Goal: Task Accomplishment & Management: Complete application form

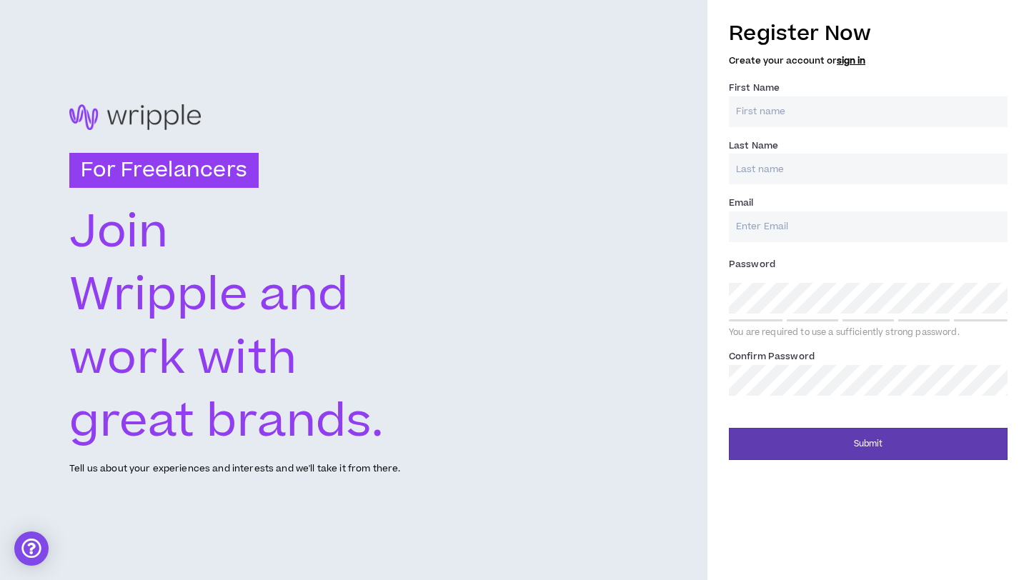
click at [764, 122] on input "First Name *" at bounding box center [868, 111] width 279 height 31
type input "Jayla"
type input "[PERSON_NAME]"
type input "[EMAIL_ADDRESS][DOMAIN_NAME]"
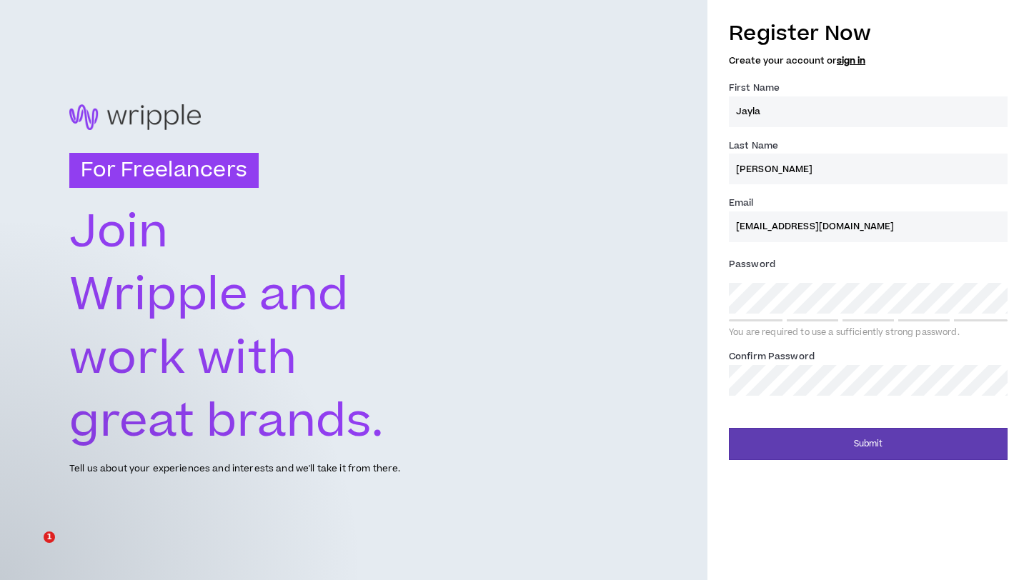
type input "[PERSON_NAME]"
type input "[EMAIL_ADDRESS][DOMAIN_NAME]"
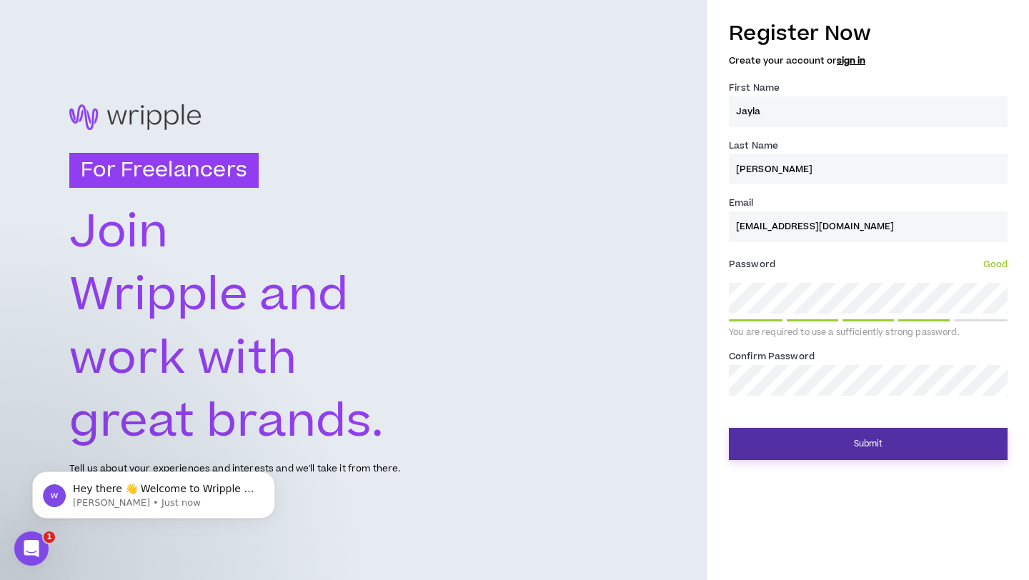
click at [871, 439] on button "Submit" at bounding box center [868, 444] width 279 height 32
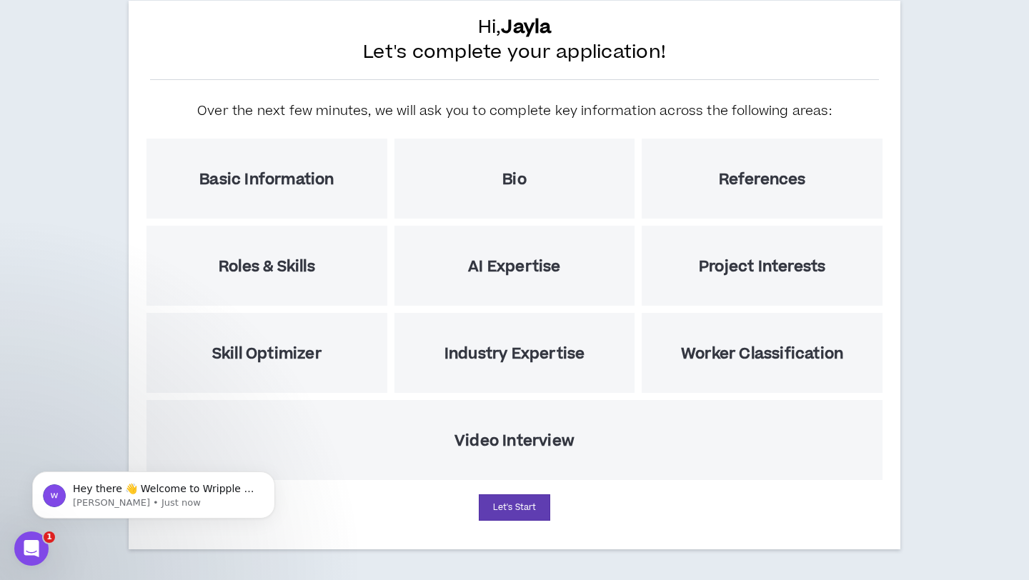
scroll to position [90, 0]
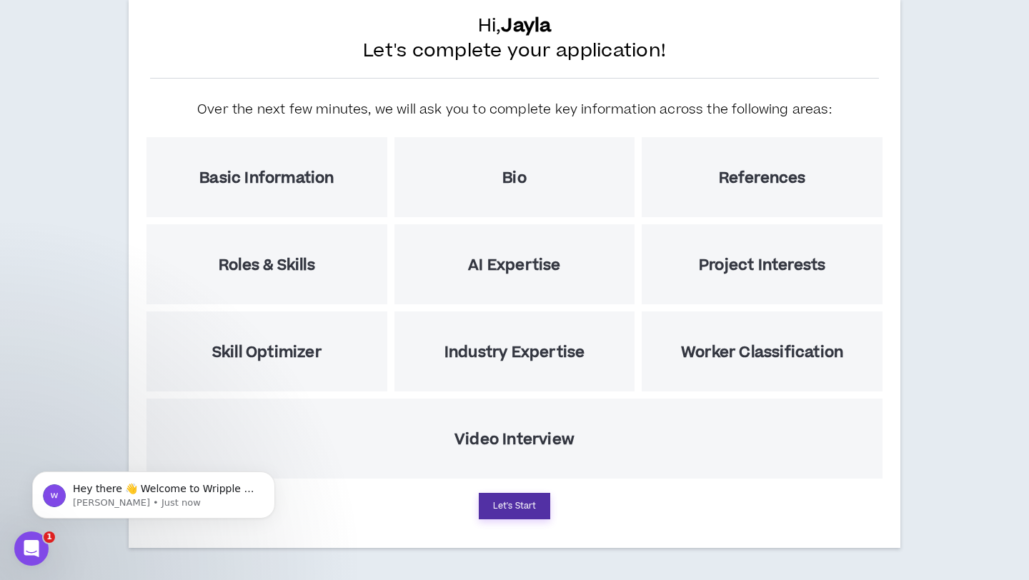
click at [525, 505] on button "Let's Start" at bounding box center [514, 506] width 71 height 26
select select "US"
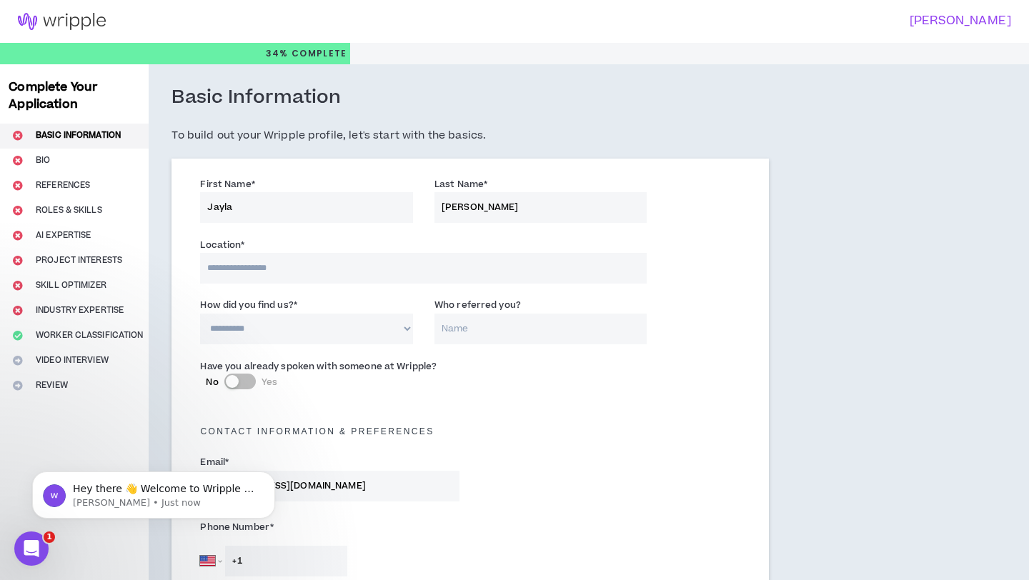
click at [310, 268] on input at bounding box center [423, 268] width 447 height 31
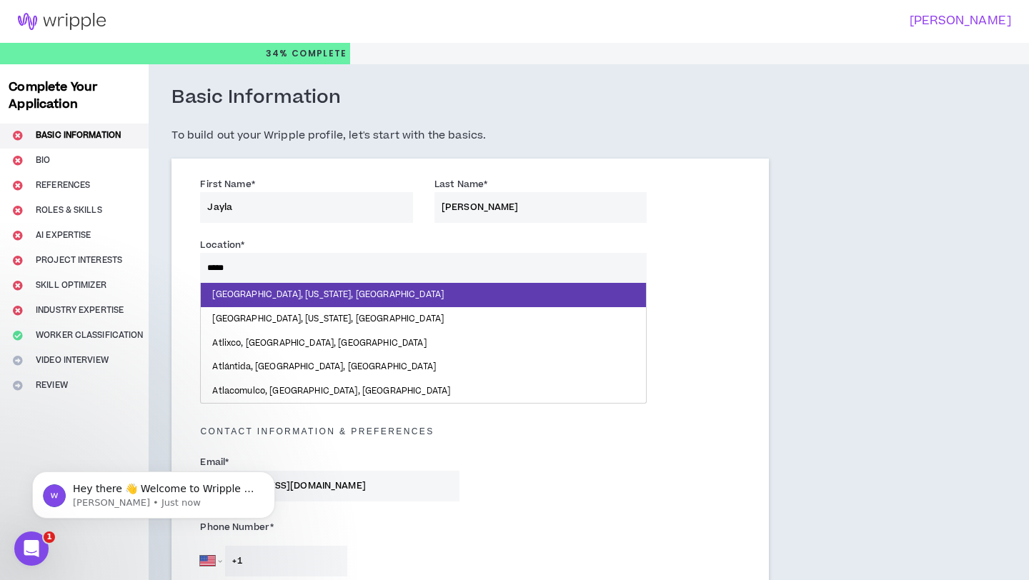
type input "******"
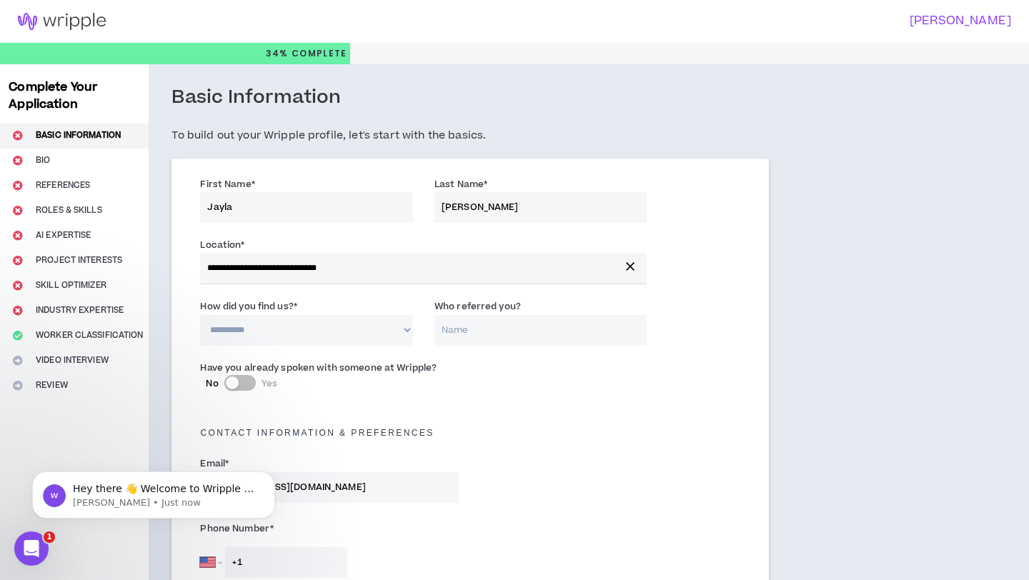
click at [338, 337] on select "**********" at bounding box center [306, 330] width 213 height 31
select select "*"
click at [200, 315] on select "**********" at bounding box center [306, 330] width 213 height 31
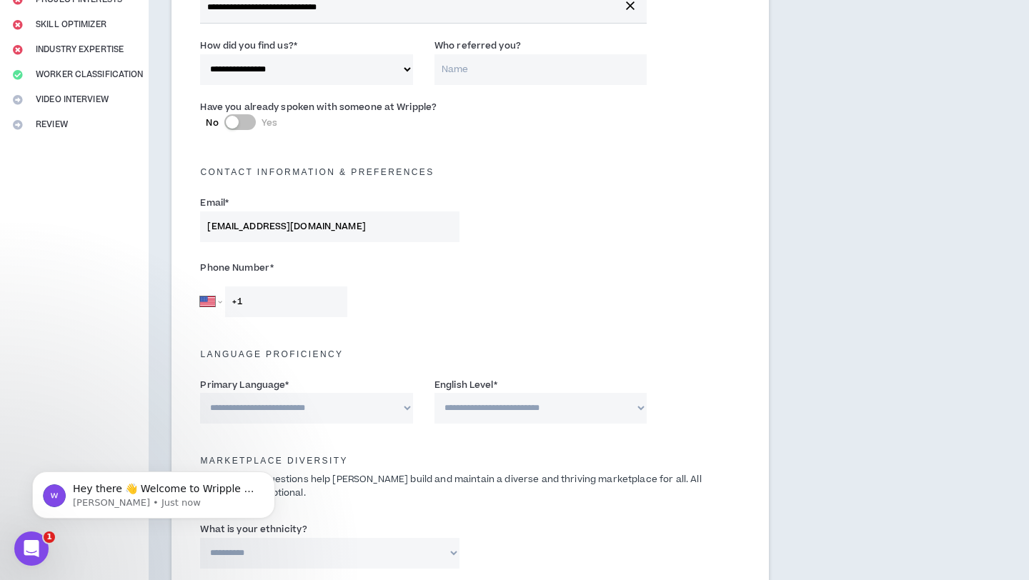
scroll to position [262, 0]
click at [308, 291] on input "+1" at bounding box center [286, 301] width 122 height 31
type input "[PHONE_NUMBER]"
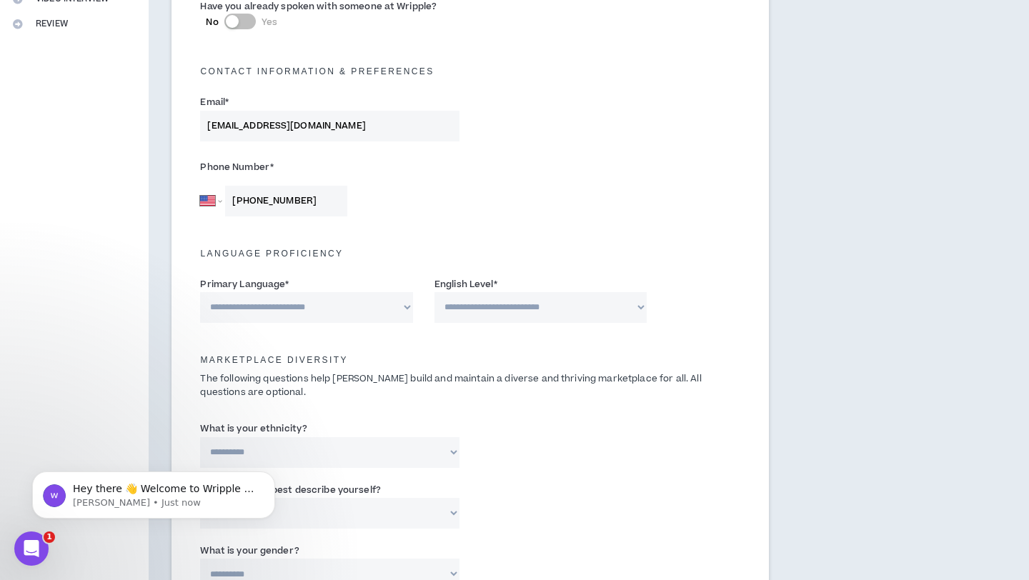
scroll to position [388, 0]
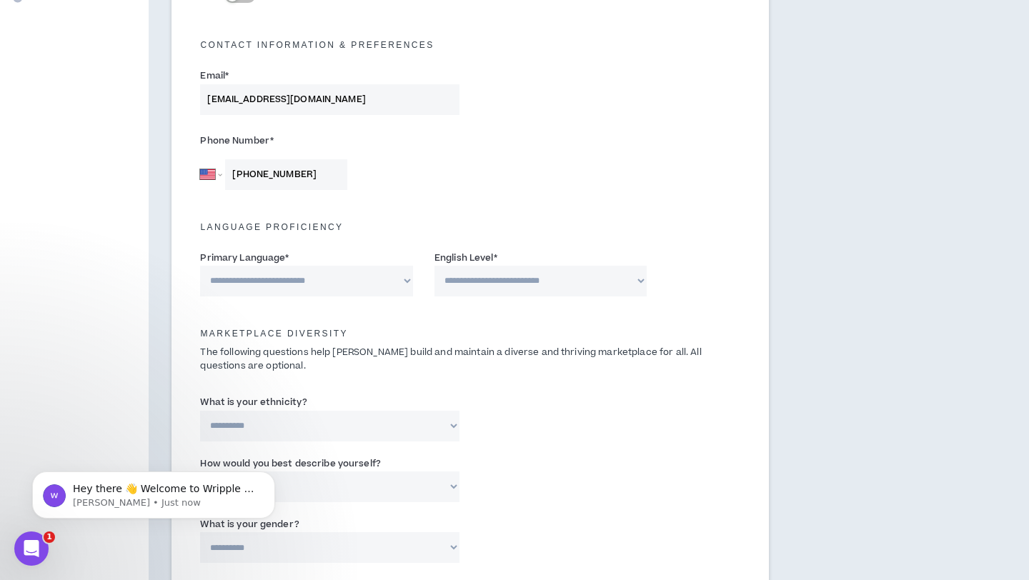
click at [465, 284] on select "**********" at bounding box center [541, 281] width 213 height 31
select select "*"
click at [435, 266] on select "**********" at bounding box center [541, 281] width 213 height 31
click at [351, 282] on select "**********" at bounding box center [306, 281] width 213 height 31
select select "*******"
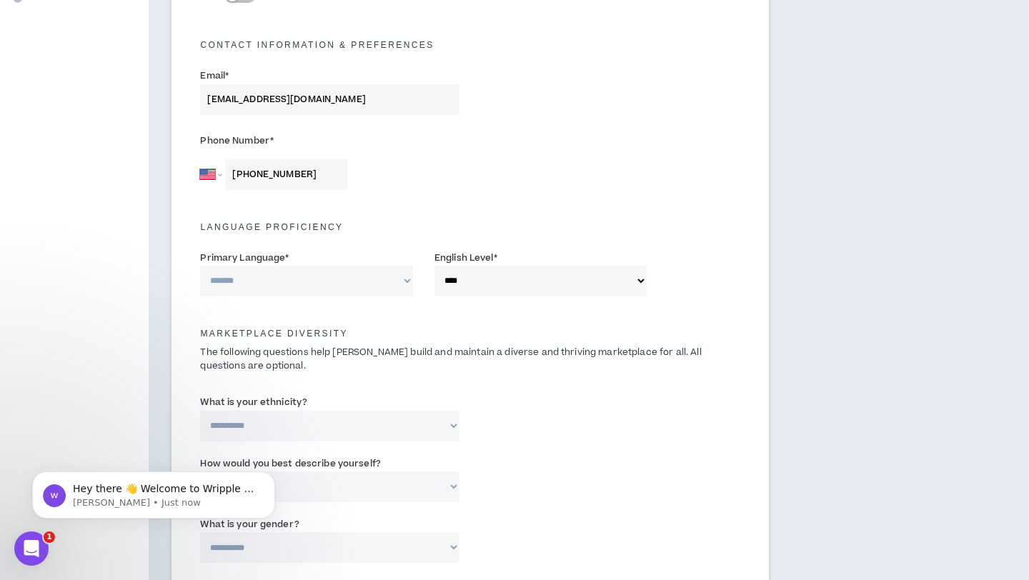
click at [200, 266] on select "**********" at bounding box center [306, 281] width 213 height 31
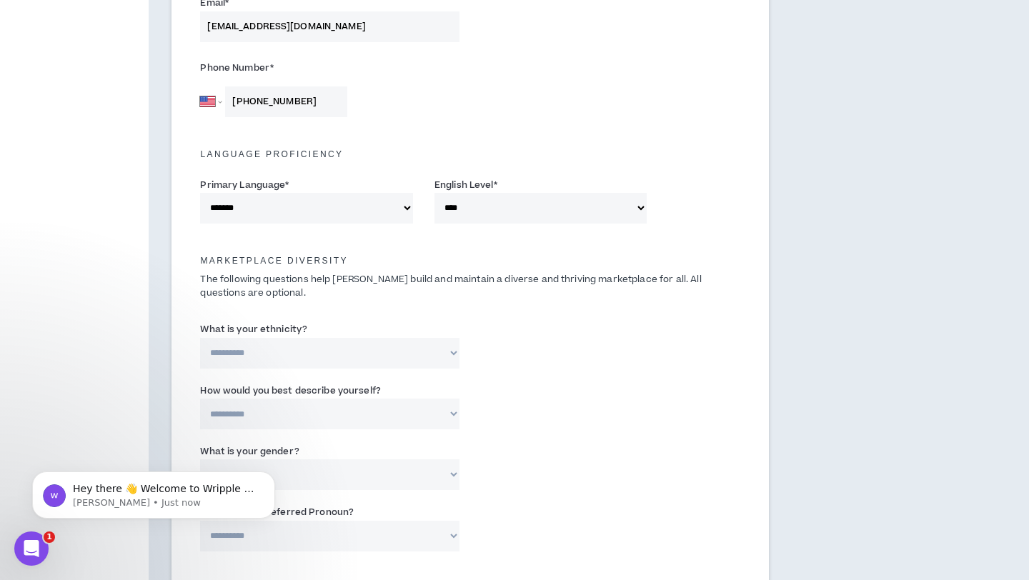
scroll to position [462, 0]
click at [349, 359] on select "**********" at bounding box center [329, 352] width 259 height 31
select select "**********"
click at [200, 337] on select "**********" at bounding box center [329, 352] width 259 height 31
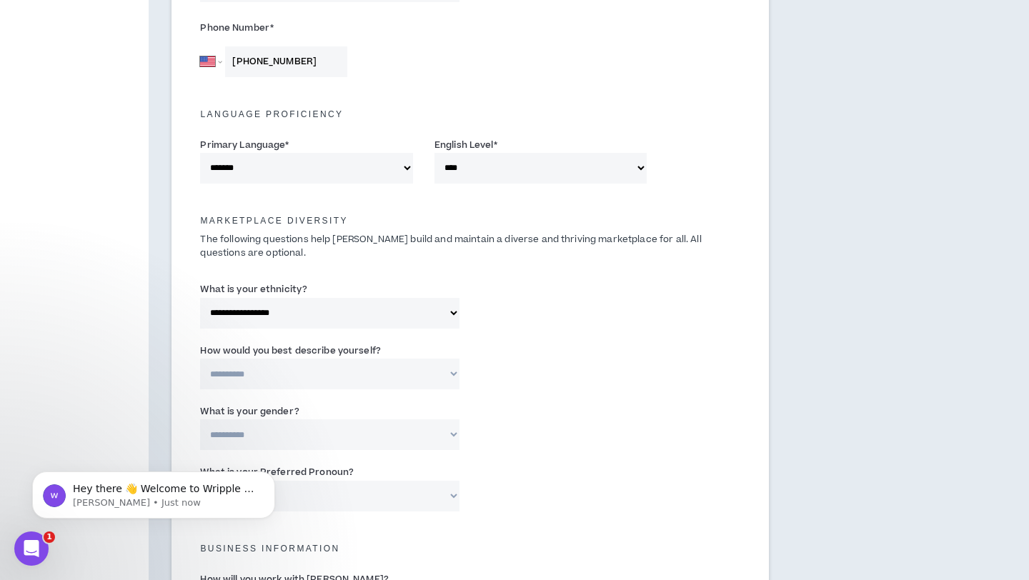
scroll to position [507, 0]
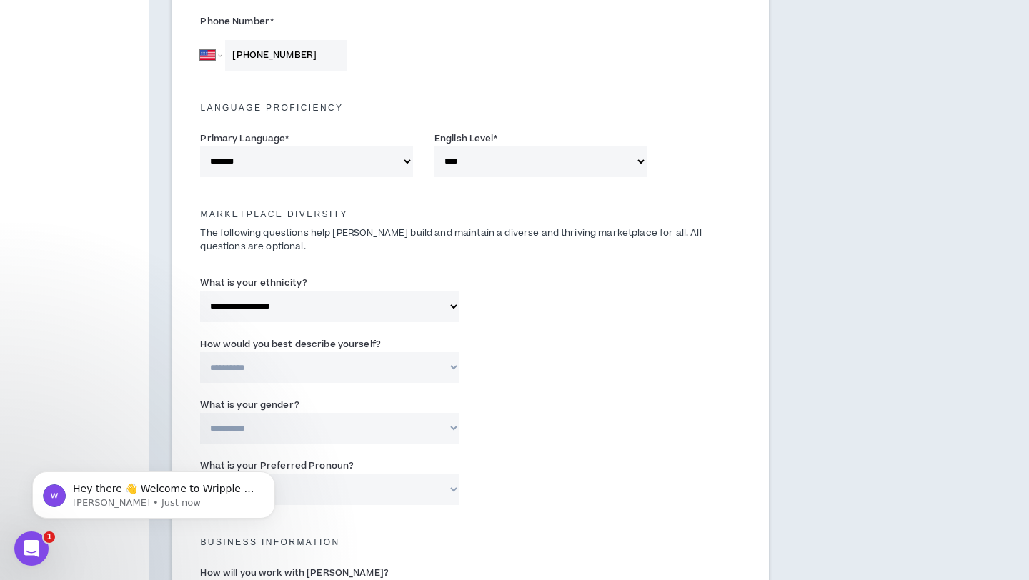
click at [332, 377] on select "**********" at bounding box center [329, 367] width 259 height 31
select select "**********"
click at [200, 352] on select "**********" at bounding box center [329, 367] width 259 height 31
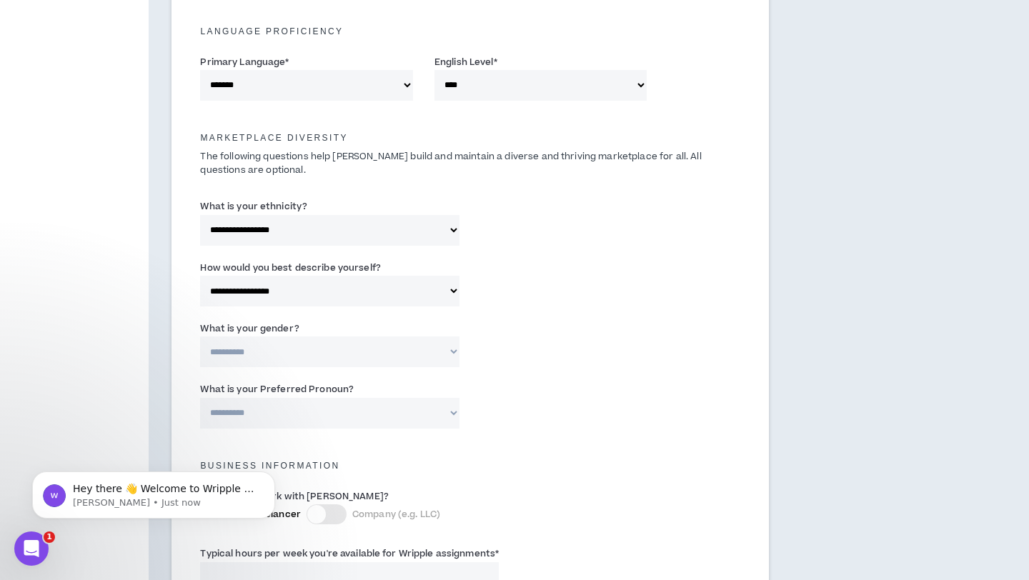
scroll to position [586, 0]
click at [327, 357] on select "**********" at bounding box center [329, 349] width 259 height 31
select select "*****"
click at [200, 334] on select "**********" at bounding box center [329, 349] width 259 height 31
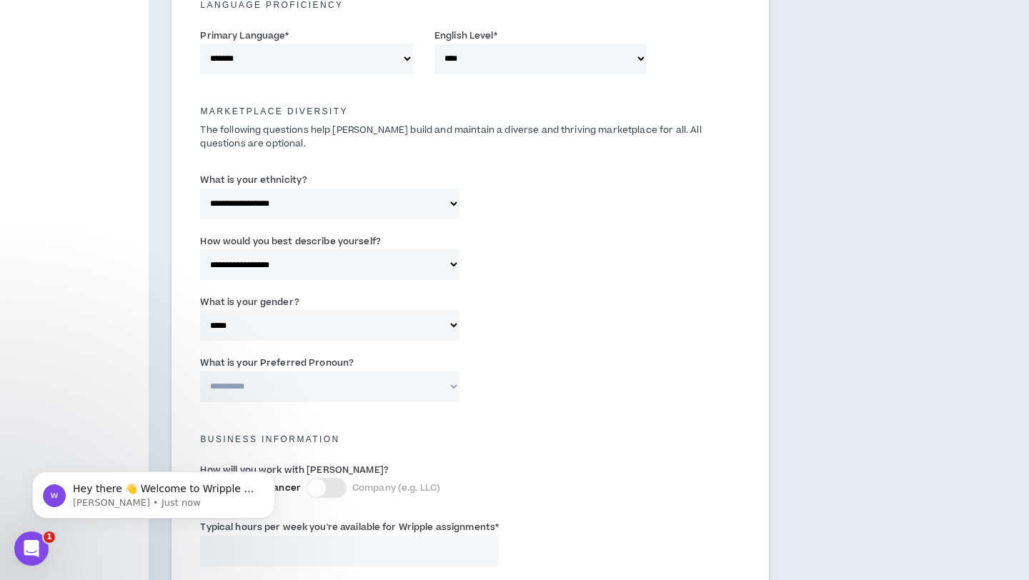
scroll to position [624, 0]
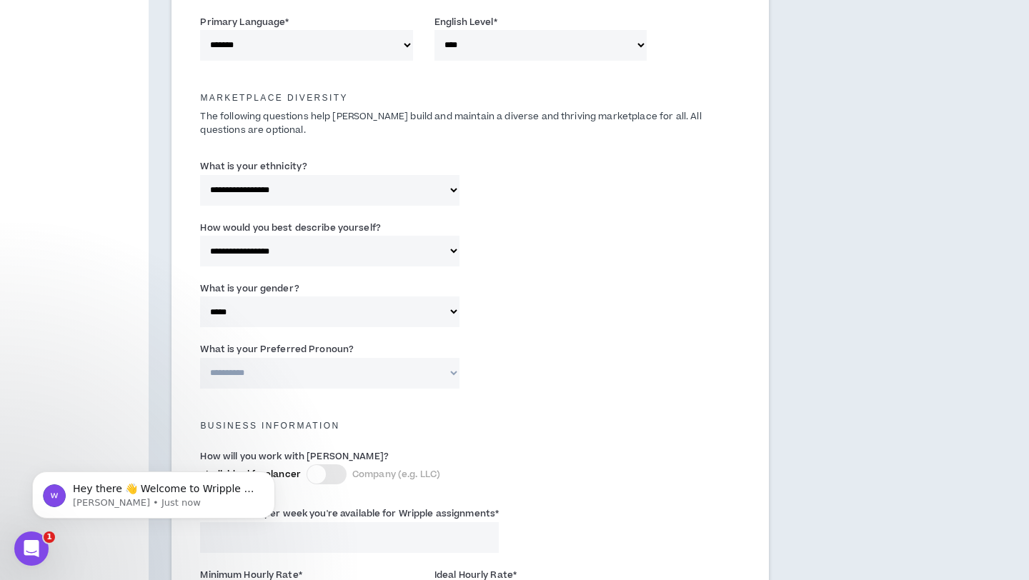
click at [322, 377] on select "**********" at bounding box center [329, 373] width 259 height 31
select select "**********"
click at [200, 358] on select "**********" at bounding box center [329, 373] width 259 height 31
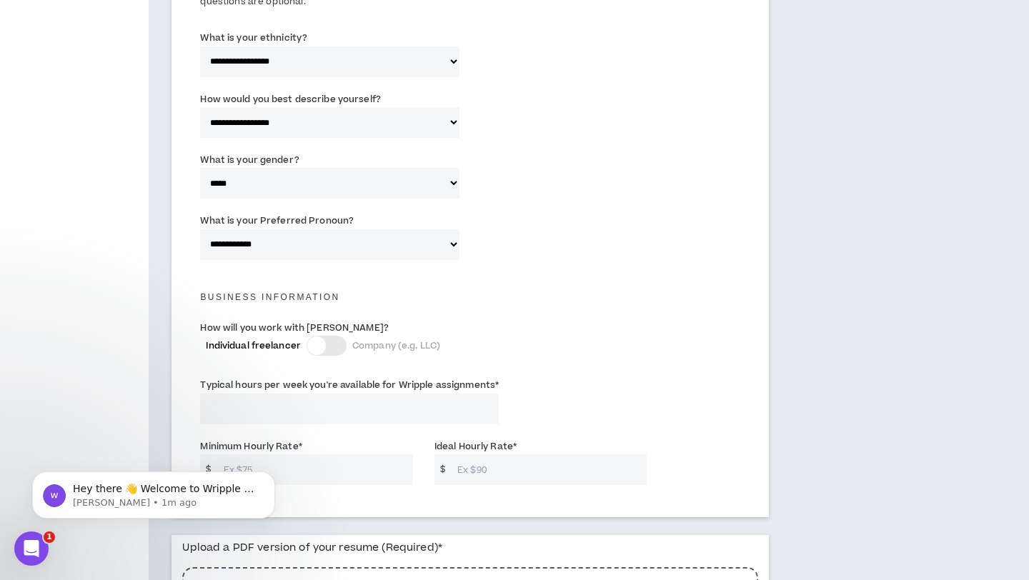
scroll to position [755, 0]
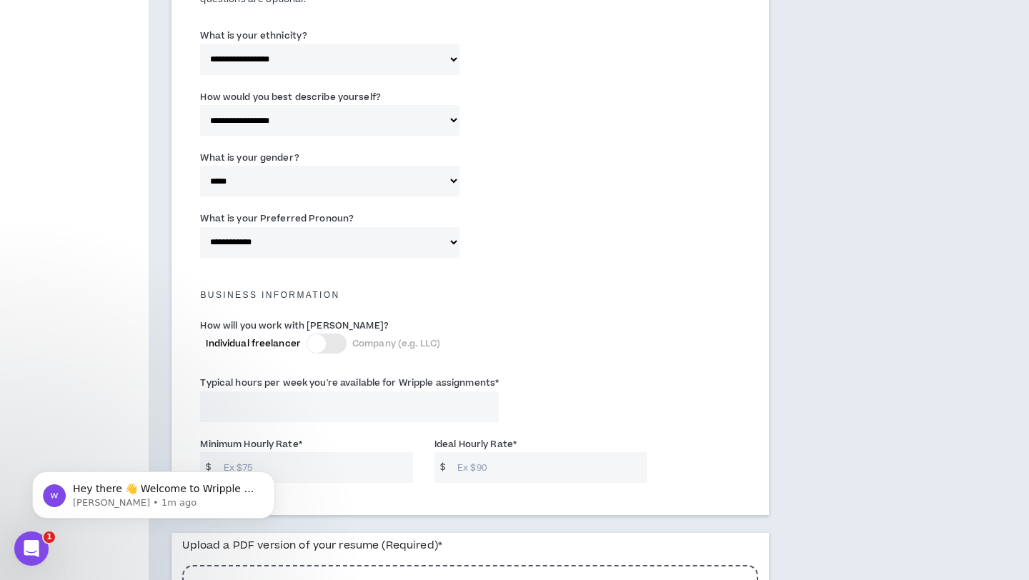
click at [317, 410] on input "Typical hours per week you're available for Wripple assignments *" at bounding box center [349, 407] width 299 height 31
type input "40"
click at [326, 457] on input "Minimum Hourly Rate *" at bounding box center [315, 466] width 197 height 31
type input "30"
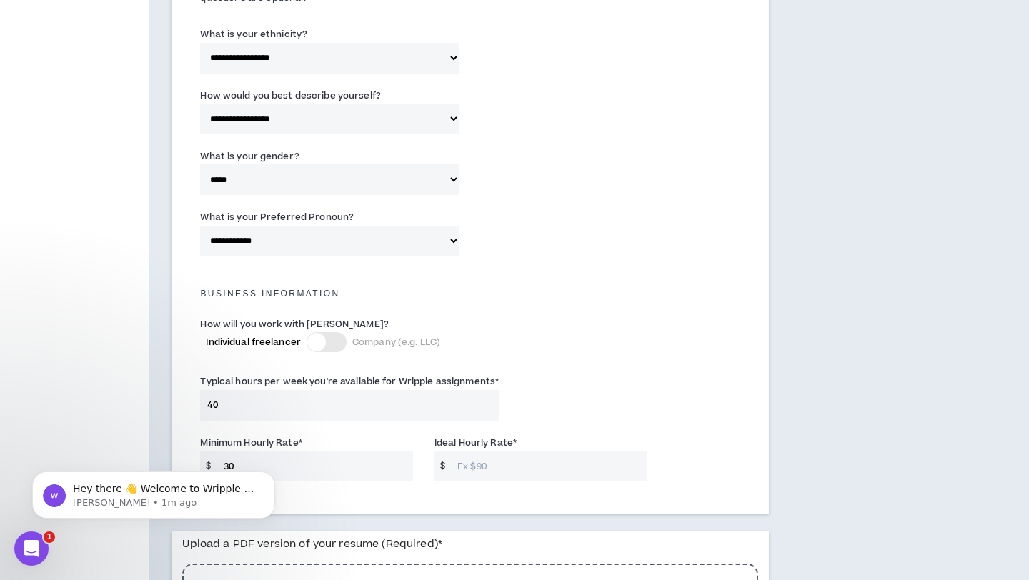
click at [485, 465] on input "Ideal Hourly Rate *" at bounding box center [548, 466] width 197 height 31
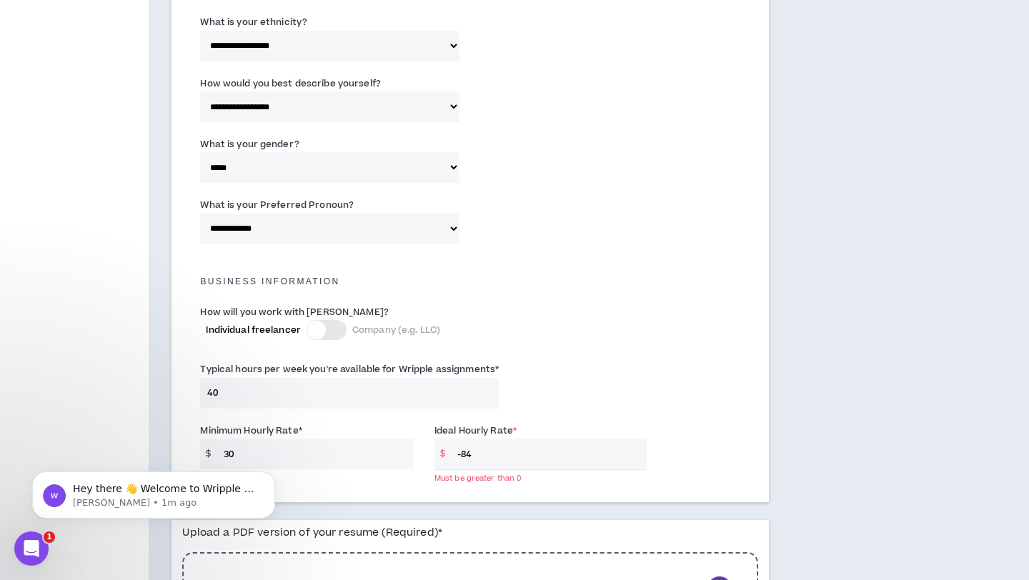
type input "-8"
type input "40"
click at [670, 411] on div "Typical hours per week you're available for Wripple assignments * 40" at bounding box center [470, 388] width 562 height 61
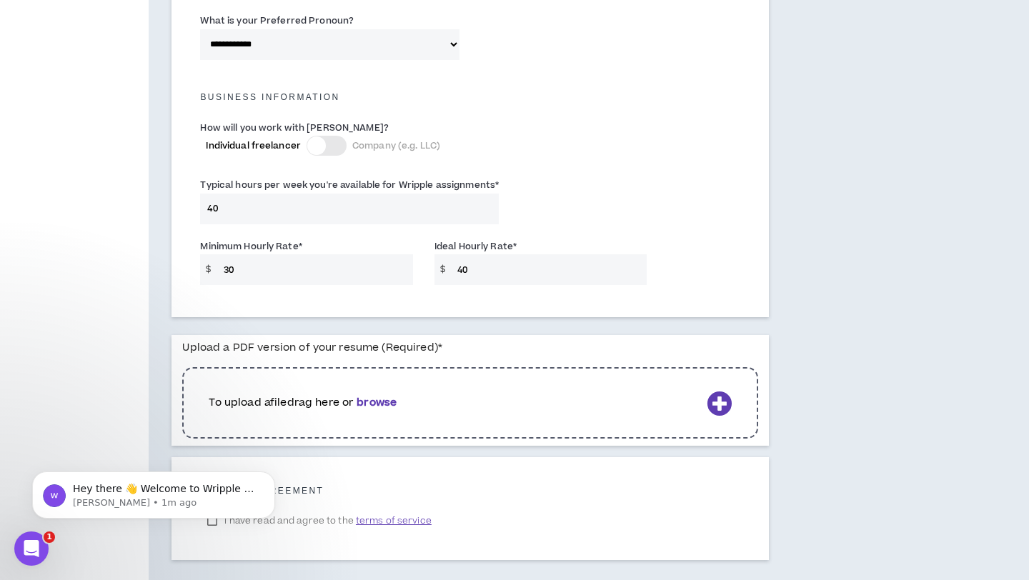
scroll to position [990, 0]
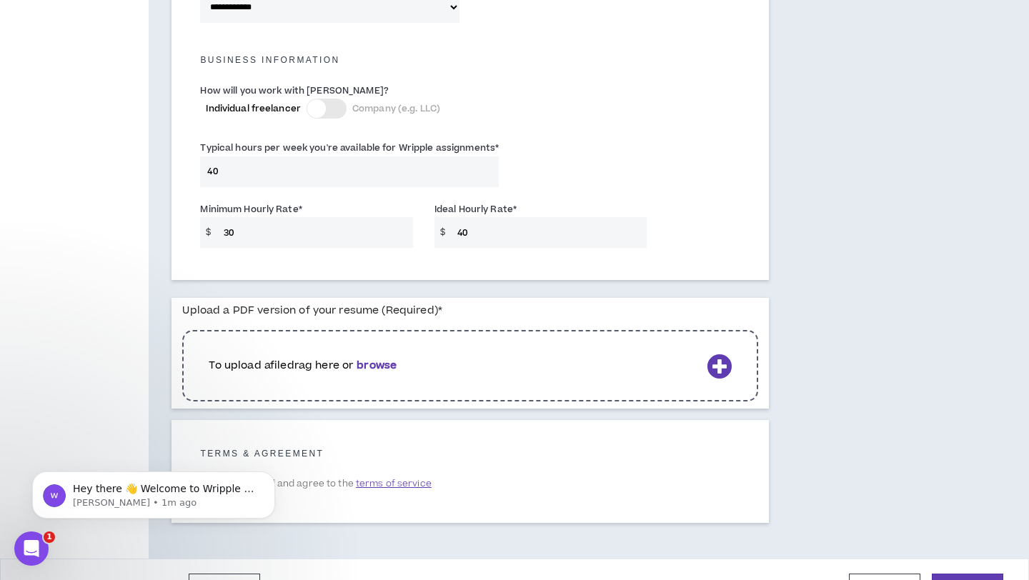
click at [724, 362] on icon at bounding box center [719, 366] width 25 height 25
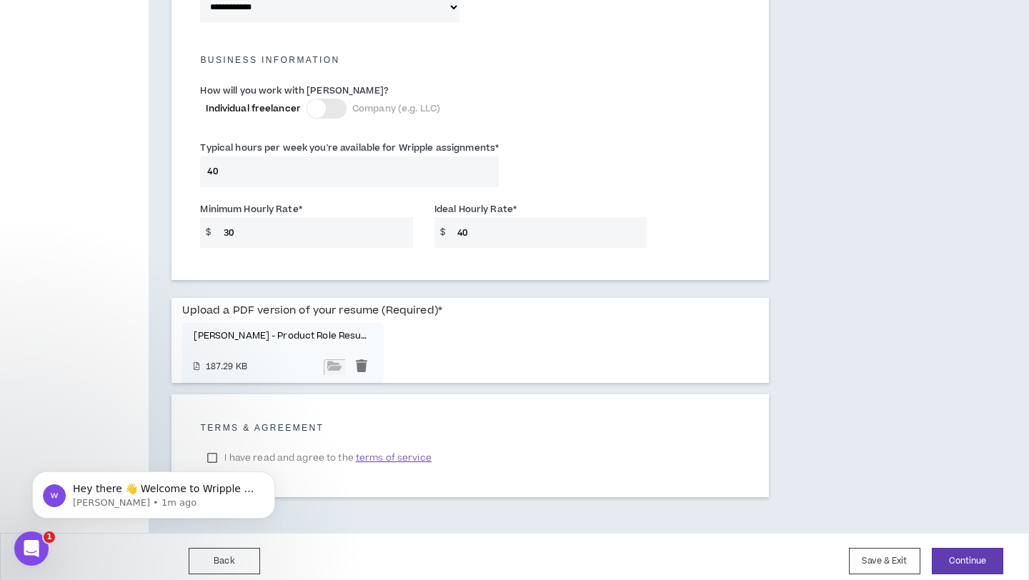
scroll to position [999, 0]
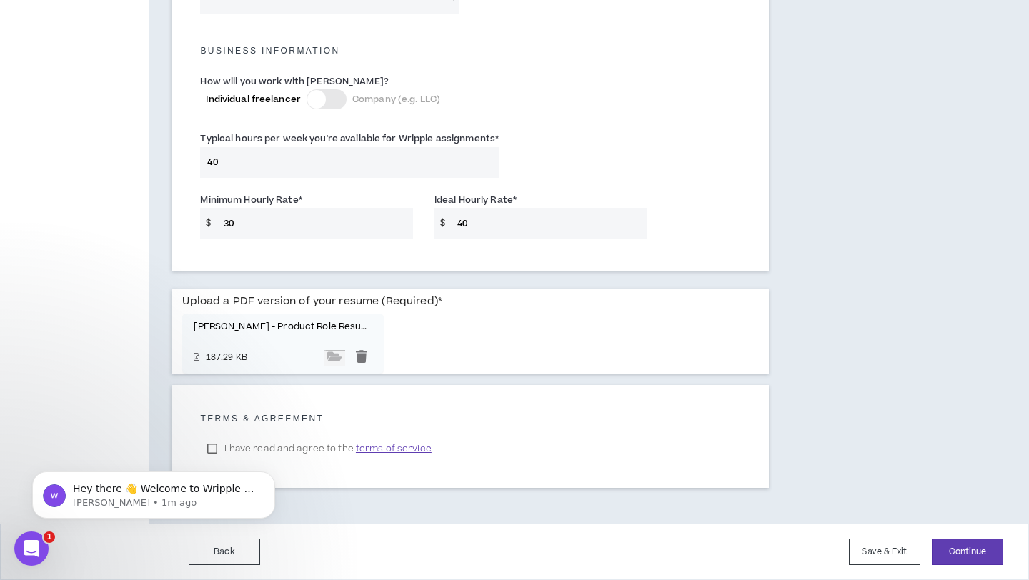
click at [210, 447] on body "Hey there 👋 Welcome to Wripple 🙌 Take a look around! If you have any questions,…" at bounding box center [153, 491] width 274 height 89
click at [213, 450] on body "Hey there 👋 Welcome to Wripple 🙌 Take a look around! If you have any questions,…" at bounding box center [153, 491] width 274 height 89
click html "Hey there 👋 Welcome to Wripple 🙌 Take a look around! If you have any questions,…"
click at [213, 452] on body "Hey there 👋 Welcome to Wripple 🙌 Take a look around! If you have any questions,…" at bounding box center [153, 491] width 274 height 89
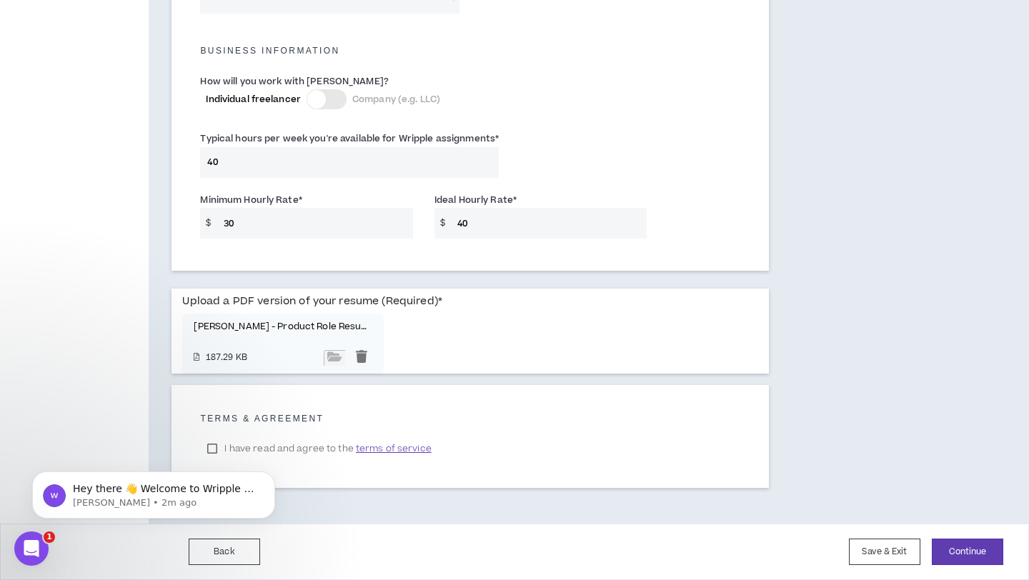
click html "Hey there 👋 Welcome to Wripple 🙌 Take a look around! If you have any questions,…"
click at [213, 455] on body "Hey there 👋 Welcome to Wripple 🙌 Take a look around! If you have any questions,…" at bounding box center [153, 491] width 274 height 89
click at [392, 450] on span "terms of service" at bounding box center [394, 449] width 76 height 14
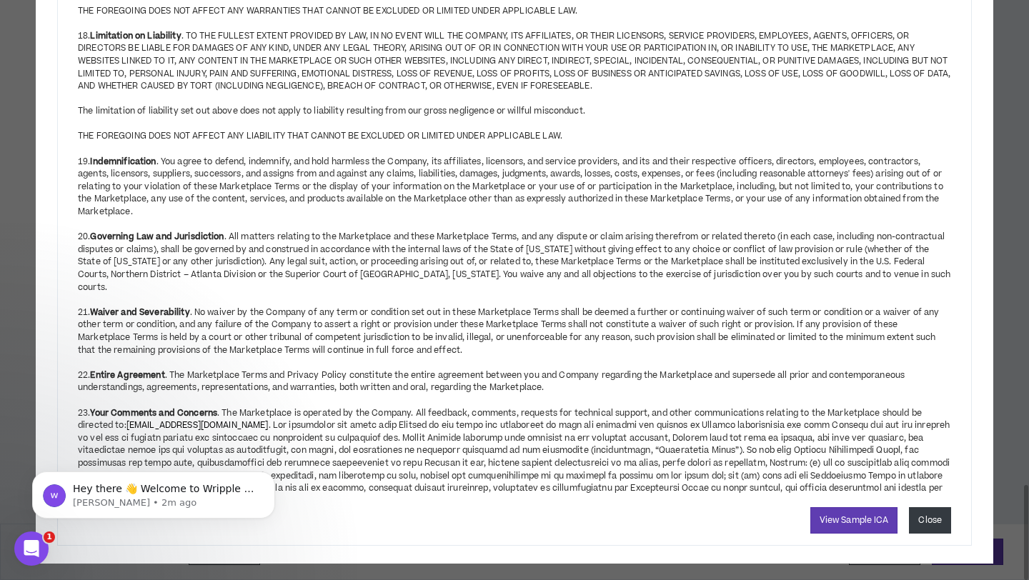
click at [945, 511] on button "Close" at bounding box center [930, 520] width 42 height 26
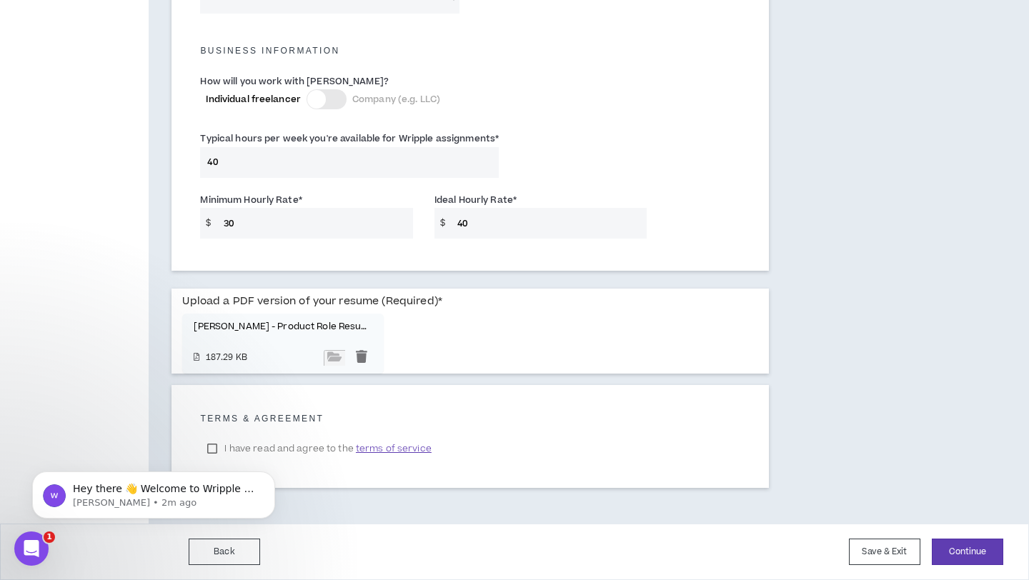
click at [212, 448] on body "Hey there 👋 Welcome to Wripple 🙌 Take a look around! If you have any questions,…" at bounding box center [153, 491] width 274 height 89
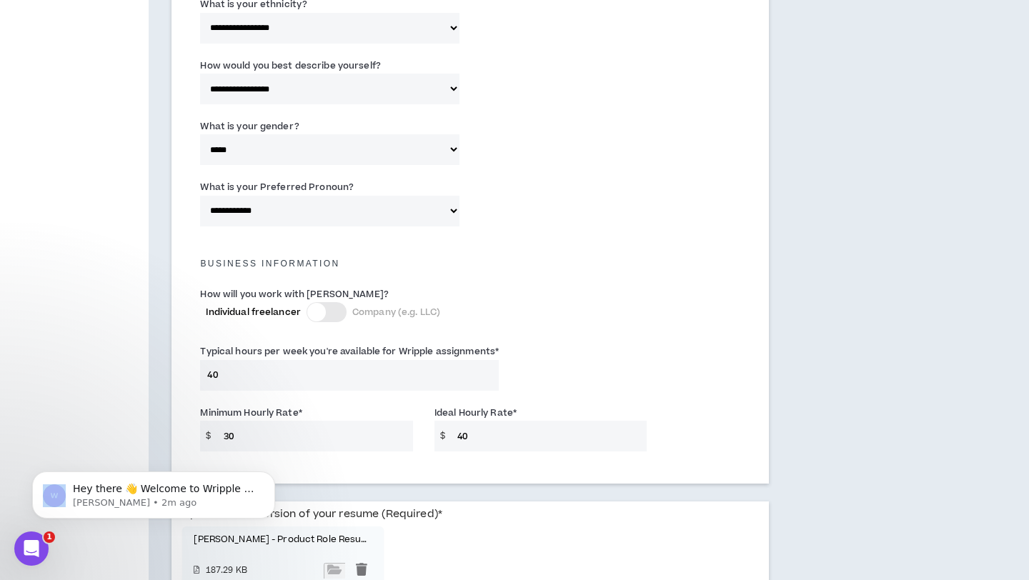
scroll to position [785, 0]
click at [325, 316] on div at bounding box center [327, 314] width 40 height 20
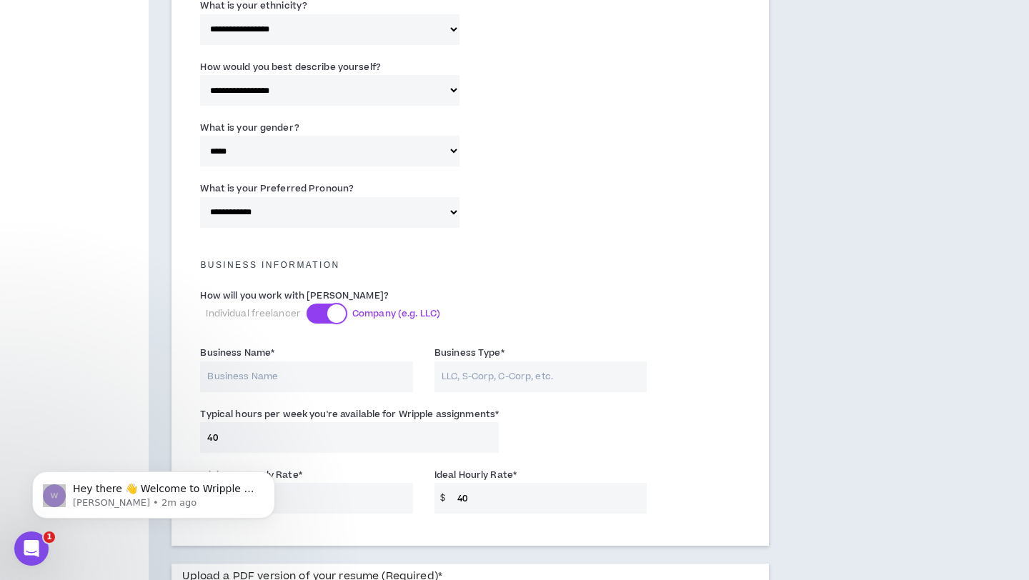
click at [329, 312] on div at bounding box center [336, 313] width 19 height 19
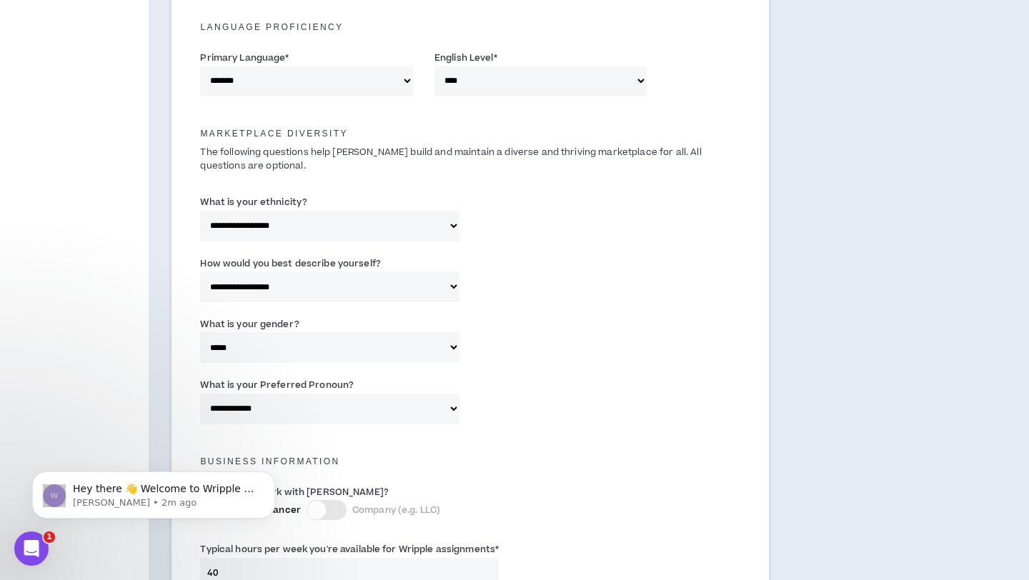
scroll to position [999, 0]
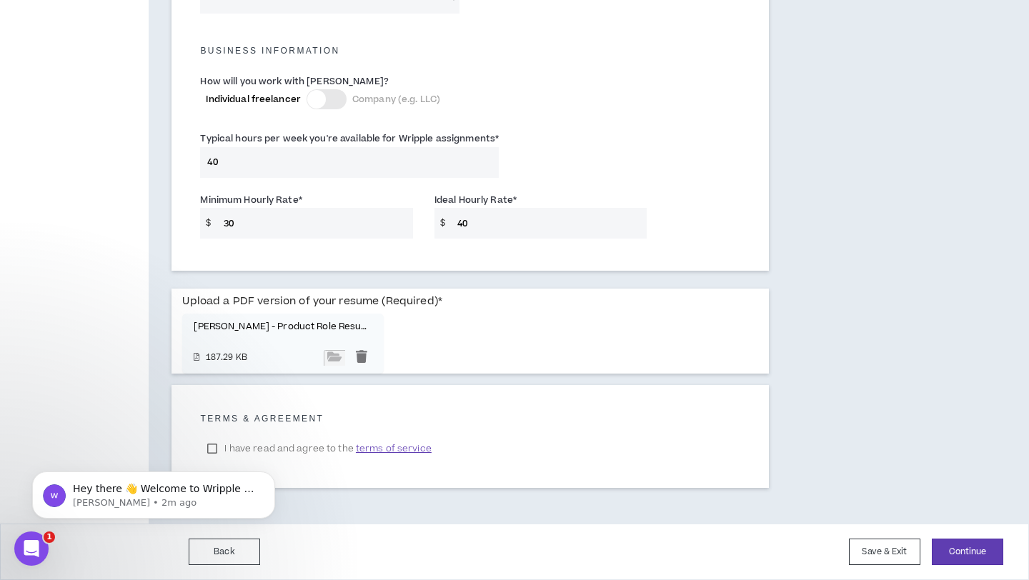
click at [214, 449] on body "Hey there 👋 Welcome to Wripple 🙌 Take a look around! If you have any questions,…" at bounding box center [153, 491] width 274 height 89
click at [984, 552] on button "Continue" at bounding box center [967, 552] width 71 height 26
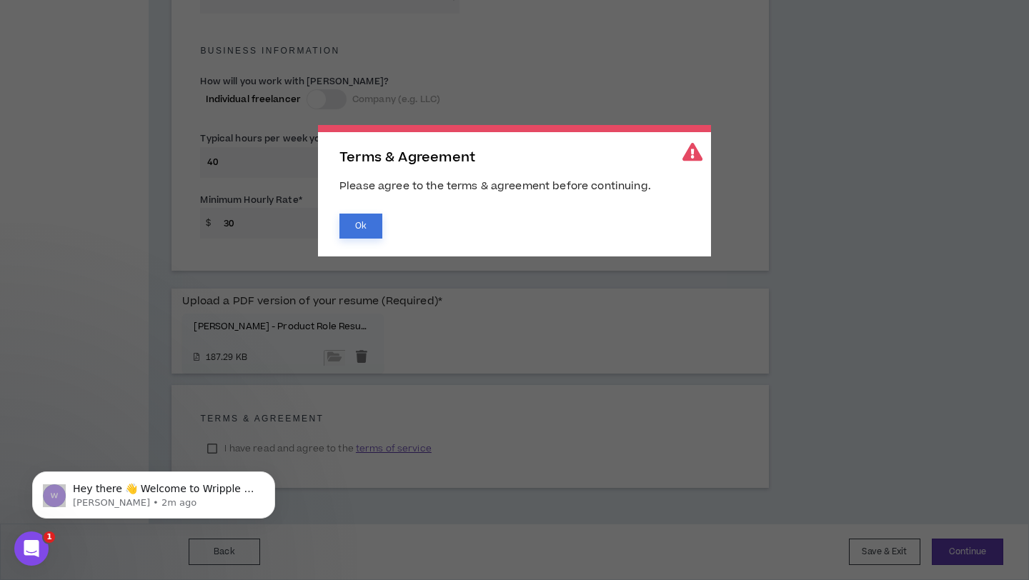
click at [369, 225] on button "Ok" at bounding box center [360, 226] width 43 height 25
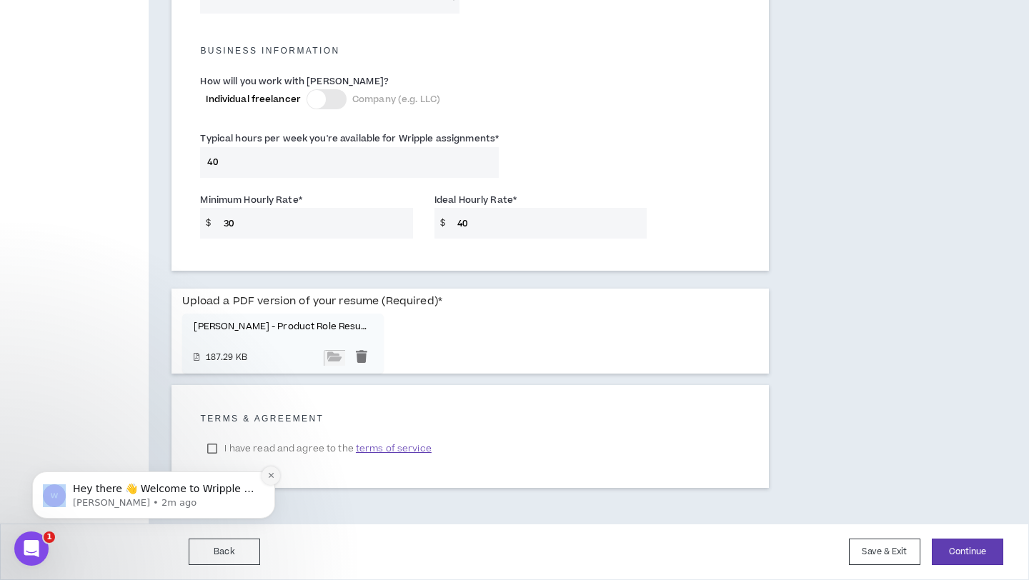
click at [269, 477] on icon "Dismiss notification" at bounding box center [271, 476] width 8 height 8
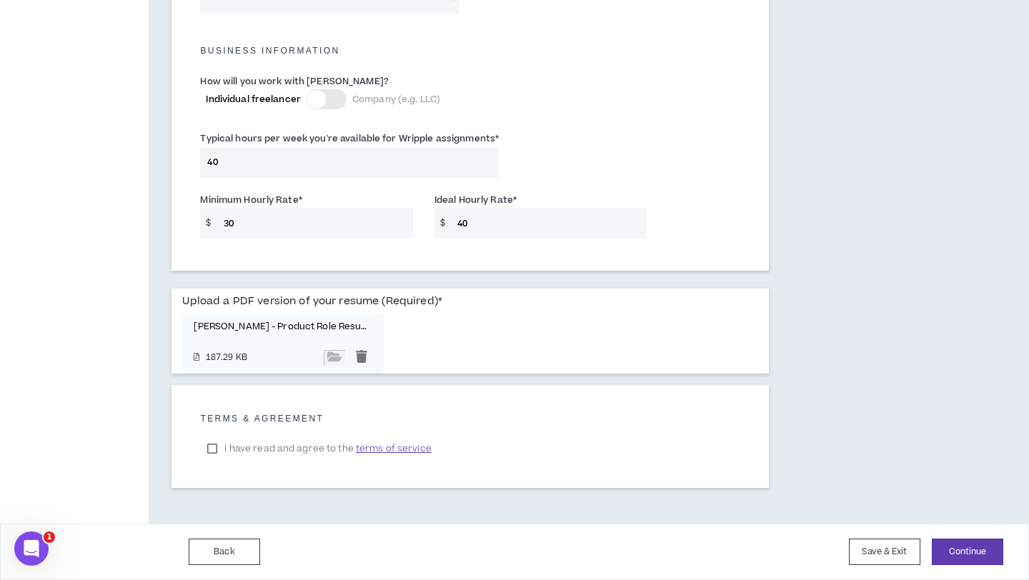
click at [211, 450] on label "I have read and agree to the terms of service" at bounding box center [319, 448] width 238 height 21
click at [982, 560] on button "Continue" at bounding box center [967, 552] width 71 height 26
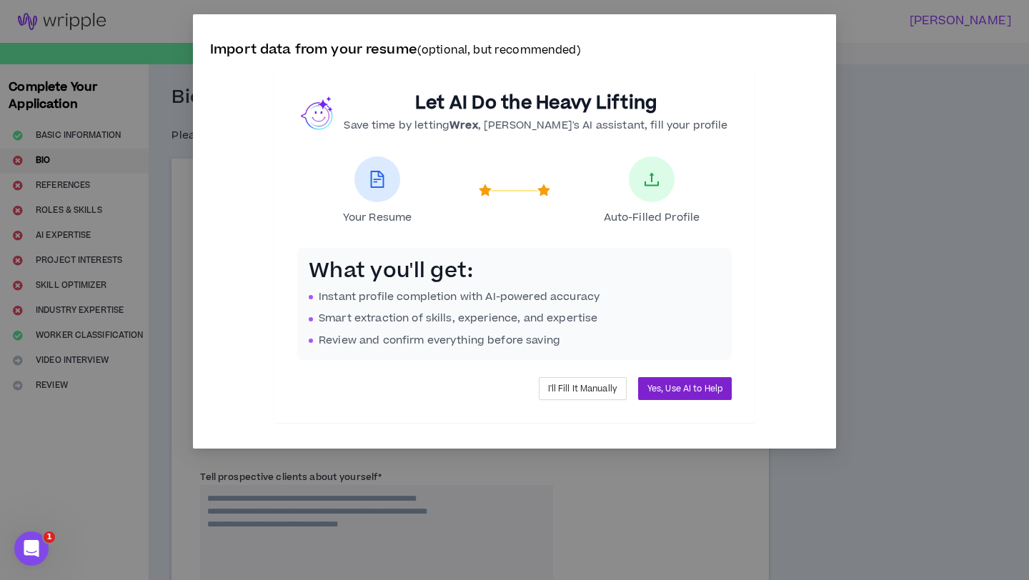
click at [685, 392] on span "Yes, Use AI to Help" at bounding box center [684, 389] width 75 height 14
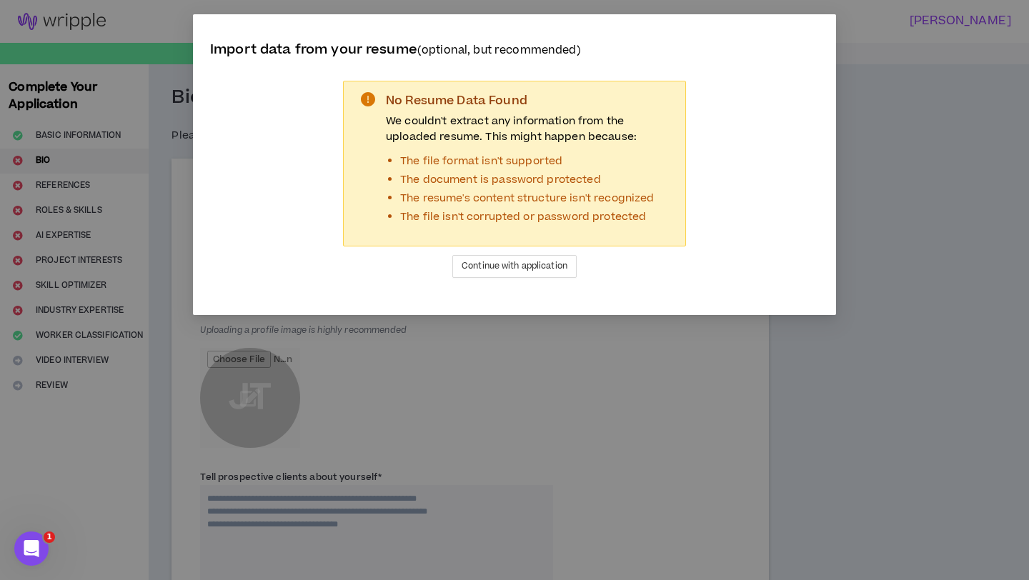
click at [622, 282] on div "No Resume Data Found We couldn't extract any information from the uploaded resu…" at bounding box center [515, 179] width 366 height 220
click at [546, 263] on span "Continue with application" at bounding box center [515, 266] width 106 height 14
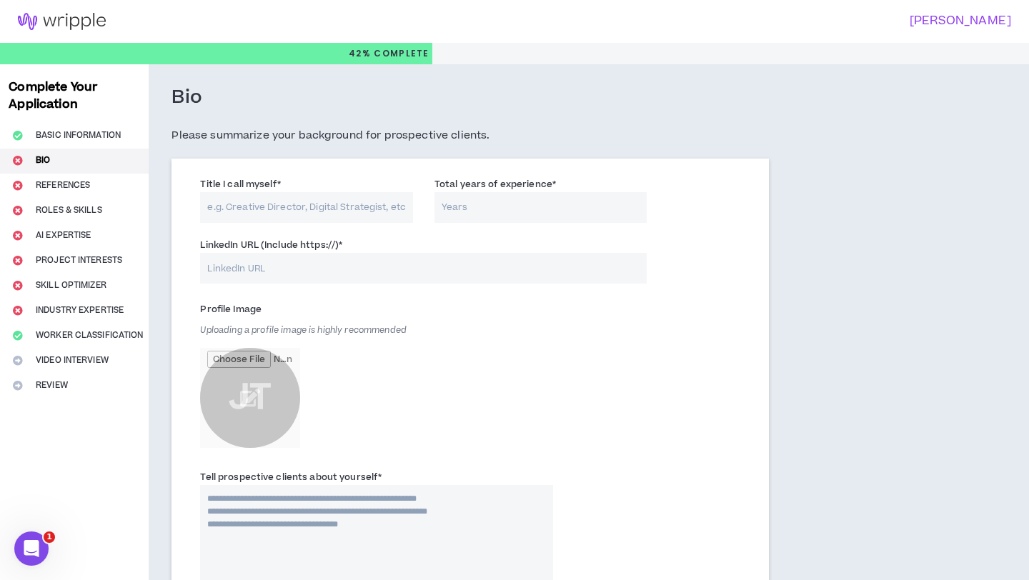
click at [473, 204] on input "Total years of experience *" at bounding box center [541, 207] width 213 height 31
type input "4"
click at [319, 277] on input "LinkedIn URL (Include https://) *" at bounding box center [423, 268] width 447 height 31
click at [259, 396] on input "file" at bounding box center [250, 398] width 100 height 100
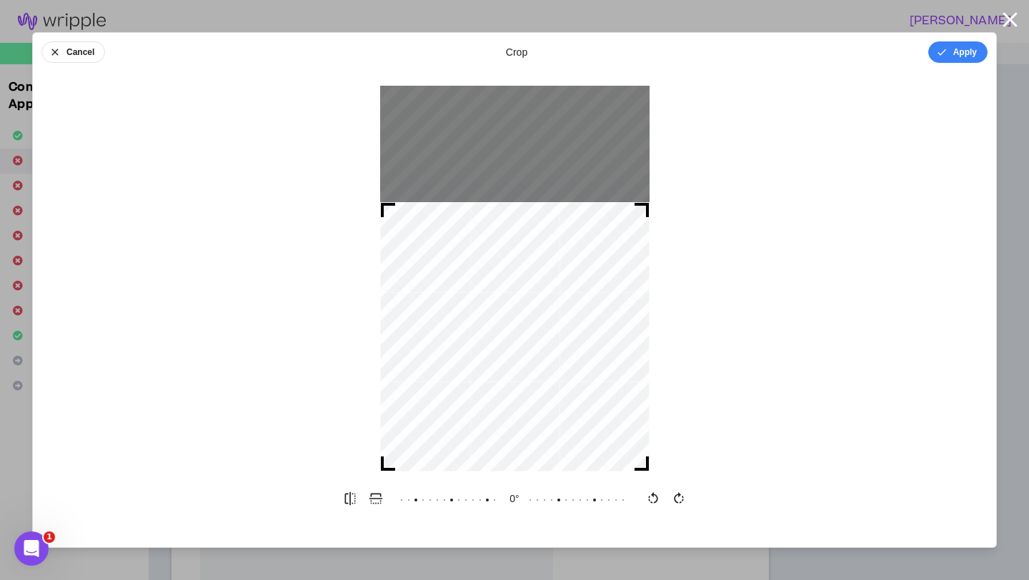
drag, startPoint x: 551, startPoint y: 269, endPoint x: 551, endPoint y: 440, distance: 170.1
click at [551, 442] on div at bounding box center [514, 336] width 269 height 269
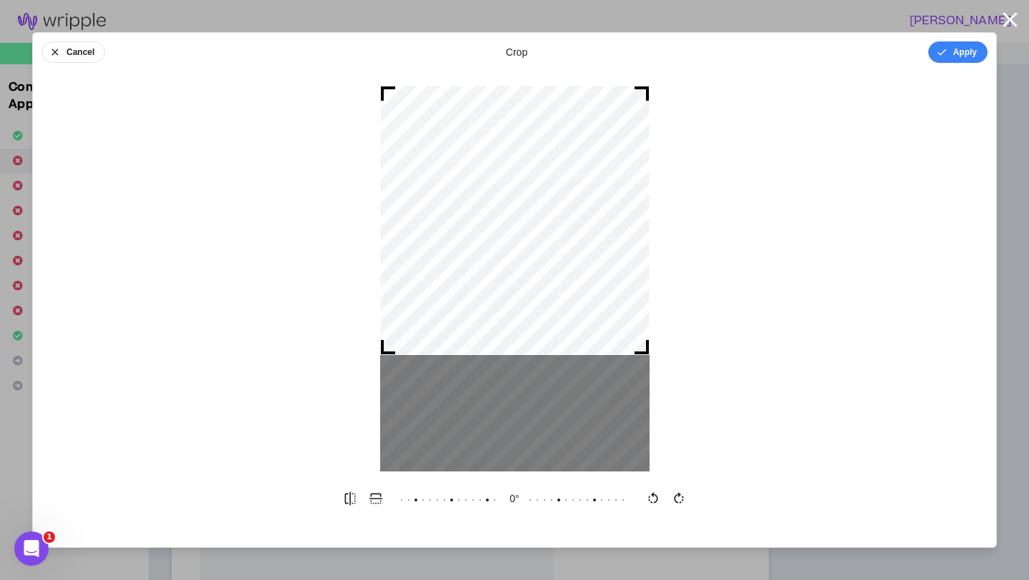
drag, startPoint x: 551, startPoint y: 417, endPoint x: 560, endPoint y: 184, distance: 233.1
click at [560, 184] on div at bounding box center [514, 220] width 269 height 269
click at [958, 51] on button "Apply" at bounding box center [957, 51] width 59 height 21
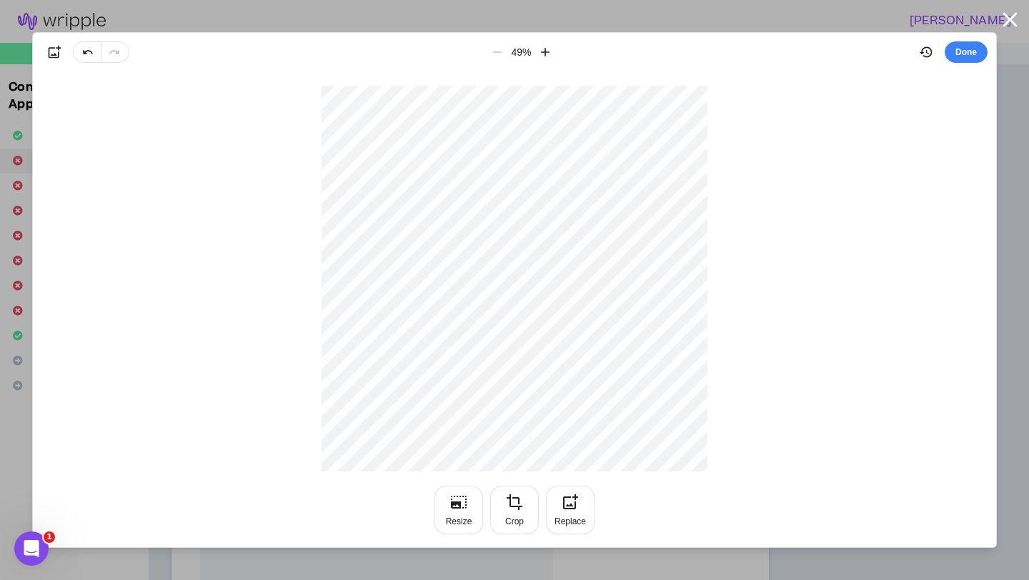
click at [958, 51] on button "Done" at bounding box center [966, 51] width 43 height 21
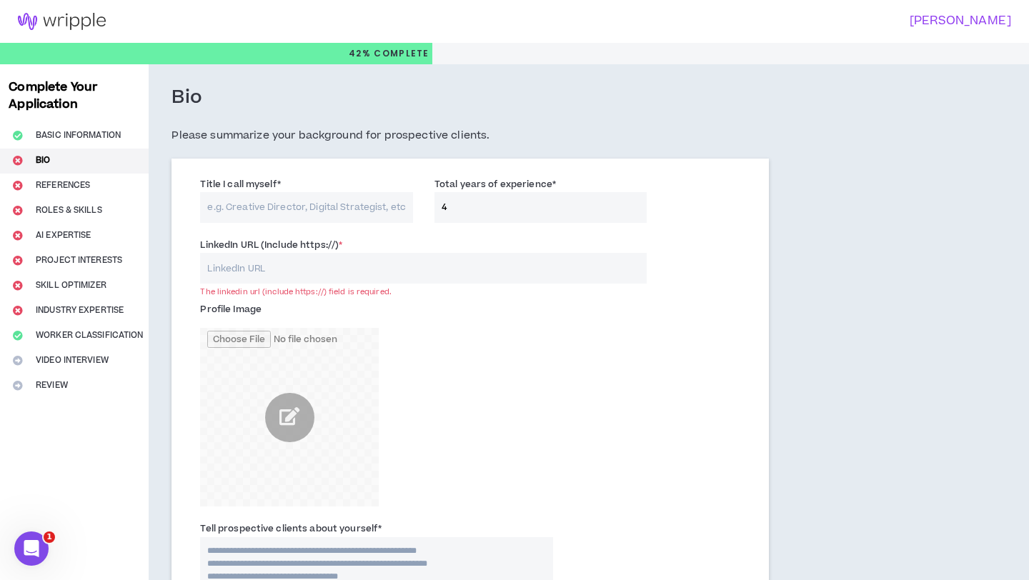
click at [368, 277] on input "LinkedIn URL (Include https://) *" at bounding box center [423, 268] width 447 height 31
paste input "[URL][DOMAIN_NAME][PERSON_NAME]"
type input "[URL][DOMAIN_NAME][PERSON_NAME]"
click at [294, 211] on input "Title I call myself *" at bounding box center [306, 207] width 213 height 31
paste input "UX & Product Designer | Marketing Strategist | Bridging Brand Storytelling & Us…"
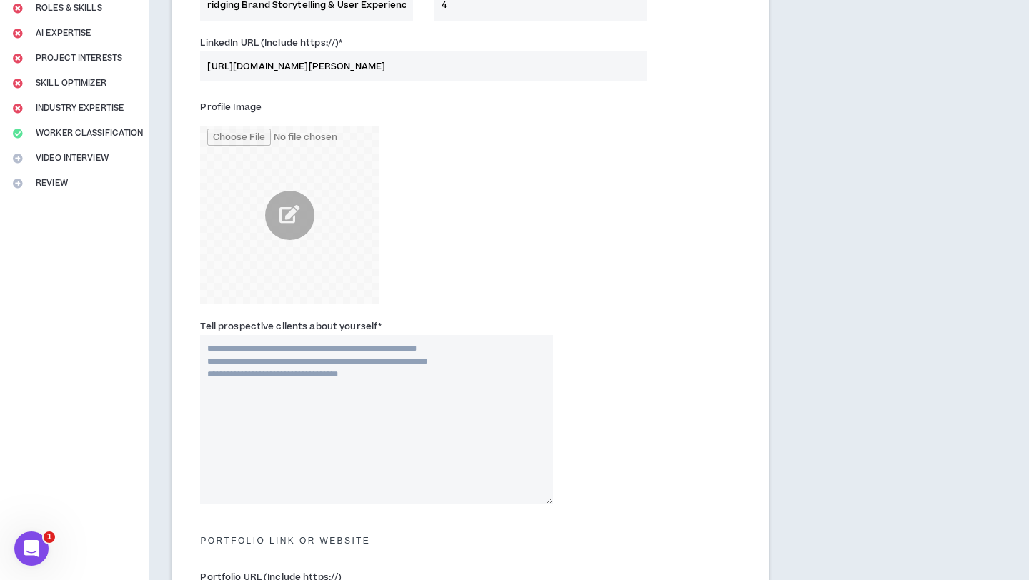
scroll to position [206, 0]
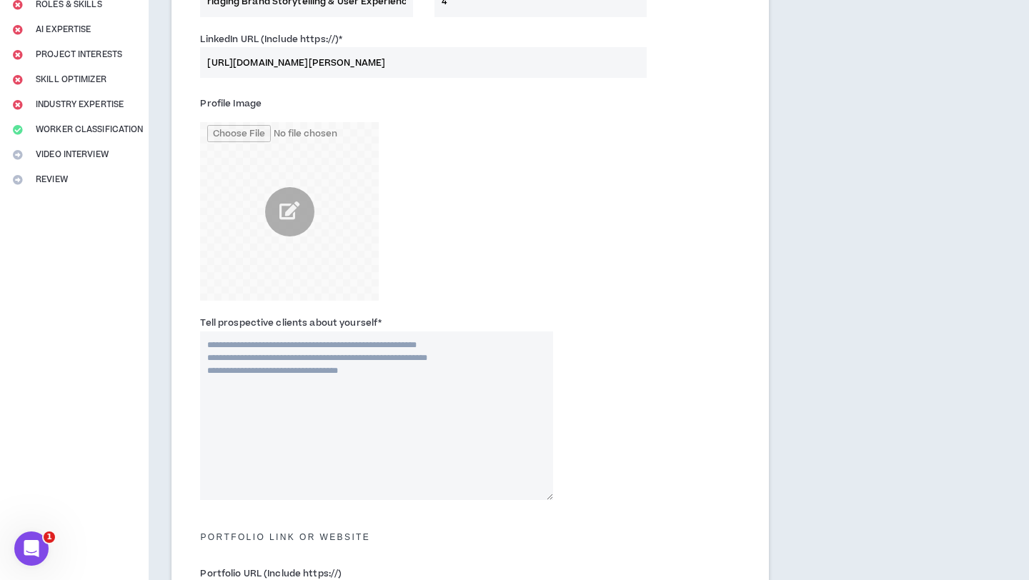
type input "UX & Product Designer | Marketing Strategist | Bridging Brand Storytelling & Us…"
click at [378, 320] on span "*" at bounding box center [380, 323] width 4 height 13
click at [378, 332] on textarea "Tell prospective clients about yourself *" at bounding box center [376, 416] width 353 height 169
drag, startPoint x: 377, startPoint y: 319, endPoint x: 191, endPoint y: 322, distance: 186.6
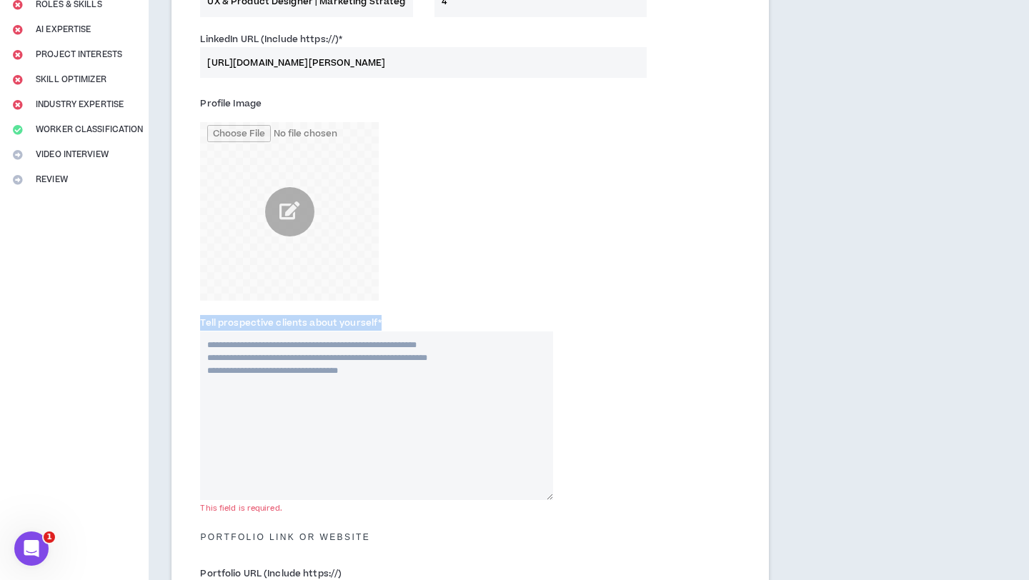
click at [191, 322] on div "Tell prospective clients about yourself * This field is required." at bounding box center [376, 407] width 374 height 184
copy label "Tell prospective clients about yourself"
click at [272, 378] on textarea "Tell prospective clients about yourself *" at bounding box center [376, 416] width 353 height 169
paste textarea "**********"
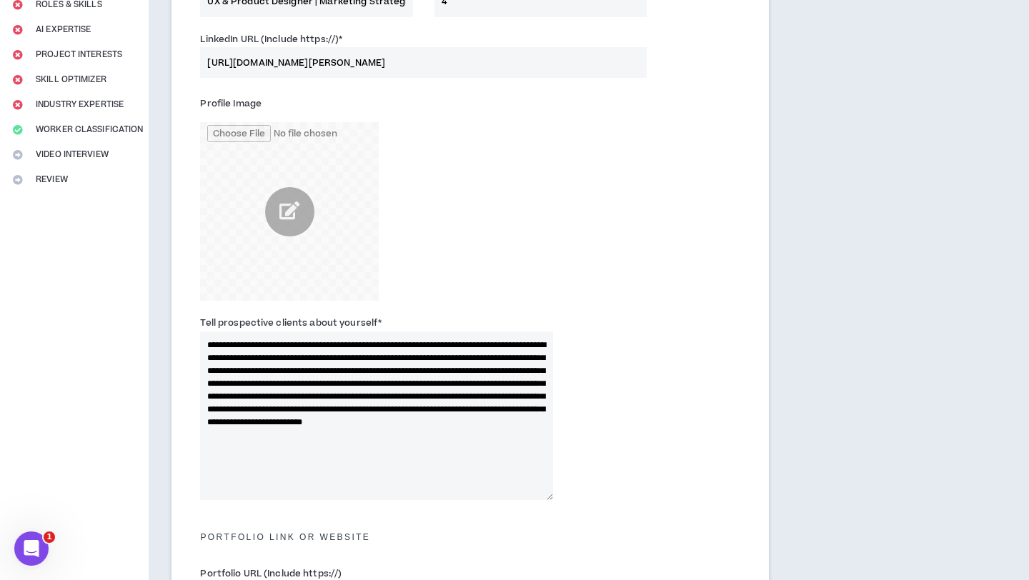
click at [544, 369] on textarea "**********" at bounding box center [376, 416] width 353 height 169
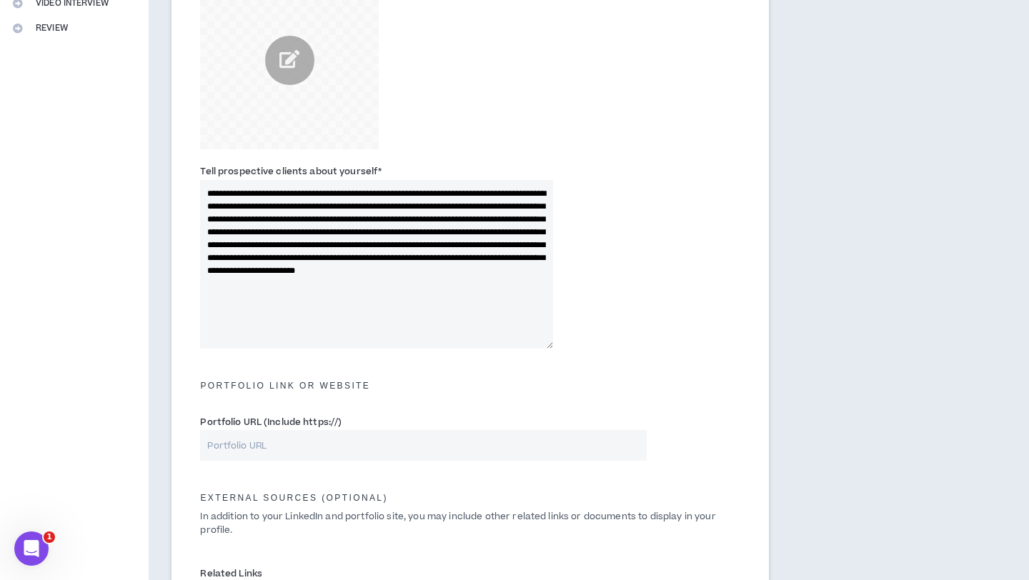
scroll to position [372, 0]
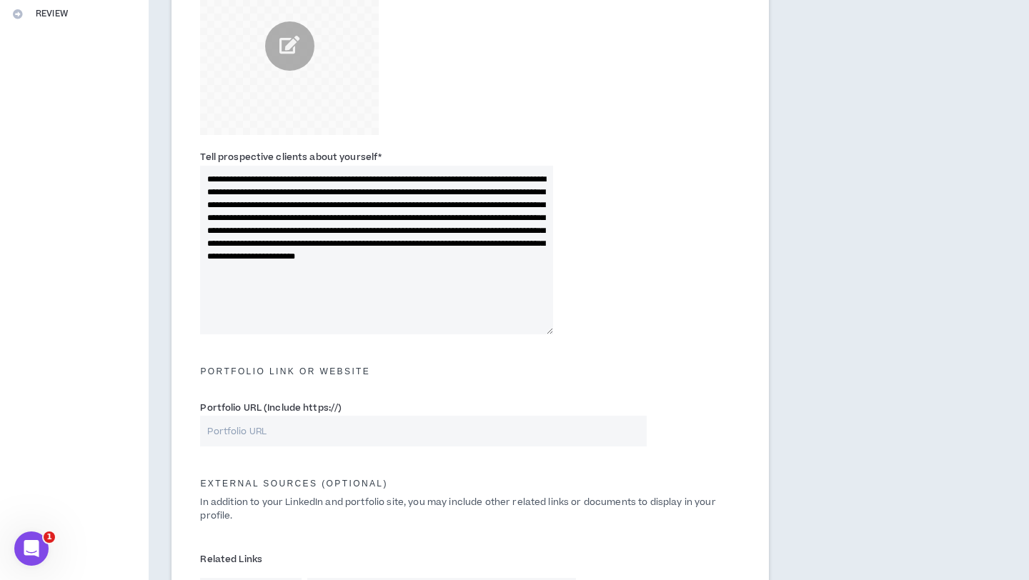
type textarea "**********"
click at [392, 435] on input "Portfolio URL (Include https://)" at bounding box center [423, 431] width 447 height 31
type input "[DOMAIN_NAME]"
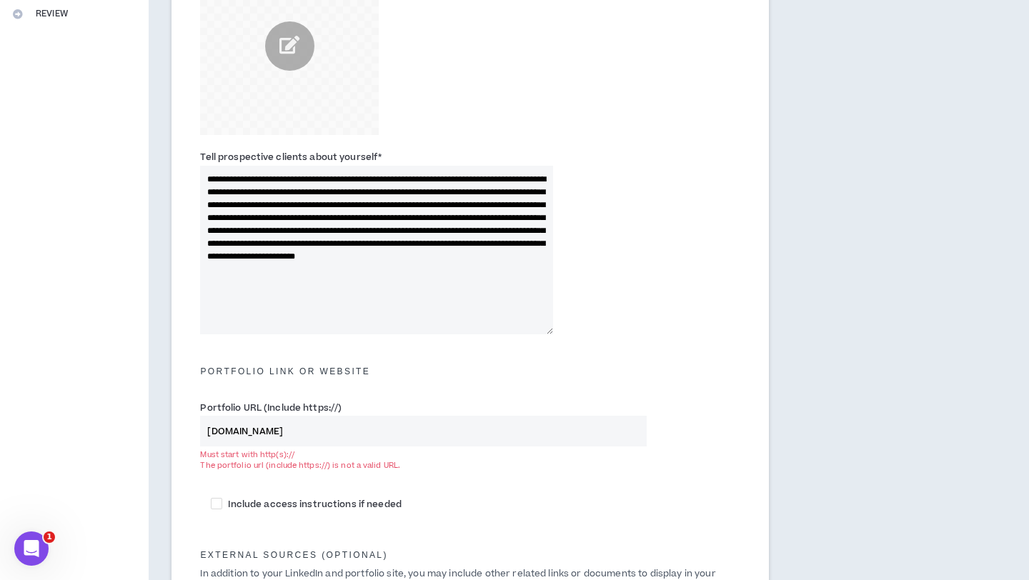
click at [402, 457] on div "Portfolio URL (Include https://) [DOMAIN_NAME] Must start with http(s):// The p…" at bounding box center [470, 443] width 562 height 92
click at [207, 432] on input "[DOMAIN_NAME]" at bounding box center [423, 431] width 447 height 31
drag, startPoint x: 313, startPoint y: 435, endPoint x: 187, endPoint y: 424, distance: 127.0
click at [187, 424] on div "**********" at bounding box center [470, 306] width 597 height 1039
paste input "[URL][DOMAIN_NAME]"
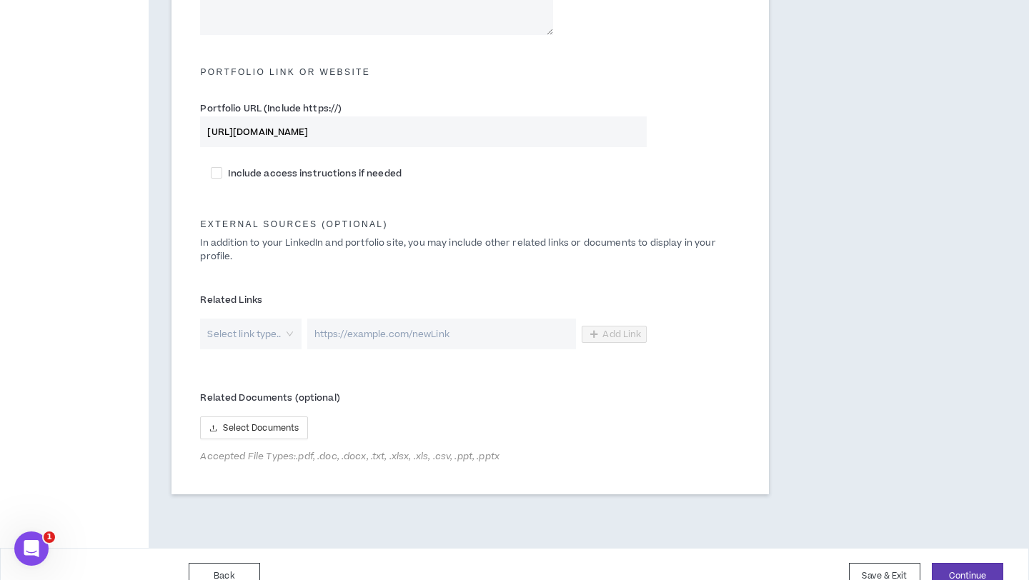
scroll to position [696, 0]
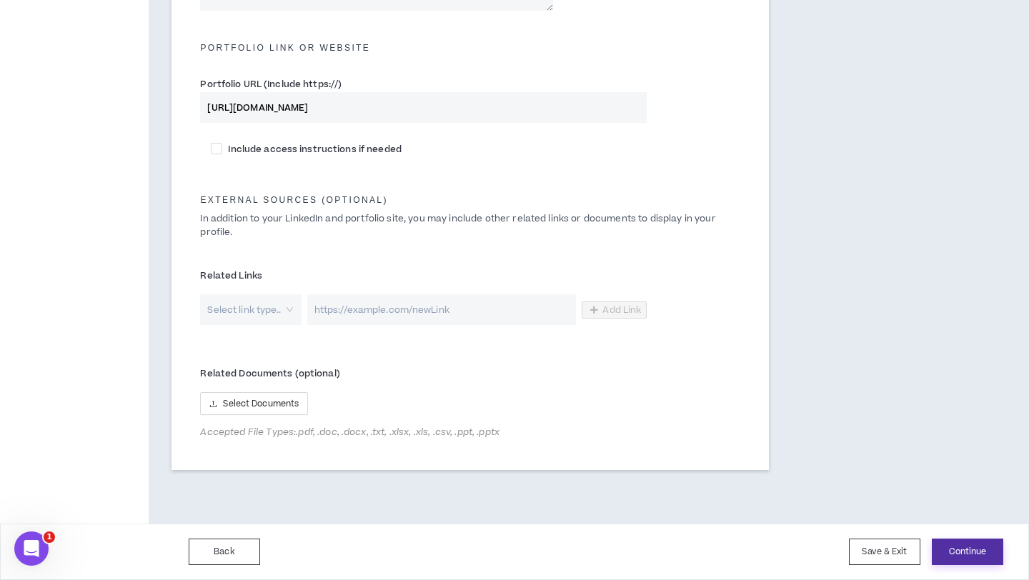
type input "[URL][DOMAIN_NAME]"
click at [982, 556] on button "Continue" at bounding box center [967, 552] width 71 height 26
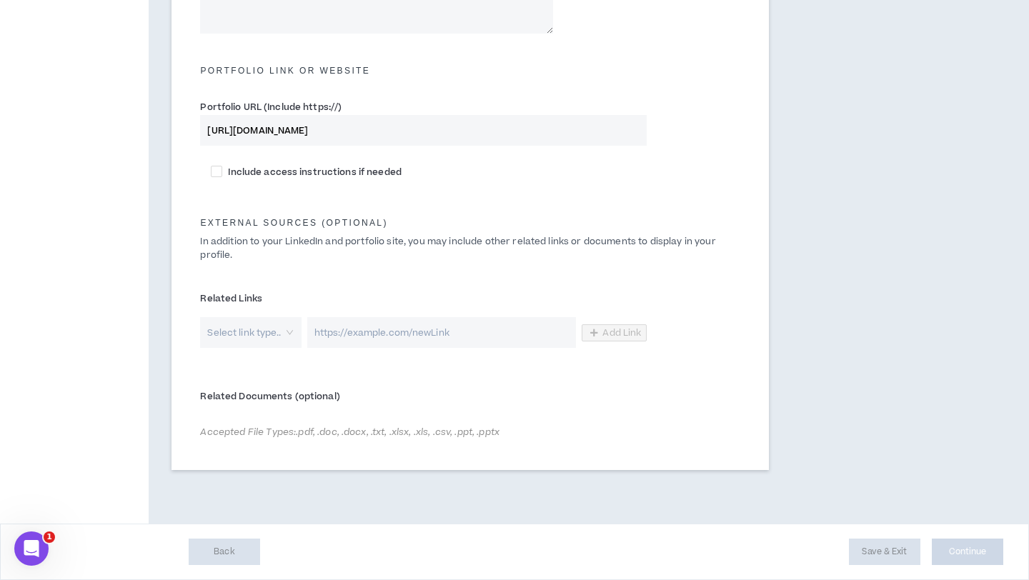
scroll to position [673, 0]
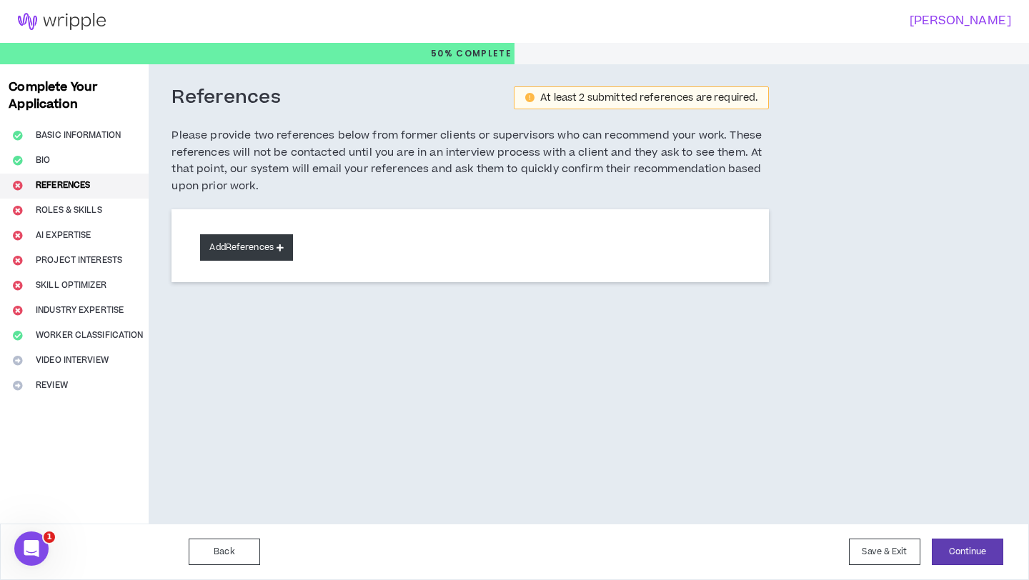
click at [245, 241] on button "Add References" at bounding box center [246, 247] width 93 height 26
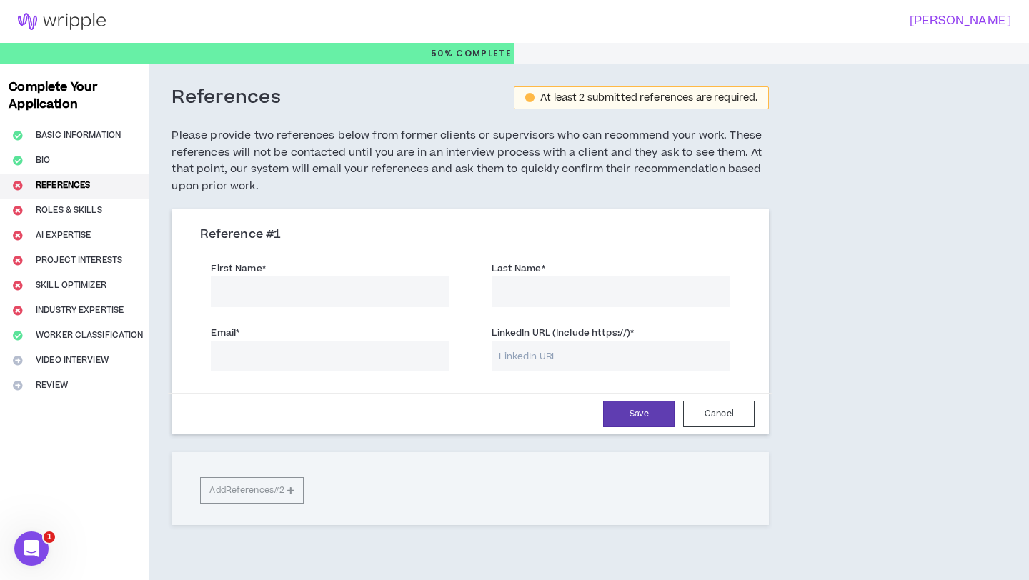
click at [269, 295] on input "First Name *" at bounding box center [330, 292] width 238 height 31
click at [275, 287] on input "First Name *" at bounding box center [330, 292] width 238 height 31
drag, startPoint x: 337, startPoint y: 289, endPoint x: 249, endPoint y: 291, distance: 88.6
click at [249, 291] on input "[PERSON_NAME][US_STATE]" at bounding box center [330, 292] width 238 height 31
type input "[PERSON_NAME][US_STATE]"
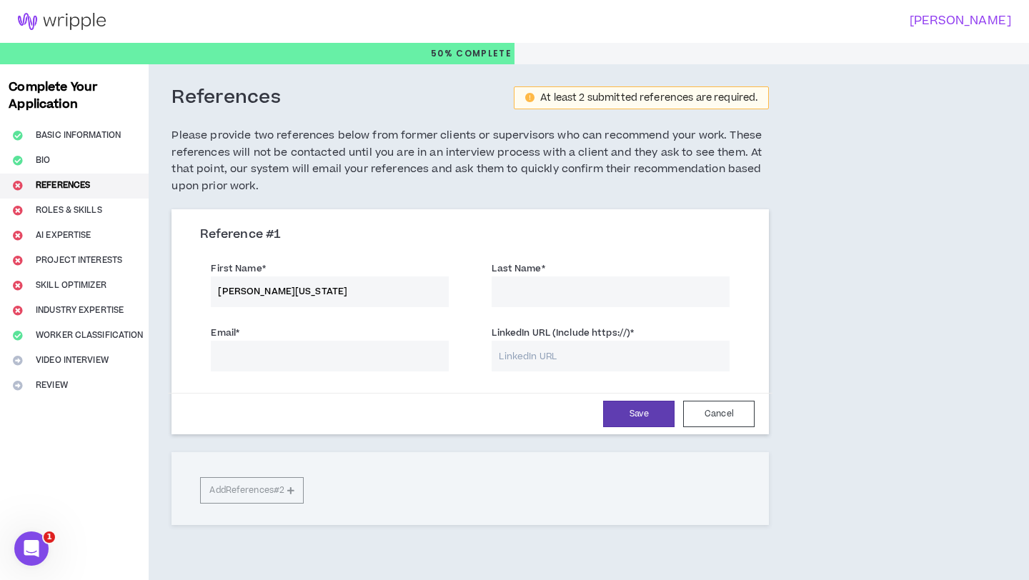
click at [539, 293] on input "Last Name *" at bounding box center [611, 292] width 238 height 31
paste input "[US_STATE]"
type input "[US_STATE]"
drag, startPoint x: 313, startPoint y: 292, endPoint x: 252, endPoint y: 292, distance: 60.7
click at [252, 292] on input "[PERSON_NAME][US_STATE]" at bounding box center [330, 292] width 238 height 31
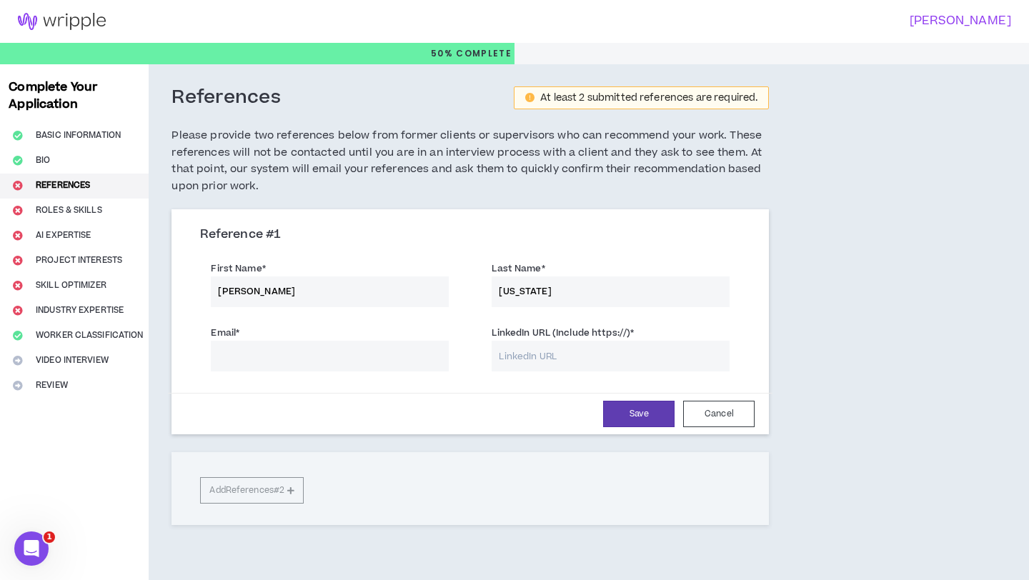
type input "[PERSON_NAME]"
click at [282, 363] on input "Email *" at bounding box center [330, 356] width 238 height 31
type input "[EMAIL_ADDRESS][DOMAIN_NAME]"
click at [545, 362] on input "LinkedIn URL (Include https://) *" at bounding box center [611, 356] width 238 height 31
paste input "[URL][DOMAIN_NAME]"
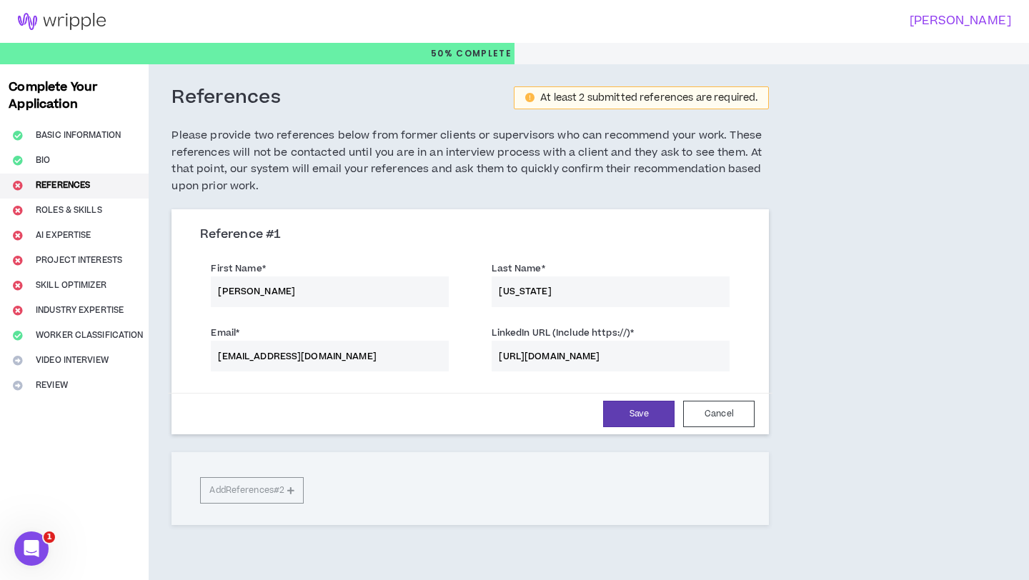
type input "[URL][DOMAIN_NAME]"
click at [280, 496] on div "Reference # 1 First Name * [PERSON_NAME] Last Name * [US_STATE] Email * [EMAIL_…" at bounding box center [470, 367] width 597 height 316
click at [279, 489] on div "Reference # 1 First Name * [PERSON_NAME] Last Name * [US_STATE] Email * [EMAIL_…" at bounding box center [470, 367] width 597 height 316
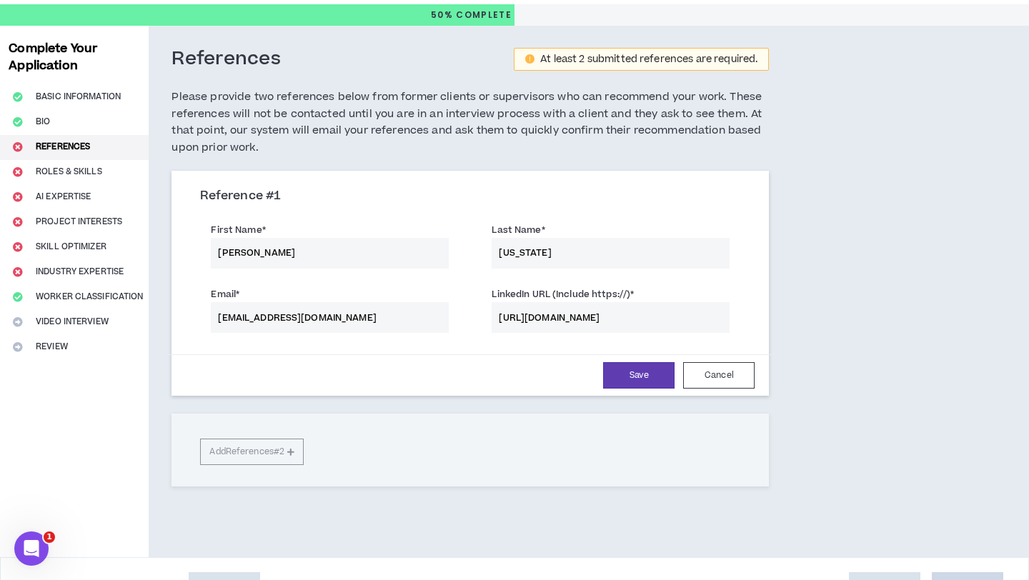
scroll to position [72, 0]
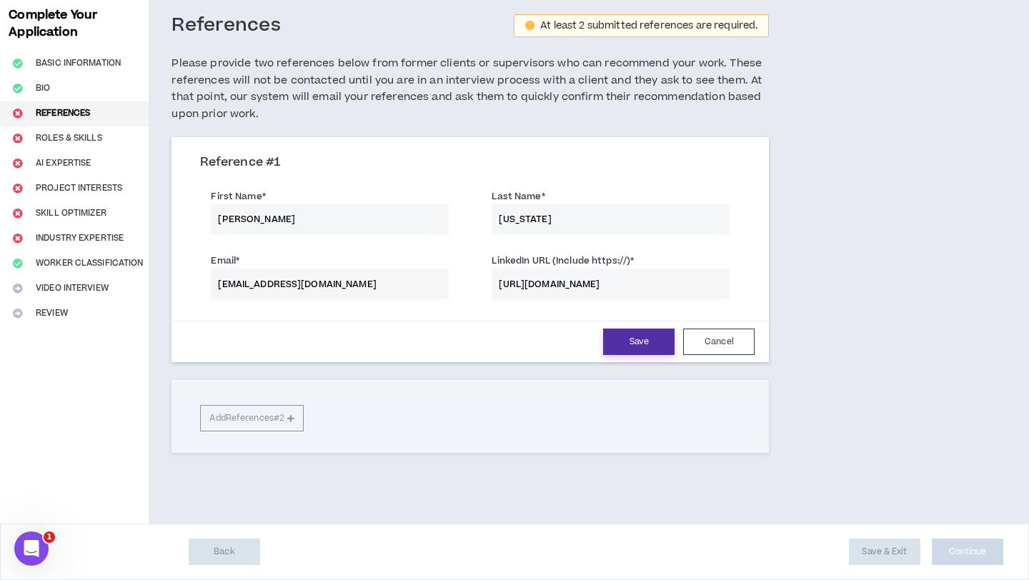
click at [627, 353] on button "Save" at bounding box center [638, 342] width 71 height 26
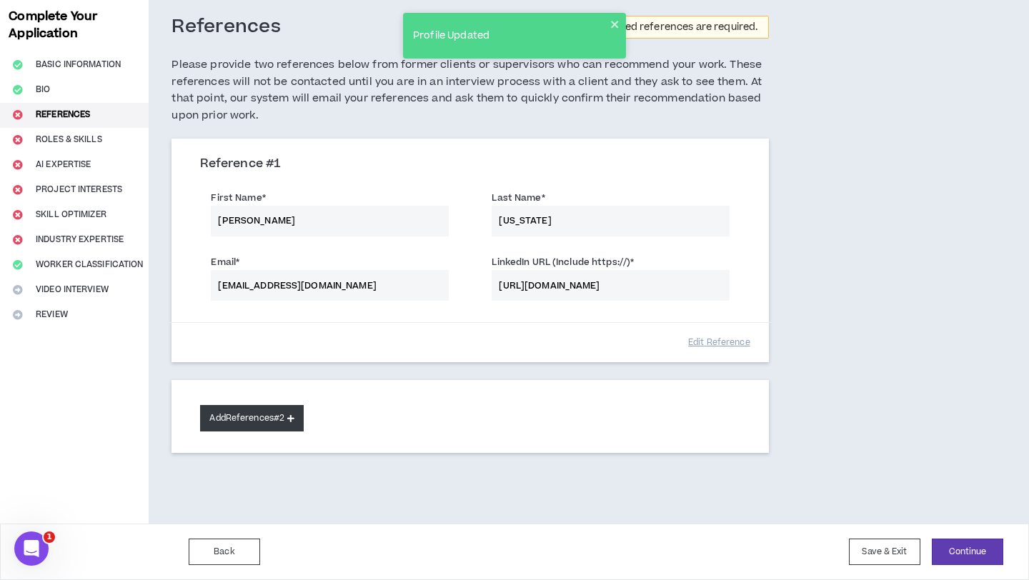
click at [252, 417] on button "Add References #2" at bounding box center [252, 418] width 104 height 26
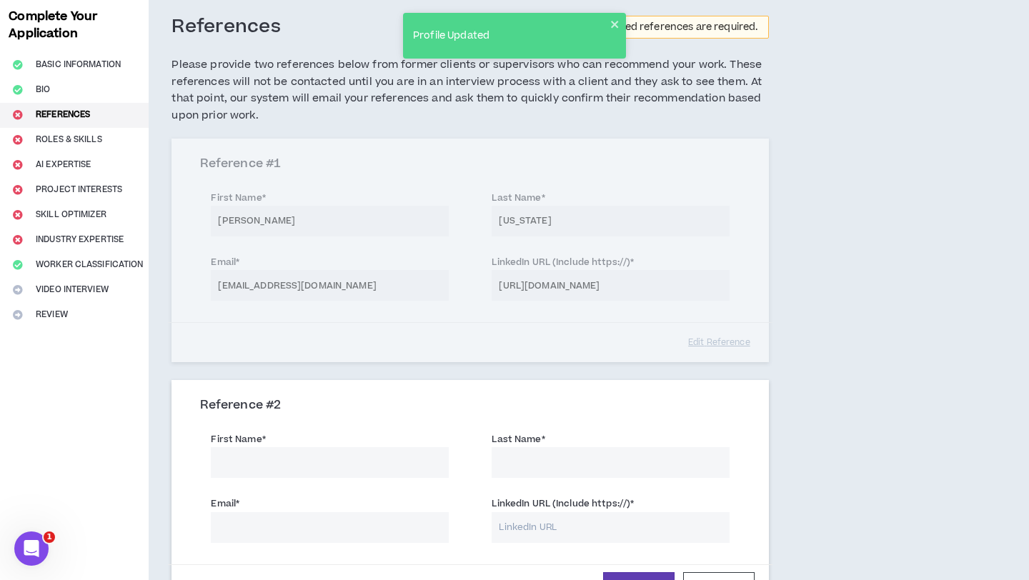
click at [261, 466] on input "First Name *" at bounding box center [330, 462] width 238 height 31
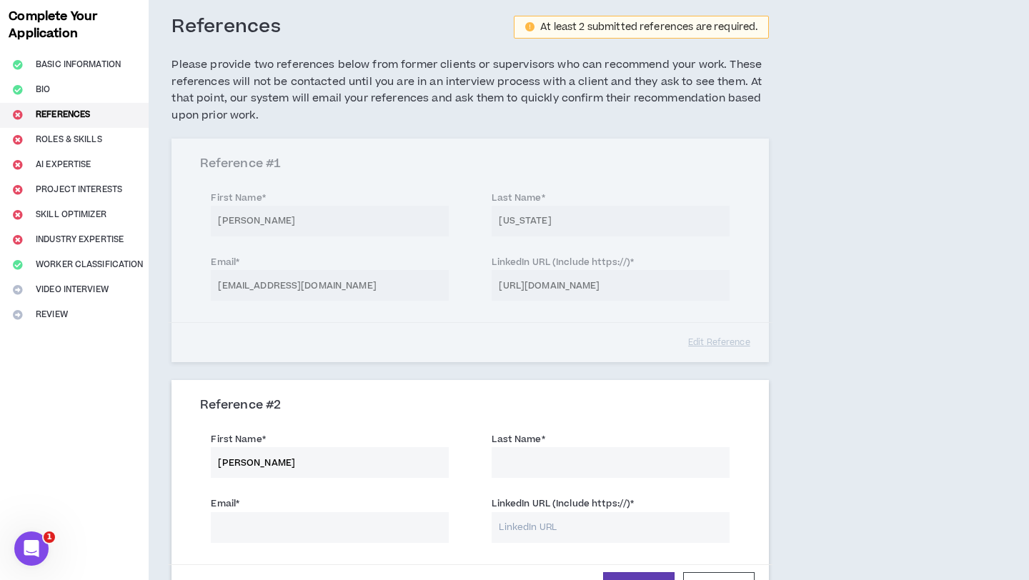
type input "[PERSON_NAME]"
click at [511, 461] on input "Last Name *" at bounding box center [611, 462] width 238 height 31
type input "[PERSON_NAME]"
click at [399, 525] on input "Email *" at bounding box center [330, 527] width 238 height 31
click at [530, 532] on input "LinkedIn URL (Include https://) *" at bounding box center [611, 527] width 238 height 31
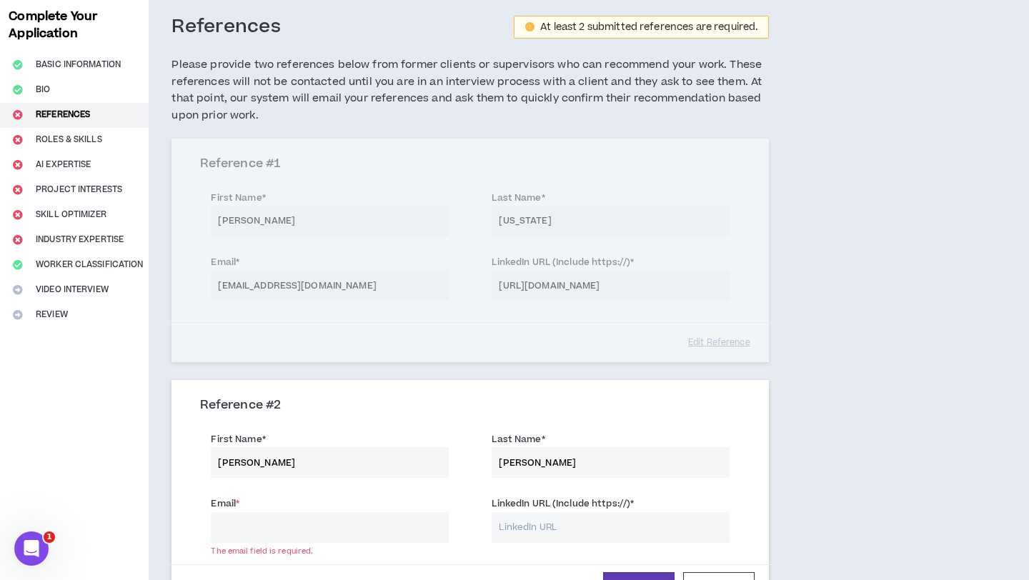
paste input "[URL][DOMAIN_NAME][PERSON_NAME]"
type input "[URL][DOMAIN_NAME][PERSON_NAME]"
click at [389, 528] on input "Email *" at bounding box center [330, 527] width 238 height 31
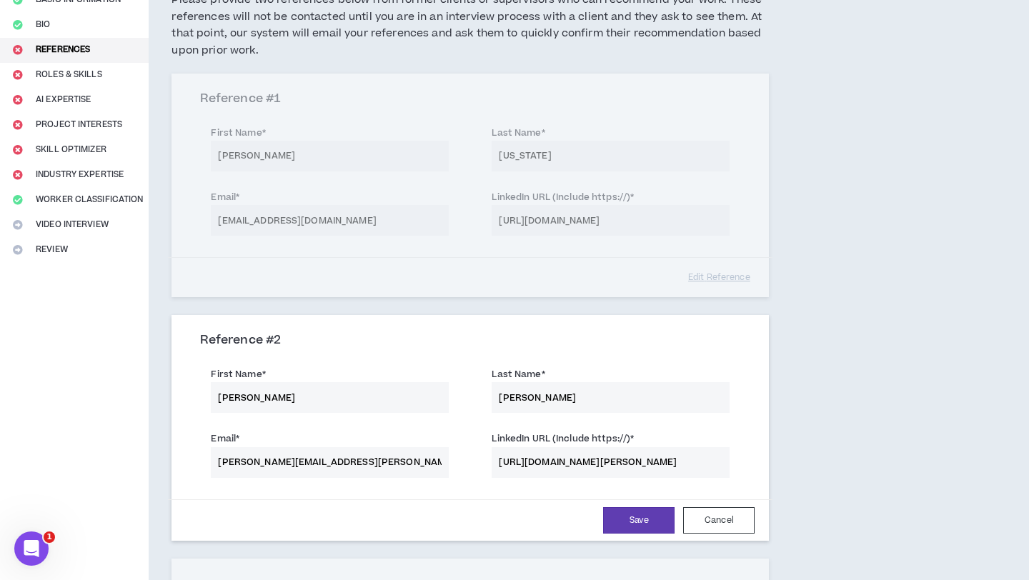
scroll to position [140, 0]
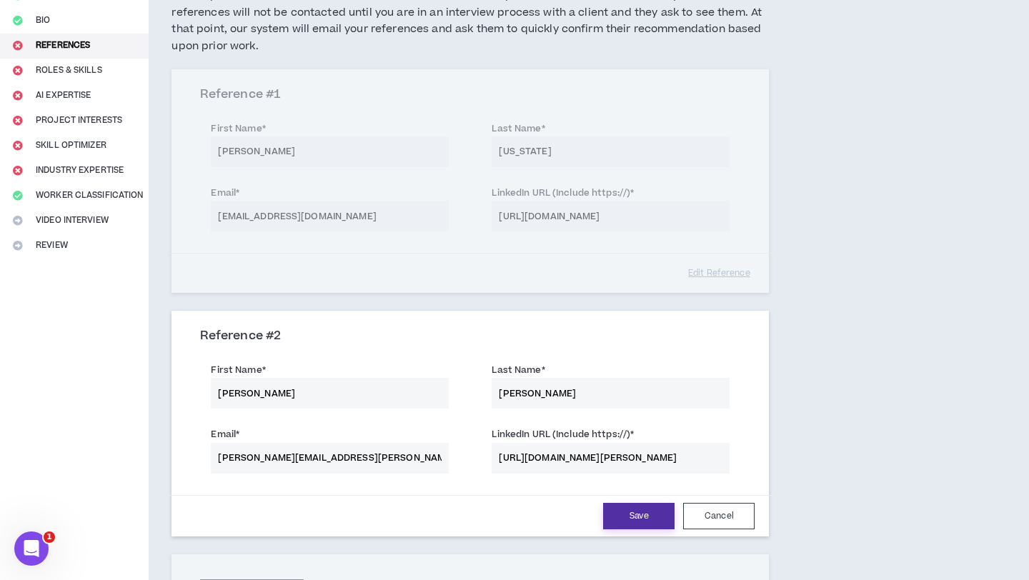
type input "[PERSON_NAME][EMAIL_ADDRESS][PERSON_NAME][DOMAIN_NAME]"
click at [637, 520] on button "Save" at bounding box center [638, 516] width 71 height 26
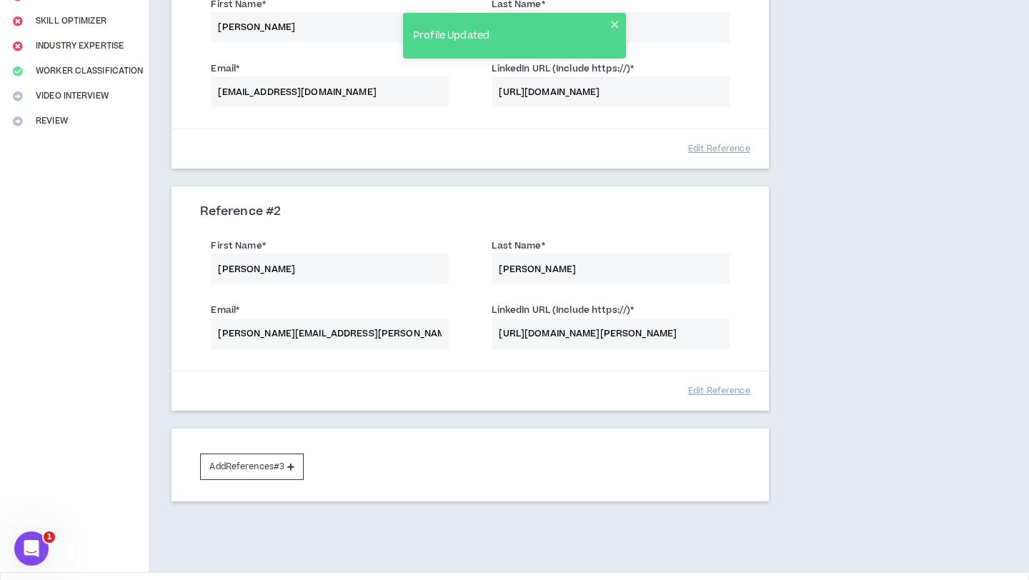
scroll to position [312, 0]
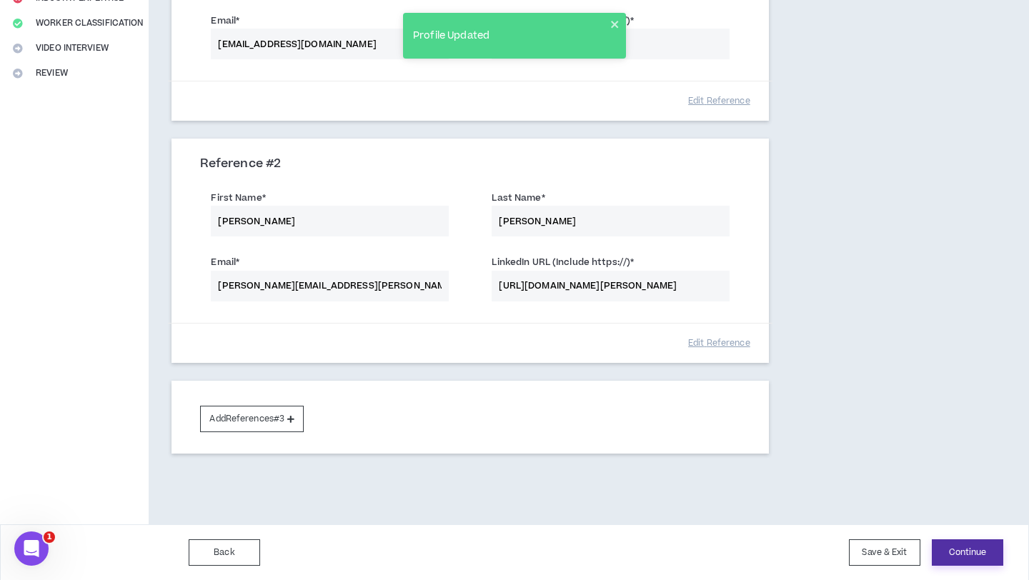
click at [986, 555] on button "Continue" at bounding box center [967, 553] width 71 height 26
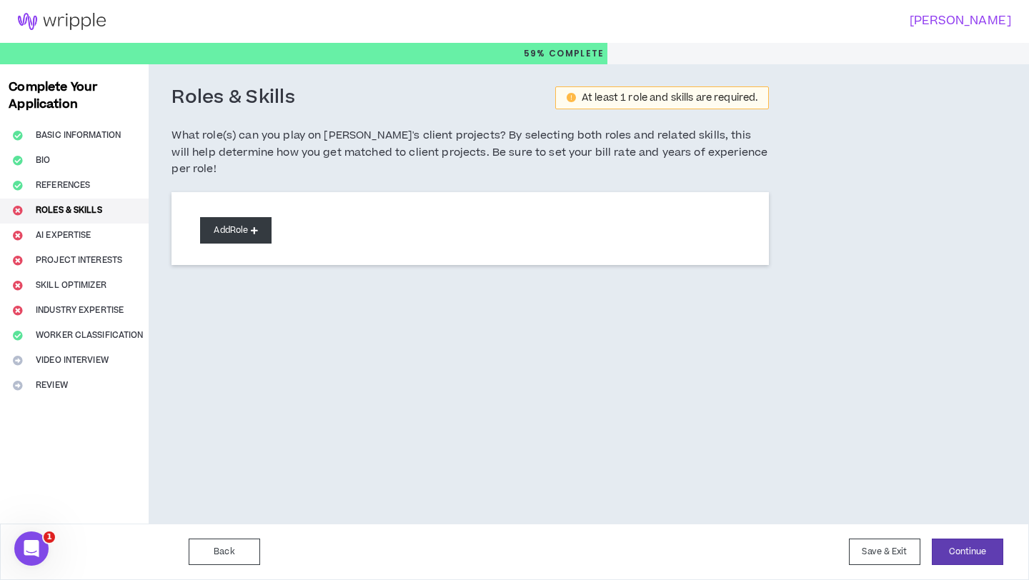
click at [245, 220] on button "Add Role" at bounding box center [235, 230] width 71 height 26
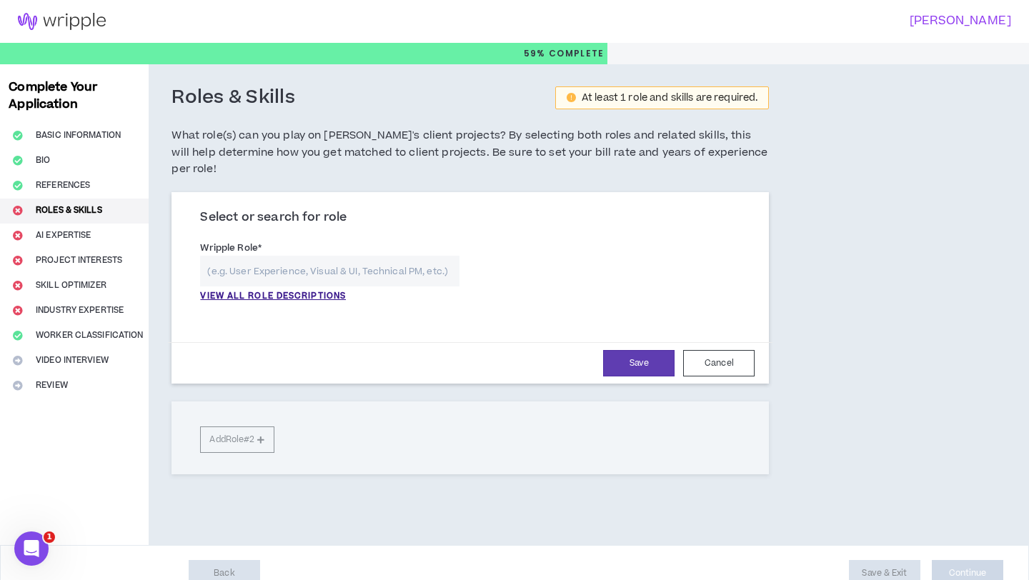
click at [303, 261] on input "text" at bounding box center [329, 271] width 259 height 31
click at [302, 290] on p "VIEW ALL ROLE DESCRIPTIONS" at bounding box center [273, 296] width 146 height 13
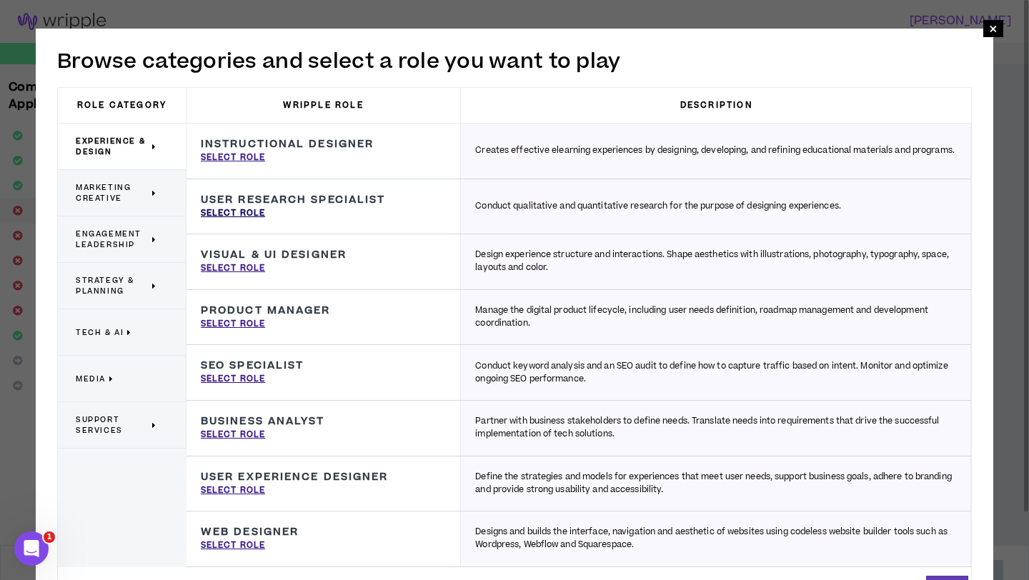
click at [234, 212] on p "Select Role" at bounding box center [233, 213] width 64 height 13
type input "User Research Specialist"
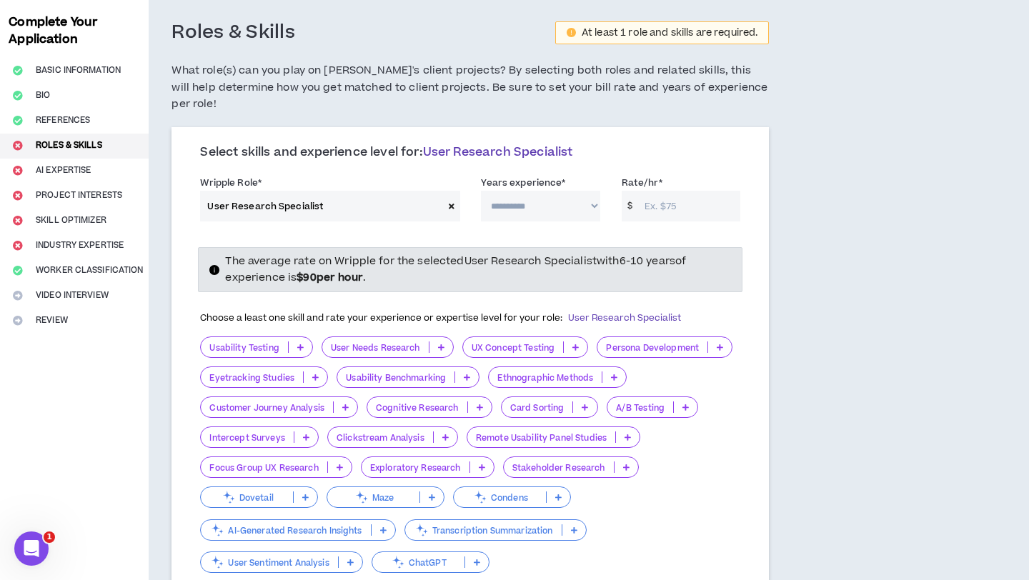
scroll to position [66, 0]
click at [541, 192] on select "**********" at bounding box center [540, 204] width 119 height 31
select select "**"
click at [481, 189] on select "**********" at bounding box center [540, 204] width 119 height 31
click at [304, 340] on p at bounding box center [301, 345] width 24 height 11
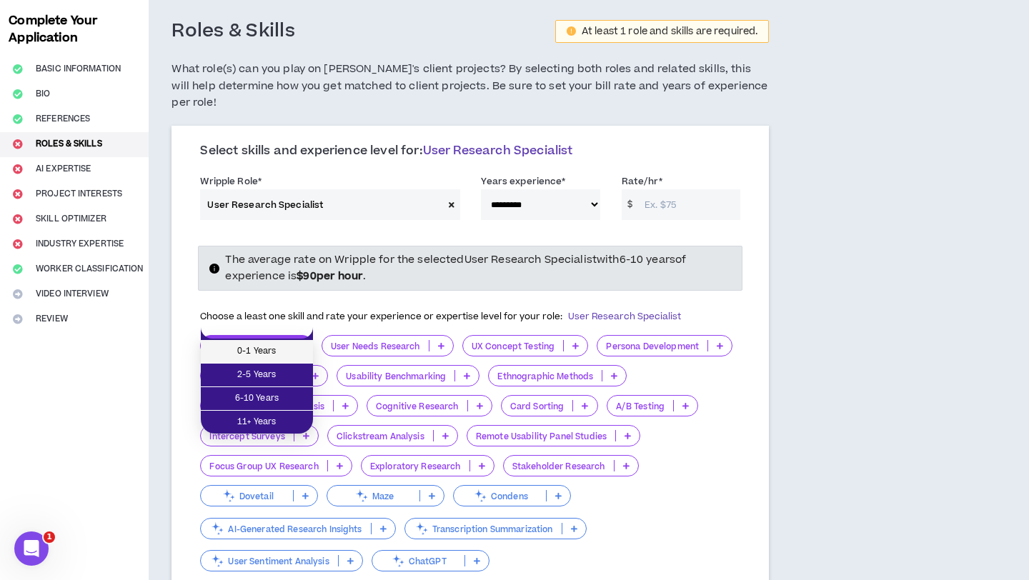
click at [282, 362] on li "0-1 Years" at bounding box center [257, 352] width 112 height 24
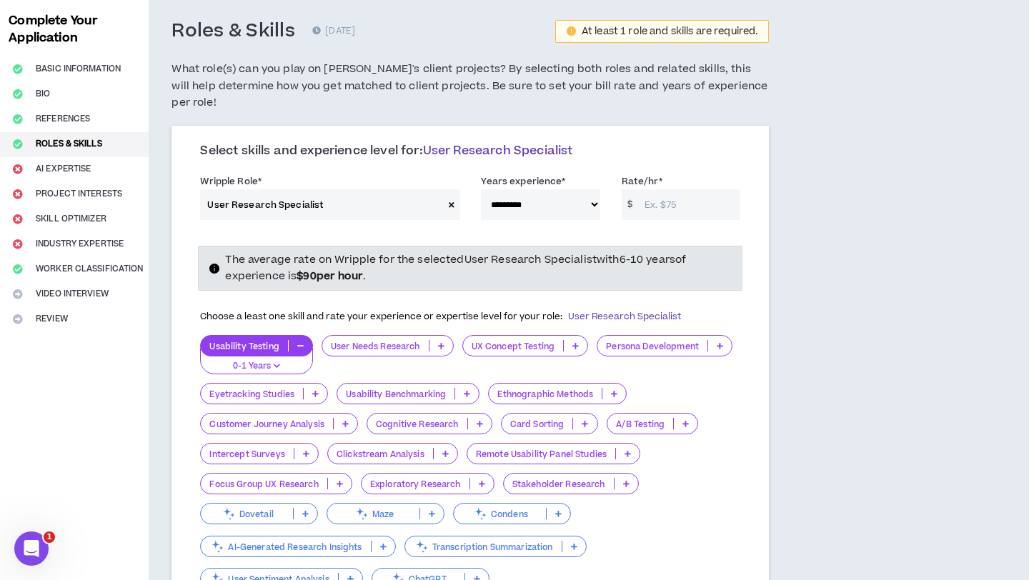
click at [440, 340] on p at bounding box center [442, 345] width 24 height 11
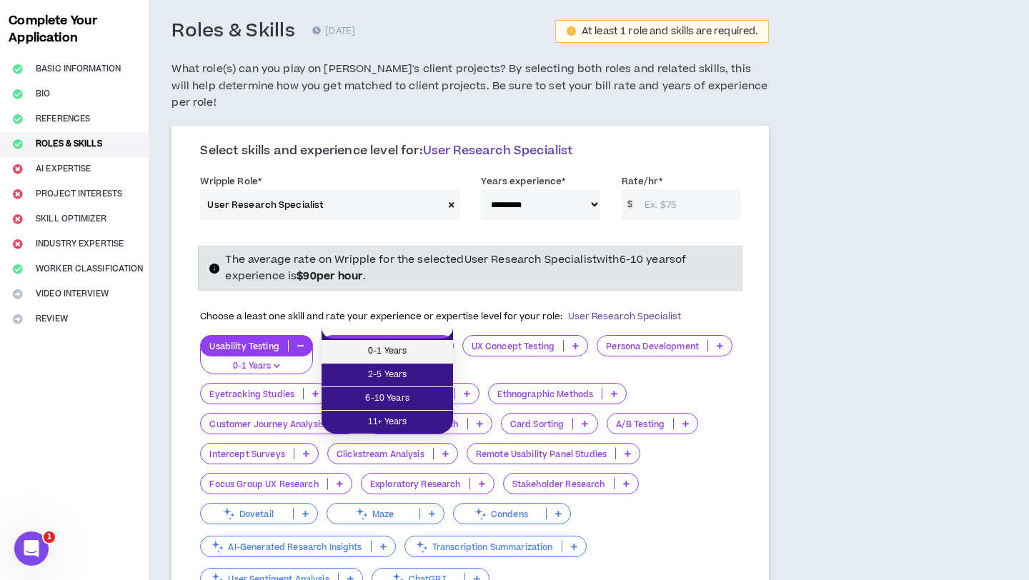
click at [425, 352] on span "0-1 Years" at bounding box center [387, 352] width 114 height 16
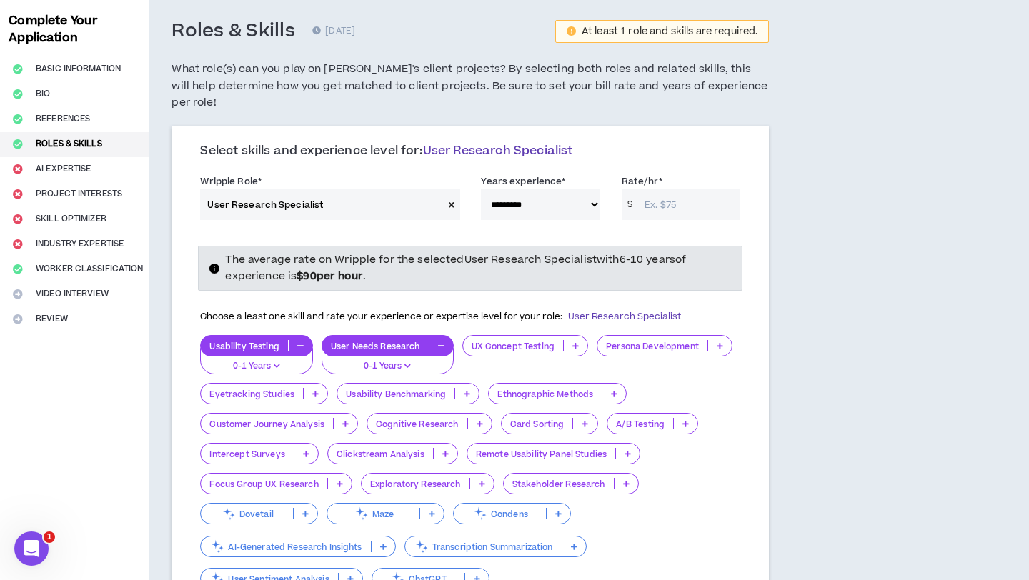
click at [571, 337] on div "UX Concept Testing" at bounding box center [525, 345] width 126 height 21
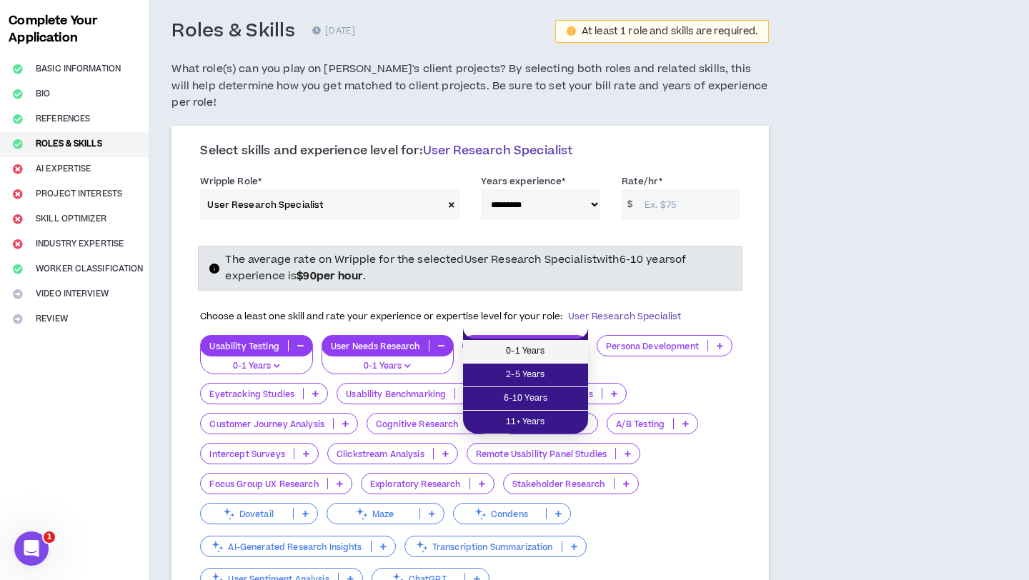
click at [565, 353] on span "0-1 Years" at bounding box center [526, 352] width 108 height 16
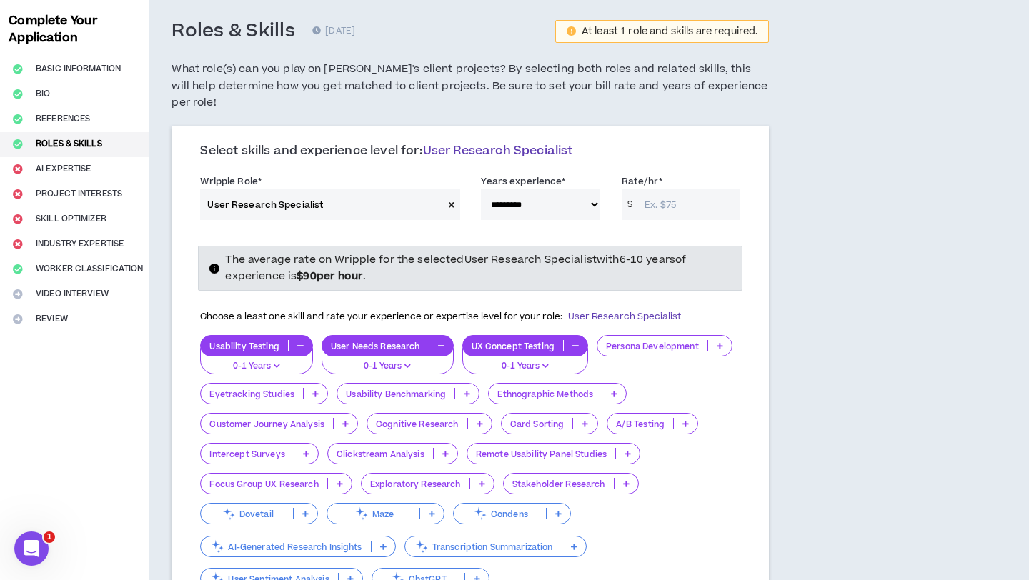
click at [689, 341] on p "Persona Development" at bounding box center [652, 346] width 110 height 11
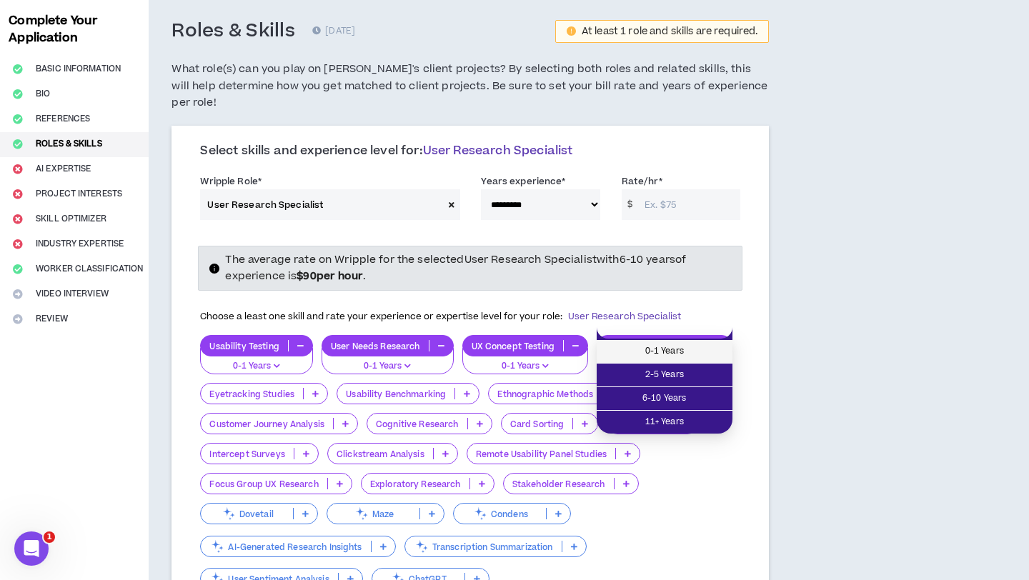
click at [686, 348] on span "0-1 Years" at bounding box center [664, 352] width 119 height 16
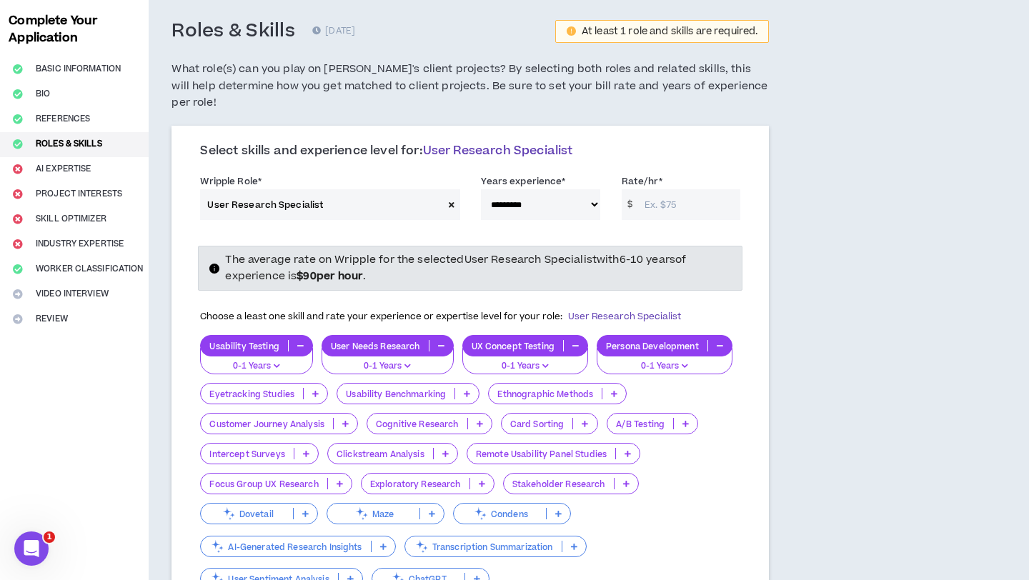
click at [682, 418] on p at bounding box center [686, 423] width 24 height 11
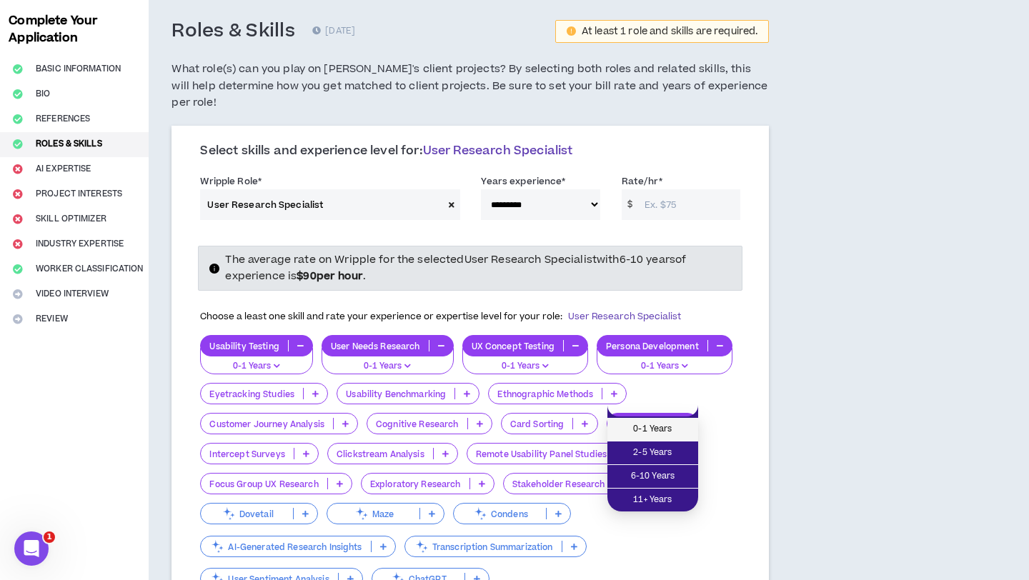
click at [655, 433] on span "0-1 Years" at bounding box center [653, 430] width 74 height 16
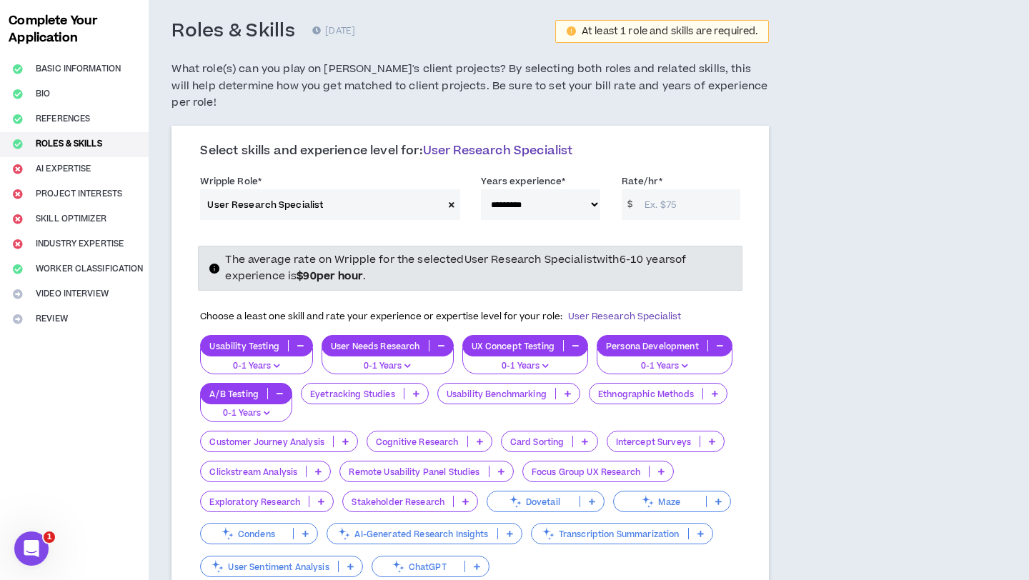
click at [578, 467] on p "Focus Group UX Research" at bounding box center [586, 472] width 126 height 11
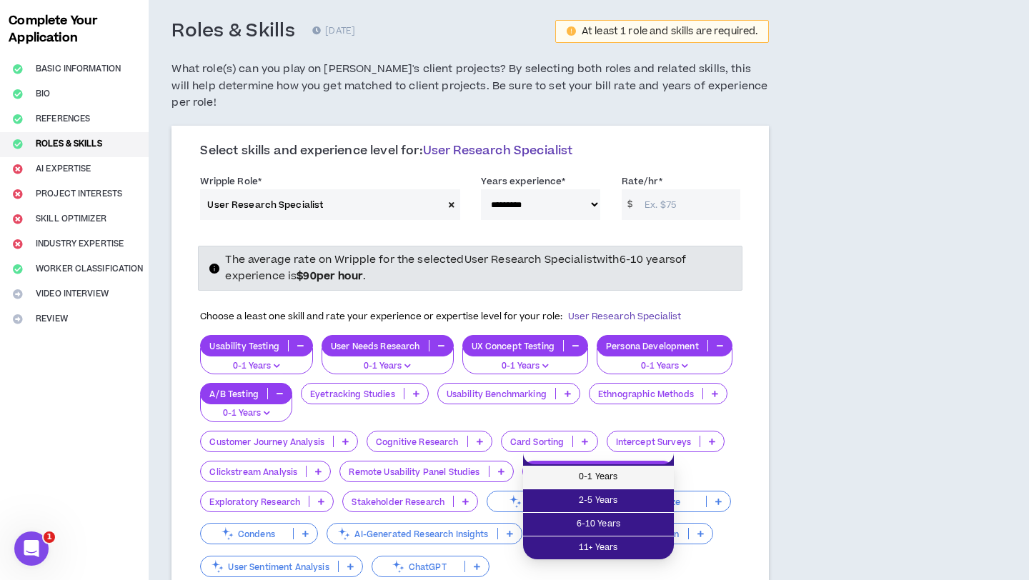
click at [576, 478] on span "0-1 Years" at bounding box center [599, 478] width 134 height 16
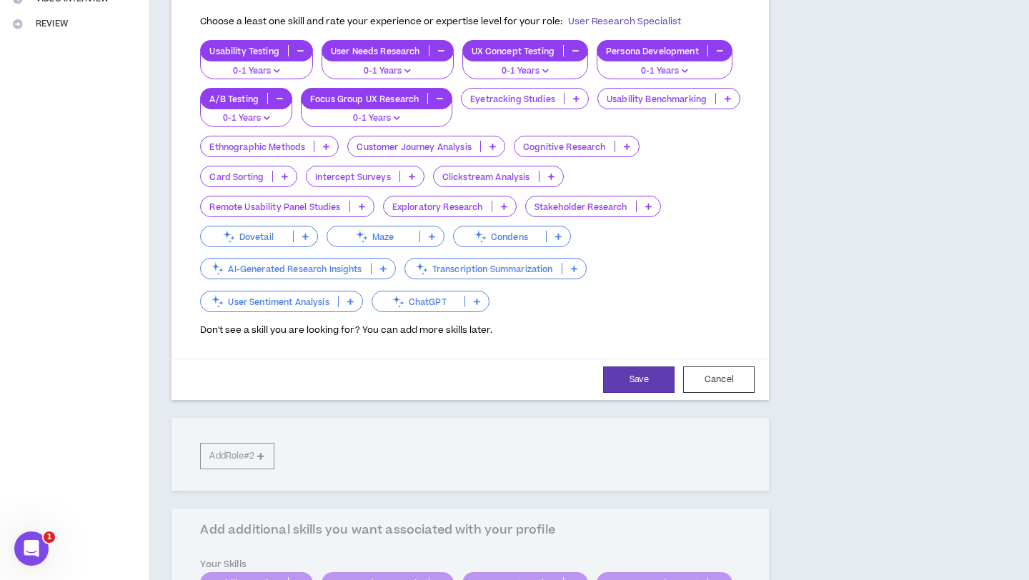
scroll to position [362, 0]
click at [622, 366] on button "Save" at bounding box center [638, 379] width 71 height 26
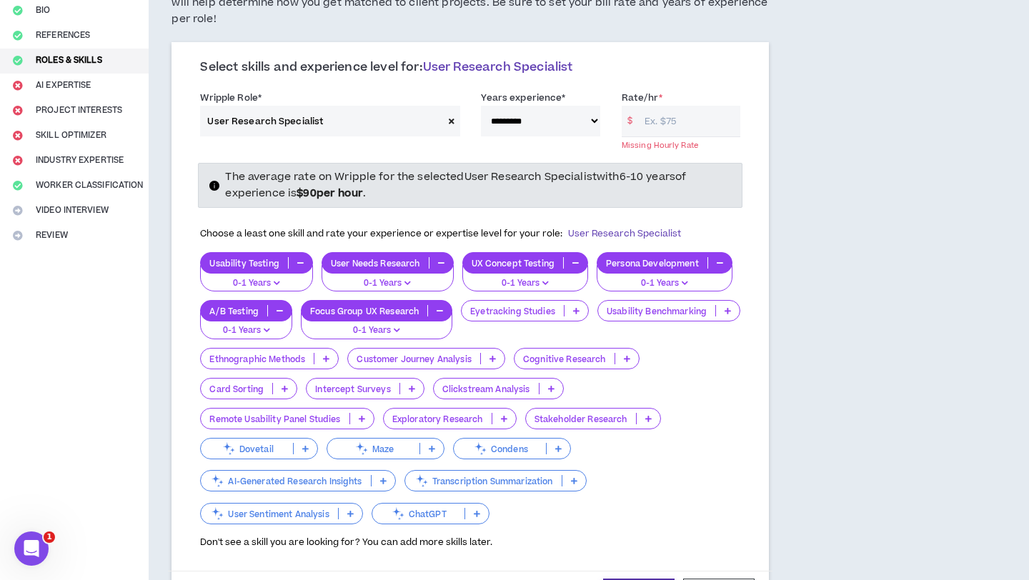
scroll to position [139, 0]
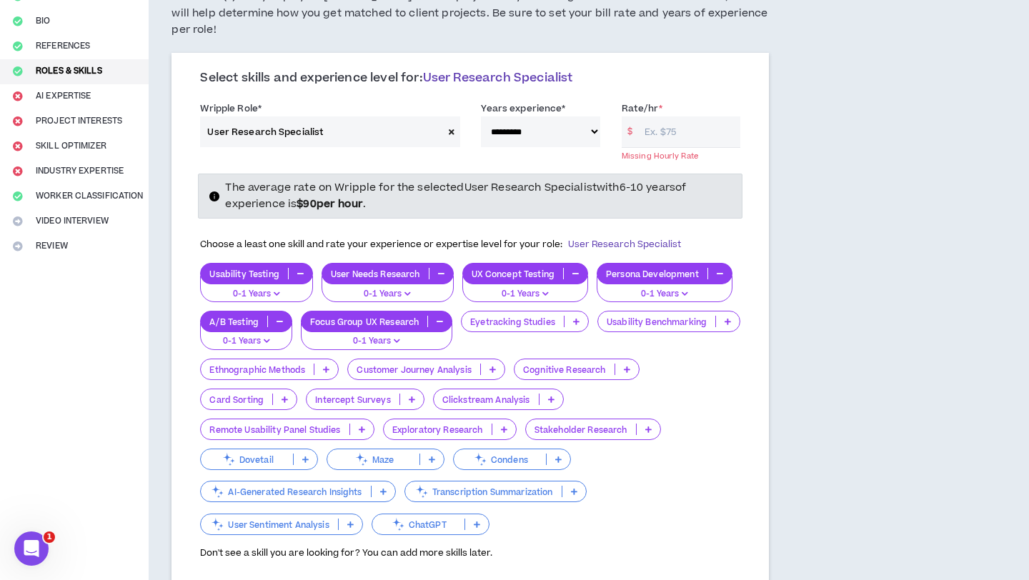
click at [657, 116] on input "Rate/hr *" at bounding box center [688, 131] width 103 height 31
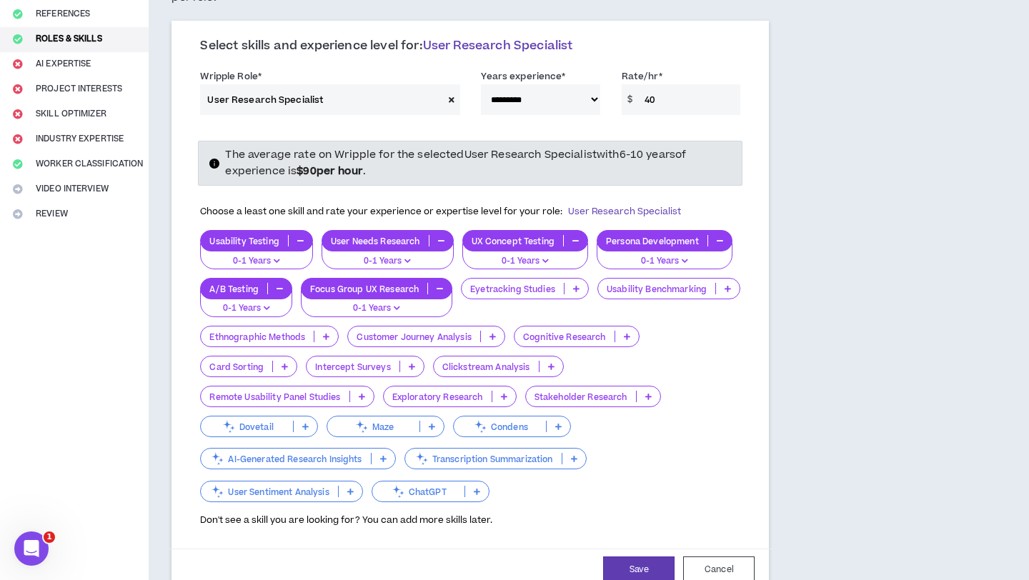
scroll to position [182, 0]
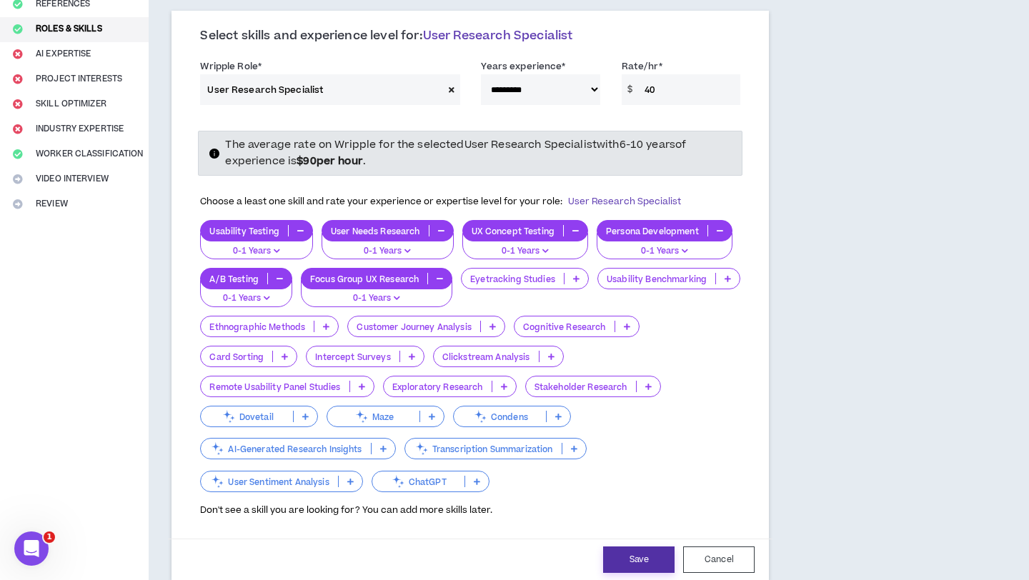
type input "40"
click at [642, 547] on button "Save" at bounding box center [638, 560] width 71 height 26
select select "**"
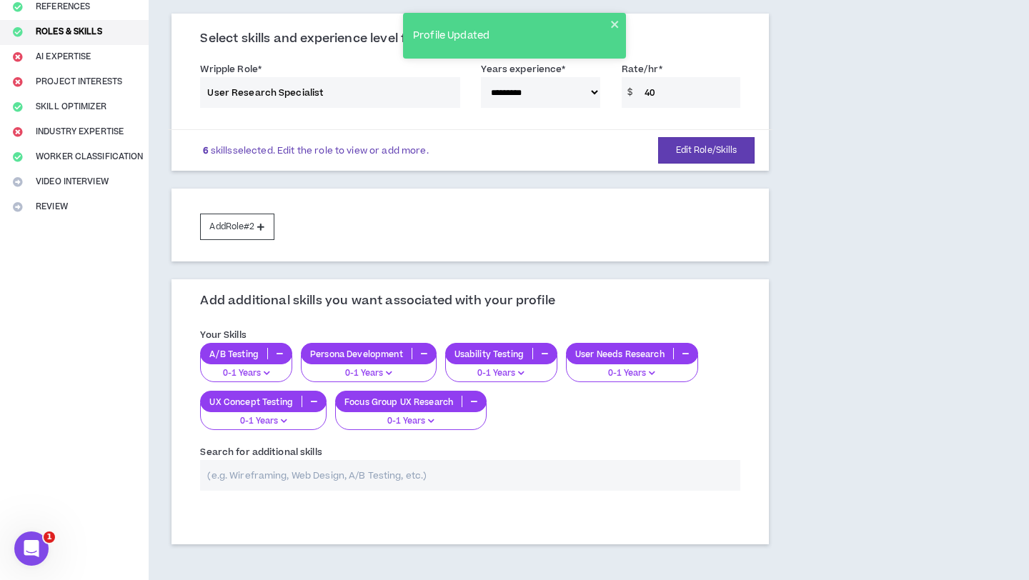
scroll to position [114, 0]
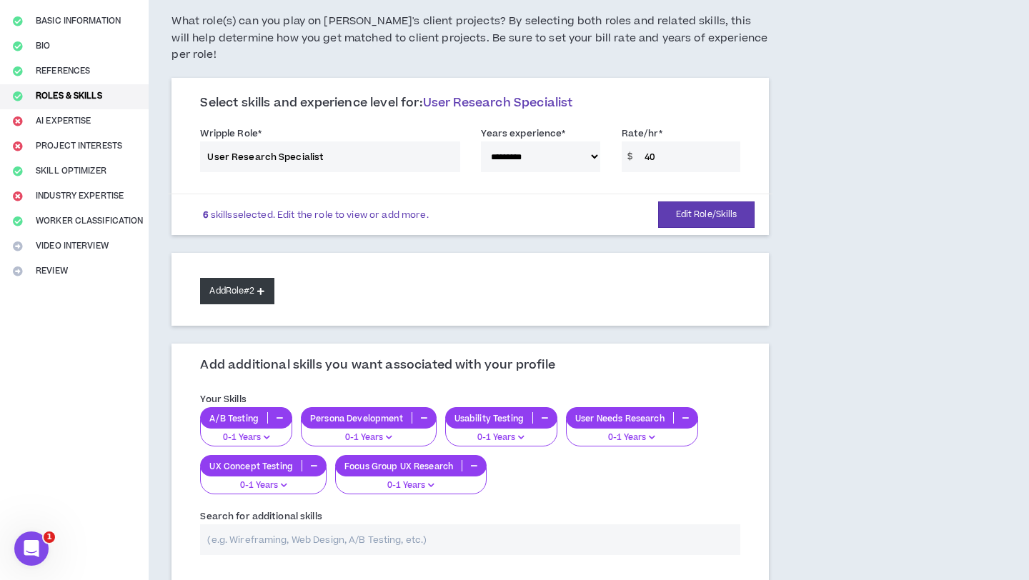
click at [243, 278] on button "Add Role #2" at bounding box center [237, 291] width 74 height 26
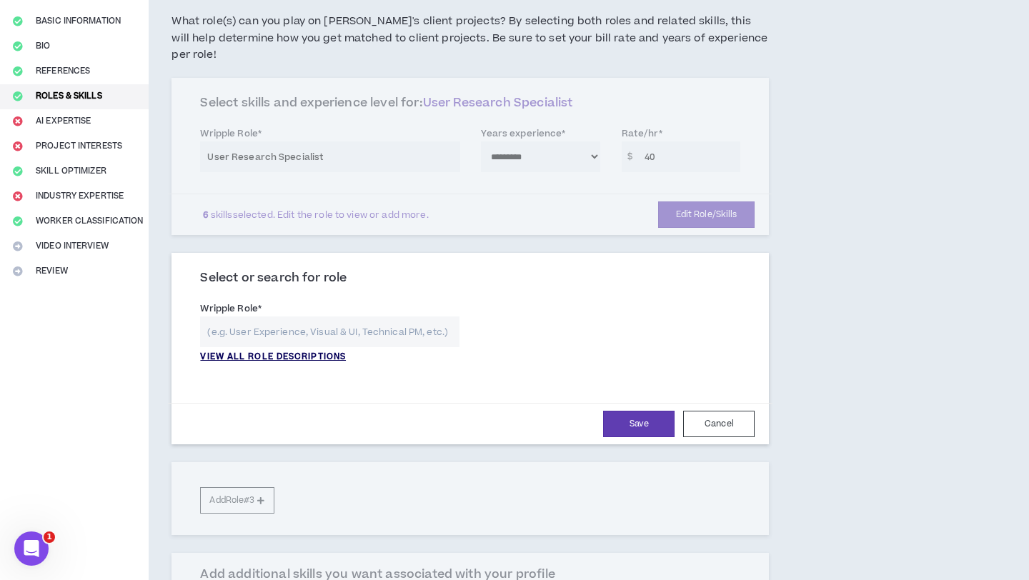
click at [272, 351] on p "VIEW ALL ROLE DESCRIPTIONS" at bounding box center [273, 357] width 146 height 13
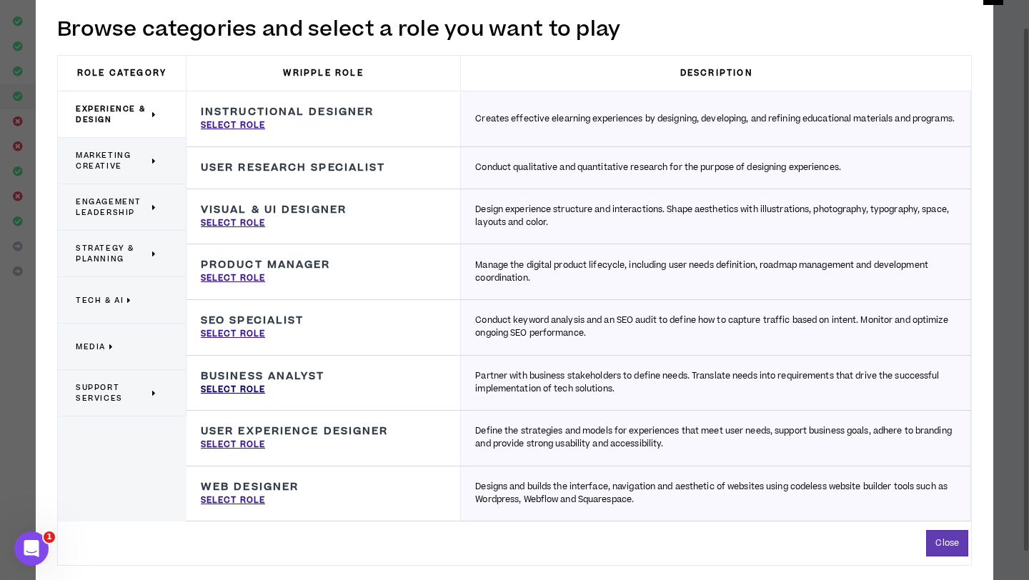
click at [248, 390] on p "Select Role" at bounding box center [233, 390] width 64 height 13
type input "Business Analyst"
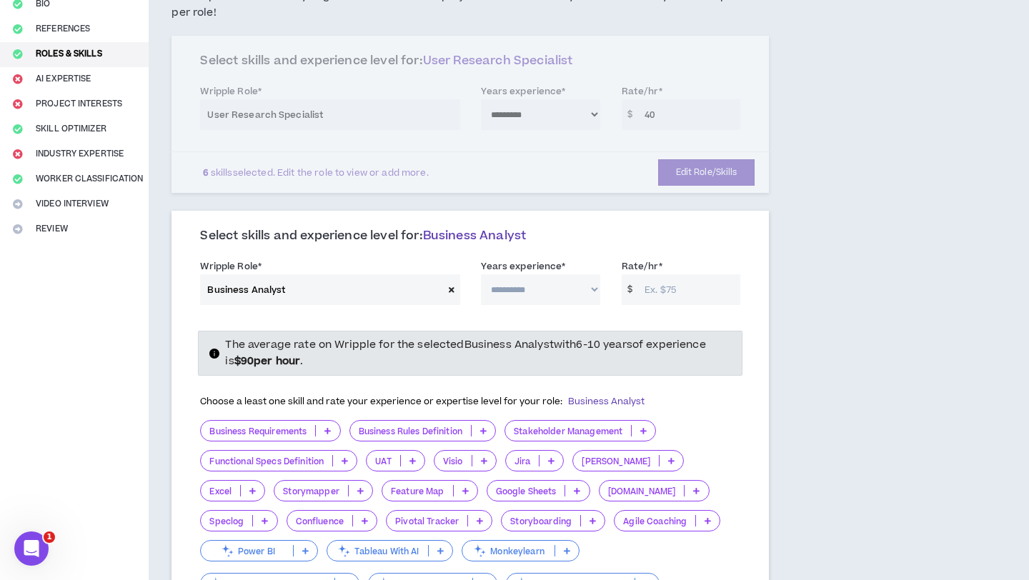
scroll to position [158, 0]
click at [264, 484] on p at bounding box center [253, 489] width 24 height 11
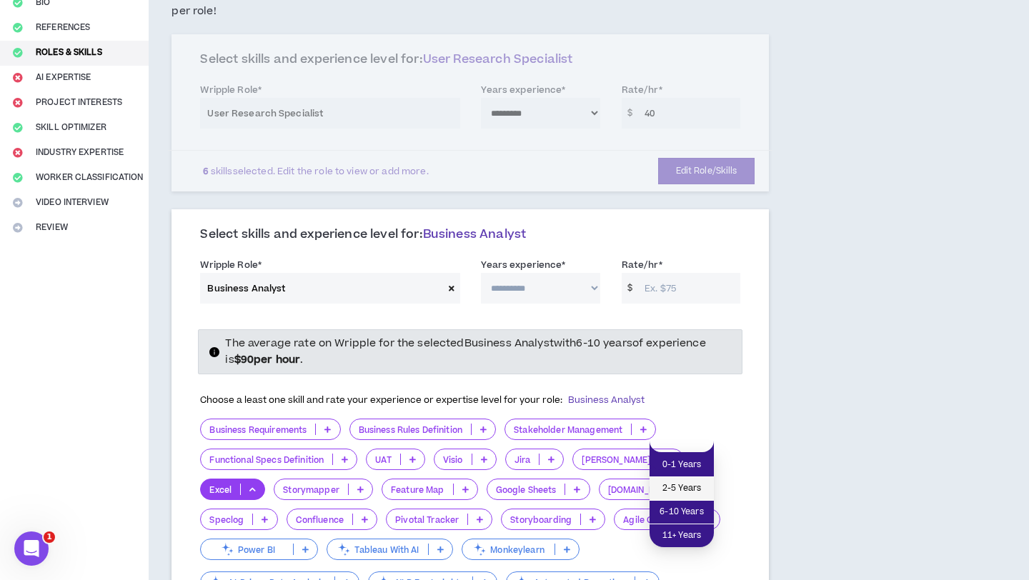
click at [672, 485] on span "2-5 Years" at bounding box center [681, 489] width 47 height 16
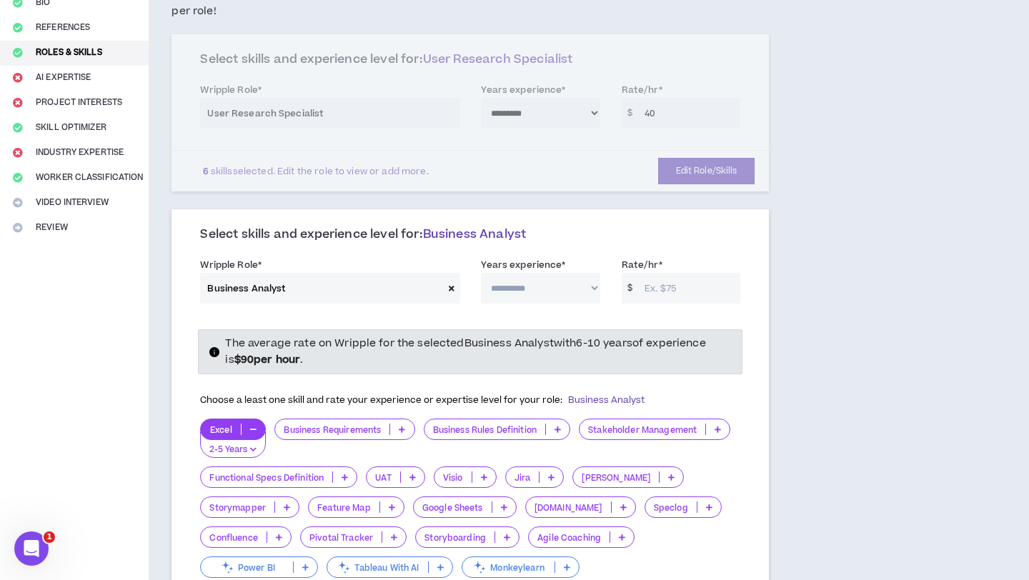
click at [668, 474] on icon at bounding box center [671, 477] width 6 height 7
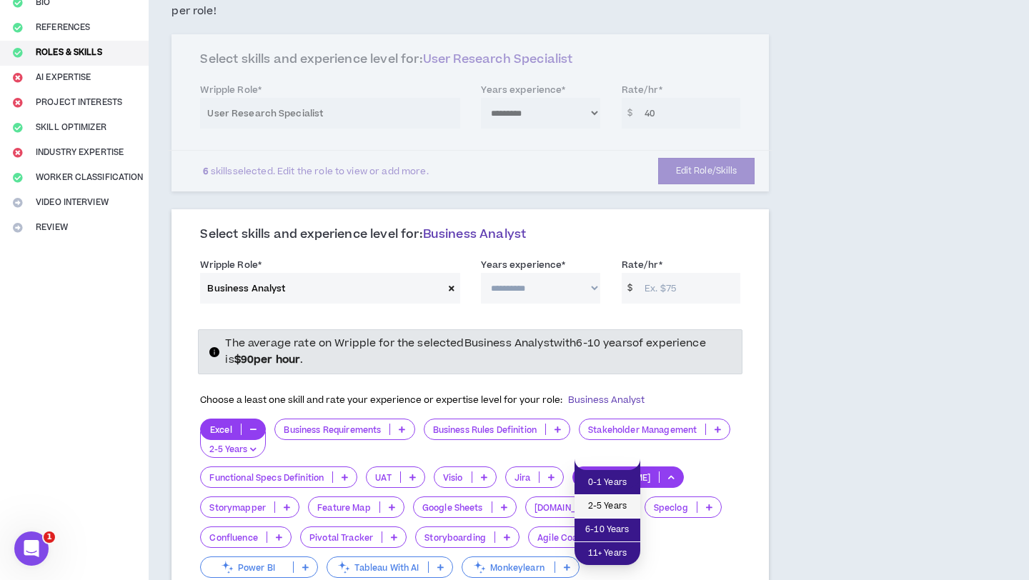
click at [621, 500] on span "2-5 Years" at bounding box center [607, 507] width 49 height 16
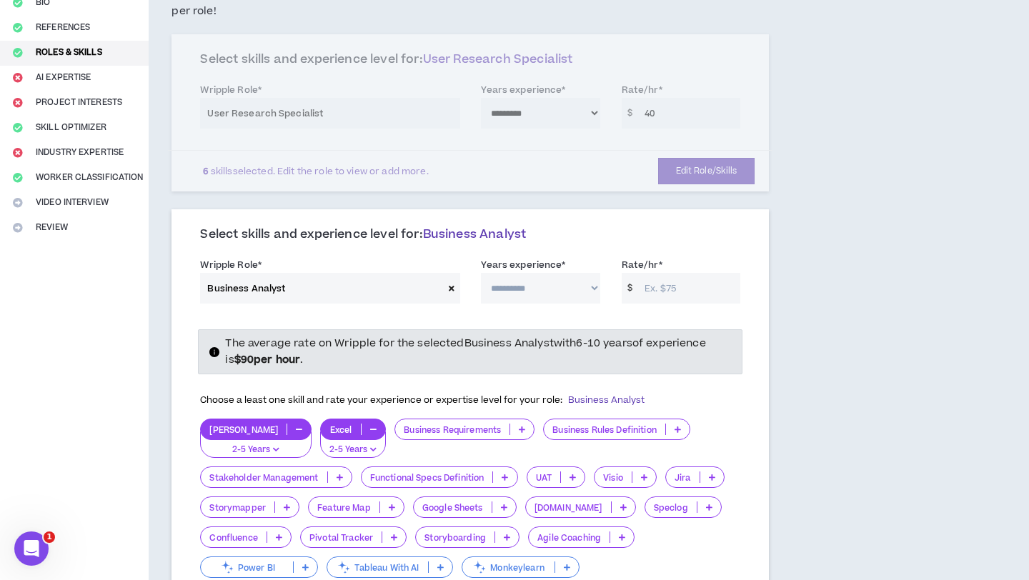
click at [715, 474] on icon at bounding box center [712, 477] width 6 height 7
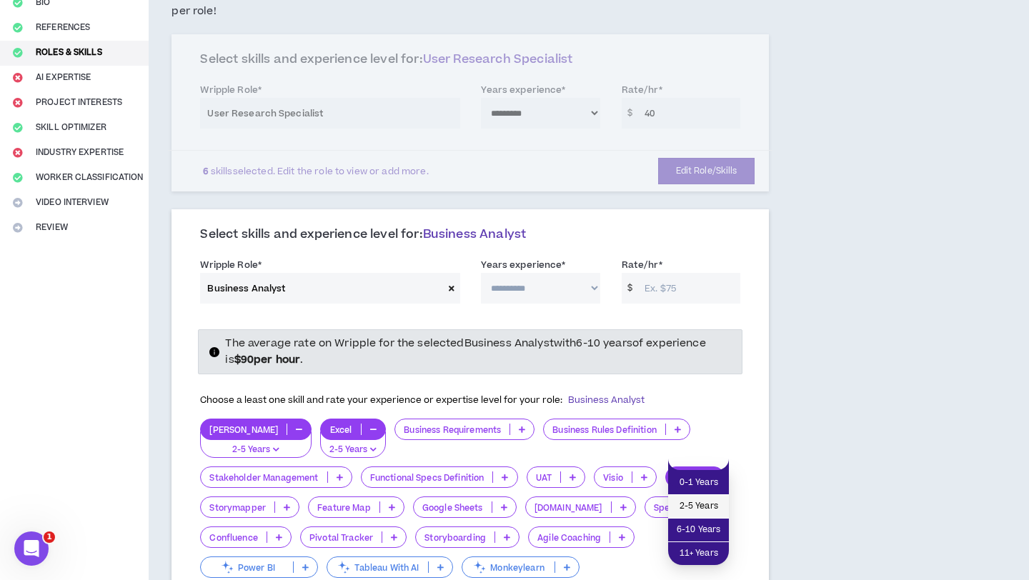
click at [694, 500] on span "2-5 Years" at bounding box center [699, 507] width 44 height 16
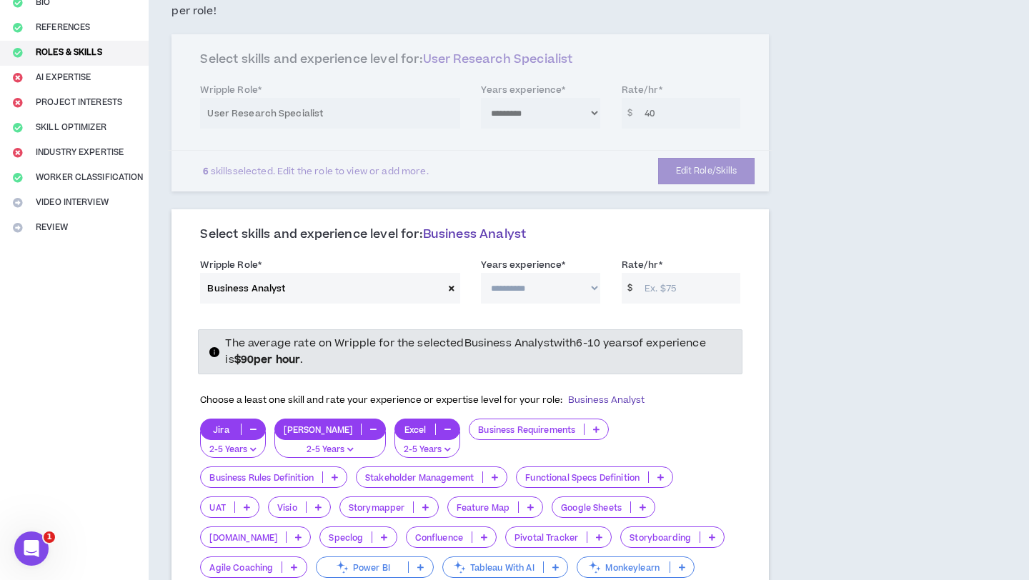
click at [631, 502] on p at bounding box center [643, 507] width 24 height 11
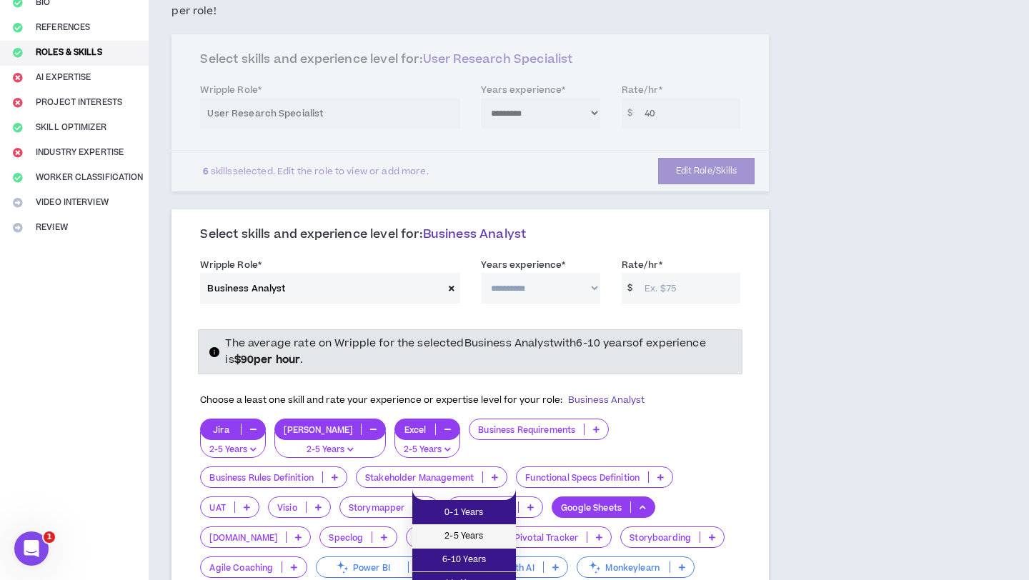
click at [487, 528] on li "2-5 Years" at bounding box center [464, 537] width 104 height 24
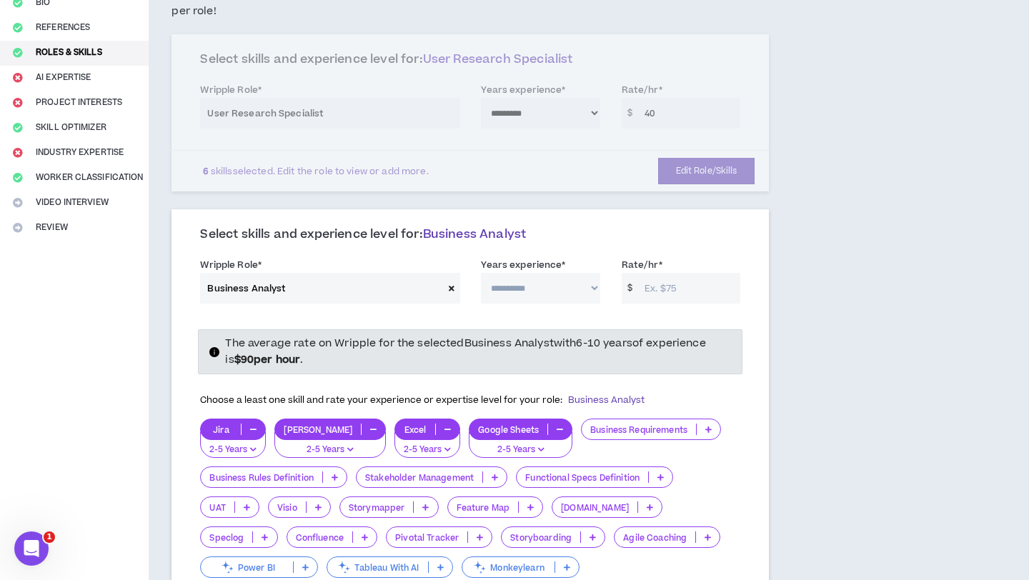
click at [518, 527] on div "Storyboarding" at bounding box center [553, 537] width 104 height 21
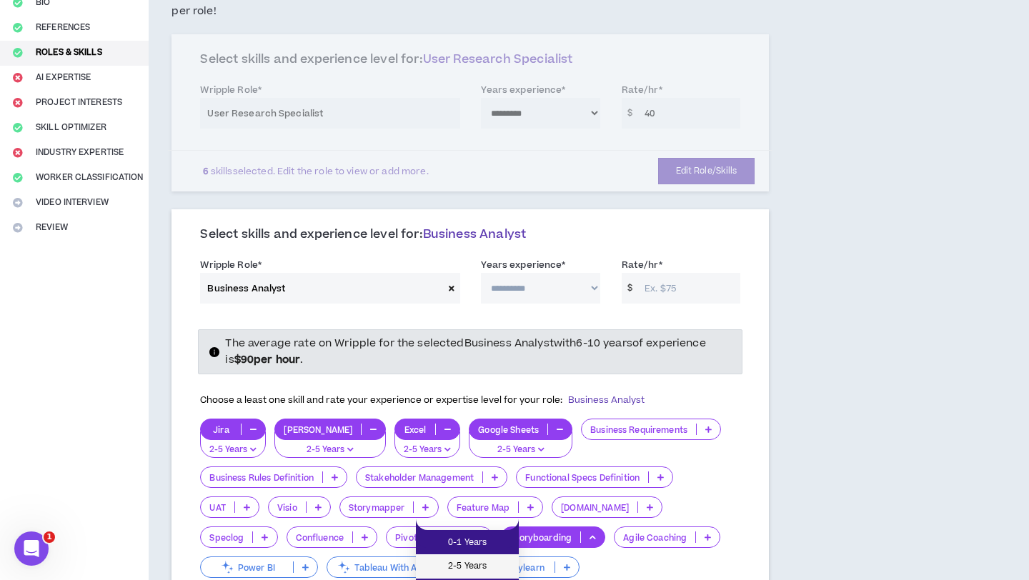
click at [502, 564] on span "2-5 Years" at bounding box center [468, 567] width 86 height 16
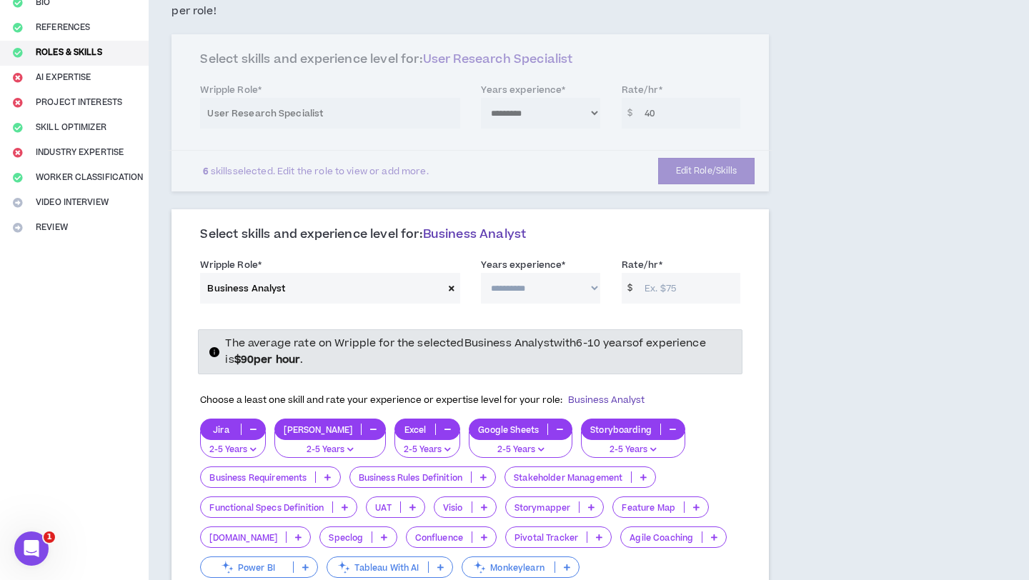
click at [647, 472] on p at bounding box center [644, 477] width 24 height 11
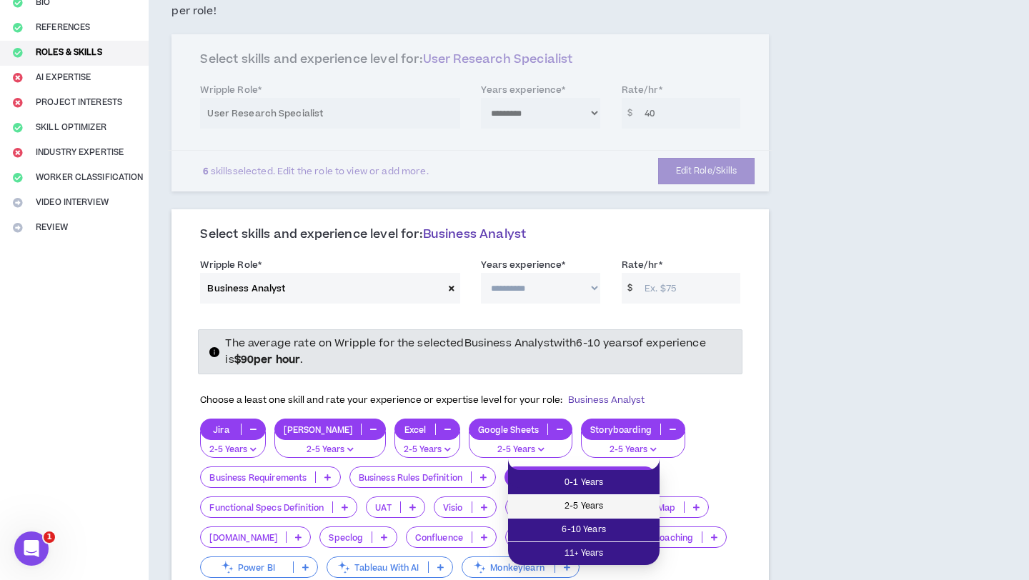
click at [635, 502] on span "2-5 Years" at bounding box center [584, 507] width 134 height 16
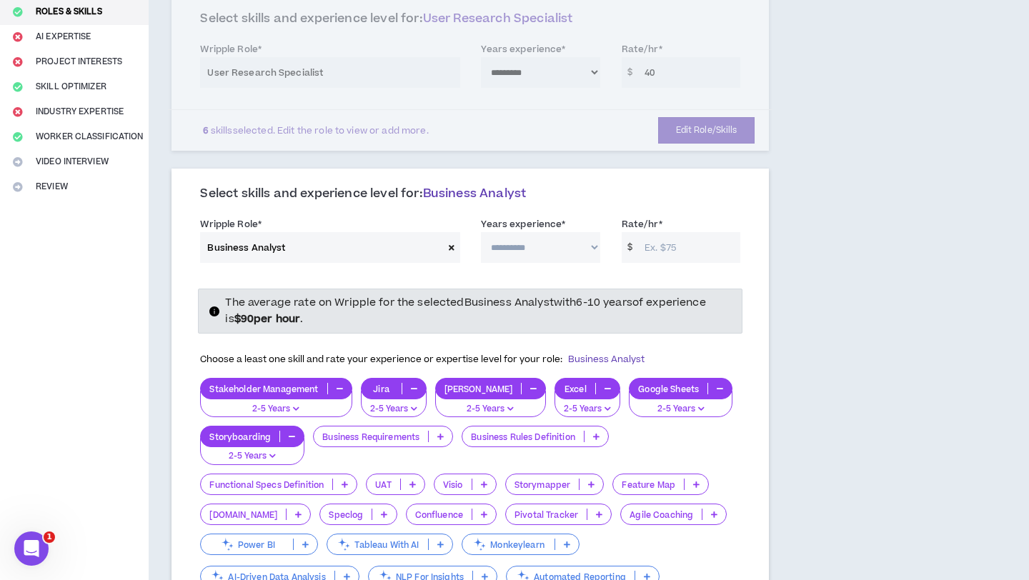
scroll to position [202, 0]
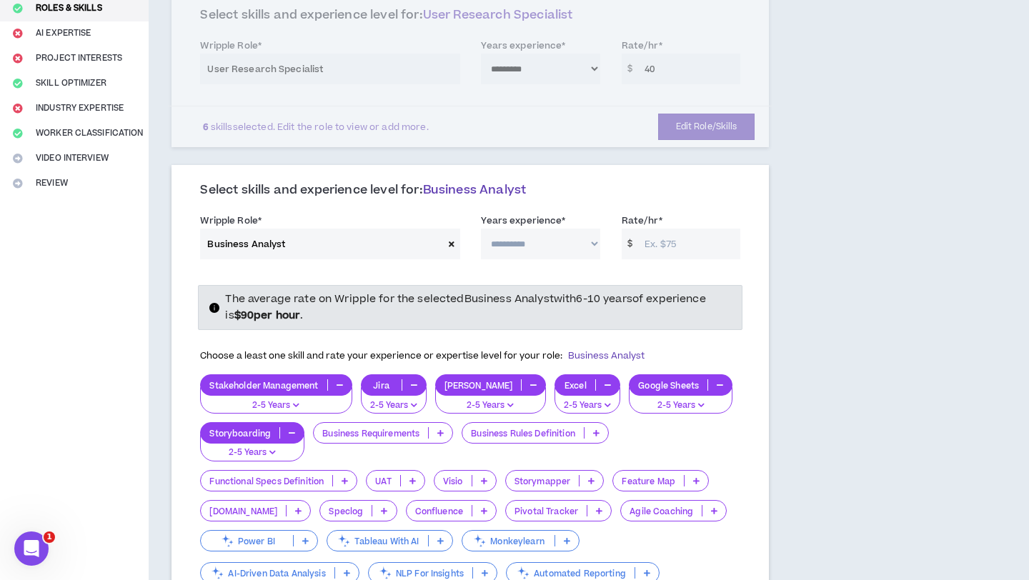
click at [659, 229] on input "Rate/hr *" at bounding box center [688, 244] width 103 height 31
type input "40"
click at [570, 229] on select "**********" at bounding box center [540, 244] width 119 height 31
select select "**"
click at [481, 229] on select "**********" at bounding box center [540, 244] width 119 height 31
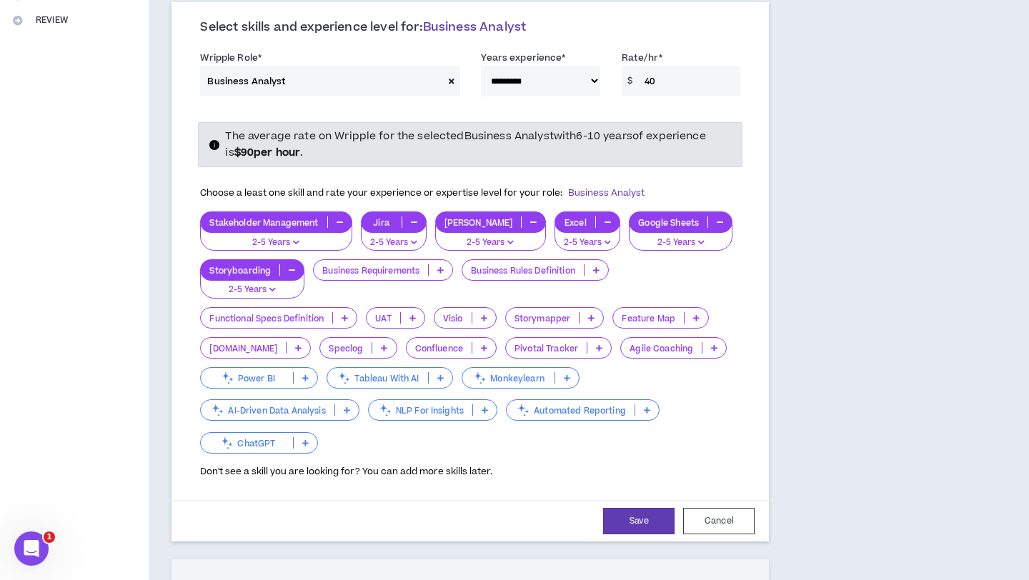
scroll to position [374, 0]
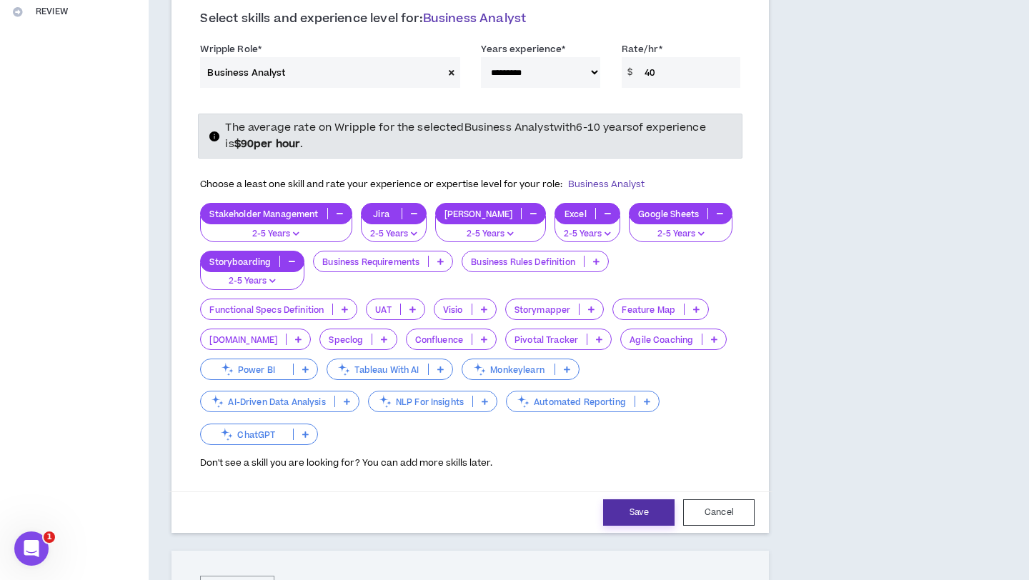
click at [647, 500] on button "Save" at bounding box center [638, 513] width 71 height 26
select select "**"
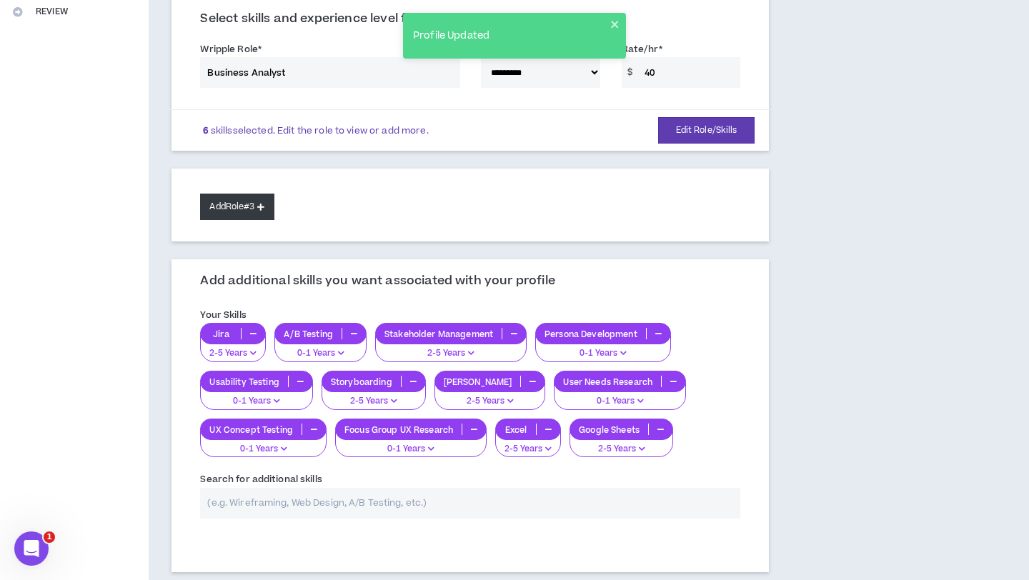
click at [247, 194] on button "Add Role #3" at bounding box center [237, 207] width 74 height 26
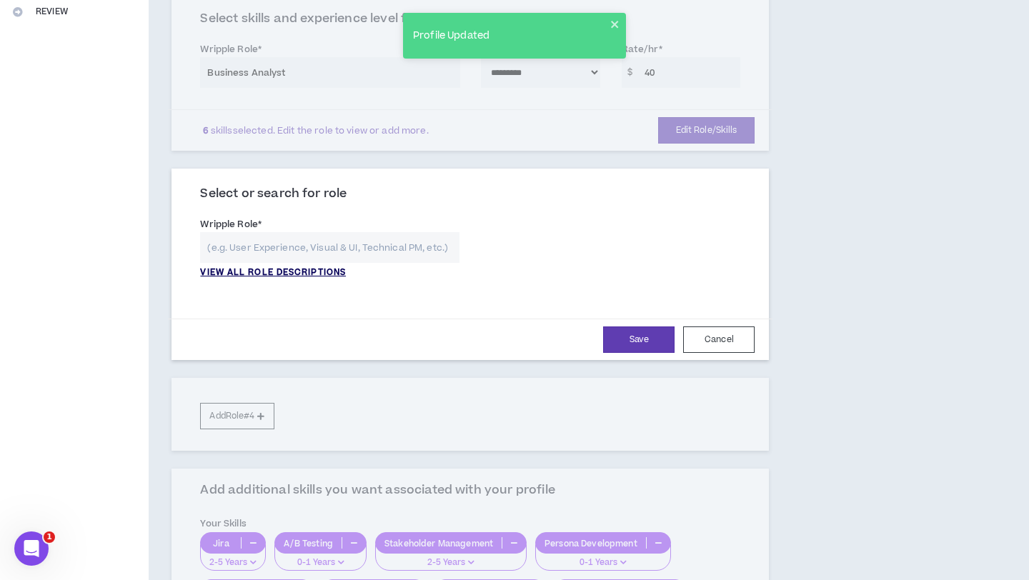
click at [282, 267] on p "VIEW ALL ROLE DESCRIPTIONS" at bounding box center [273, 273] width 146 height 13
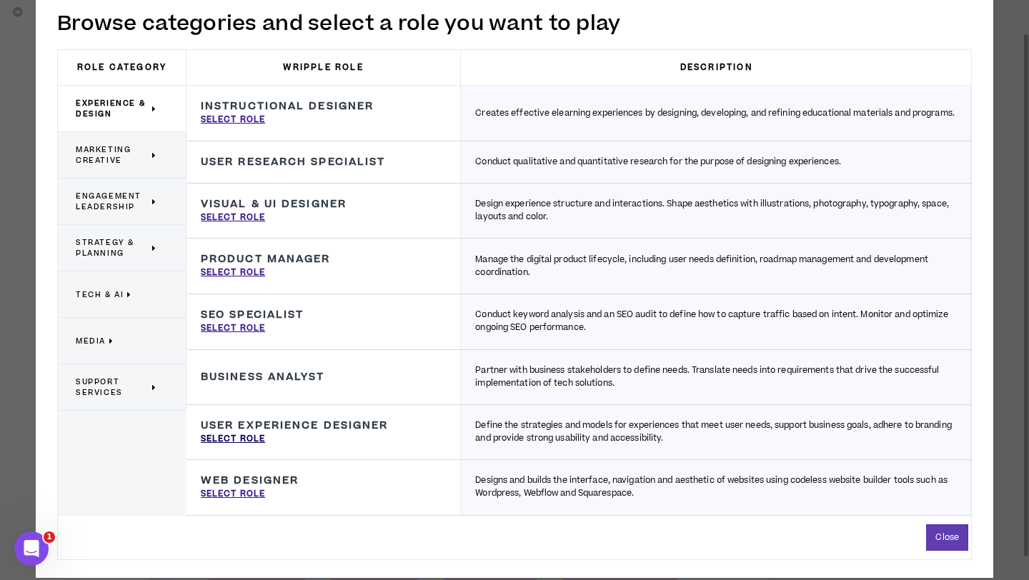
click at [254, 438] on p "Select Role" at bounding box center [233, 439] width 64 height 13
type input "User Experience Designer"
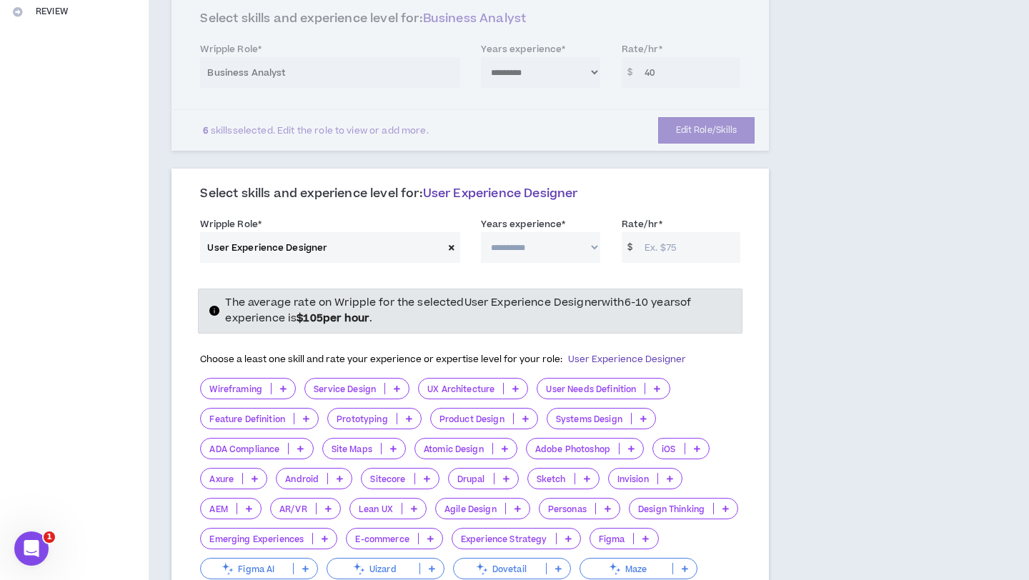
click at [572, 239] on select "**********" at bounding box center [540, 247] width 119 height 31
click at [481, 232] on select "**********" at bounding box center [540, 247] width 119 height 31
click at [534, 232] on select "**********" at bounding box center [540, 247] width 119 height 31
select select "**"
click at [481, 232] on select "**********" at bounding box center [540, 247] width 119 height 31
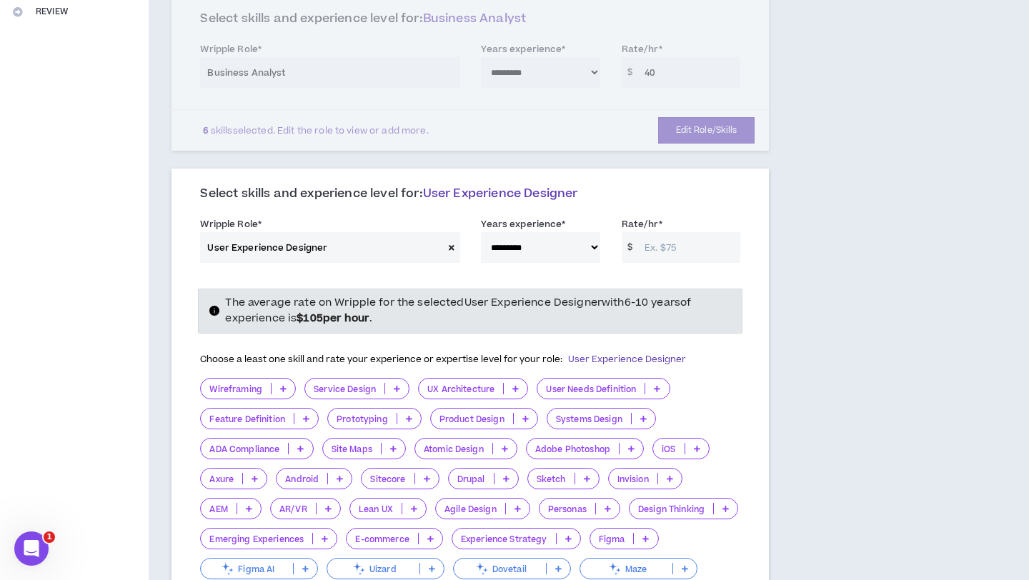
click at [662, 237] on input "Rate/hr *" at bounding box center [688, 247] width 103 height 31
type input "40"
click at [277, 383] on p at bounding box center [284, 388] width 24 height 11
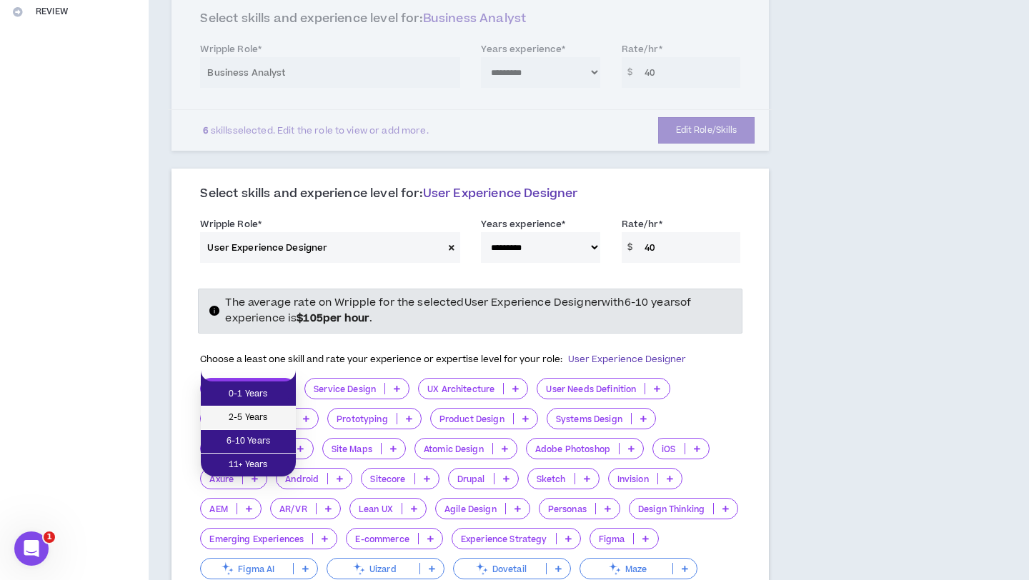
click at [263, 412] on span "2-5 Years" at bounding box center [248, 418] width 78 height 16
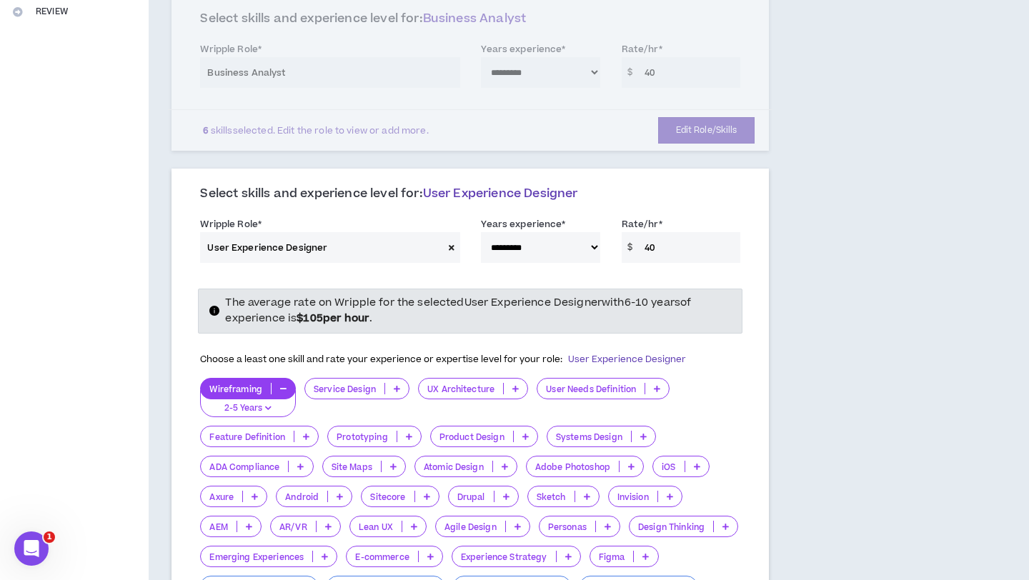
click at [662, 383] on p at bounding box center [657, 388] width 24 height 11
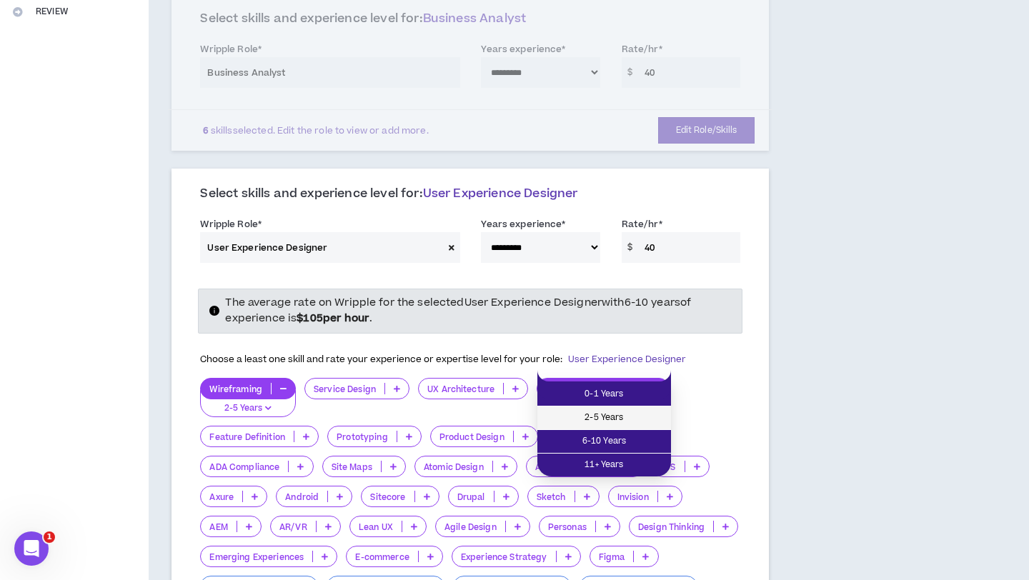
click at [642, 409] on li "2-5 Years" at bounding box center [604, 419] width 134 height 24
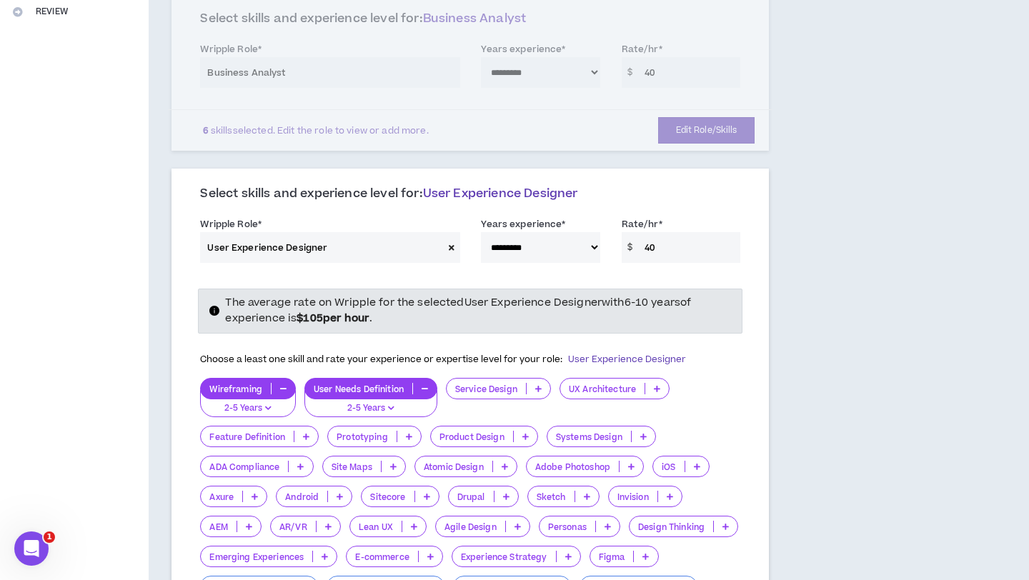
click at [412, 431] on p at bounding box center [409, 436] width 24 height 11
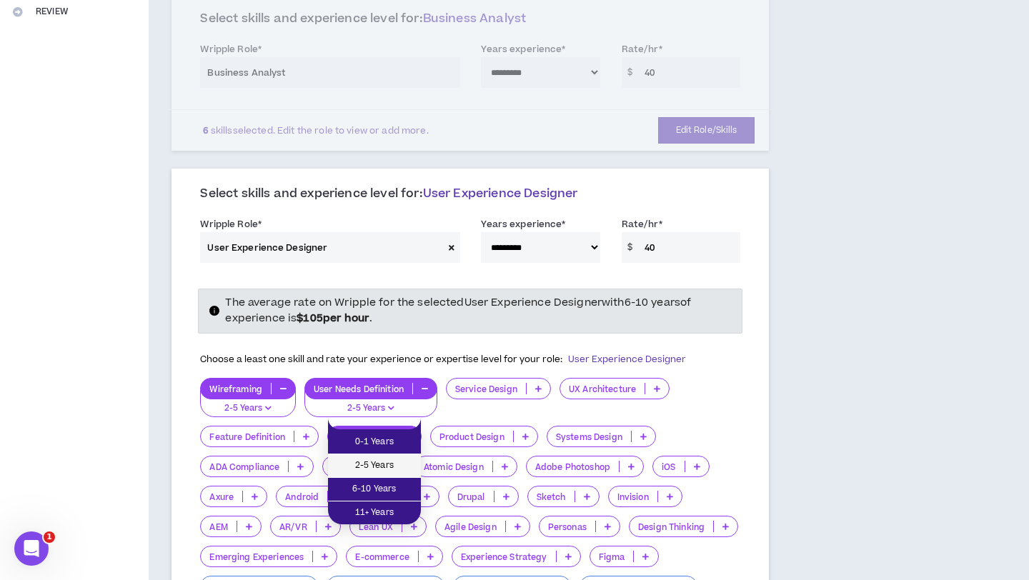
click at [396, 457] on li "2-5 Years" at bounding box center [374, 467] width 93 height 24
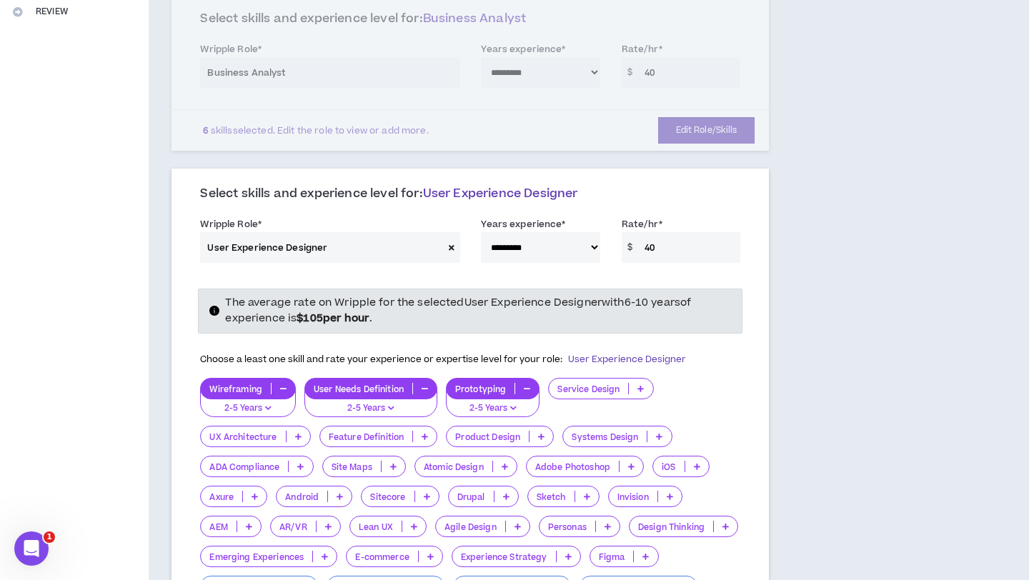
click at [516, 432] on p "Product Design" at bounding box center [488, 437] width 82 height 11
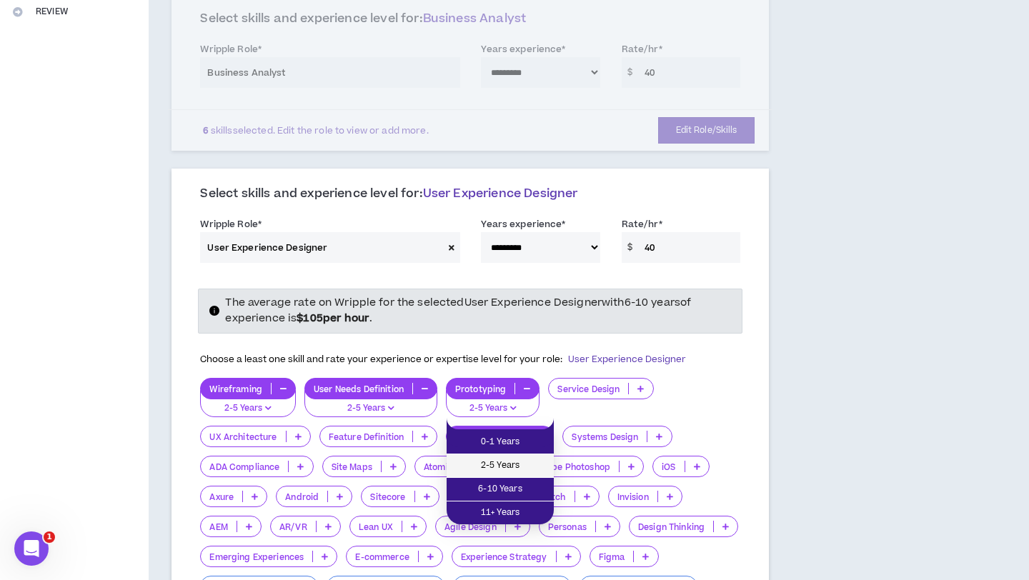
click at [519, 464] on span "2-5 Years" at bounding box center [500, 466] width 90 height 16
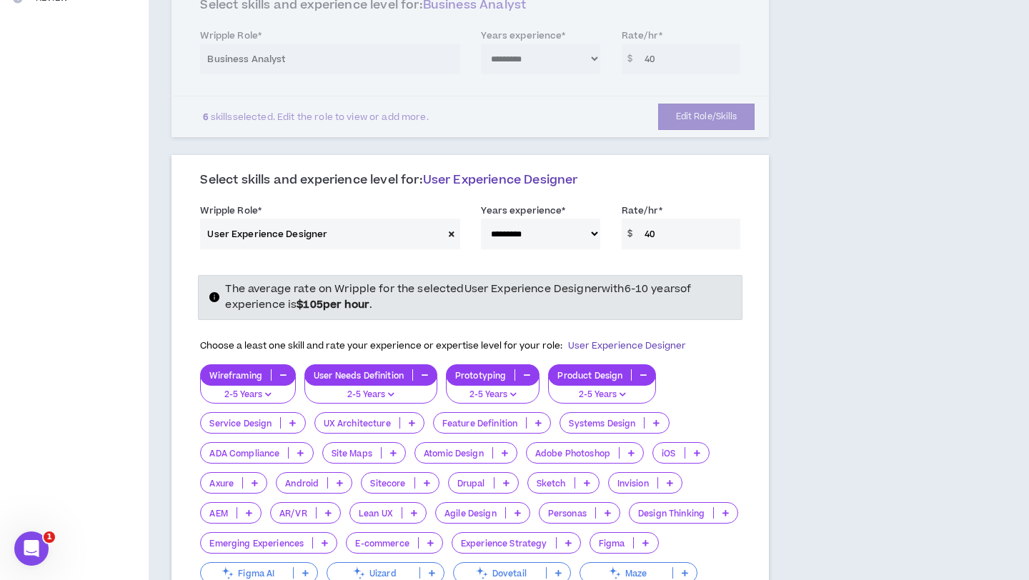
scroll to position [397, 0]
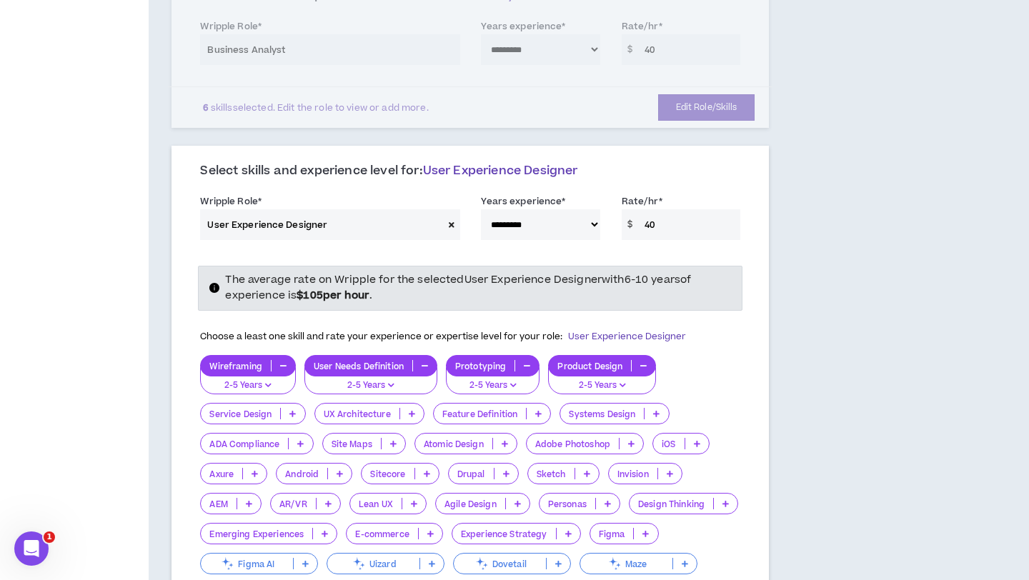
click at [412, 500] on icon at bounding box center [414, 503] width 6 height 7
click at [396, 527] on span "2-5 Years" at bounding box center [386, 533] width 59 height 16
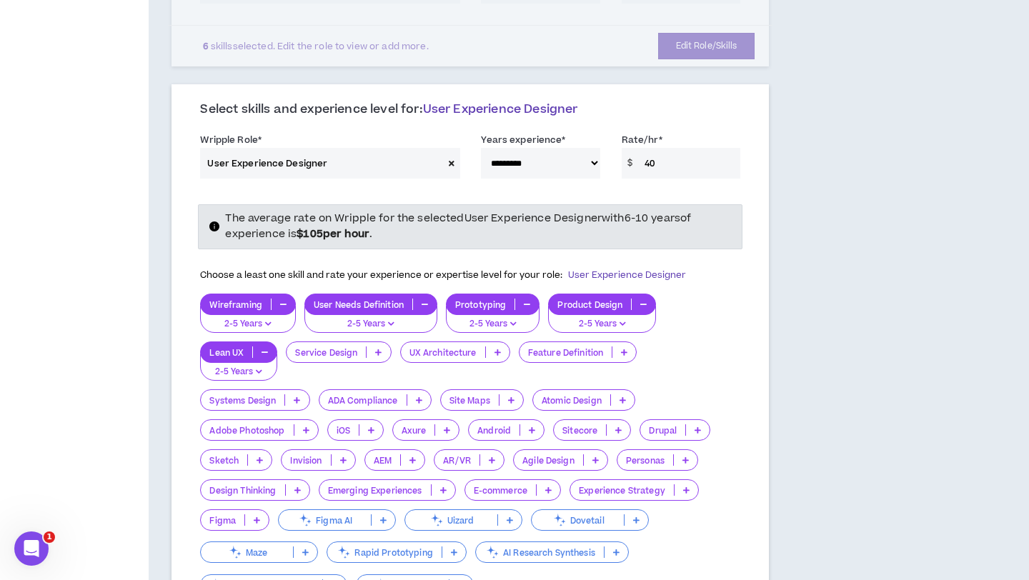
scroll to position [461, 0]
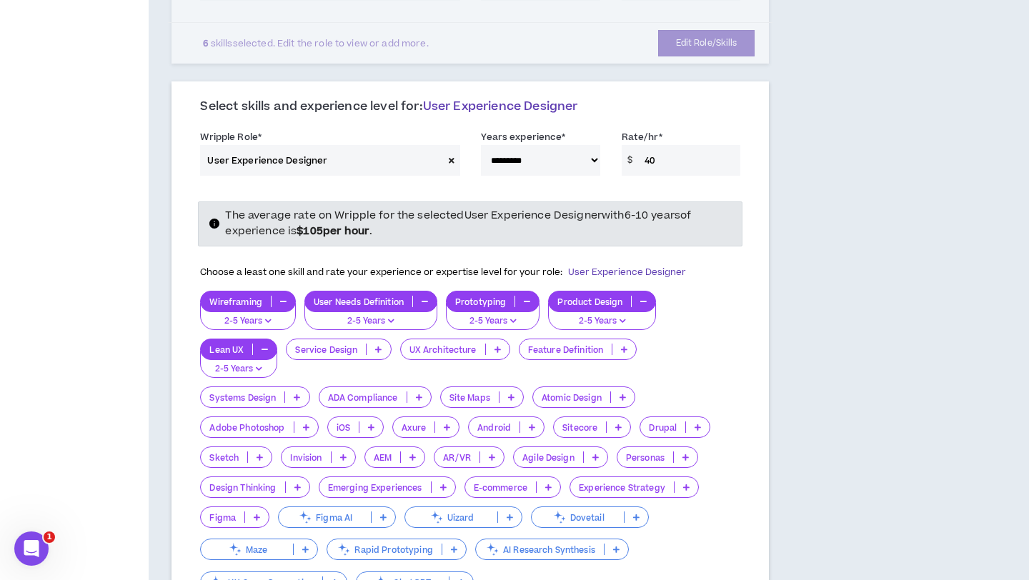
click at [255, 514] on icon at bounding box center [257, 517] width 6 height 7
click at [246, 540] on span "2-5 Years" at bounding box center [234, 547] width 51 height 16
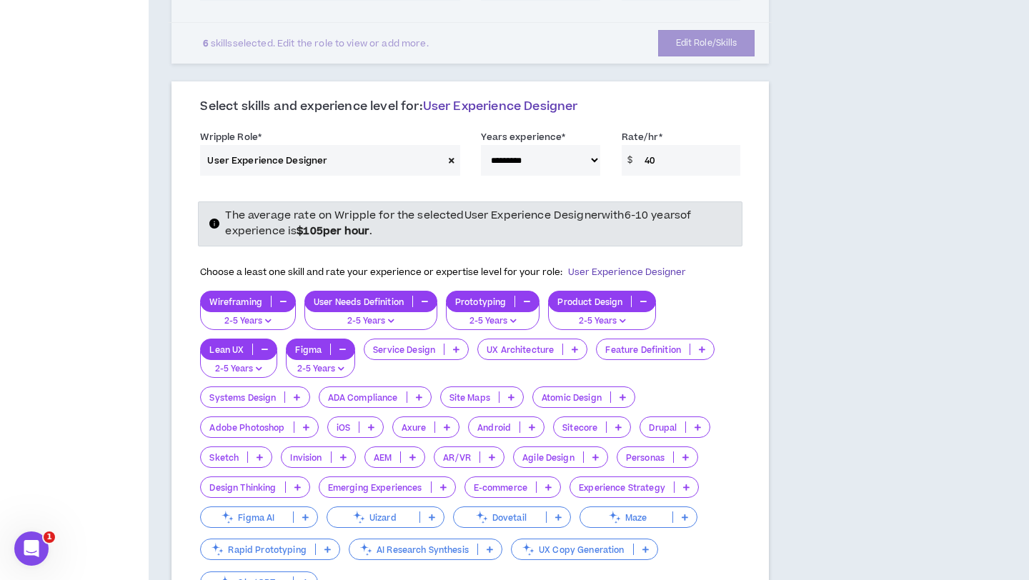
click at [271, 482] on p "Design Thinking" at bounding box center [243, 487] width 84 height 11
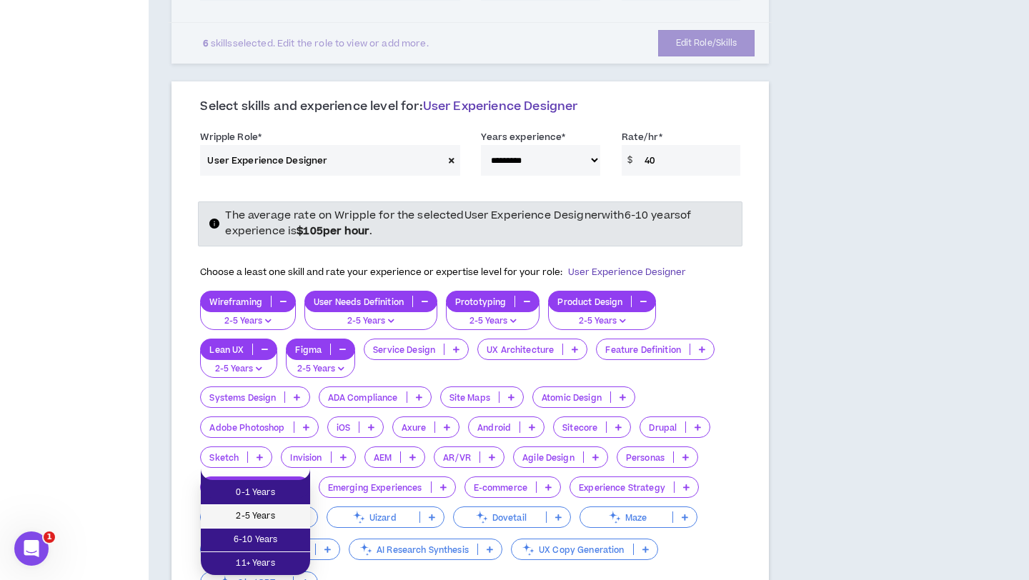
click at [267, 512] on span "2-5 Years" at bounding box center [255, 517] width 92 height 16
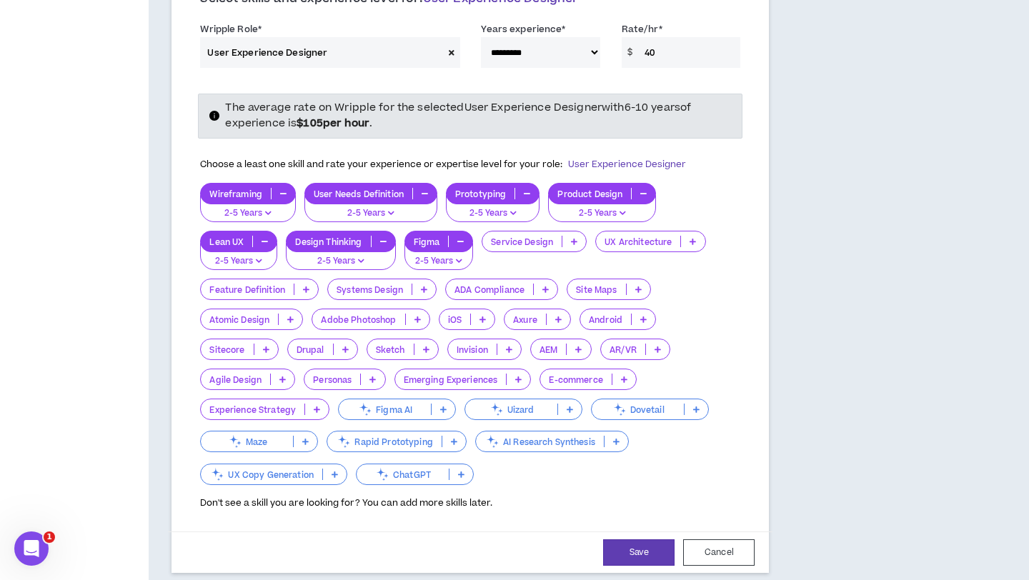
scroll to position [658, 0]
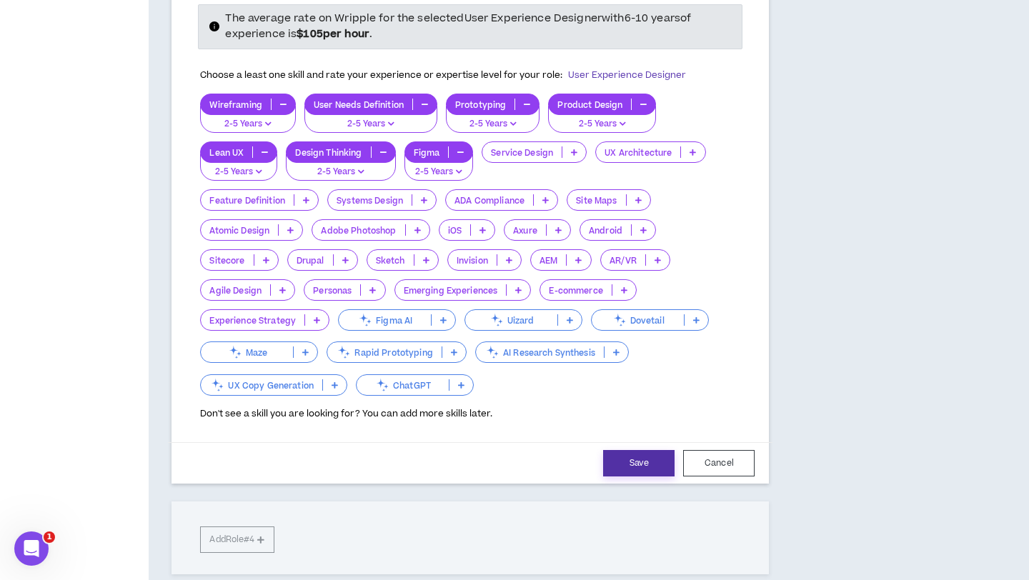
click at [640, 450] on button "Save" at bounding box center [638, 463] width 71 height 26
select select "**"
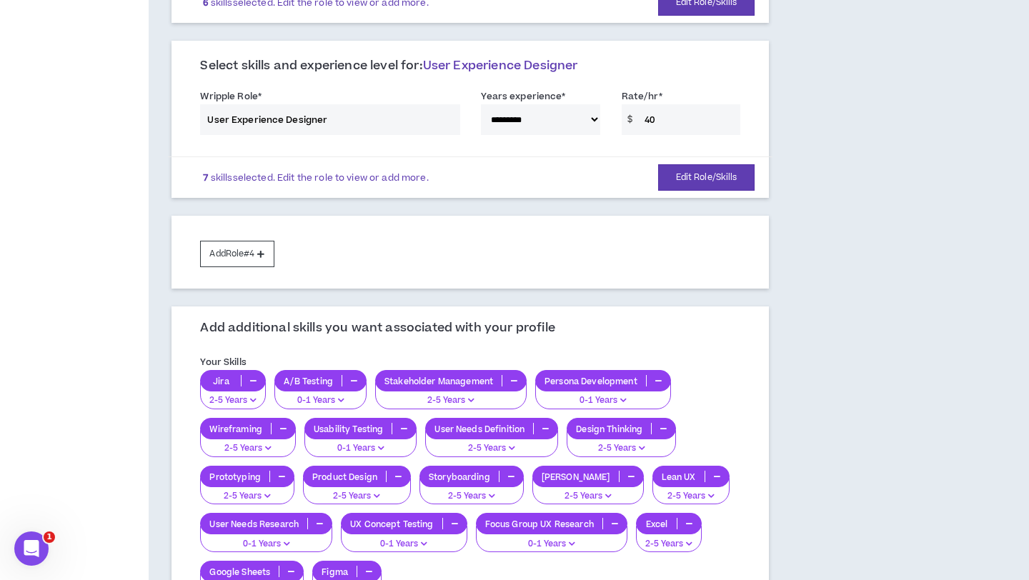
scroll to position [452, 0]
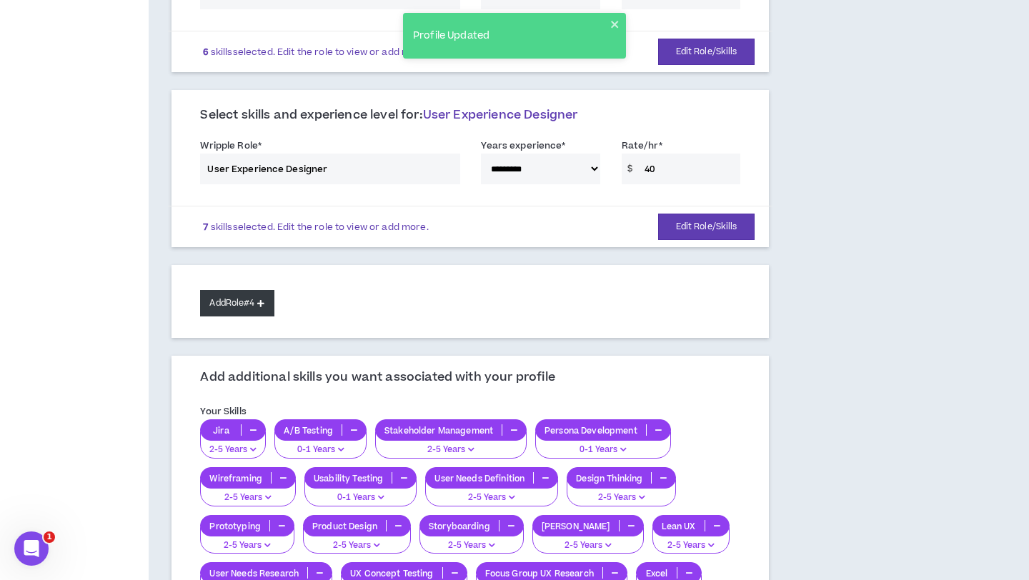
click at [232, 294] on button "Add Role #4" at bounding box center [237, 303] width 74 height 26
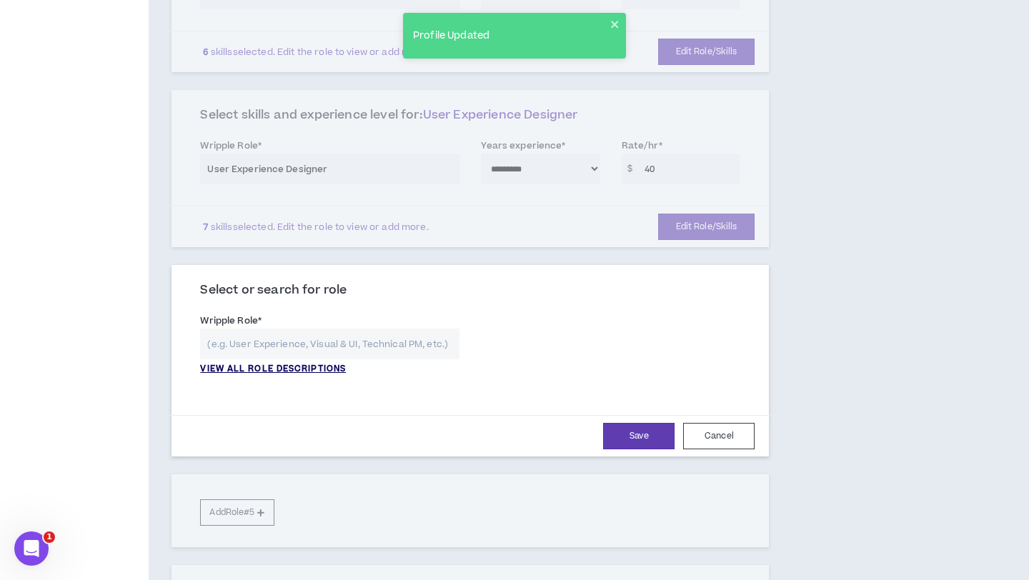
click at [260, 363] on p "VIEW ALL ROLE DESCRIPTIONS" at bounding box center [273, 369] width 146 height 13
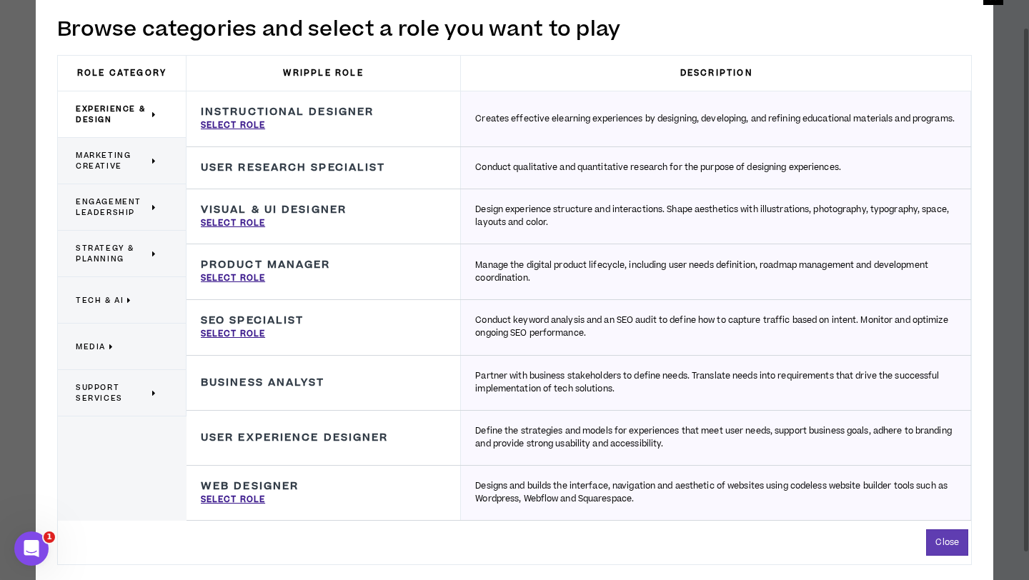
click at [125, 159] on span "Marketing Creative" at bounding box center [112, 160] width 73 height 21
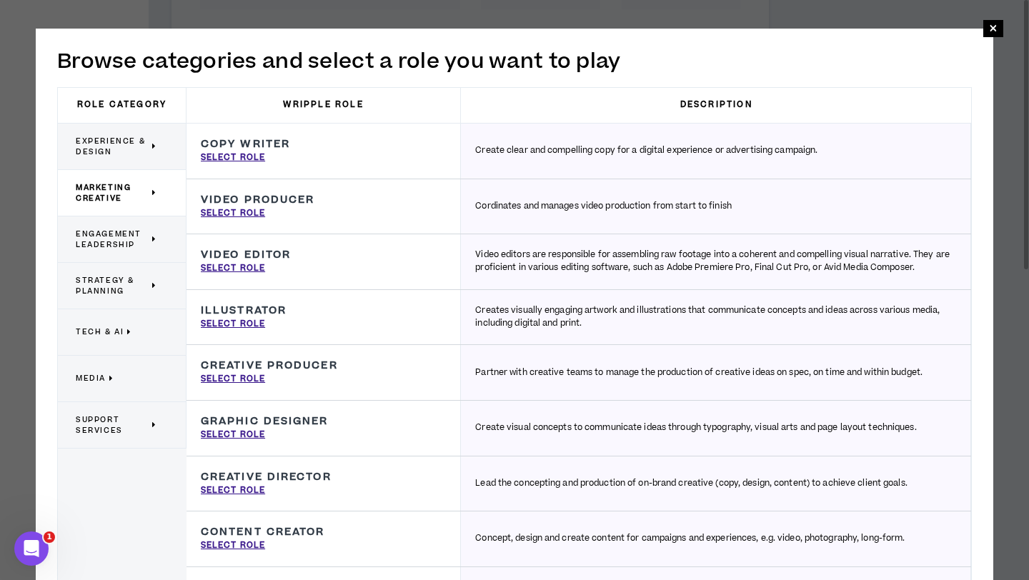
click at [118, 236] on span "Engagement Leadership" at bounding box center [112, 239] width 73 height 21
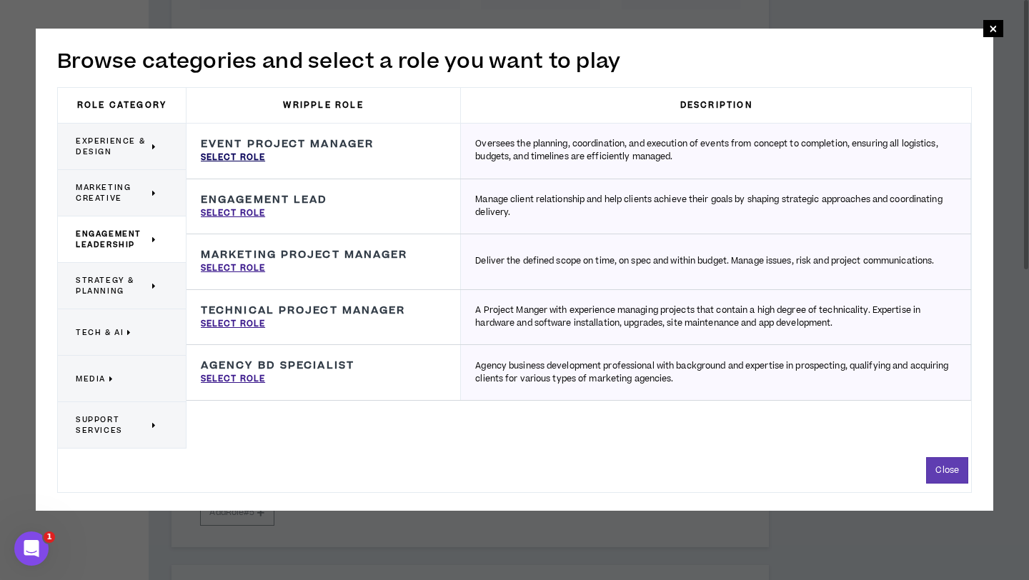
click at [255, 155] on p "Select Role" at bounding box center [233, 158] width 64 height 13
type input "Event Project Manager"
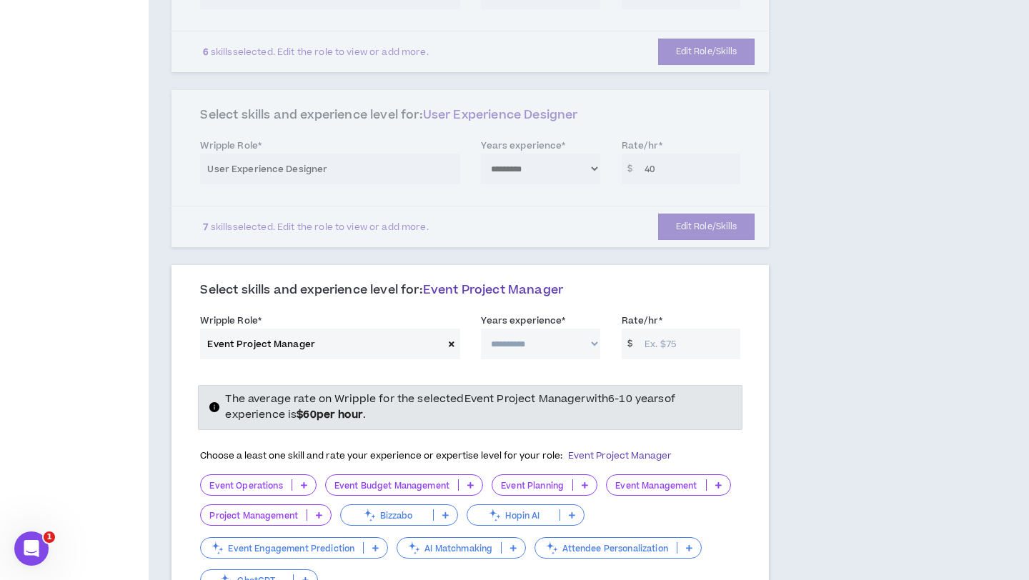
click at [699, 329] on input "Rate/hr *" at bounding box center [688, 344] width 103 height 31
type input "40"
click at [560, 329] on select "**********" at bounding box center [540, 344] width 119 height 31
select select "**"
click at [481, 329] on select "**********" at bounding box center [540, 344] width 119 height 31
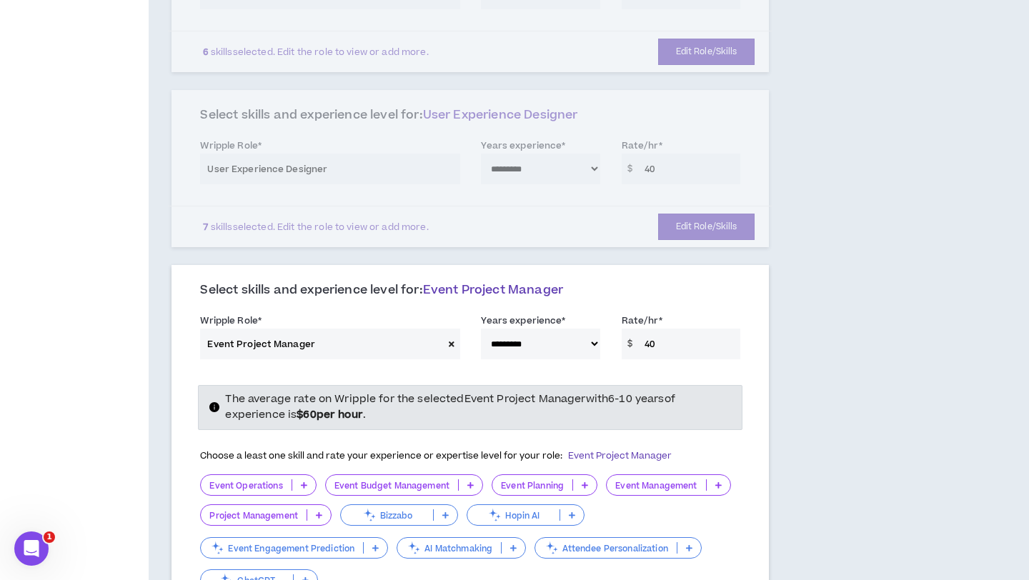
scroll to position [489, 0]
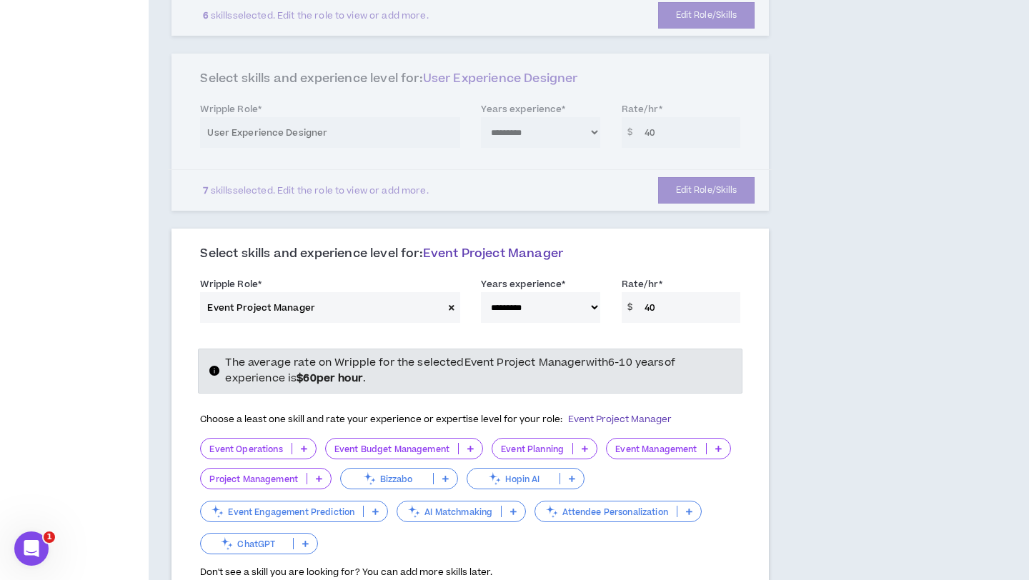
click at [304, 445] on icon at bounding box center [304, 448] width 6 height 7
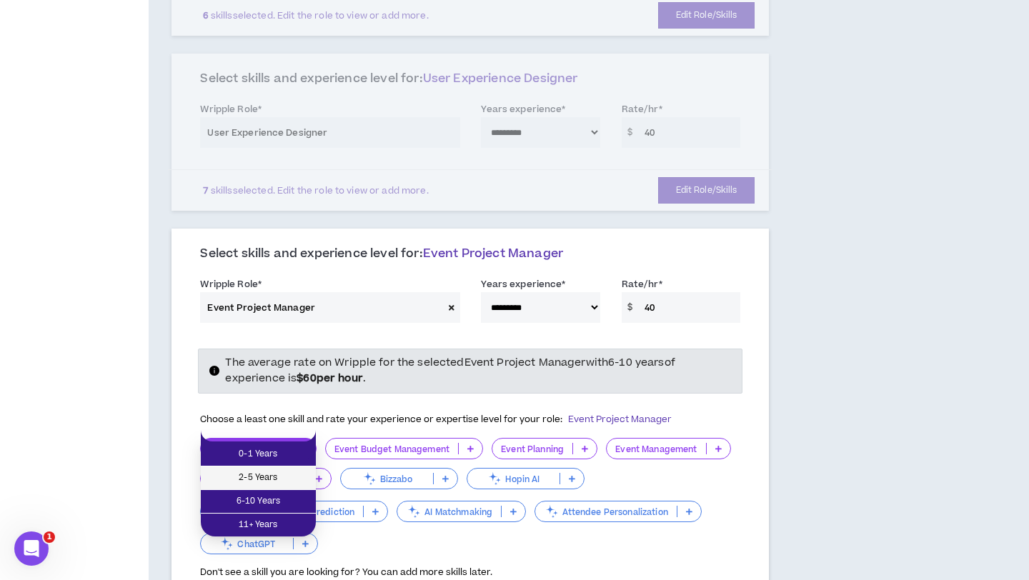
click at [295, 467] on li "2-5 Years" at bounding box center [258, 479] width 115 height 24
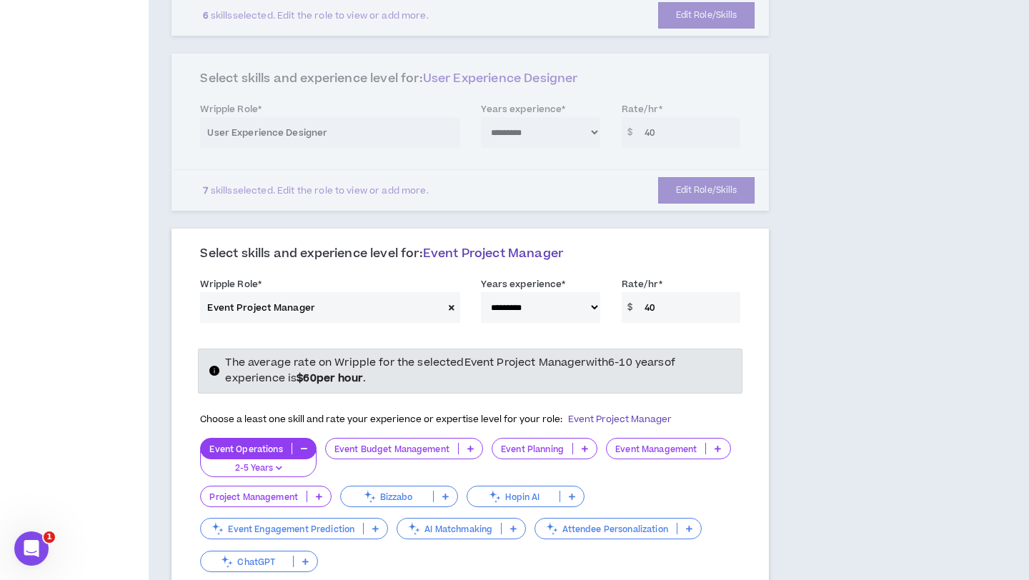
click at [582, 445] on icon at bounding box center [585, 448] width 6 height 7
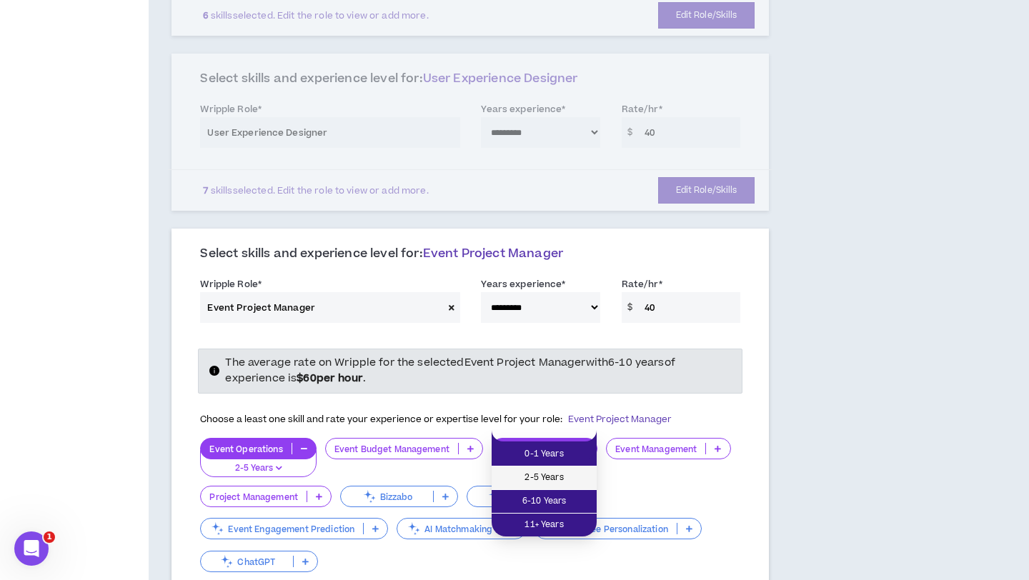
click at [556, 482] on span "2-5 Years" at bounding box center [544, 478] width 88 height 16
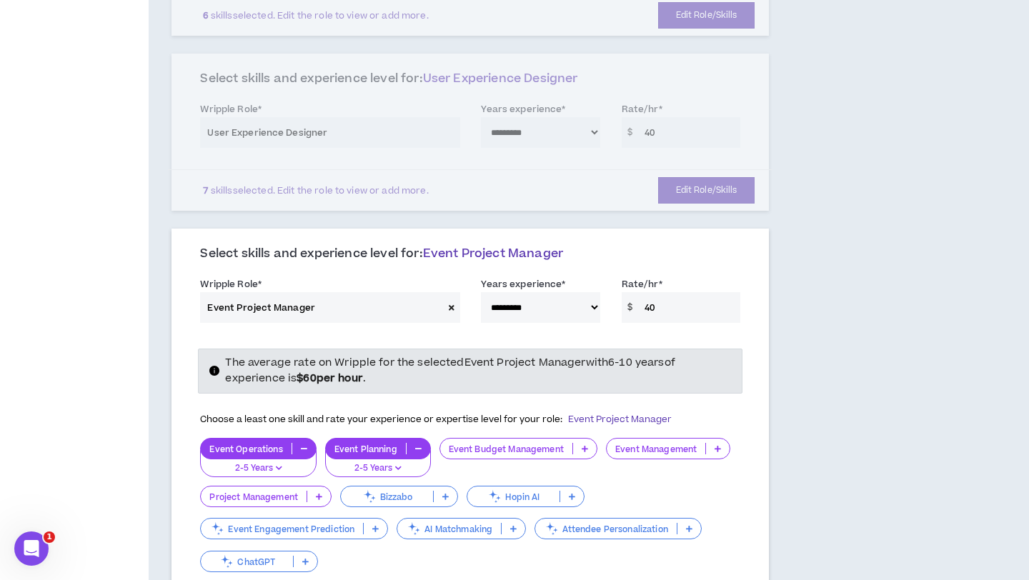
click at [579, 443] on p at bounding box center [585, 448] width 24 height 11
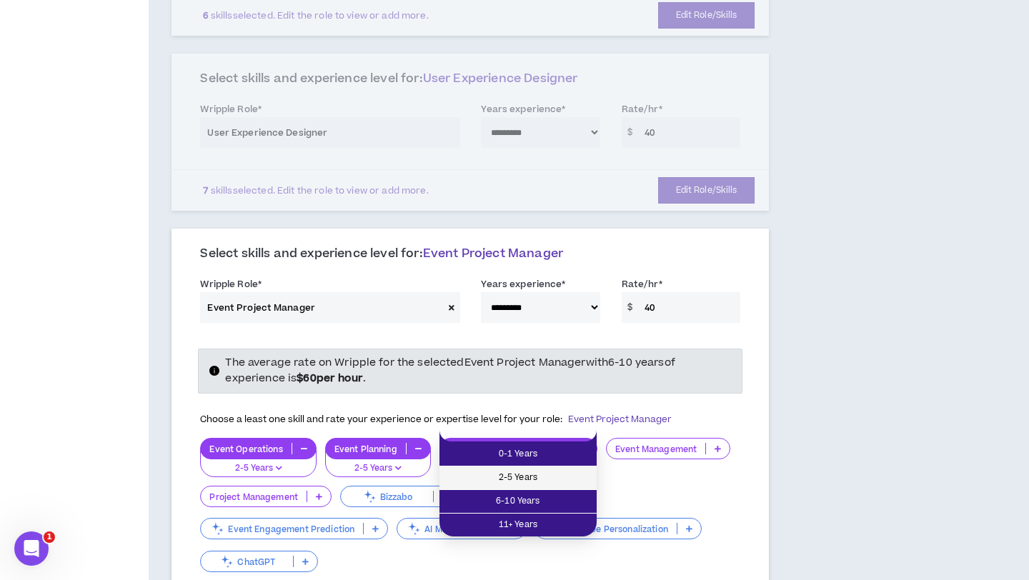
click at [560, 479] on span "2-5 Years" at bounding box center [518, 478] width 140 height 16
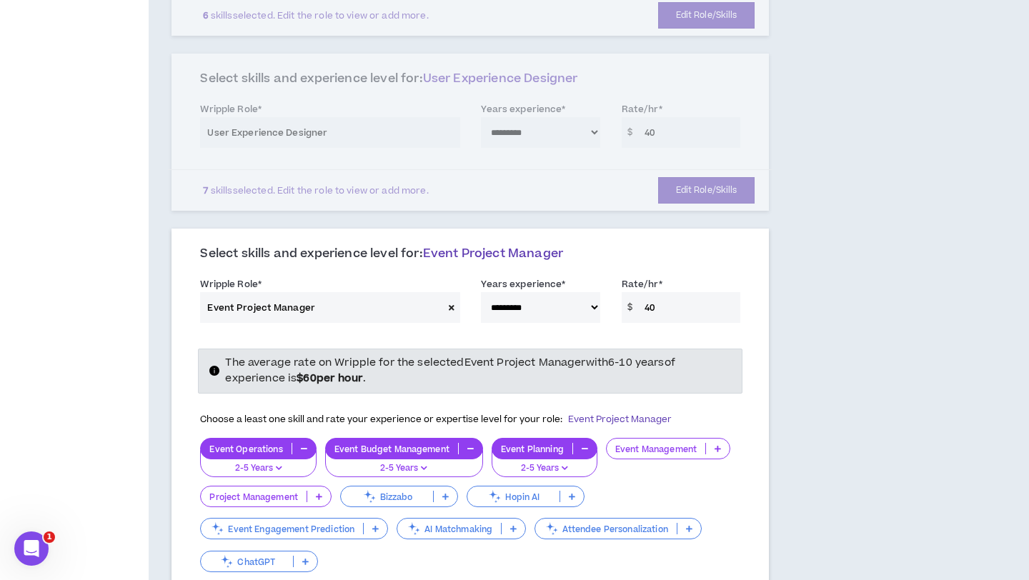
click at [720, 445] on icon at bounding box center [718, 448] width 6 height 7
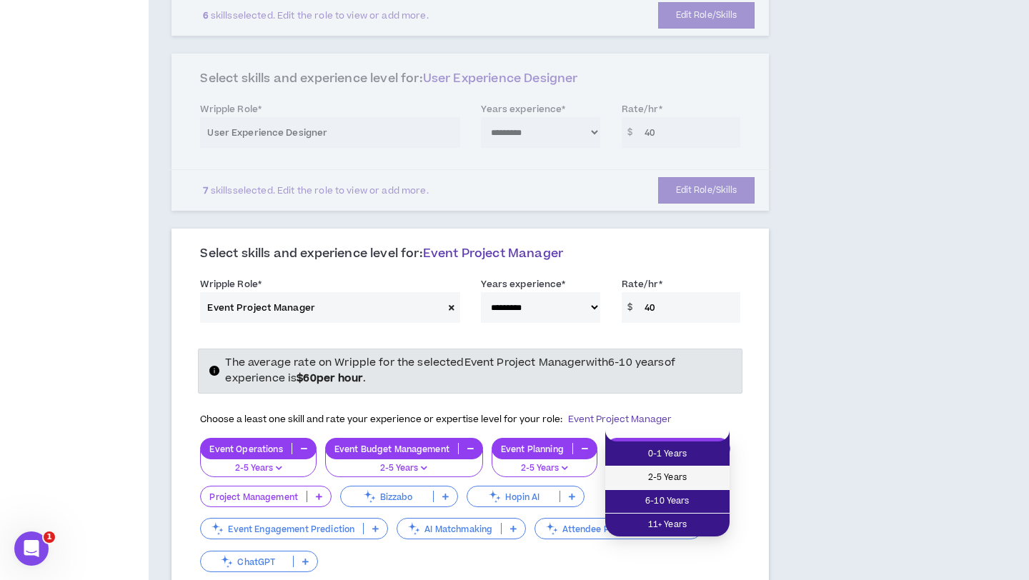
click at [693, 470] on li "2-5 Years" at bounding box center [667, 479] width 124 height 24
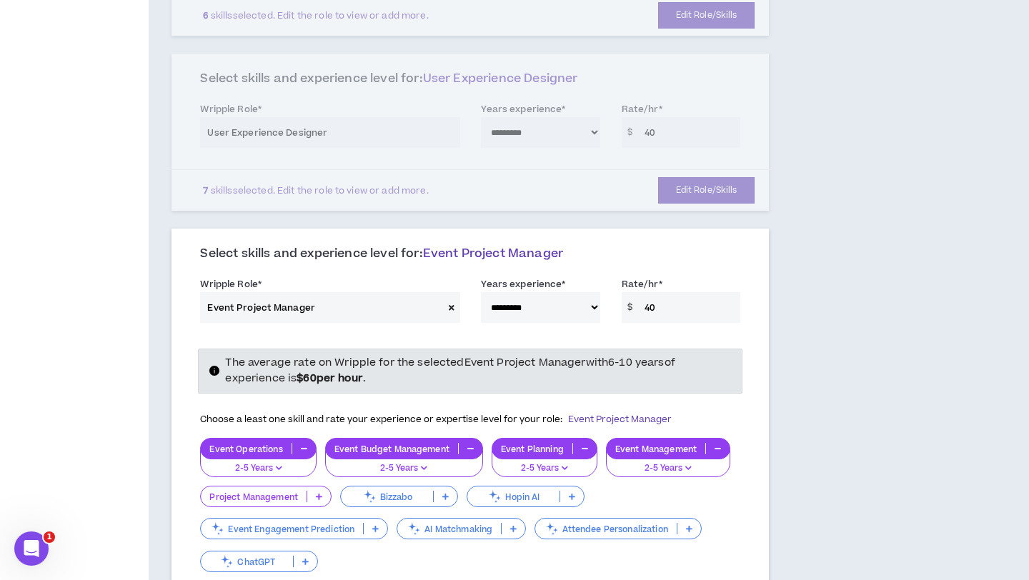
click at [325, 491] on p at bounding box center [319, 496] width 24 height 11
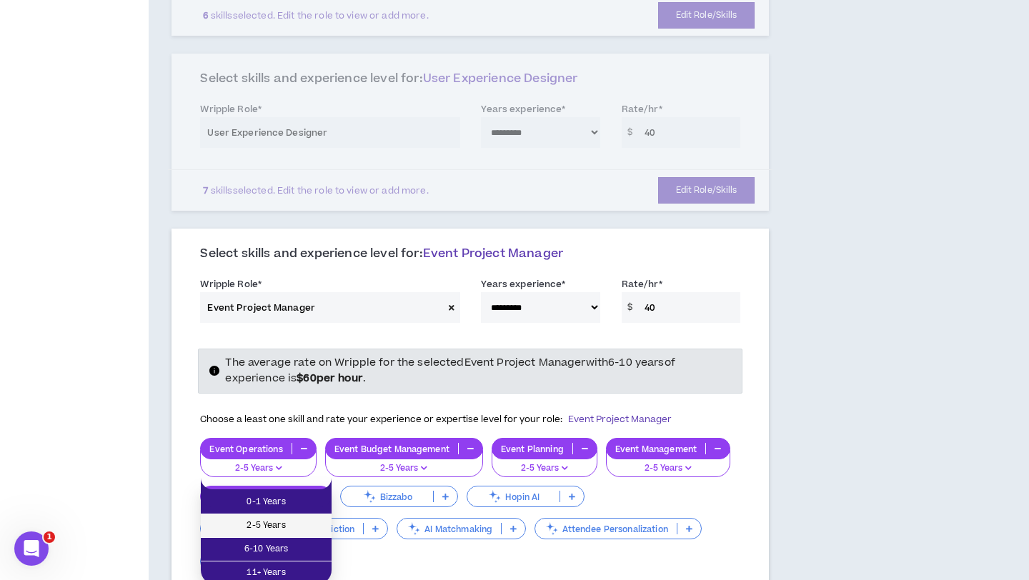
click at [303, 525] on span "2-5 Years" at bounding box center [266, 526] width 114 height 16
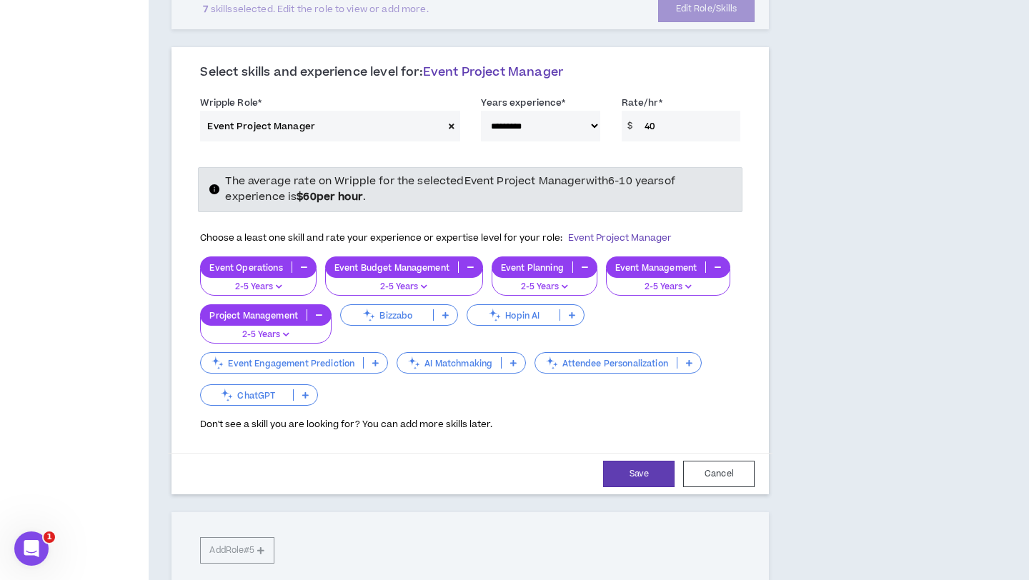
scroll to position [869, 0]
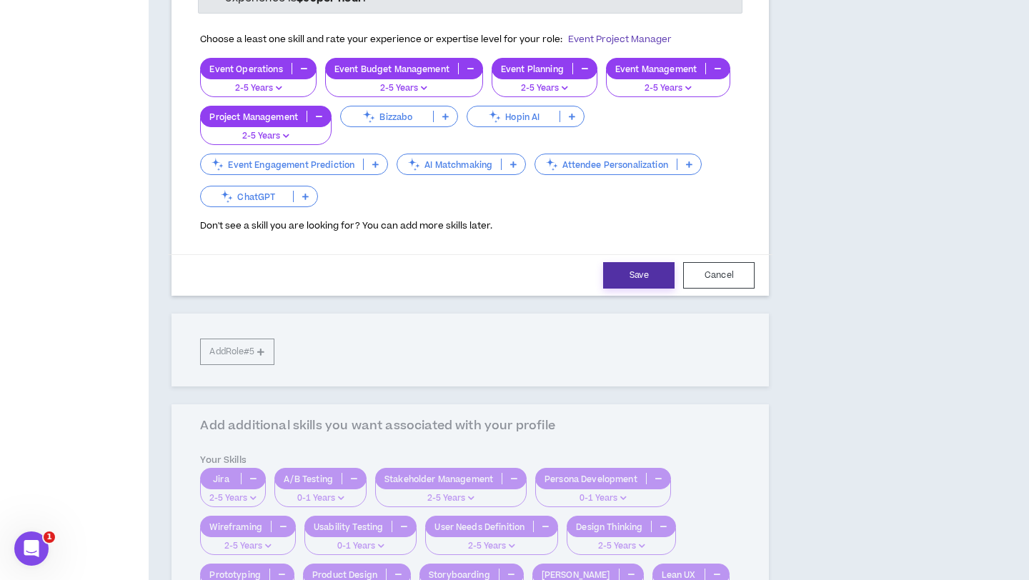
click at [642, 262] on button "Save" at bounding box center [638, 275] width 71 height 26
select select "**"
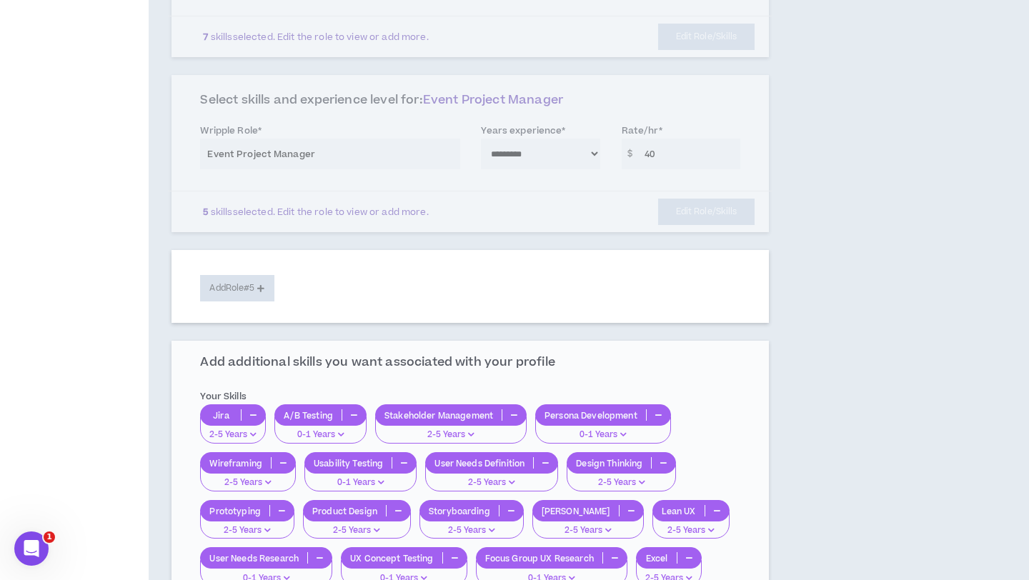
scroll to position [621, 0]
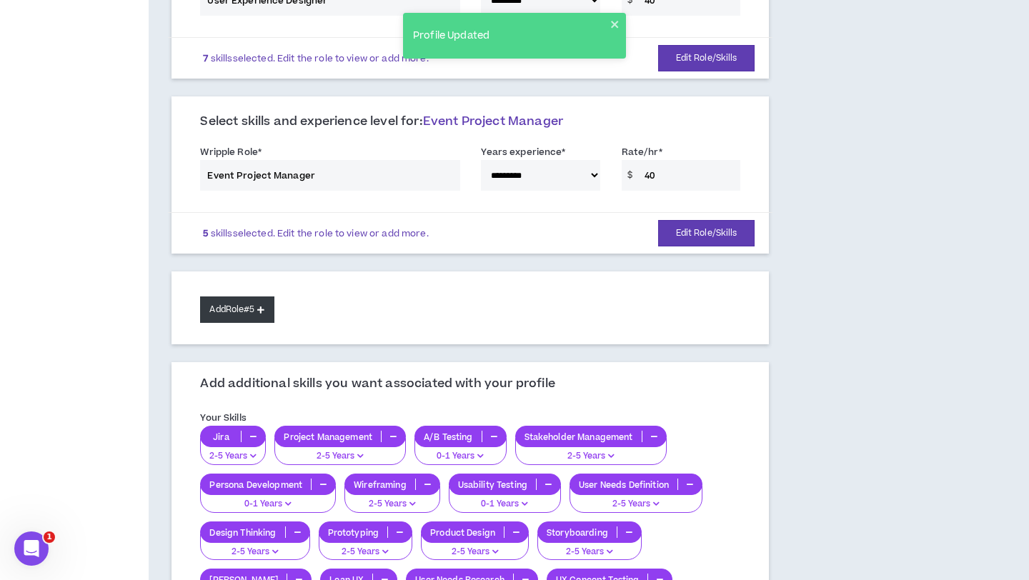
click at [252, 297] on button "Add Role #5" at bounding box center [237, 310] width 74 height 26
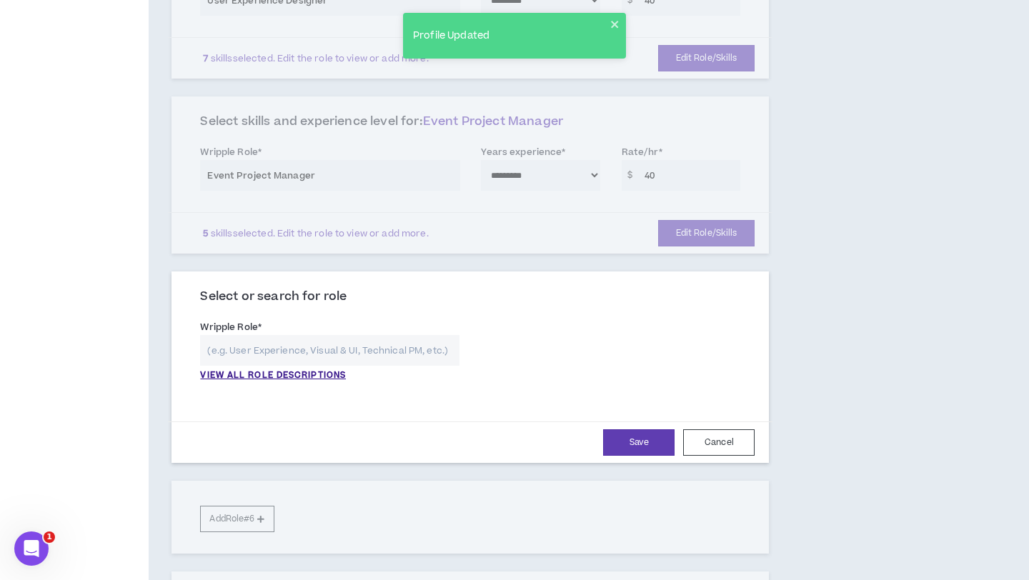
click at [297, 337] on input "text" at bounding box center [329, 350] width 259 height 31
click at [287, 369] on p "VIEW ALL ROLE DESCRIPTIONS" at bounding box center [273, 375] width 146 height 13
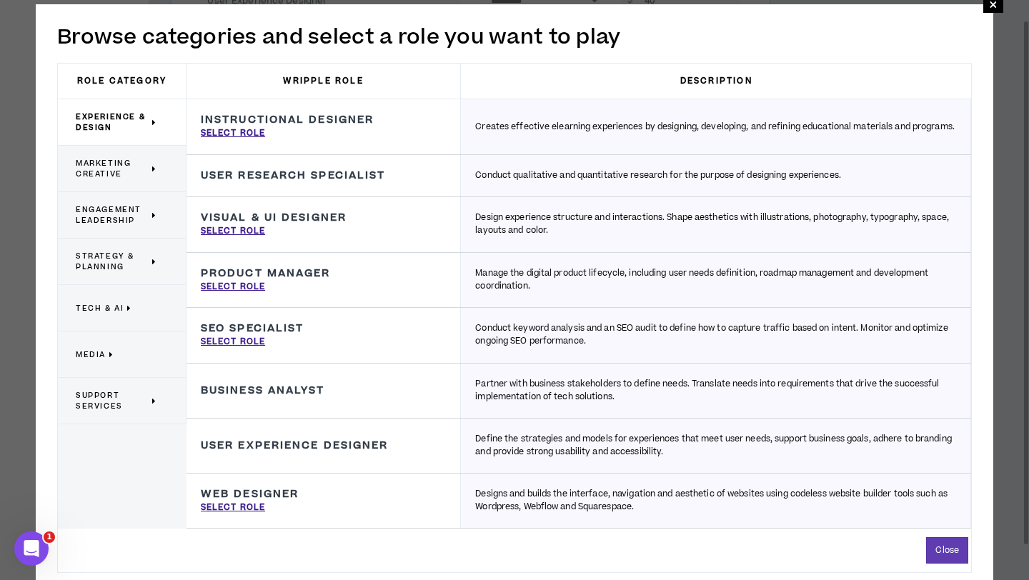
click at [116, 219] on span "Engagement Leadership" at bounding box center [112, 214] width 73 height 21
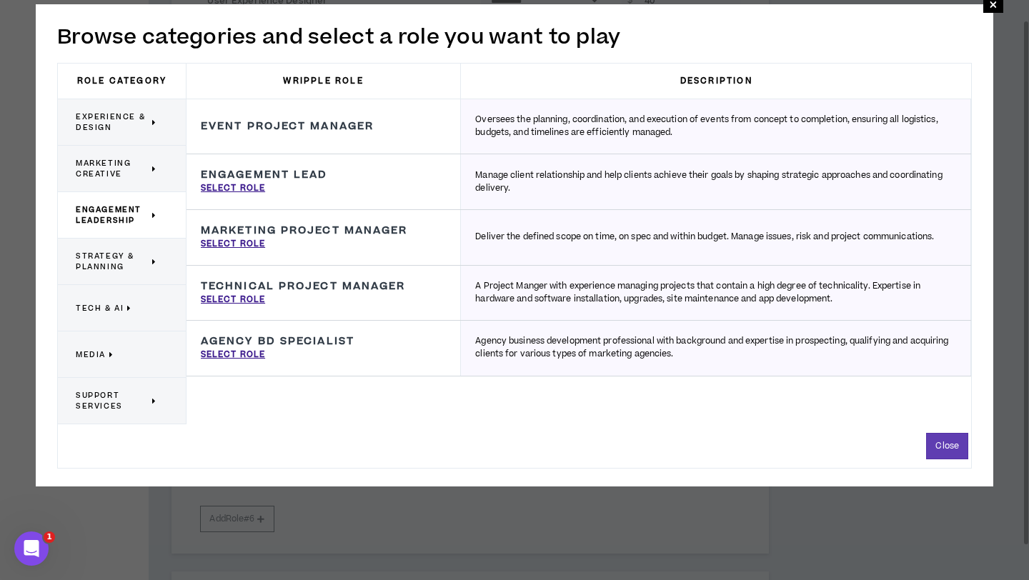
click at [117, 267] on span "Strategy & Planning" at bounding box center [112, 261] width 73 height 21
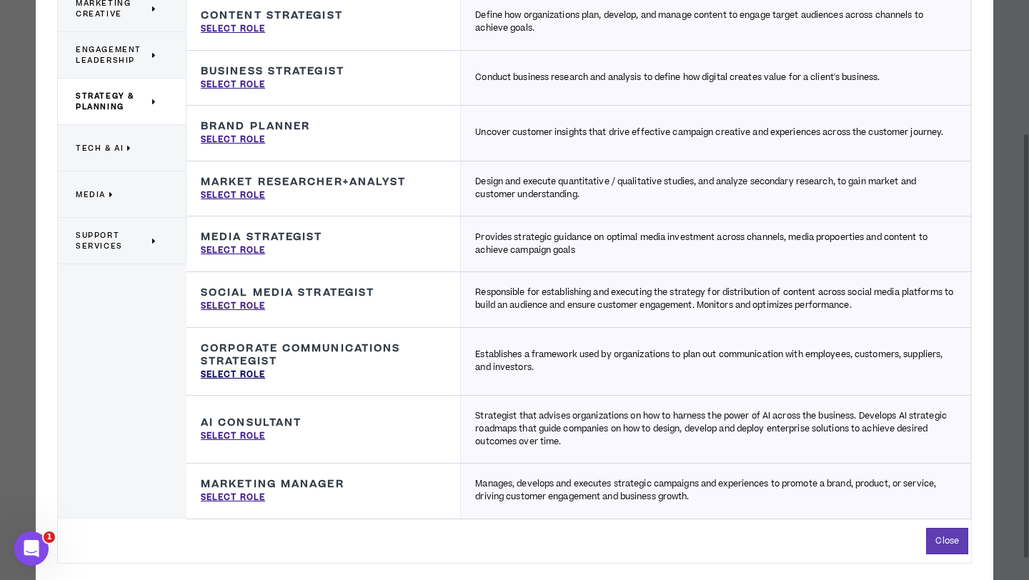
click at [247, 375] on p "Select Role" at bounding box center [233, 375] width 64 height 13
type input "Corporate Communications Strategist"
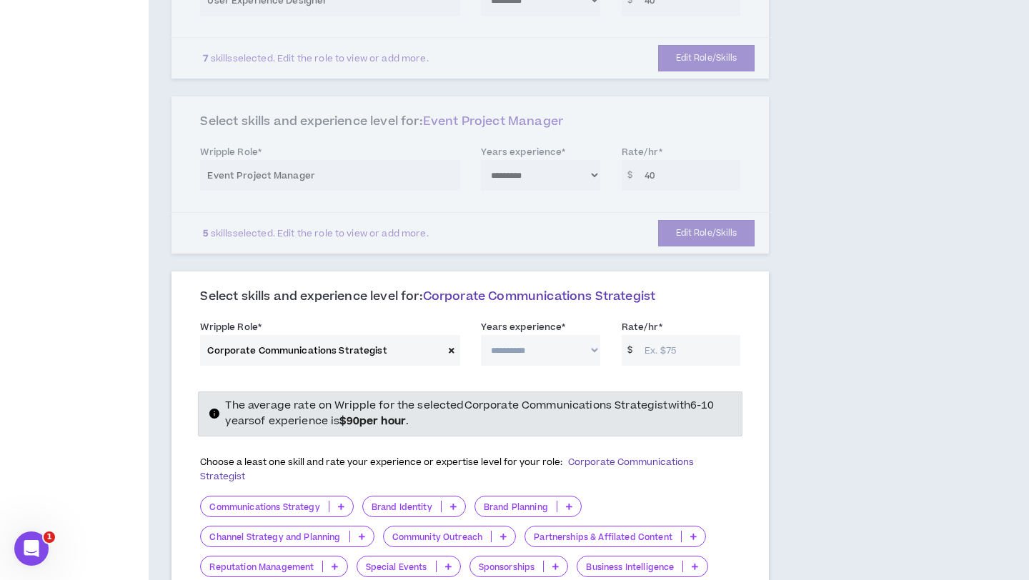
click at [683, 335] on input "Rate/hr *" at bounding box center [688, 350] width 103 height 31
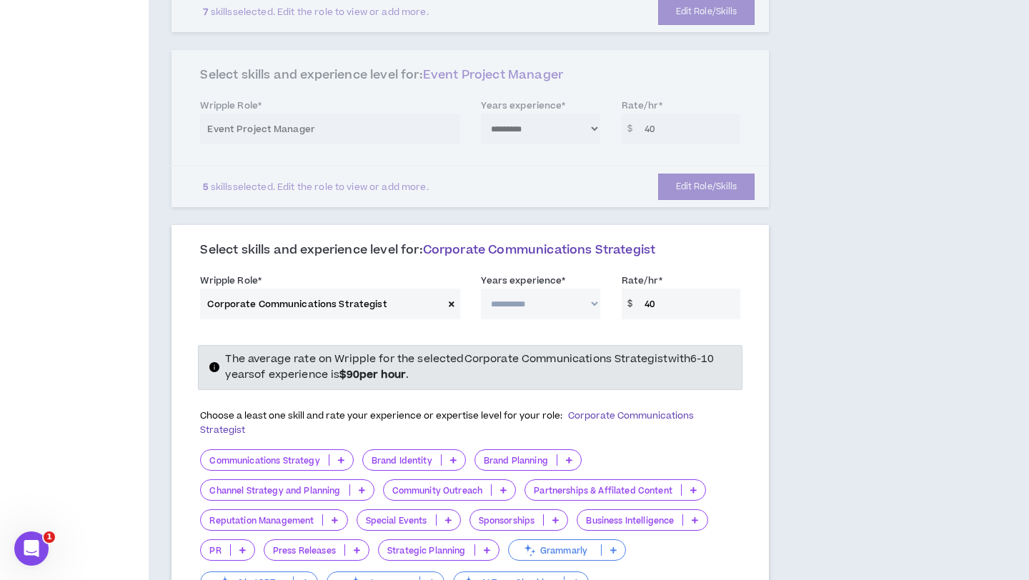
scroll to position [670, 0]
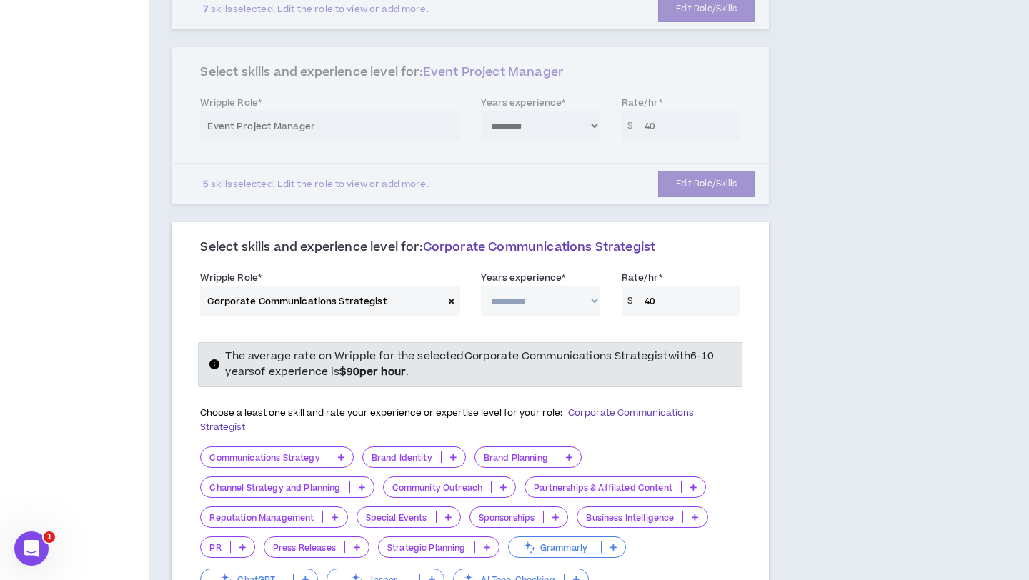
type input "40"
click at [542, 288] on select "**********" at bounding box center [540, 301] width 119 height 31
select select "**"
click at [481, 286] on select "**********" at bounding box center [540, 301] width 119 height 31
click at [338, 454] on icon at bounding box center [341, 457] width 6 height 7
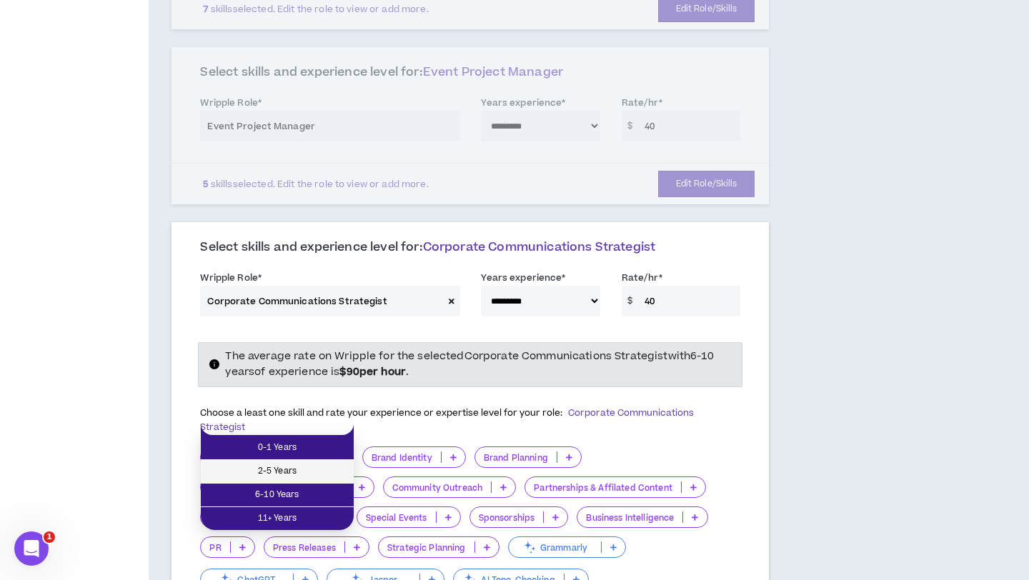
click at [324, 465] on span "2-5 Years" at bounding box center [277, 472] width 136 height 16
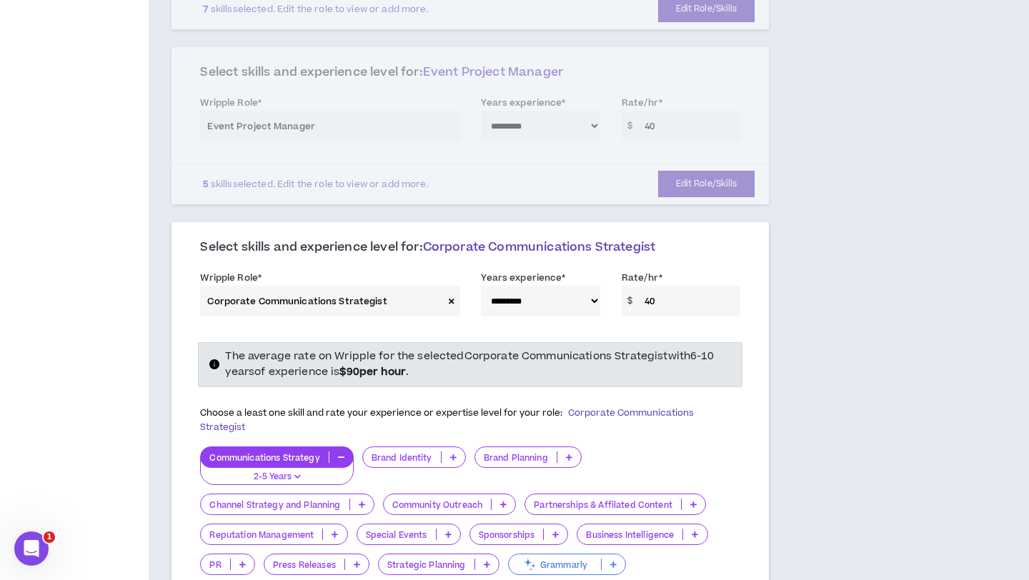
click at [442, 452] on p at bounding box center [454, 457] width 24 height 11
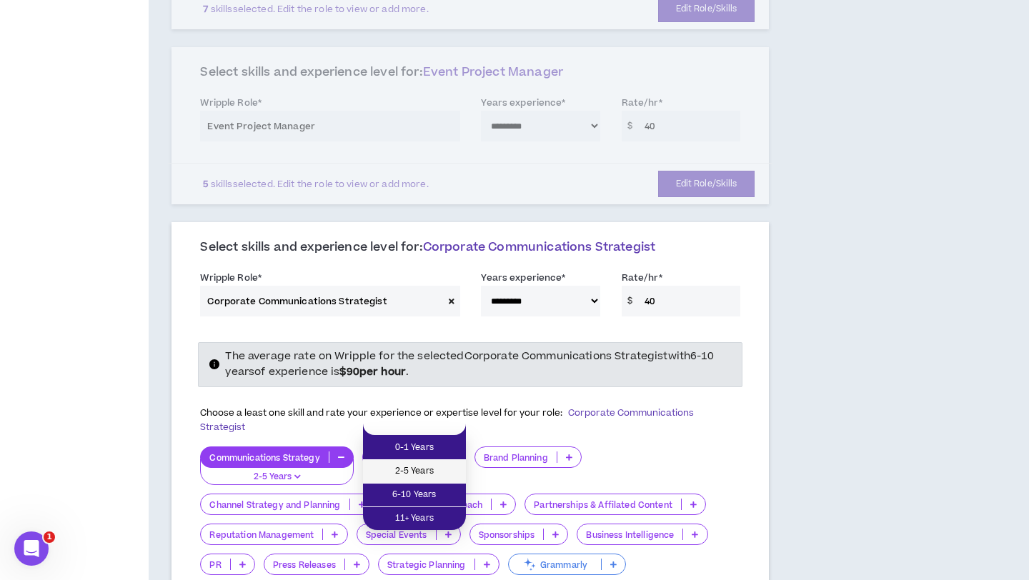
click at [425, 465] on span "2-5 Years" at bounding box center [415, 472] width 86 height 16
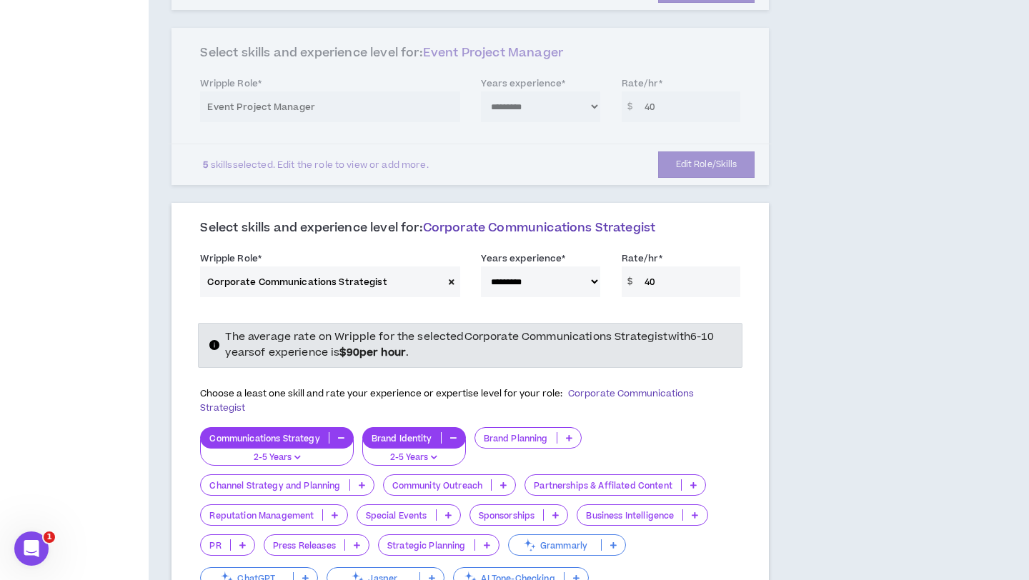
scroll to position [693, 0]
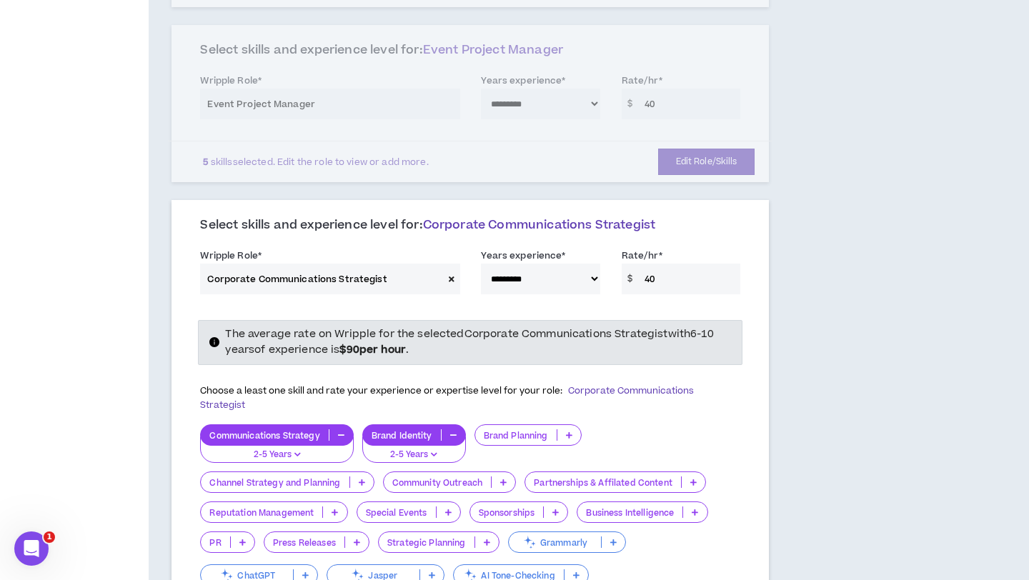
click at [427, 477] on p "Community Outreach" at bounding box center [438, 482] width 108 height 11
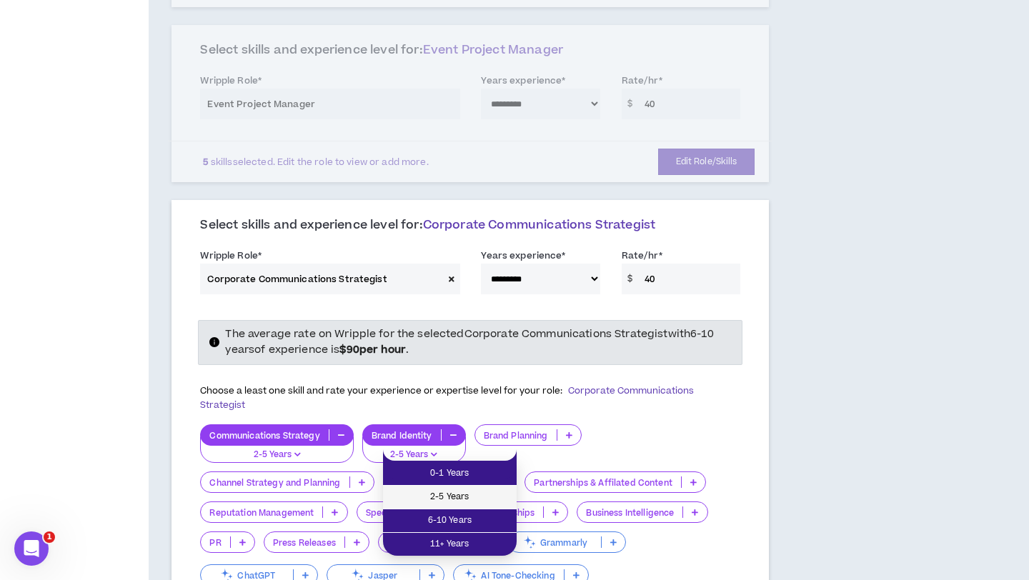
click at [432, 497] on span "2-5 Years" at bounding box center [450, 498] width 116 height 16
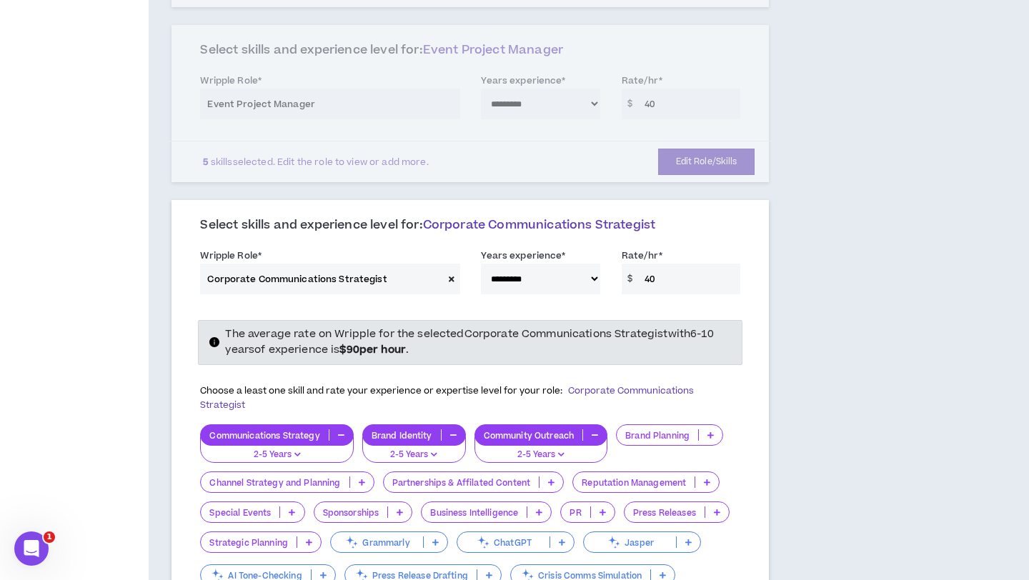
click at [493, 472] on div "Partnerships & Affilated Content" at bounding box center [474, 482] width 182 height 21
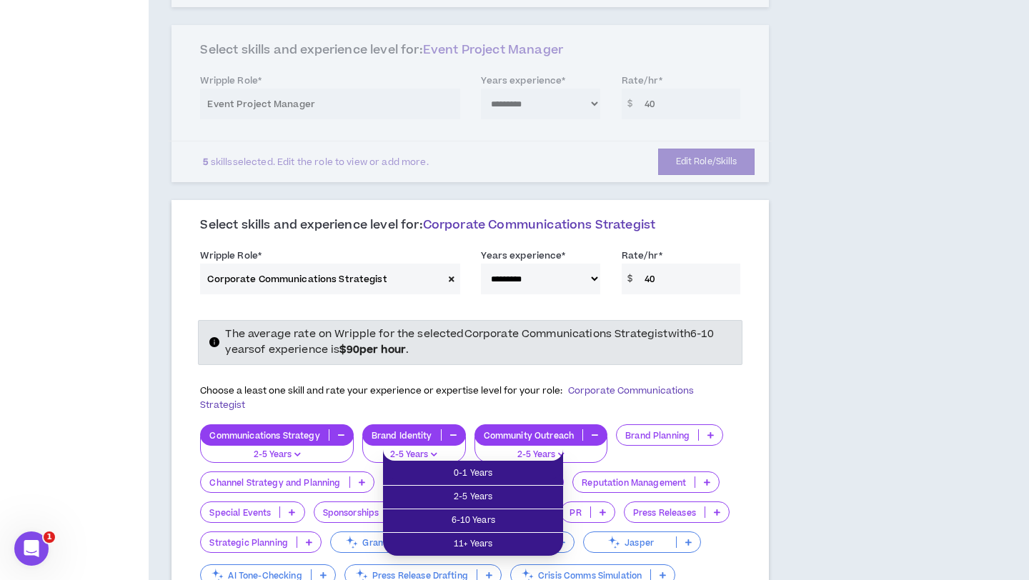
click at [307, 539] on icon at bounding box center [309, 542] width 6 height 7
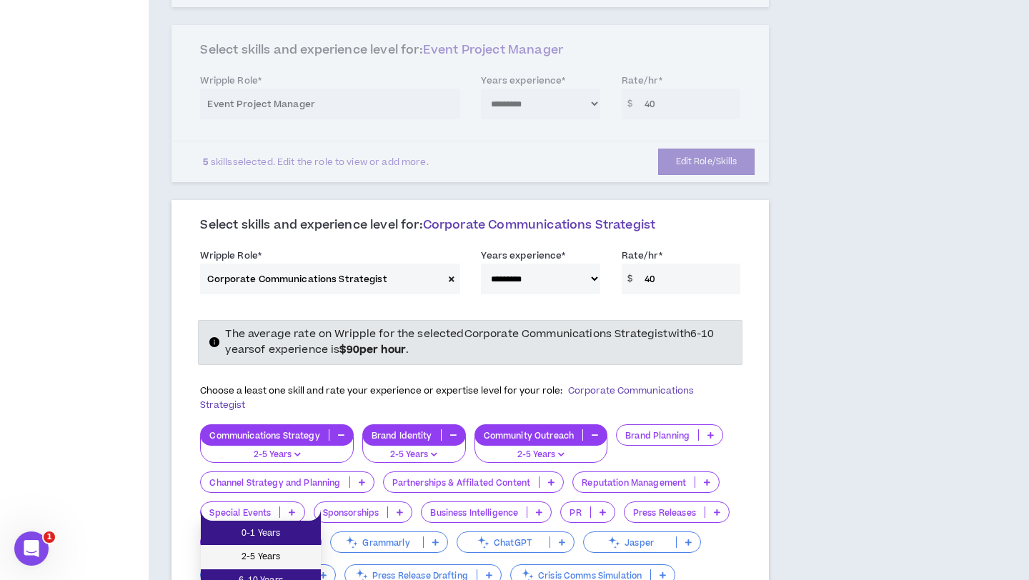
click at [290, 557] on span "2-5 Years" at bounding box center [260, 558] width 103 height 16
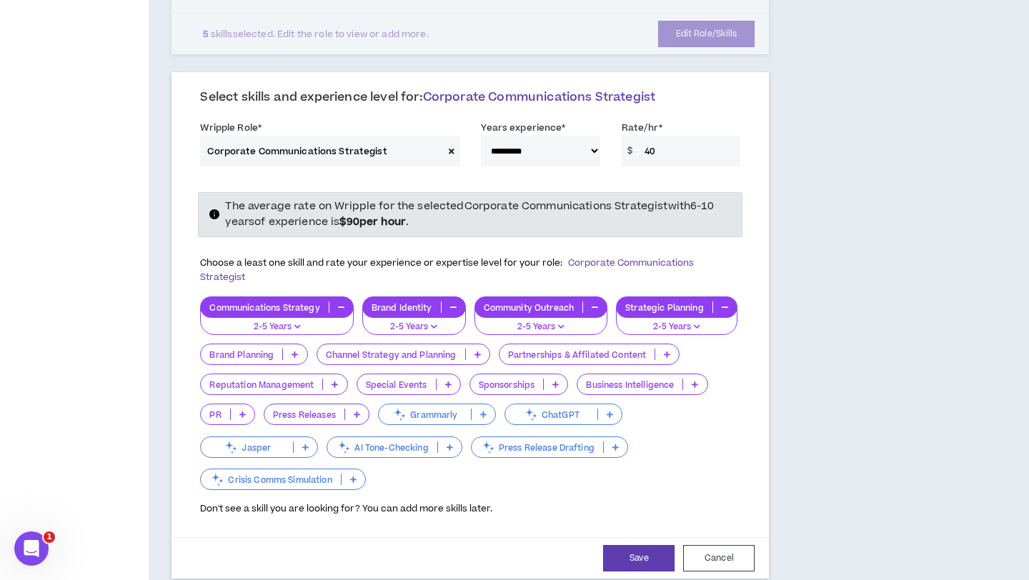
scroll to position [864, 0]
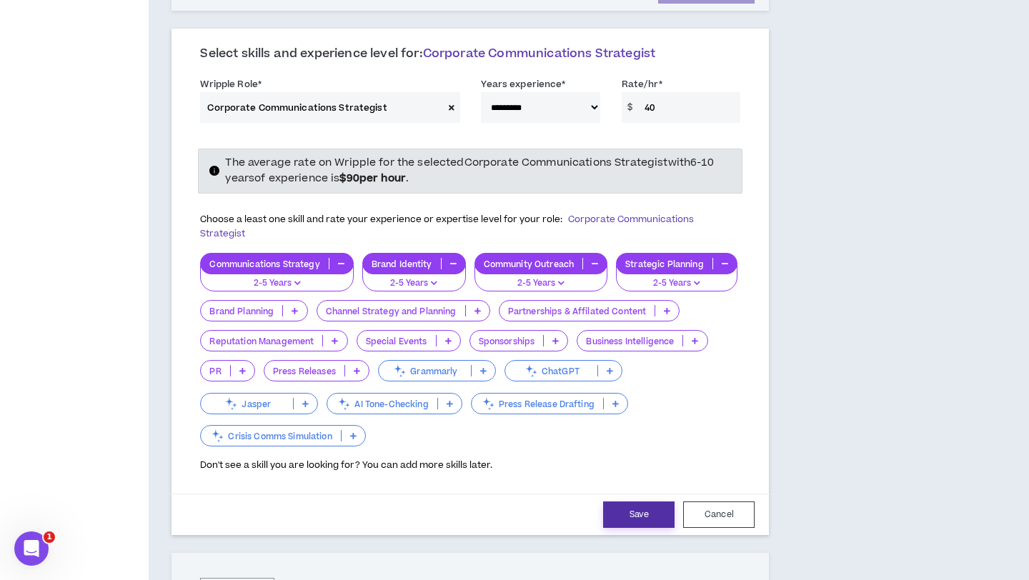
click at [632, 502] on button "Save" at bounding box center [638, 515] width 71 height 26
select select "**"
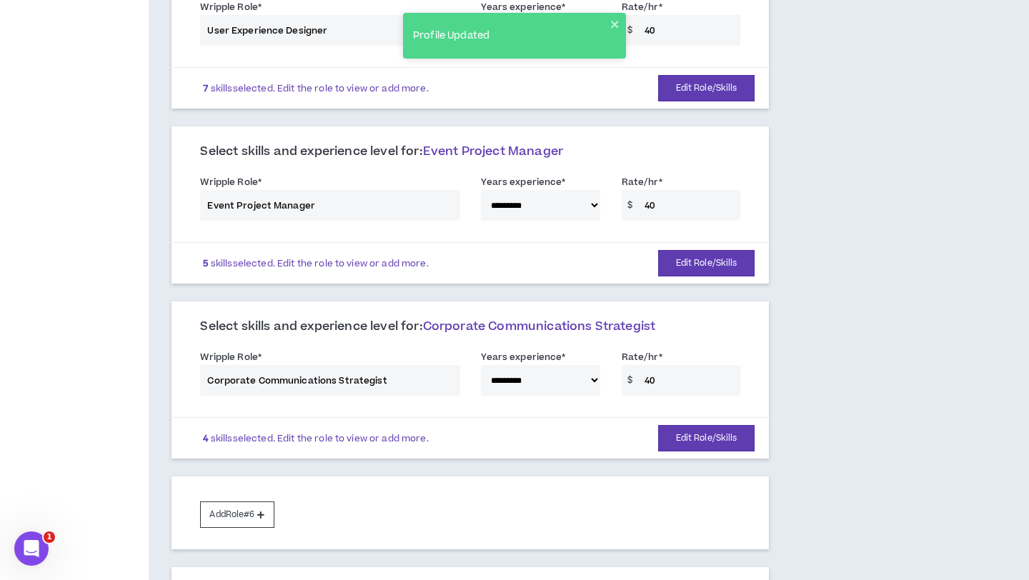
scroll to position [563, 0]
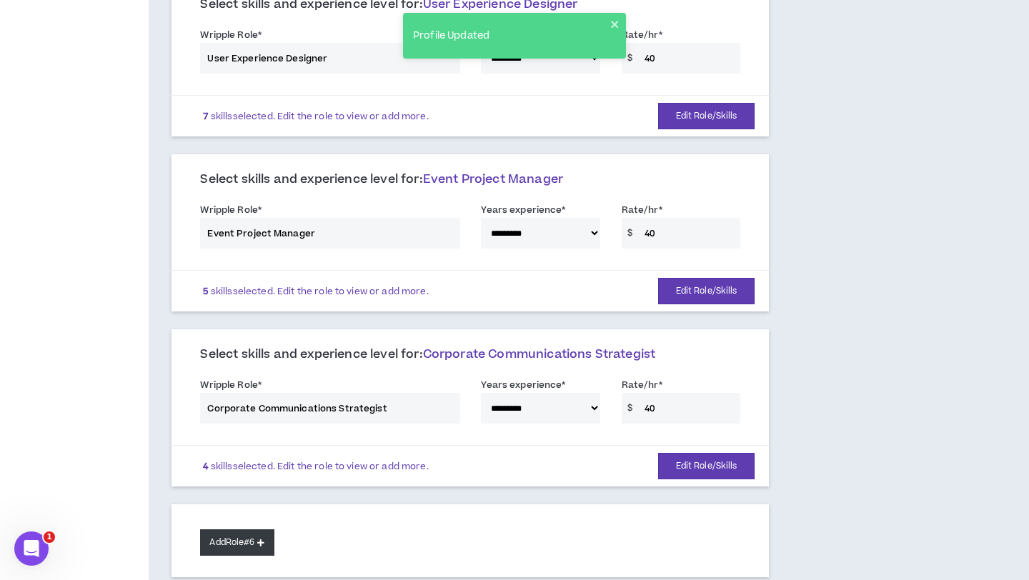
click at [249, 530] on button "Add Role #6" at bounding box center [237, 543] width 74 height 26
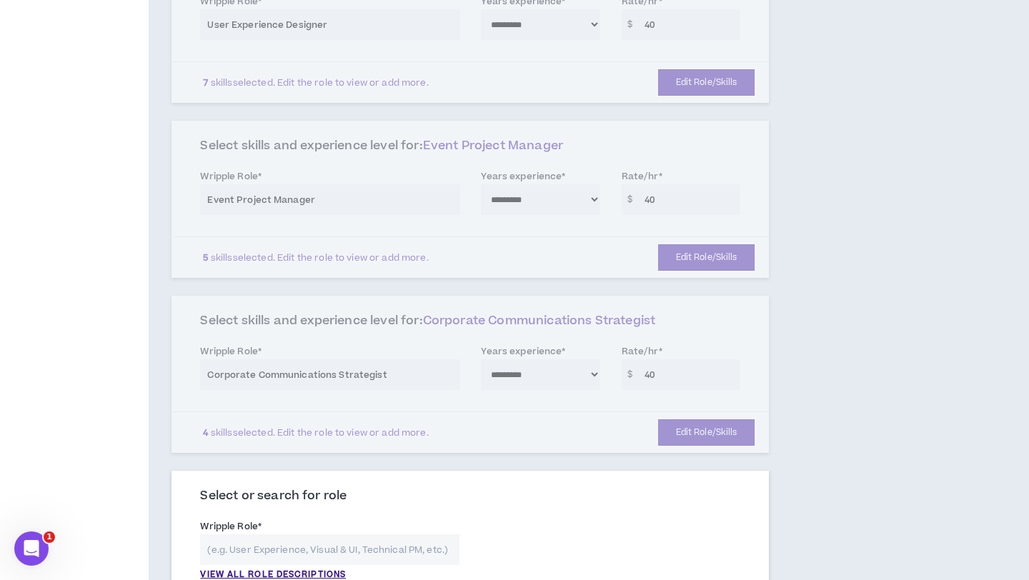
scroll to position [635, 0]
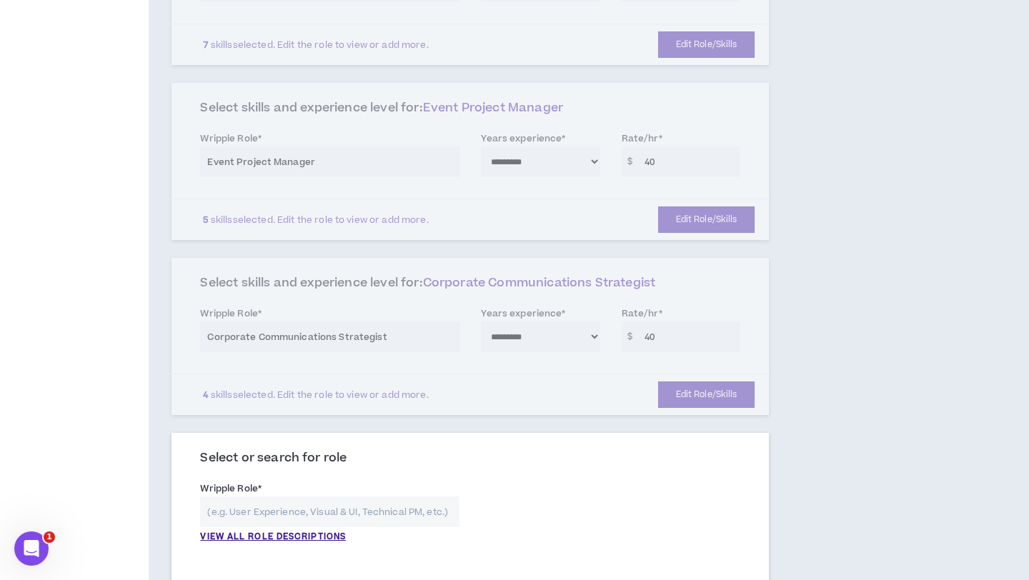
click at [268, 497] on input "text" at bounding box center [329, 512] width 259 height 31
click at [264, 527] on div "**********" at bounding box center [470, 515] width 562 height 77
click at [264, 531] on p "VIEW ALL ROLE DESCRIPTIONS" at bounding box center [273, 537] width 146 height 13
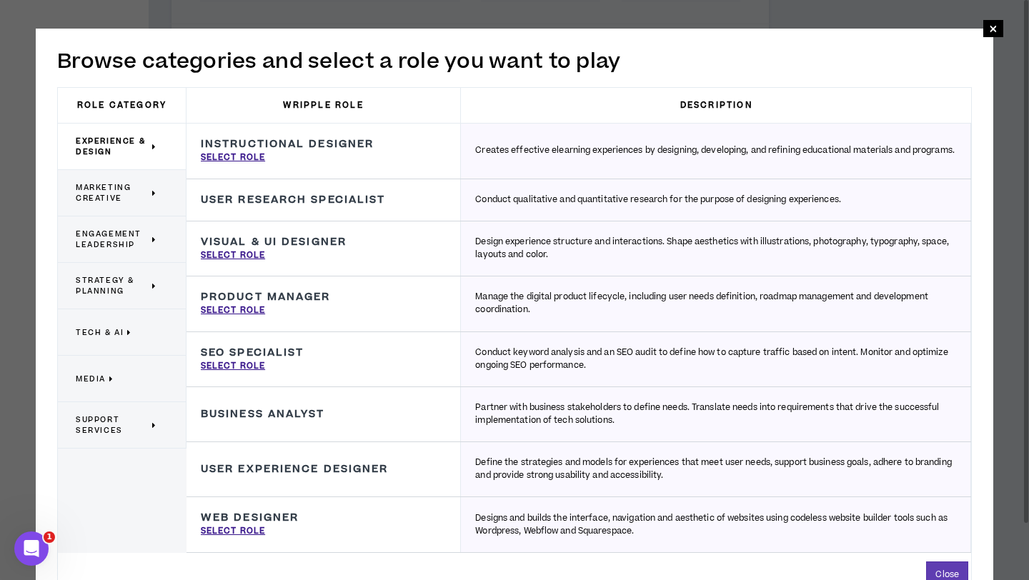
click at [101, 427] on span "Support Services" at bounding box center [112, 425] width 73 height 21
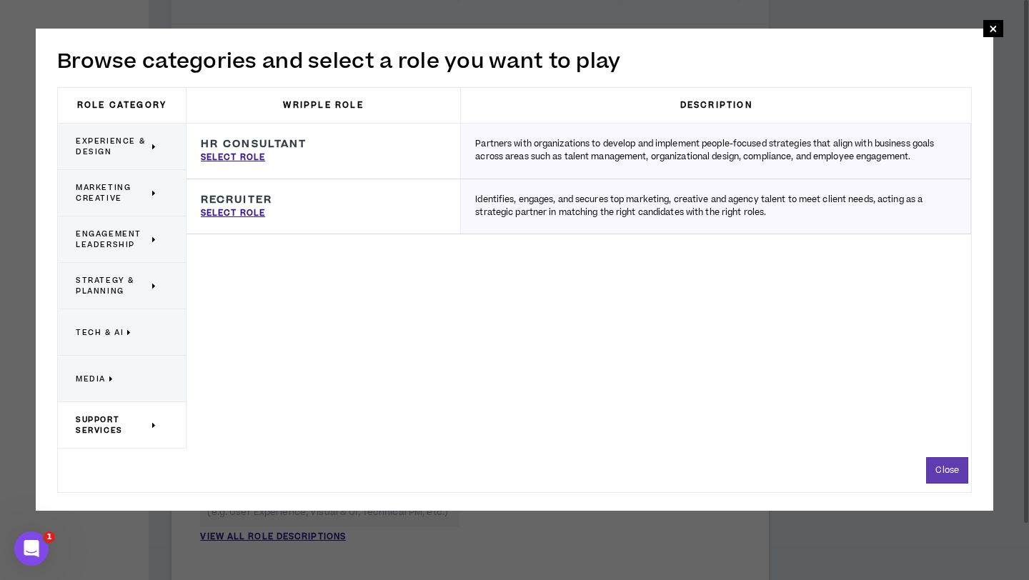
click at [116, 380] on p "Media" at bounding box center [116, 378] width 81 height 31
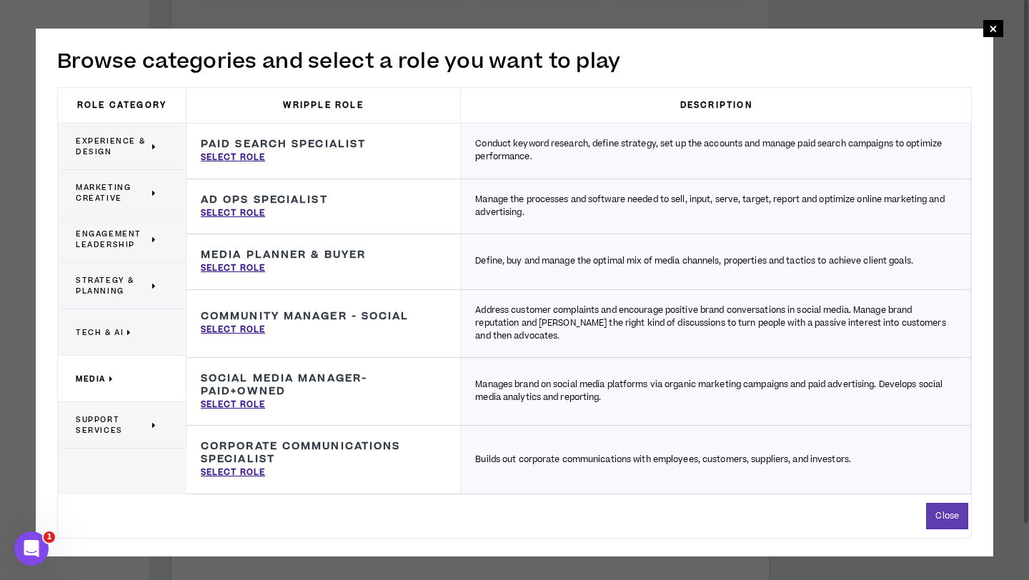
click at [153, 327] on p "Tech & AI" at bounding box center [116, 332] width 81 height 31
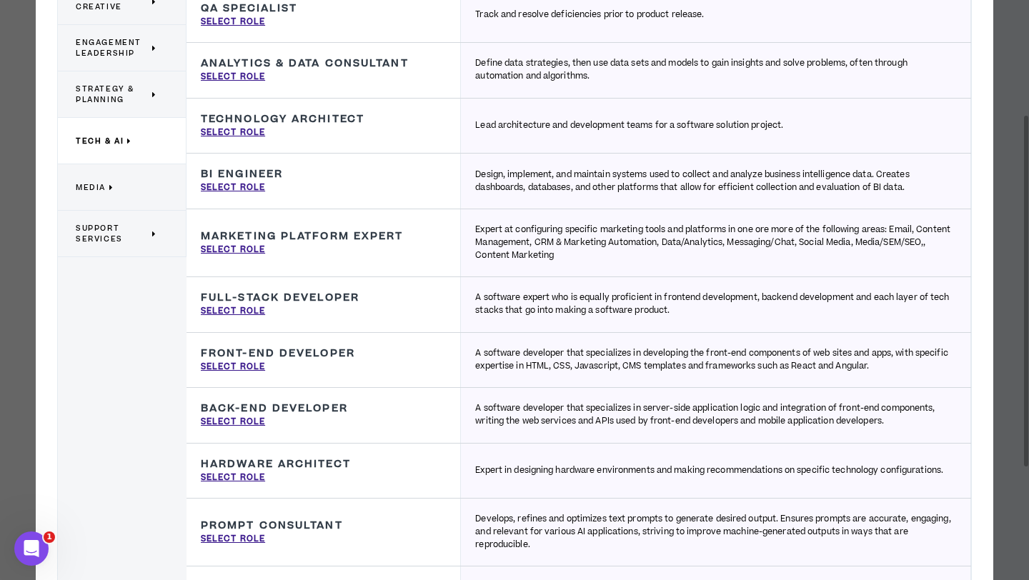
click at [109, 106] on p "Strategy & Planning" at bounding box center [116, 94] width 81 height 31
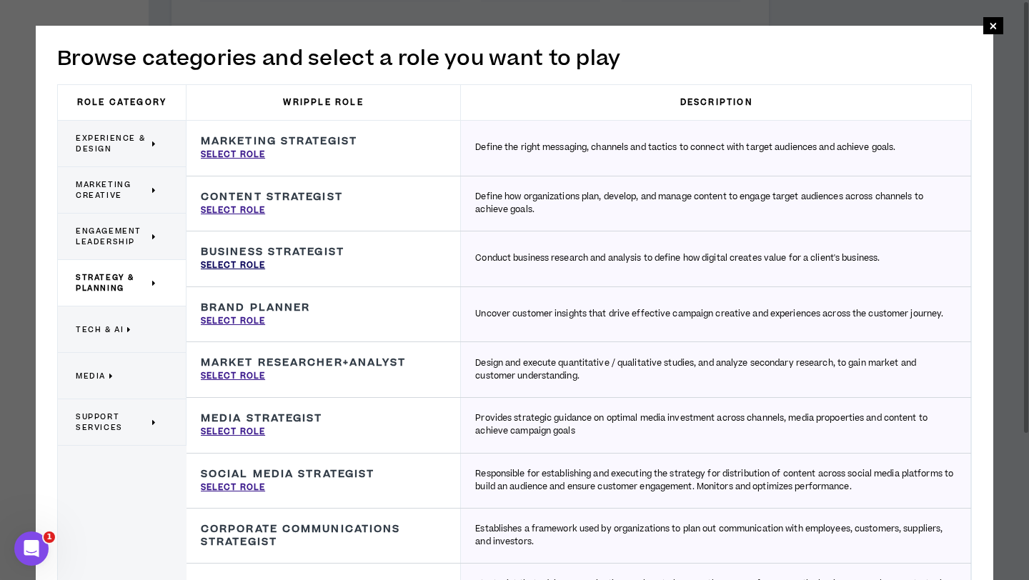
click at [234, 264] on p "Select Role" at bounding box center [233, 265] width 64 height 13
type input "Business Strategist"
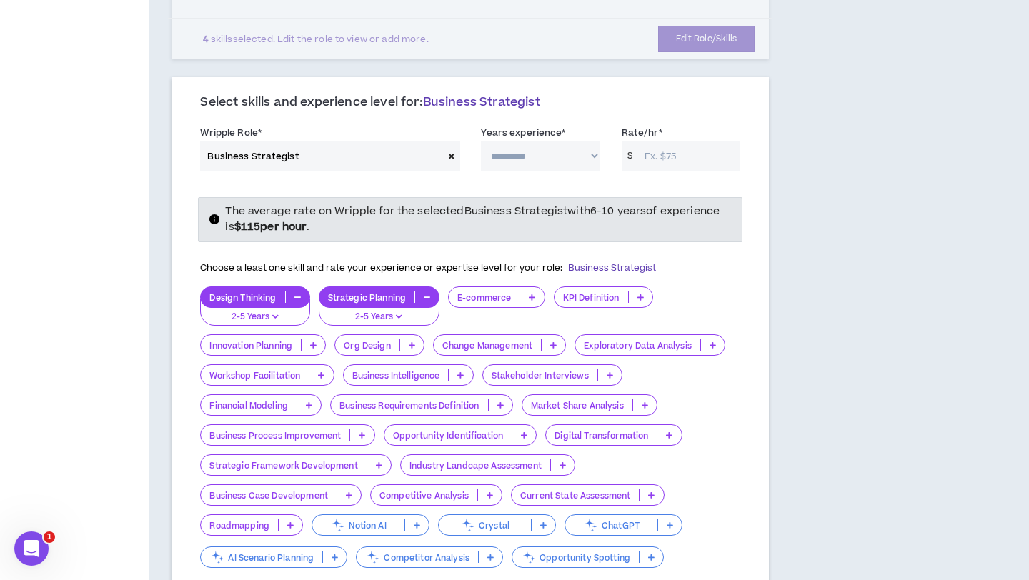
scroll to position [998, 0]
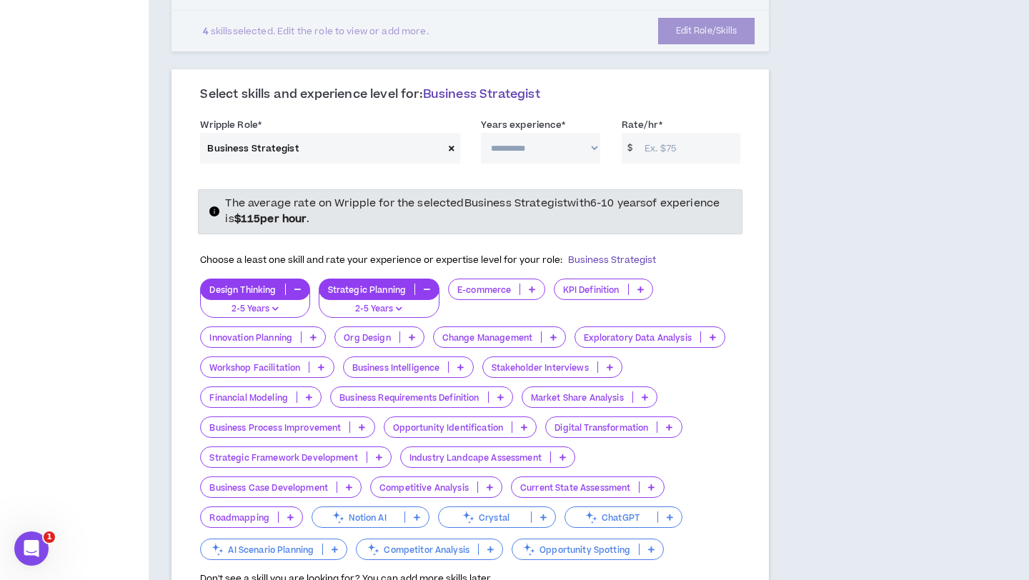
click at [673, 137] on input "Rate/hr *" at bounding box center [688, 148] width 103 height 31
type input "40"
click at [566, 133] on select "**********" at bounding box center [540, 148] width 119 height 31
select select "**"
click at [481, 133] on select "**********" at bounding box center [540, 148] width 119 height 31
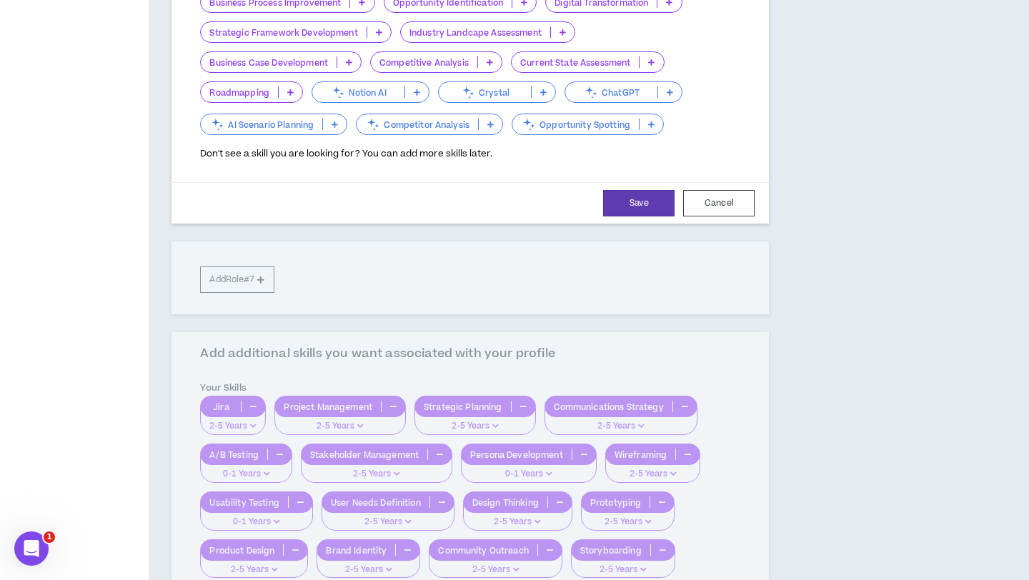
scroll to position [1552, 0]
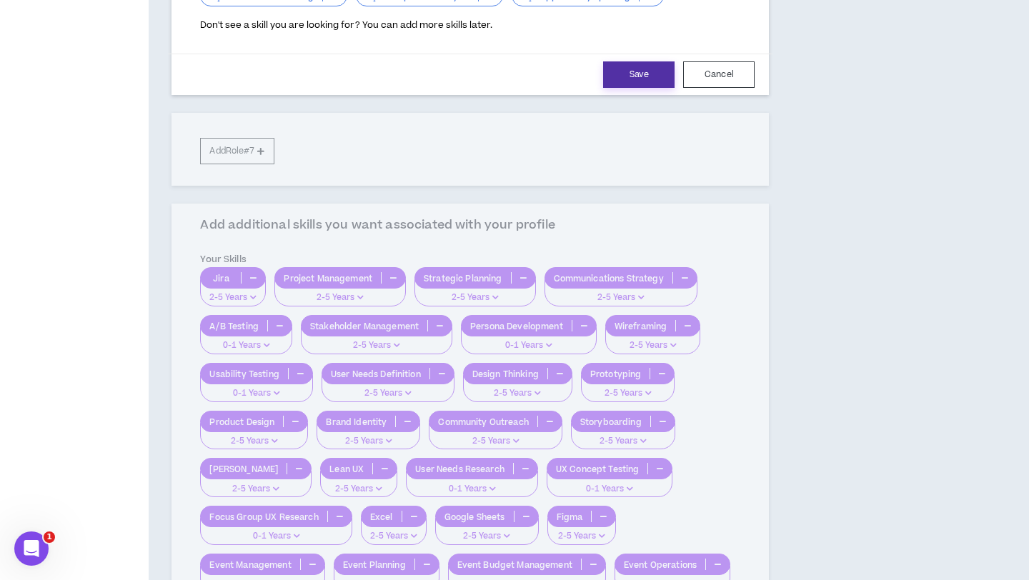
click at [634, 61] on button "Save" at bounding box center [638, 74] width 71 height 26
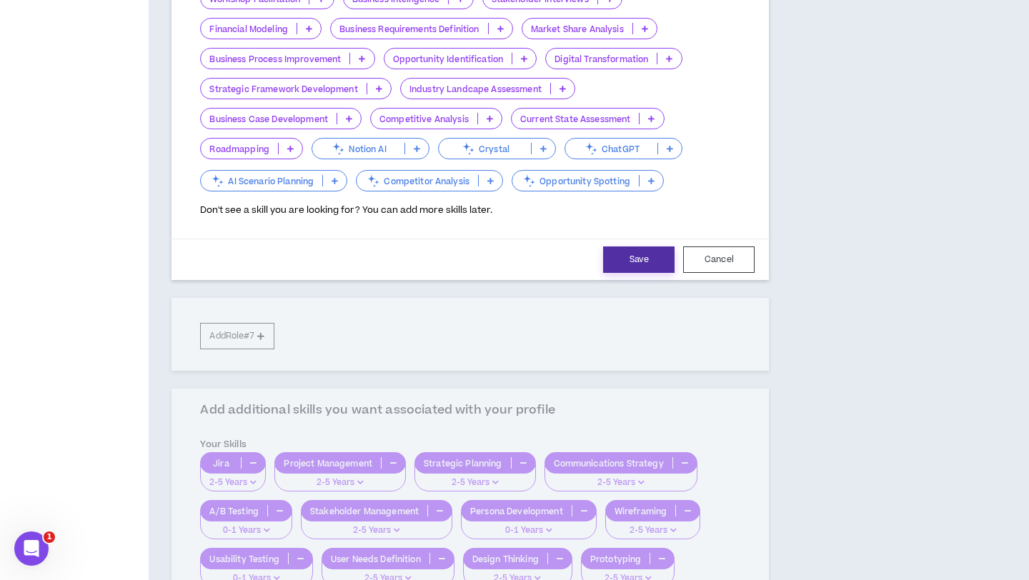
select select "**"
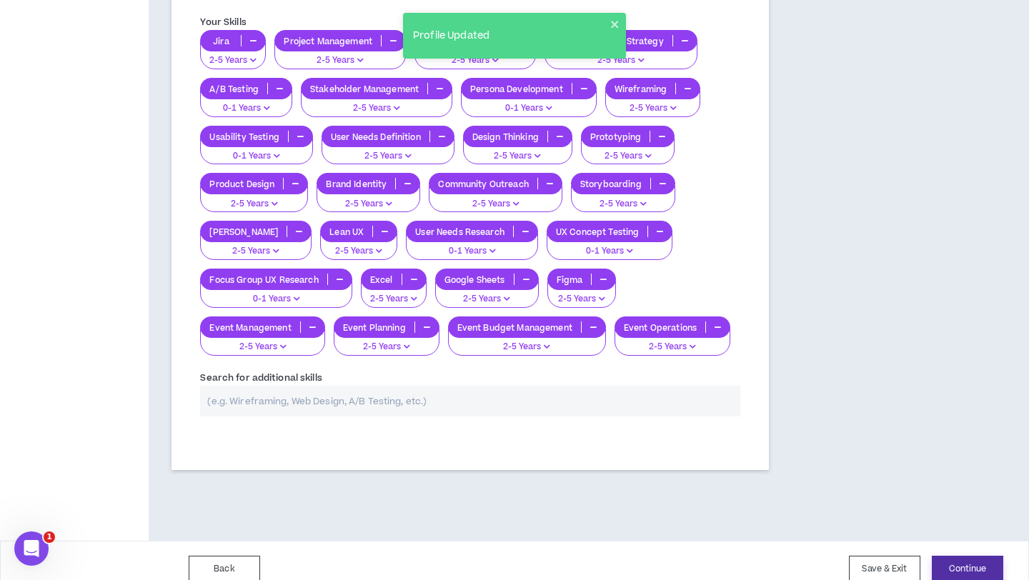
click at [982, 556] on button "Continue" at bounding box center [967, 569] width 71 height 26
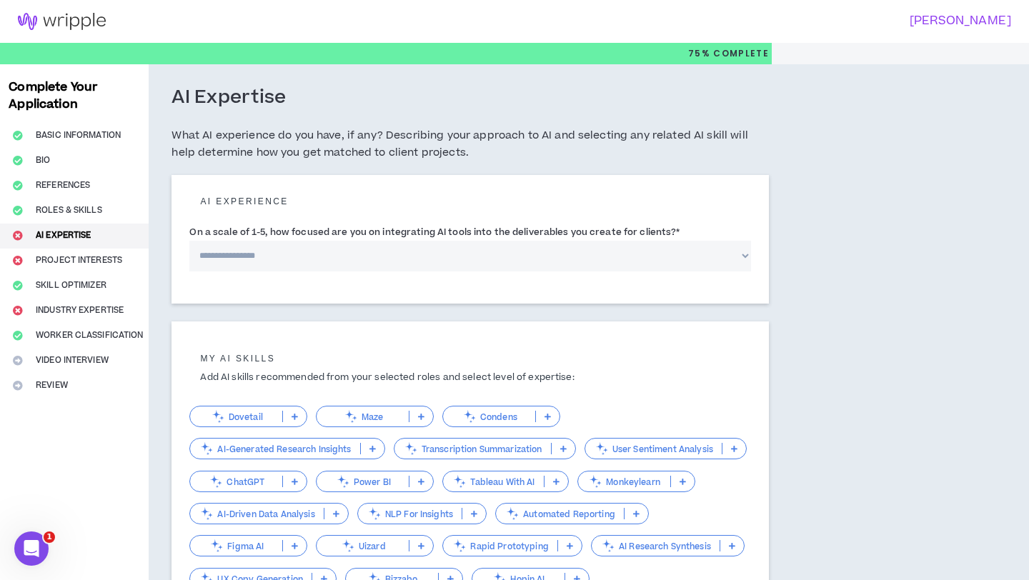
click at [454, 266] on select "**********" at bounding box center [470, 256] width 562 height 31
select select "*"
click at [189, 241] on select "**********" at bounding box center [470, 256] width 562 height 31
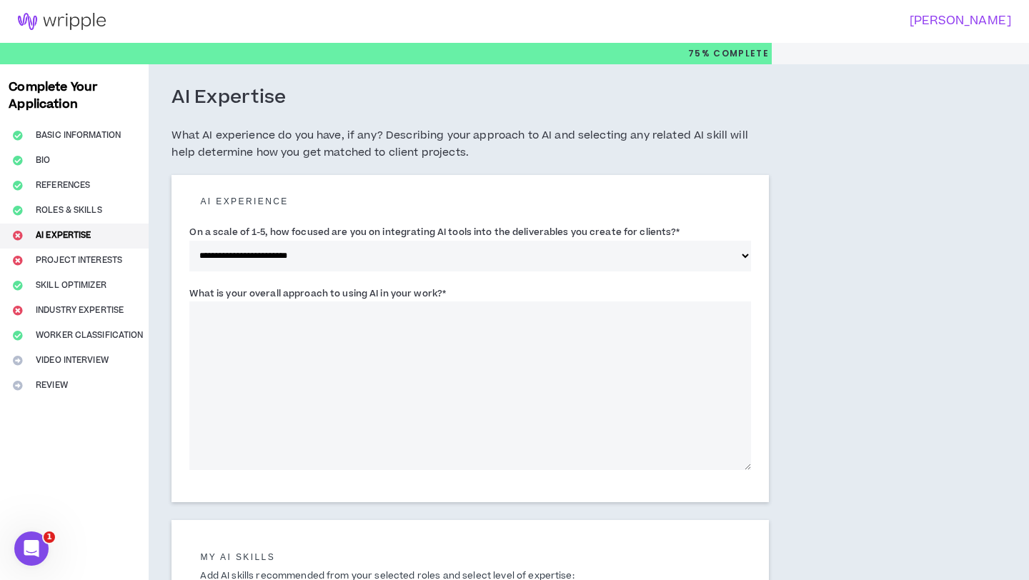
click at [444, 349] on textarea "What is your overall approach to using AI in your work? *" at bounding box center [470, 386] width 562 height 169
click at [438, 294] on label "What is your overall approach to using AI in your work? *" at bounding box center [317, 293] width 257 height 23
click at [438, 302] on textarea "What is your overall approach to using AI in your work? *" at bounding box center [470, 386] width 562 height 169
drag, startPoint x: 438, startPoint y: 292, endPoint x: 185, endPoint y: 294, distance: 253.0
click at [185, 294] on div "**********" at bounding box center [470, 338] width 597 height 327
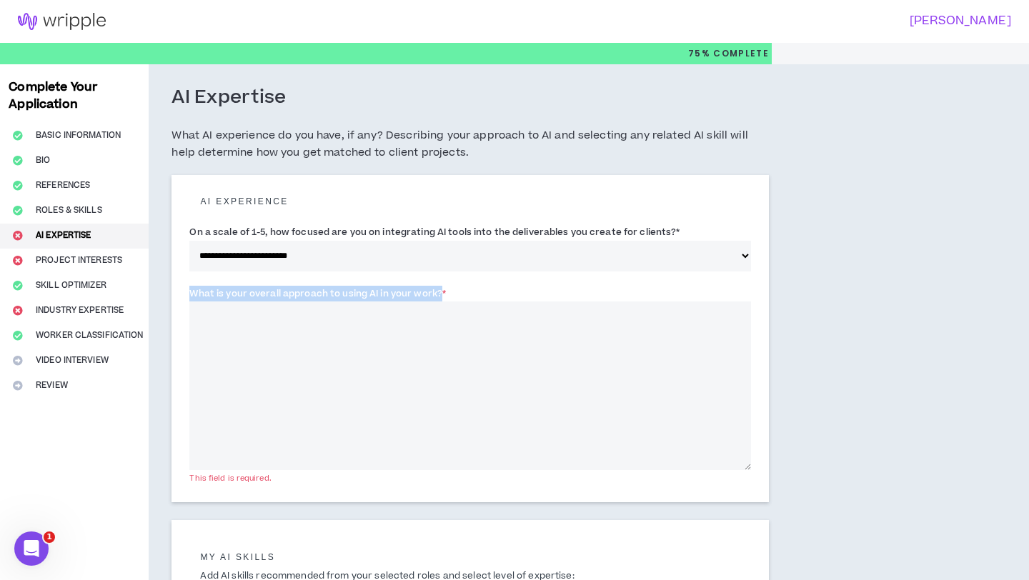
copy label "What is your overall approach to using AI in your work?"
click at [382, 358] on textarea "What is your overall approach to using AI in your work? *" at bounding box center [470, 386] width 562 height 169
paste textarea "**********"
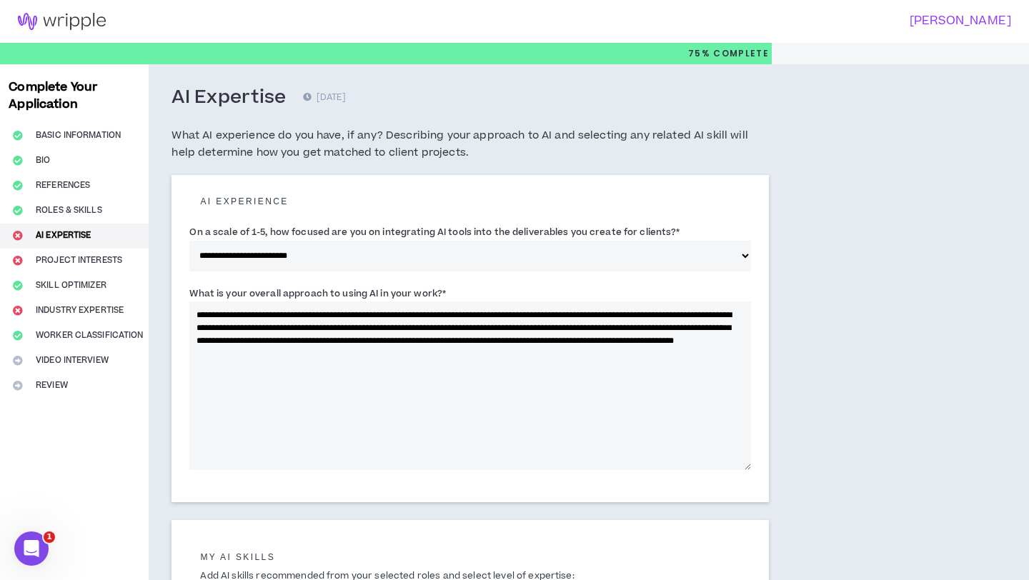
click at [359, 358] on textarea "**********" at bounding box center [470, 386] width 562 height 169
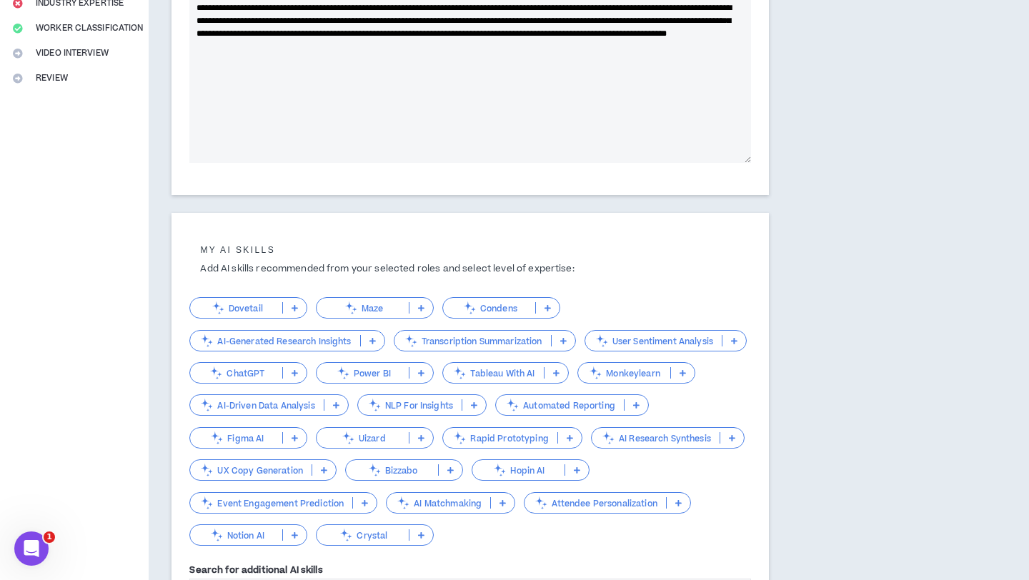
scroll to position [308, 0]
type textarea "**********"
click at [296, 437] on icon at bounding box center [295, 437] width 6 height 7
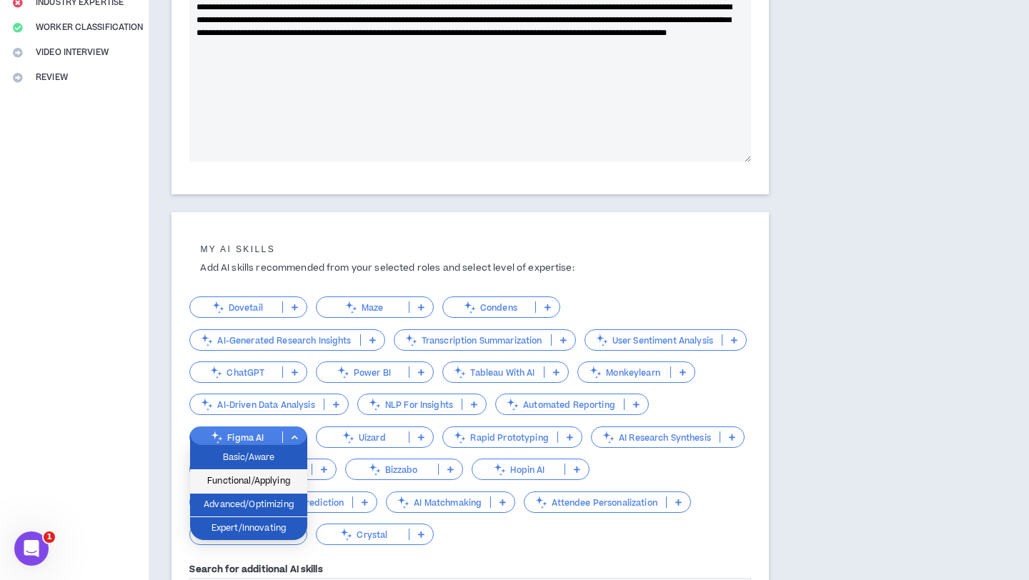
click at [289, 476] on span "Functional/Applying" at bounding box center [249, 482] width 100 height 16
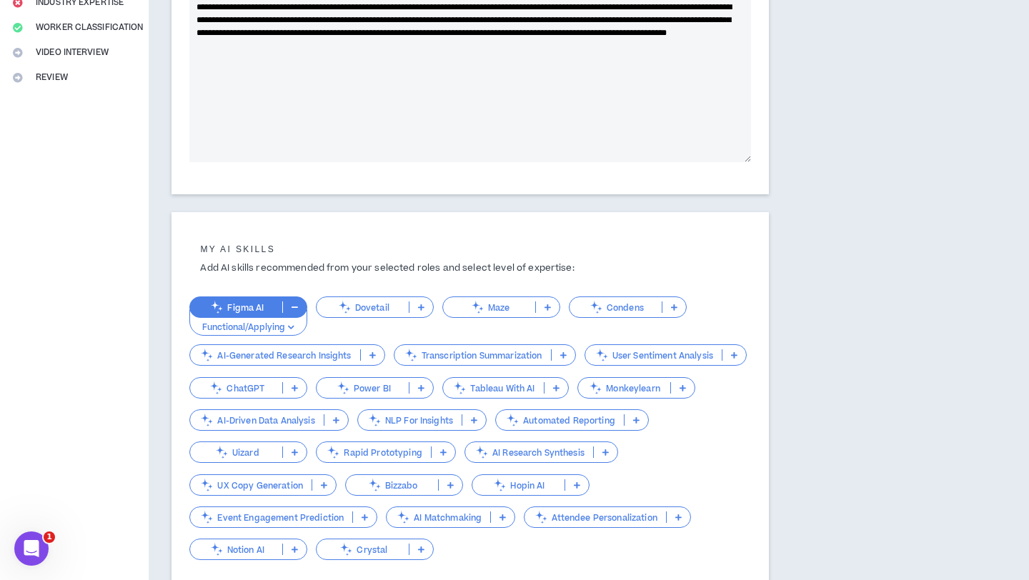
click at [299, 394] on div "ChatGPT" at bounding box center [248, 387] width 118 height 21
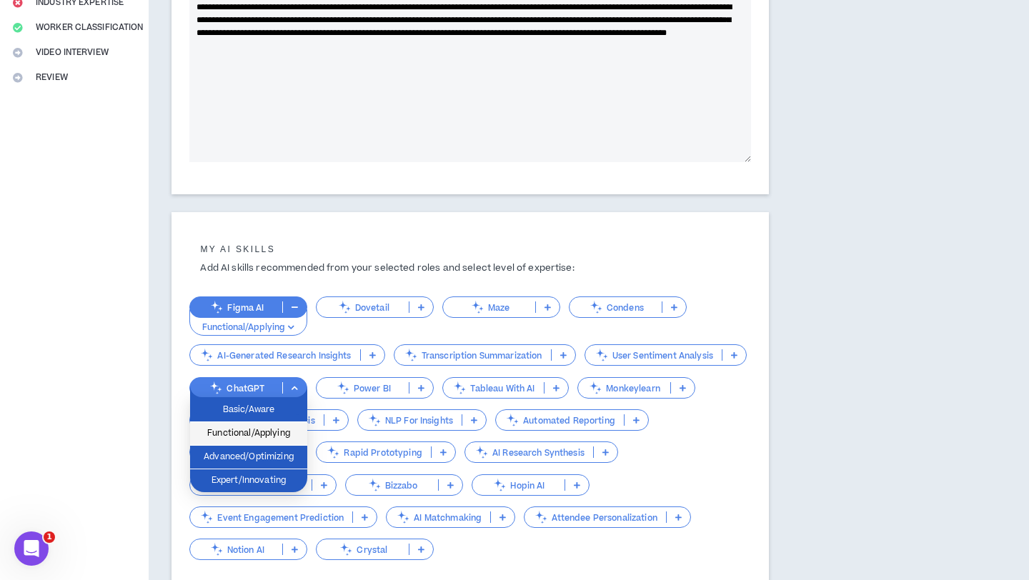
click at [291, 426] on span "Functional/Applying" at bounding box center [249, 434] width 100 height 16
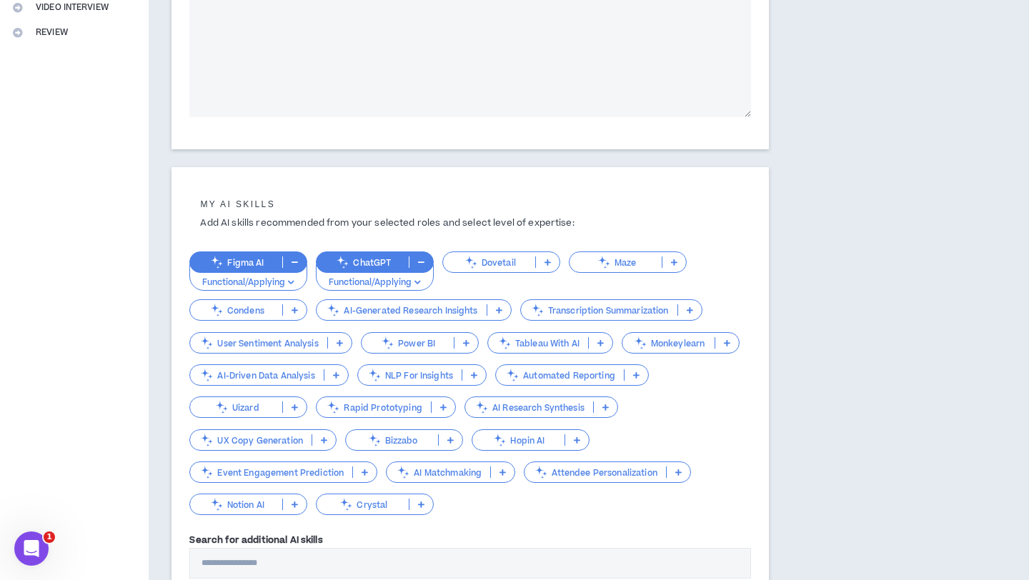
scroll to position [489, 0]
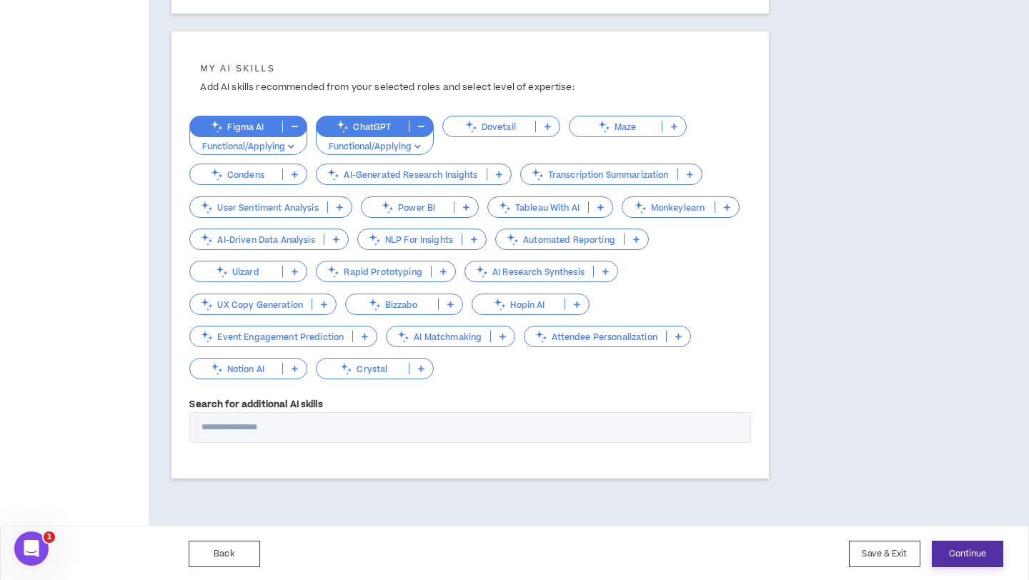
click at [983, 561] on button "Continue" at bounding box center [967, 554] width 71 height 26
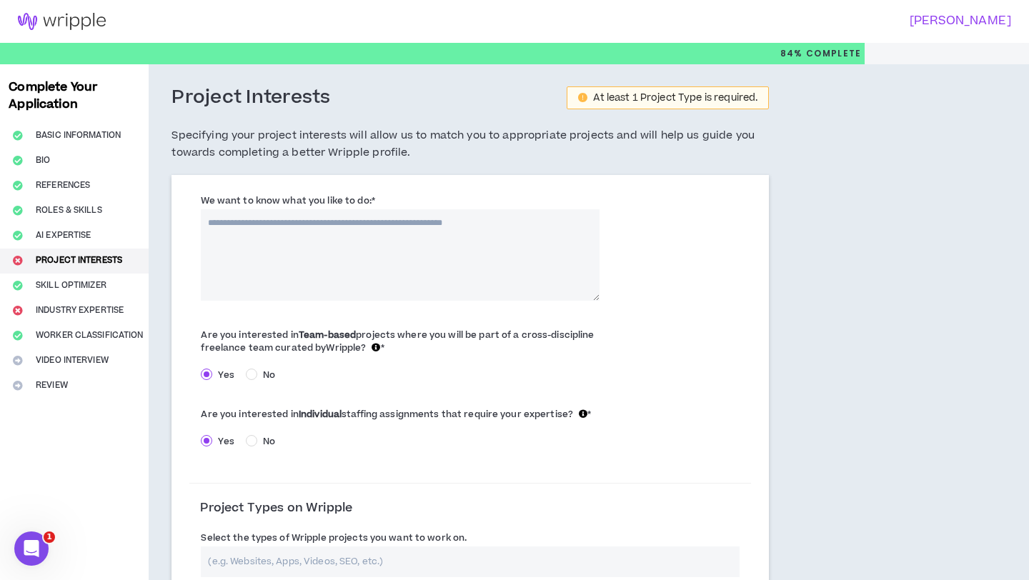
click at [367, 200] on label "We want to know what you like to do: *" at bounding box center [288, 200] width 174 height 23
click at [367, 209] on textarea "We want to know what you like to do: *" at bounding box center [400, 254] width 399 height 91
drag, startPoint x: 369, startPoint y: 198, endPoint x: 195, endPoint y: 197, distance: 173.7
click at [195, 197] on div "We want to know what you like to do: * The field is required." at bounding box center [400, 246] width 422 height 107
copy label "We want to know what you like to do:"
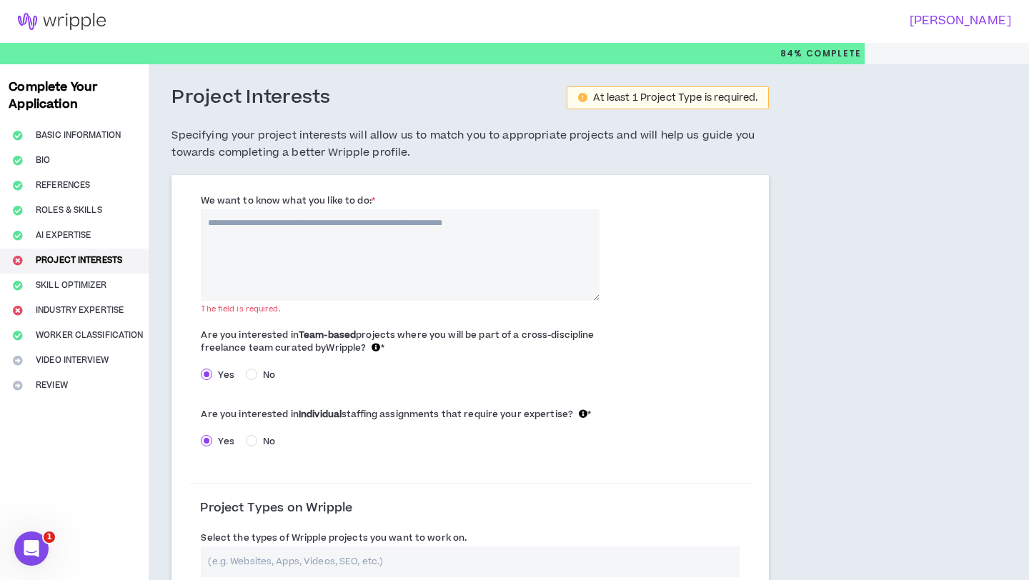
click at [302, 255] on textarea "We want to know what you like to do: *" at bounding box center [400, 254] width 399 height 91
paste textarea "**********"
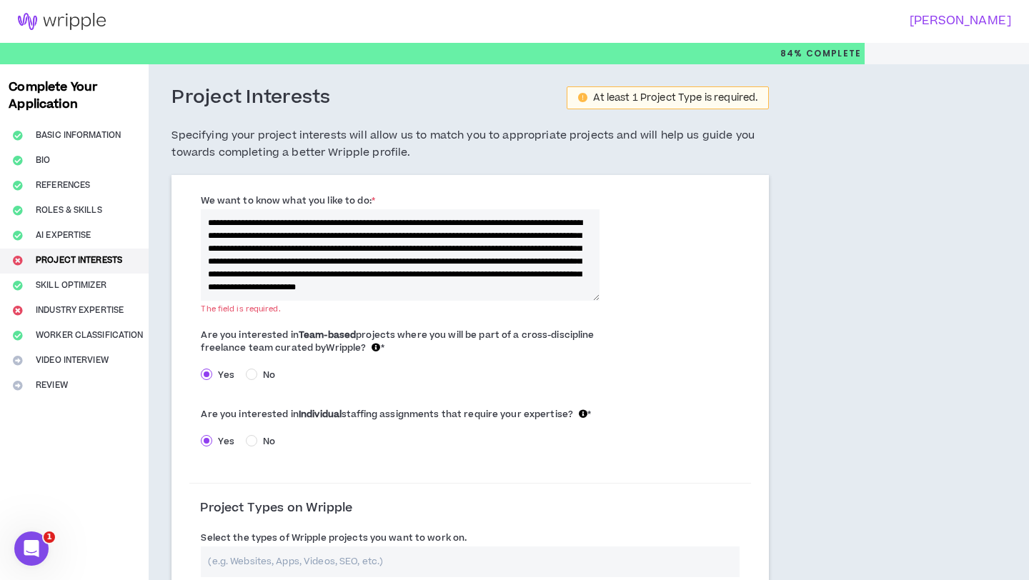
scroll to position [6, 0]
click at [498, 280] on textarea "**********" at bounding box center [400, 254] width 399 height 91
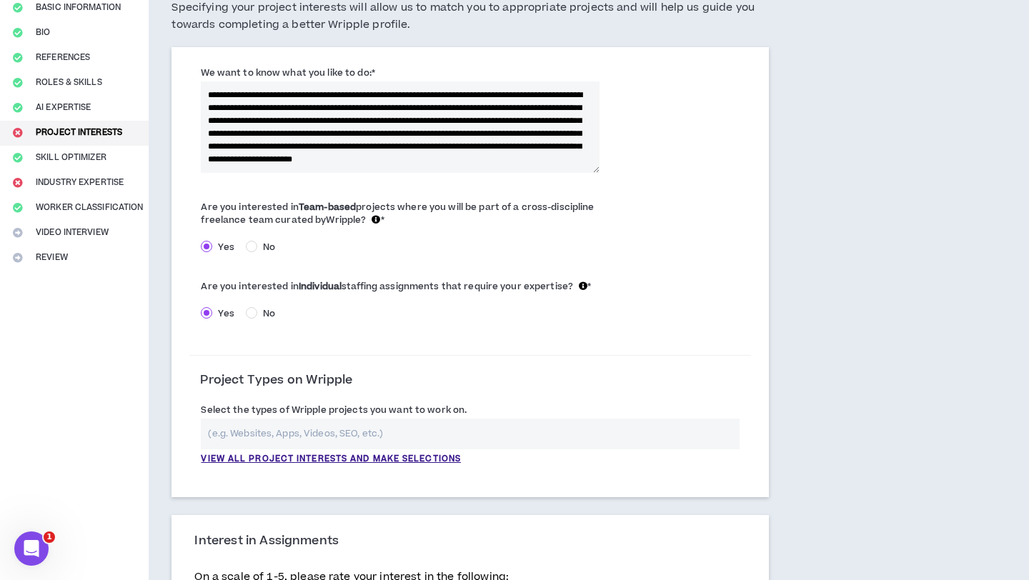
scroll to position [129, 0]
type textarea "**********"
click at [440, 454] on p "View all project interests and make selections" at bounding box center [331, 458] width 260 height 13
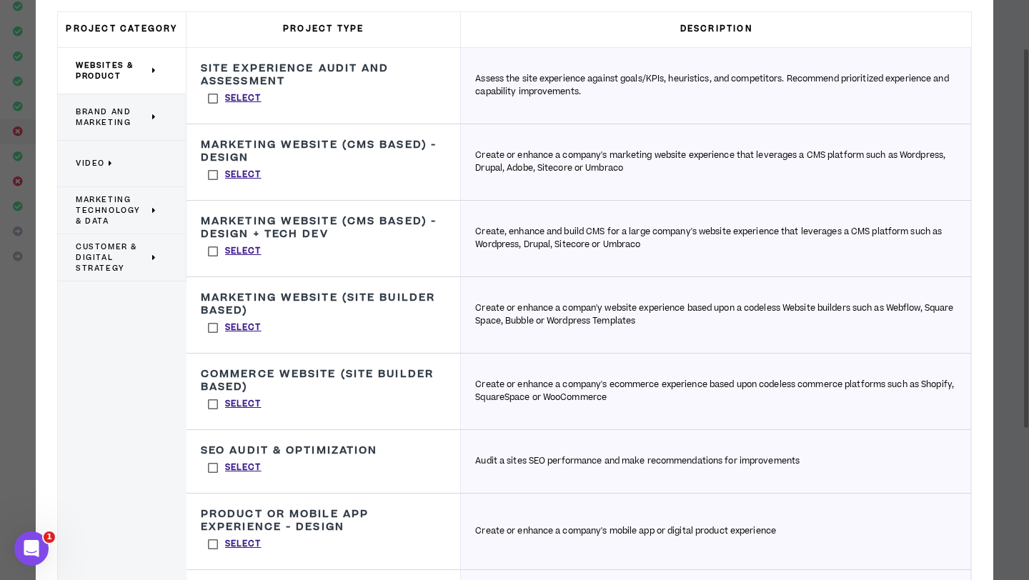
click at [213, 547] on label "Select" at bounding box center [235, 544] width 68 height 21
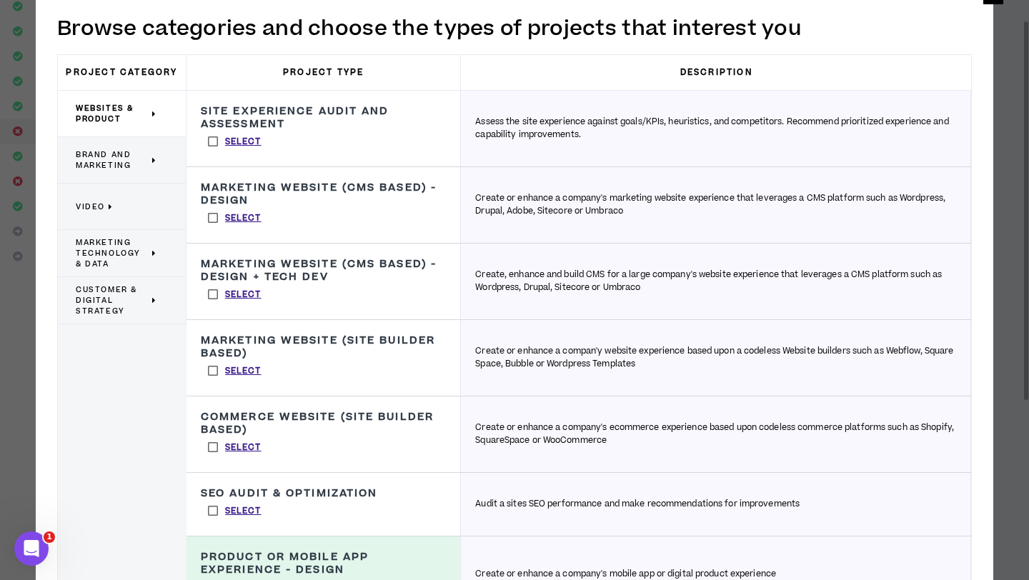
click at [208, 214] on label "Select" at bounding box center [235, 217] width 68 height 21
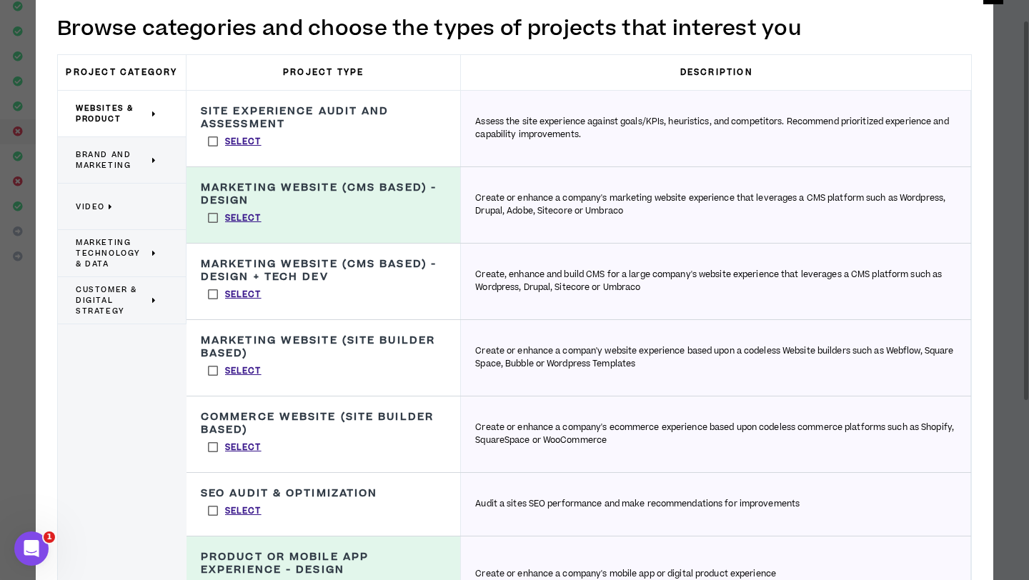
click at [209, 144] on label "Select" at bounding box center [235, 141] width 68 height 21
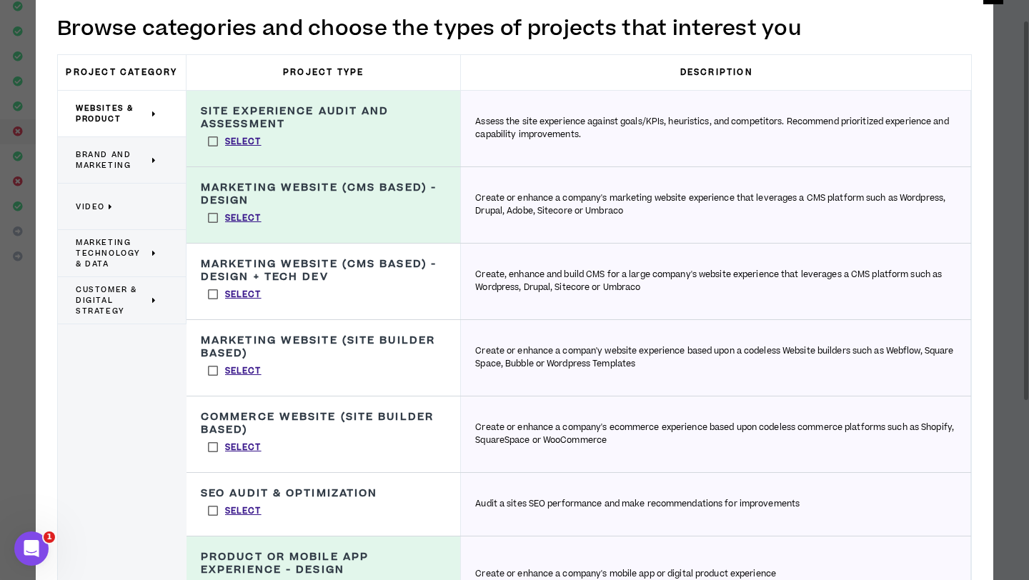
click at [214, 447] on label "Select" at bounding box center [235, 447] width 68 height 21
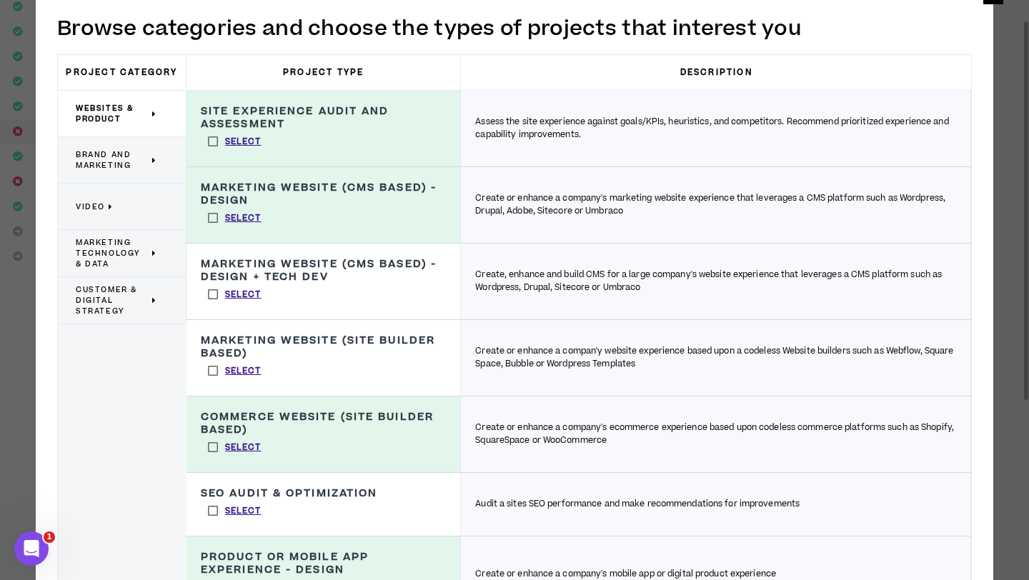
click at [113, 170] on span "Brand and Marketing" at bounding box center [112, 159] width 73 height 21
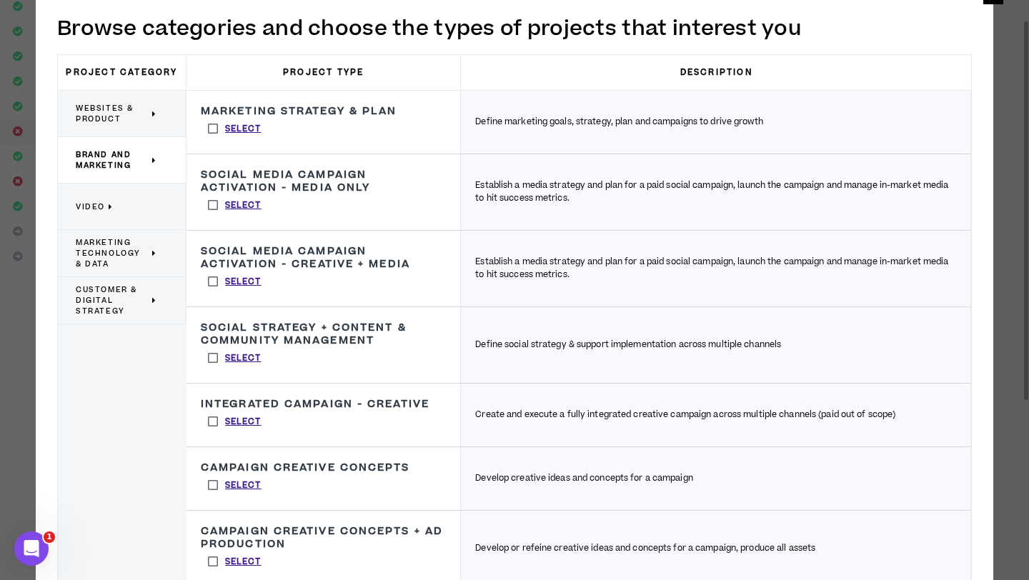
click at [211, 127] on label "Select" at bounding box center [235, 128] width 68 height 21
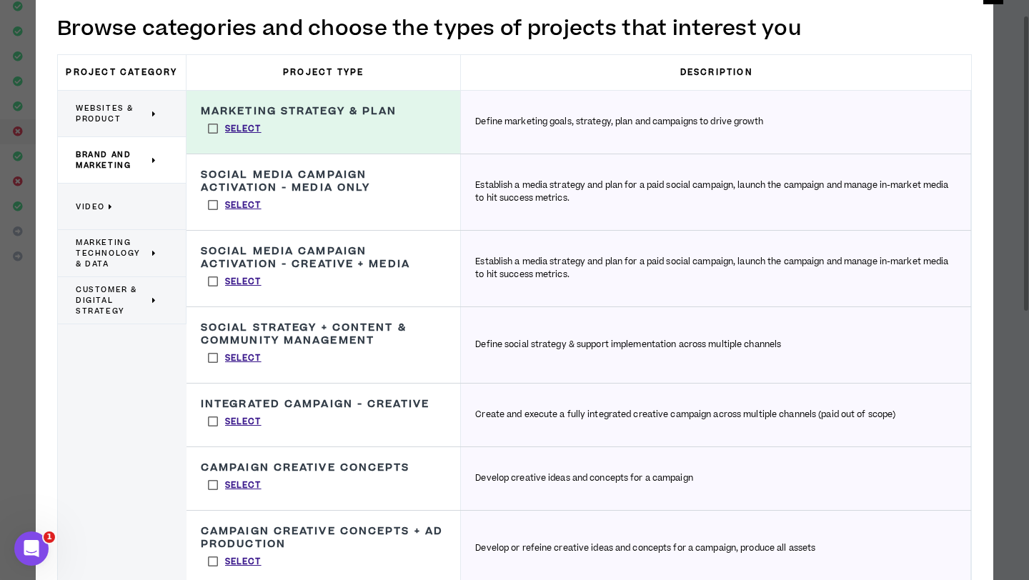
click at [212, 358] on label "Select" at bounding box center [235, 357] width 68 height 21
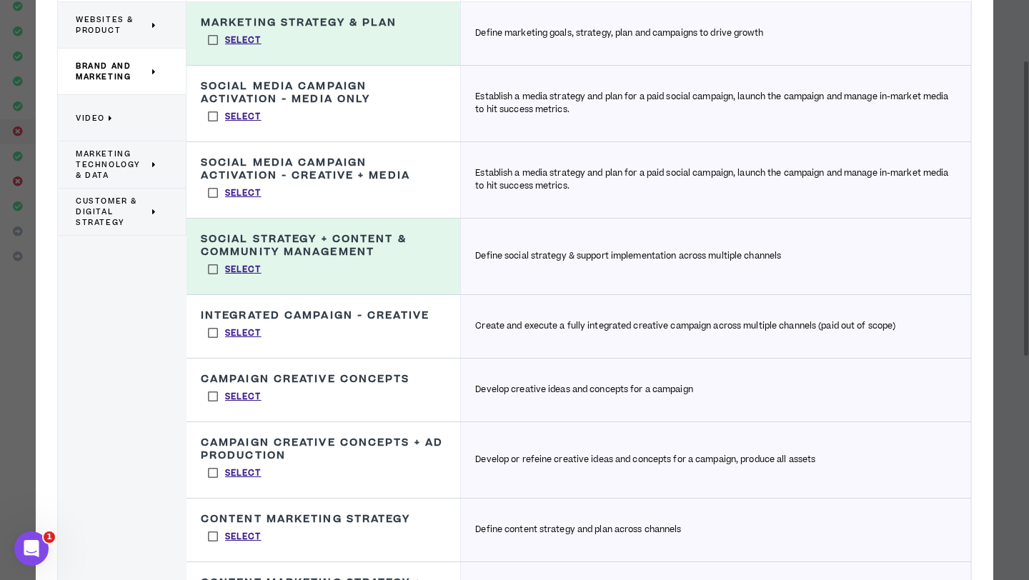
click at [137, 122] on p "Video" at bounding box center [116, 117] width 81 height 31
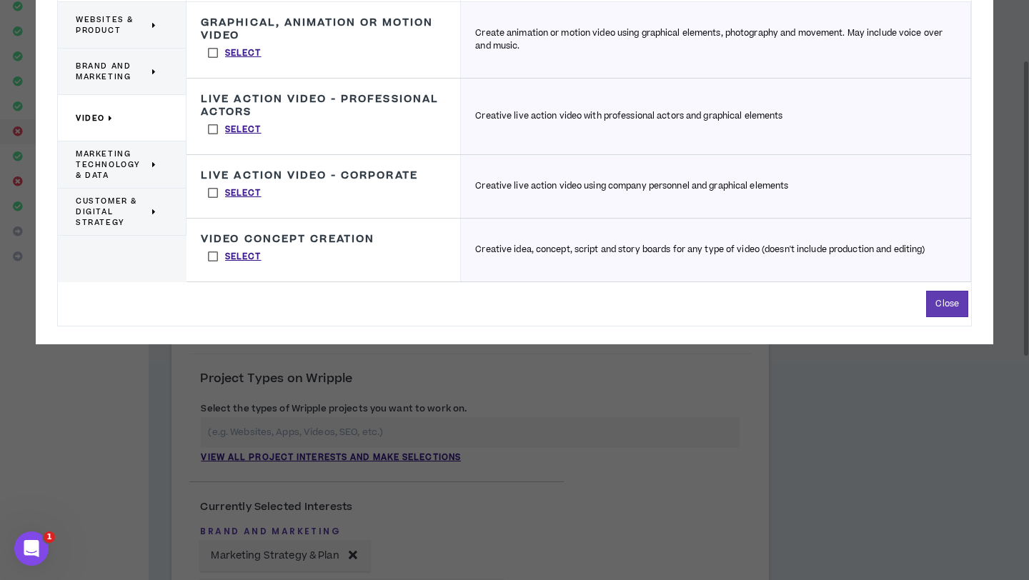
click at [121, 157] on span "Marketing Technology & Data" at bounding box center [112, 165] width 73 height 32
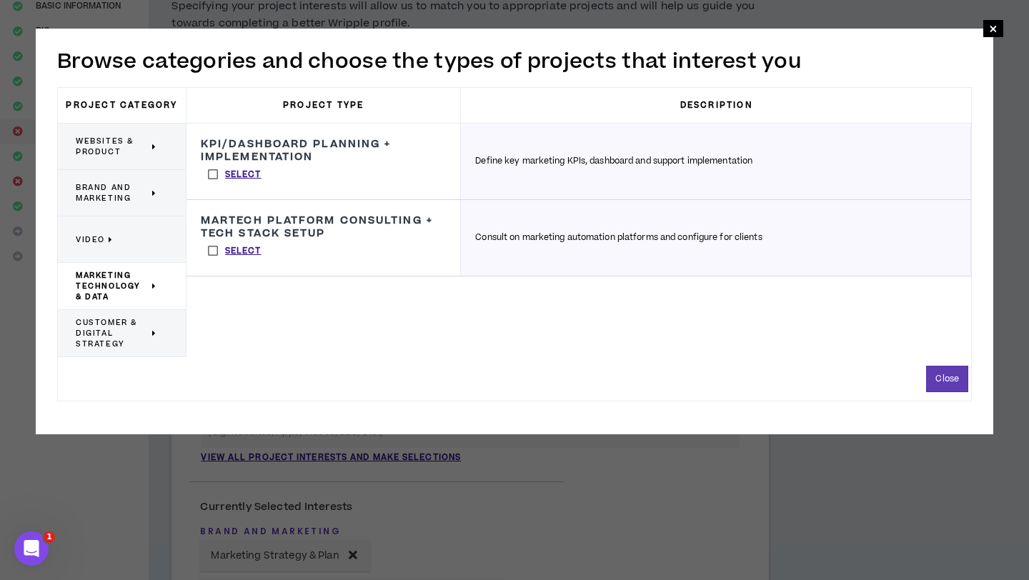
click at [212, 252] on label "Select" at bounding box center [235, 250] width 68 height 21
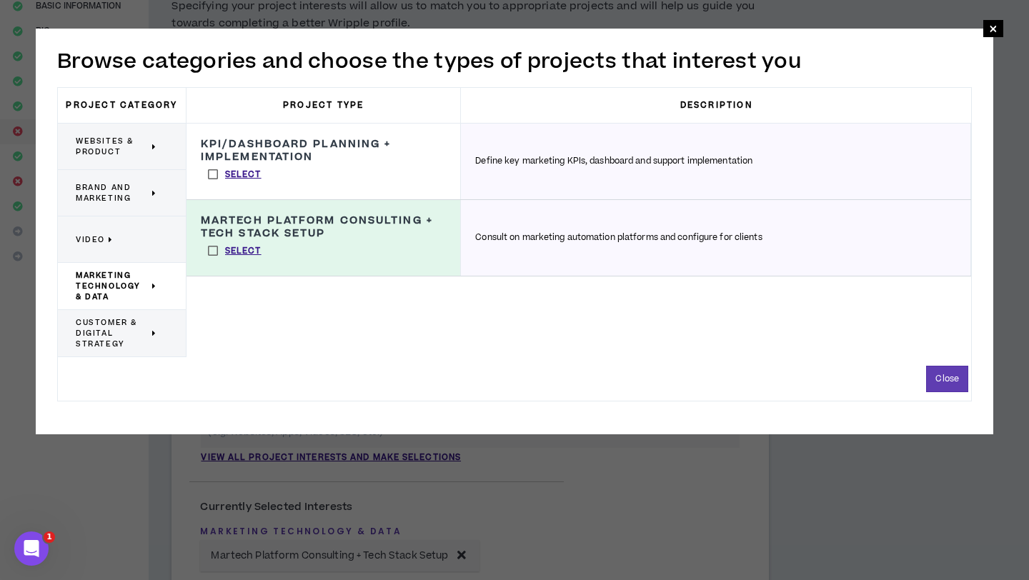
click at [129, 343] on span "Customer & Digital Strategy" at bounding box center [112, 333] width 73 height 32
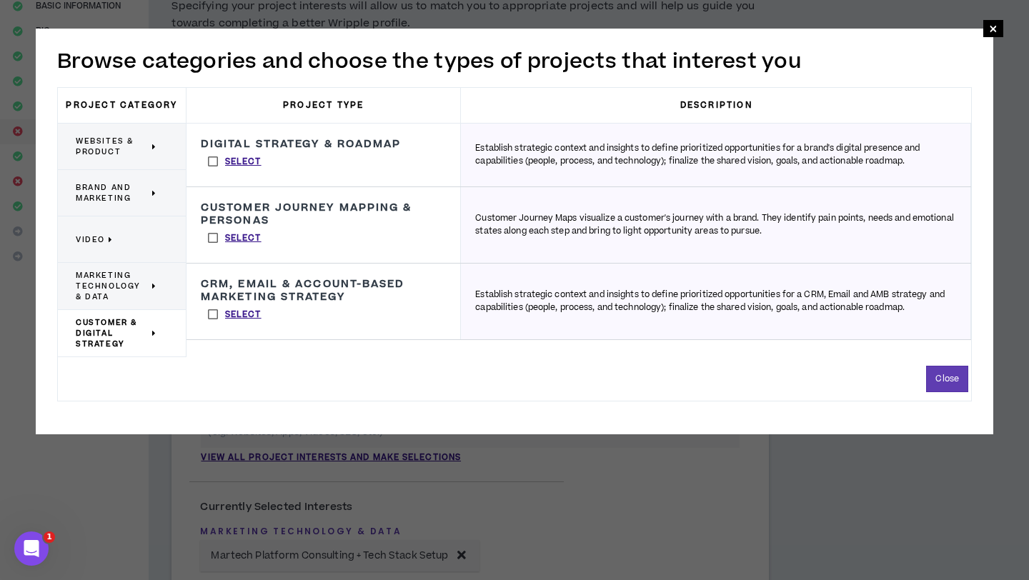
click at [212, 154] on label "Select" at bounding box center [235, 161] width 68 height 21
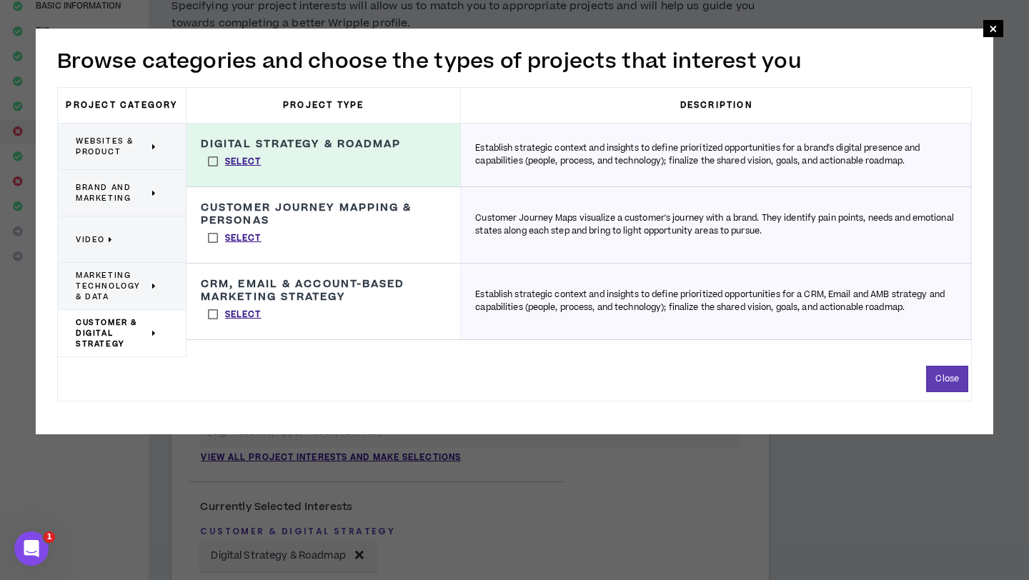
click at [207, 235] on label "Select" at bounding box center [235, 237] width 68 height 21
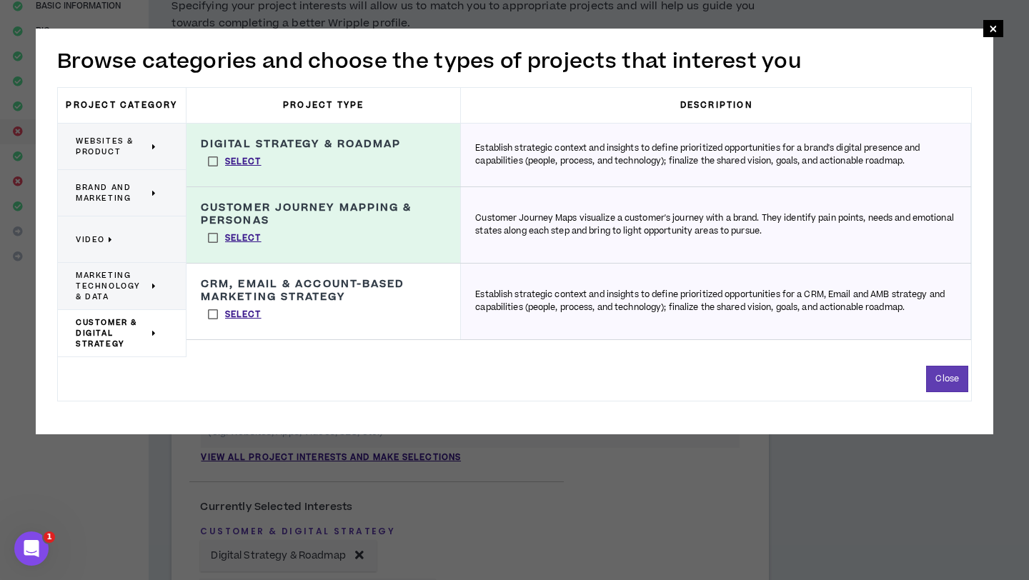
click at [212, 311] on label "Select" at bounding box center [235, 314] width 68 height 21
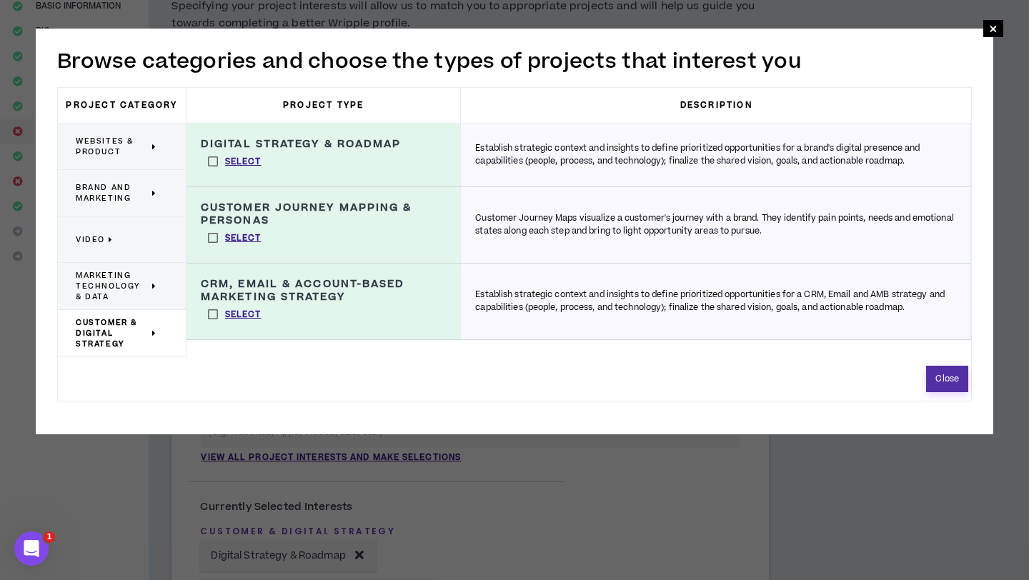
click at [953, 389] on button "Close" at bounding box center [947, 379] width 42 height 26
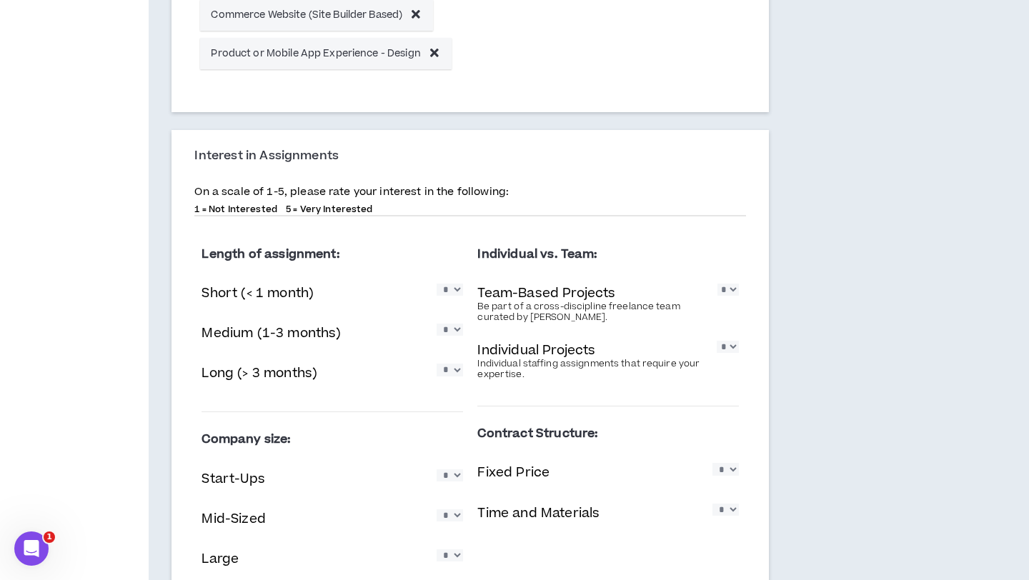
scroll to position [1049, 0]
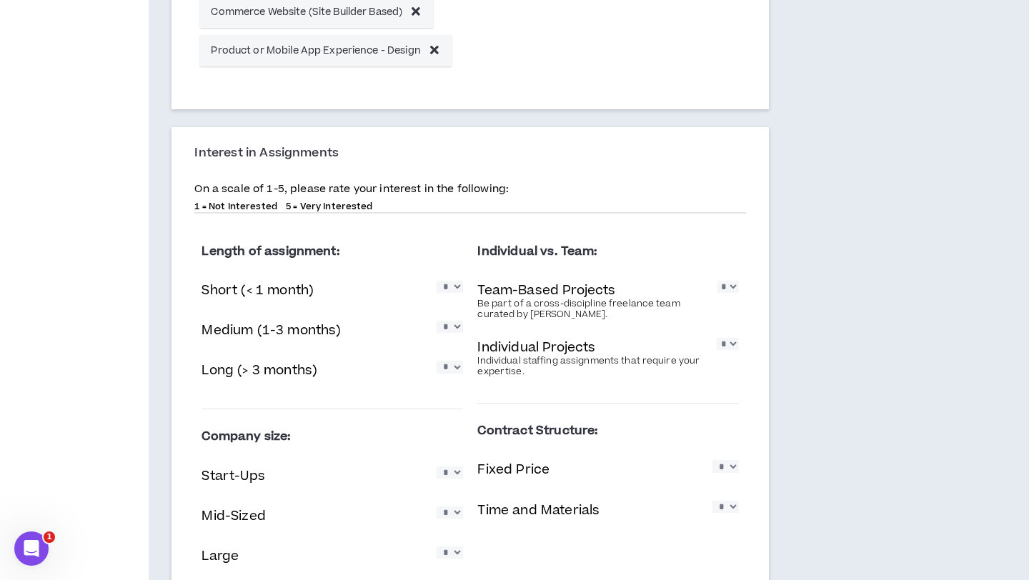
click at [455, 370] on select "* * * * *" at bounding box center [450, 367] width 26 height 12
select select "*"
click at [437, 362] on select "* * * * *" at bounding box center [450, 367] width 26 height 12
click at [455, 333] on select "* * * * *" at bounding box center [450, 327] width 26 height 12
select select "*"
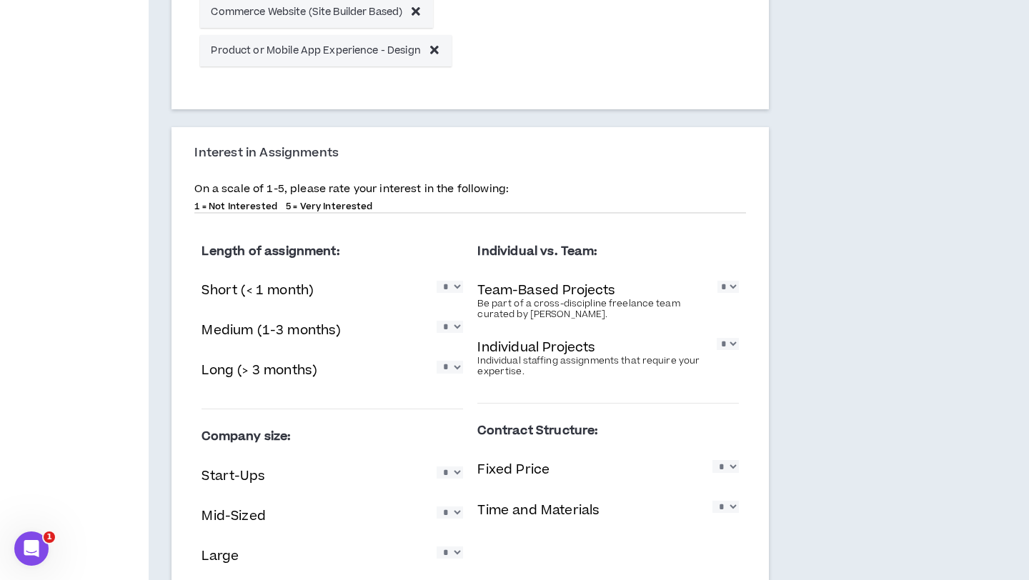
click at [437, 322] on select "* * * * *" at bounding box center [450, 327] width 26 height 12
click at [733, 293] on select "* * * * *" at bounding box center [728, 287] width 21 height 12
select select "*"
click at [718, 281] on select "* * * * *" at bounding box center [728, 287] width 21 height 12
click at [726, 350] on select "* * * * *" at bounding box center [728, 344] width 22 height 12
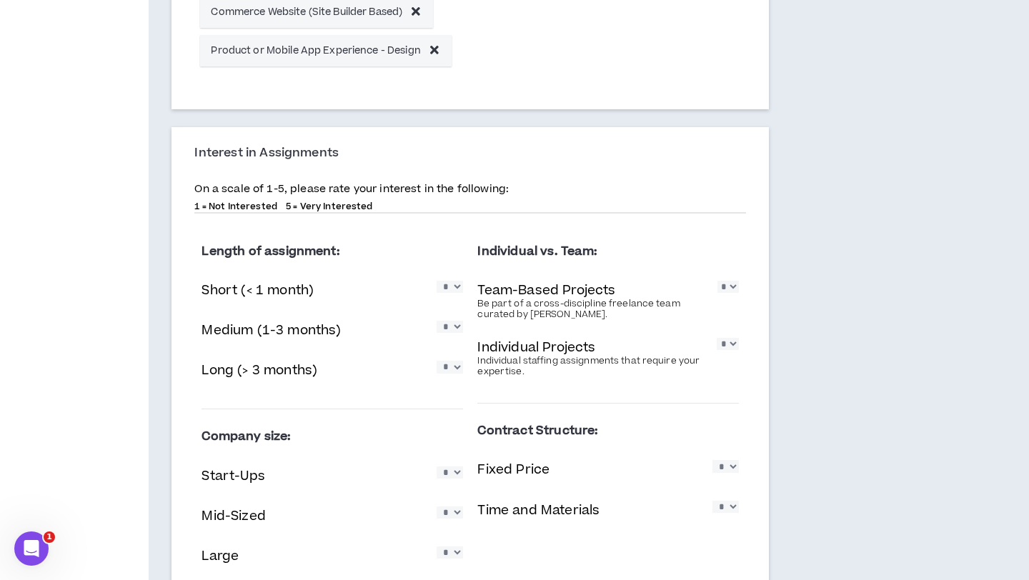
select select "*"
click at [717, 339] on select "* * * * *" at bounding box center [728, 344] width 22 height 12
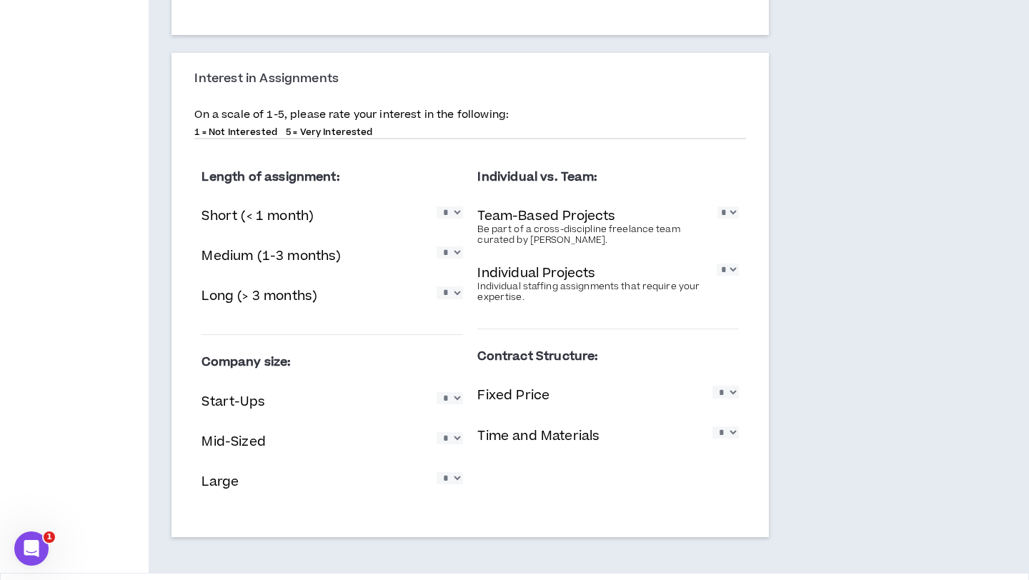
scroll to position [1128, 0]
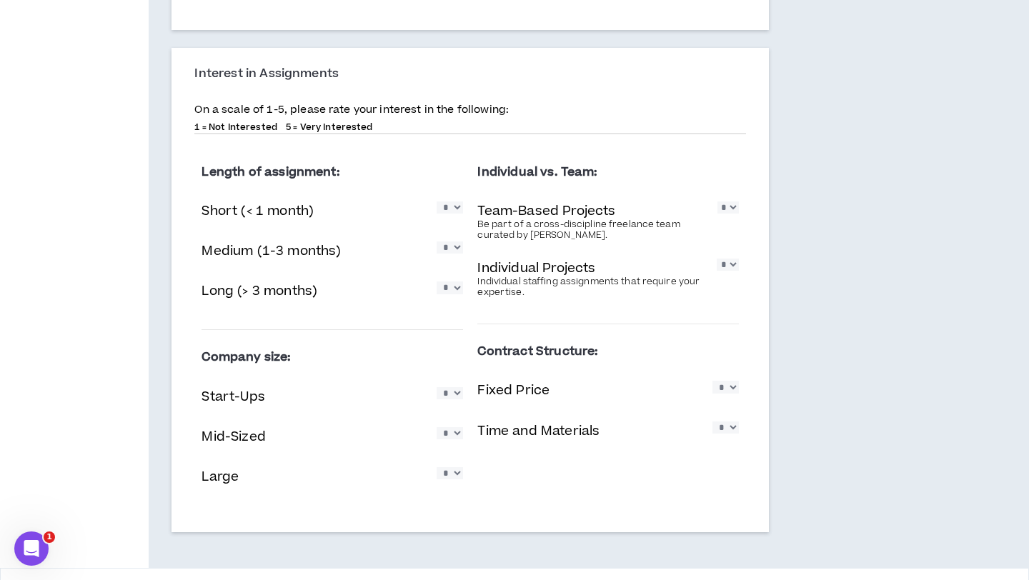
click at [454, 400] on select "* * * * *" at bounding box center [450, 393] width 26 height 12
select select "*"
click at [437, 387] on select "* * * * *" at bounding box center [450, 393] width 26 height 12
click at [455, 437] on select "* * * * *" at bounding box center [450, 433] width 26 height 12
select select "*"
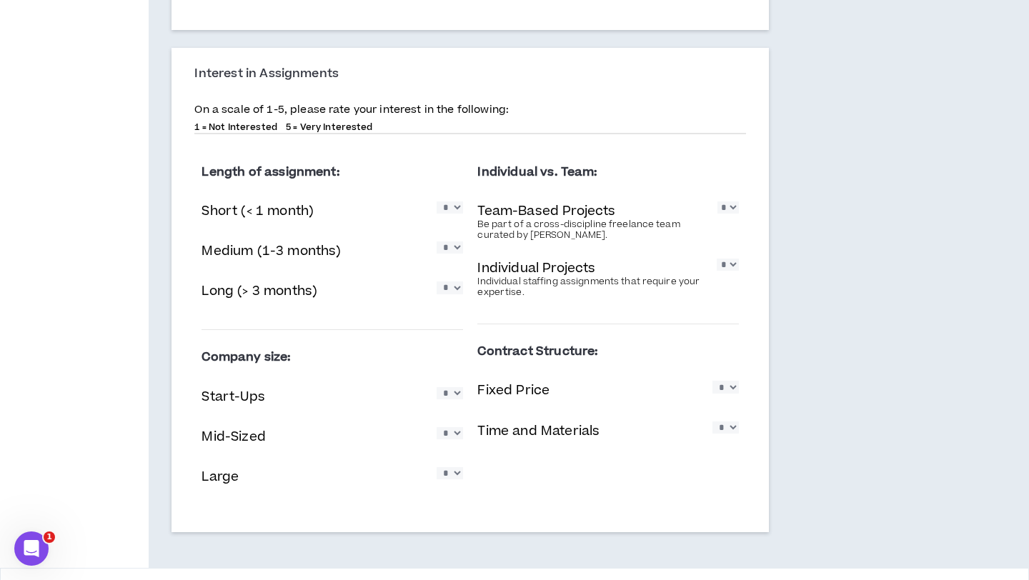
click at [437, 427] on select "* * * * *" at bounding box center [450, 433] width 26 height 12
click at [455, 480] on select "* * * * *" at bounding box center [450, 473] width 26 height 12
select select "*"
click at [437, 468] on select "* * * * *" at bounding box center [450, 473] width 26 height 12
click at [732, 389] on select "* * * * *" at bounding box center [726, 387] width 26 height 12
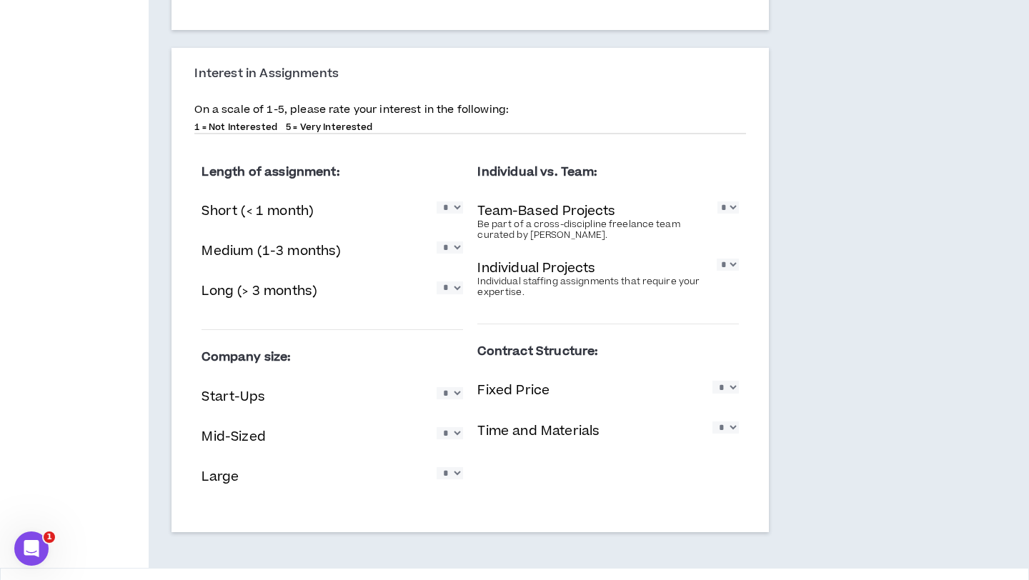
select select "*"
click at [713, 382] on select "* * * * *" at bounding box center [726, 387] width 26 height 12
click at [728, 432] on select "* * * * *" at bounding box center [726, 428] width 26 height 12
select select "*"
click at [713, 422] on select "* * * * *" at bounding box center [726, 428] width 26 height 12
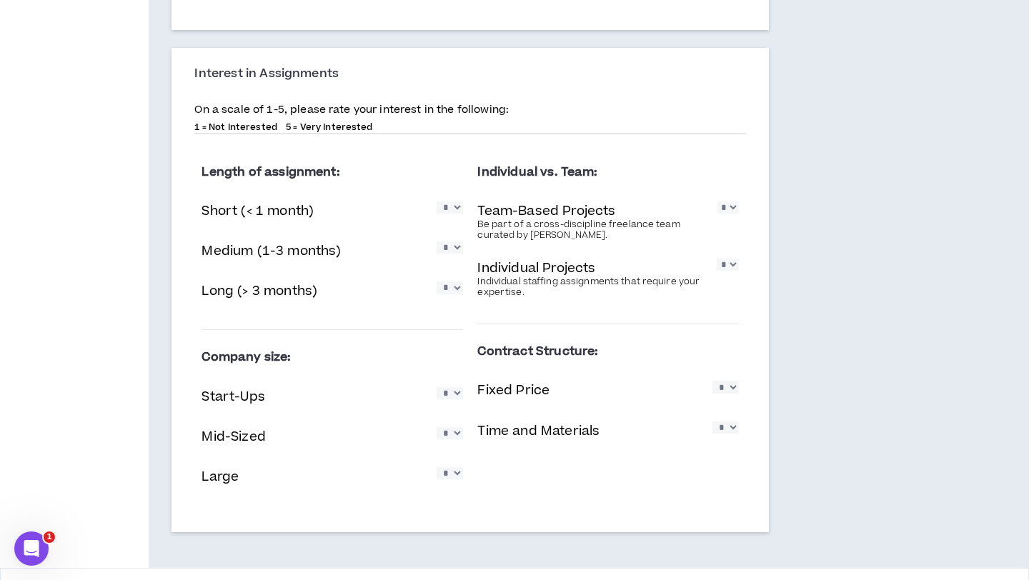
scroll to position [1173, 0]
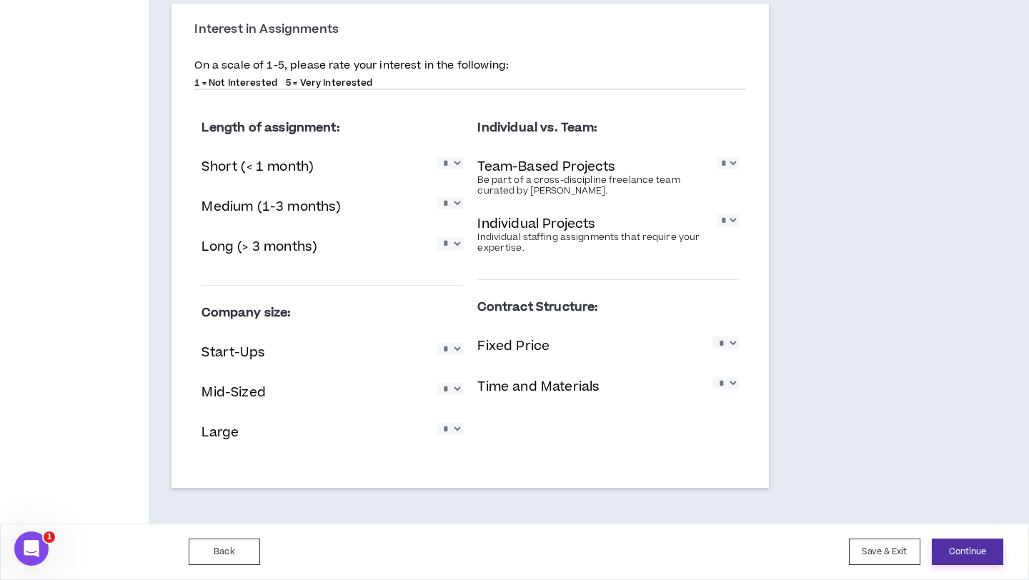
click at [983, 560] on button "Continue" at bounding box center [967, 552] width 71 height 26
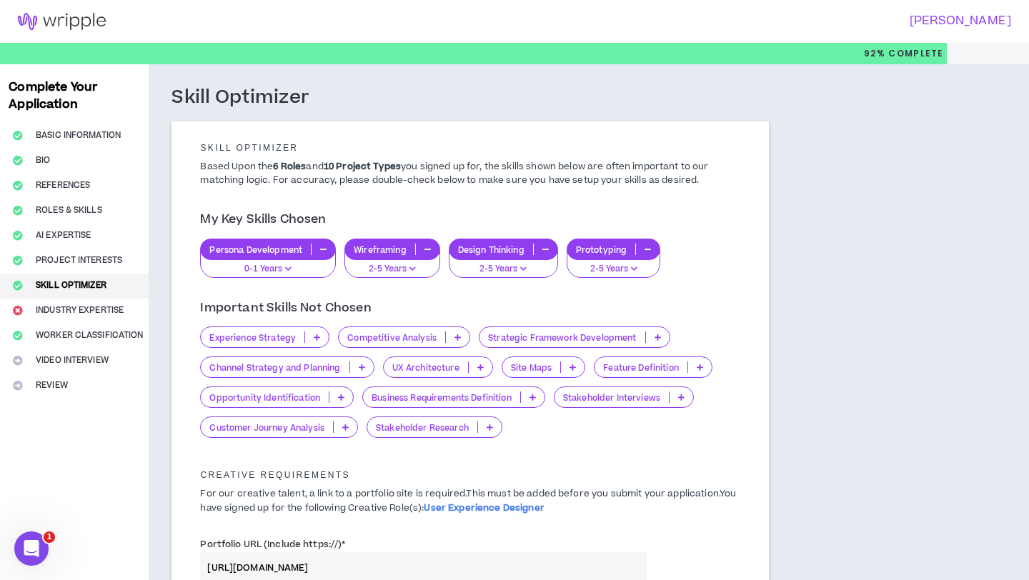
scroll to position [2, 0]
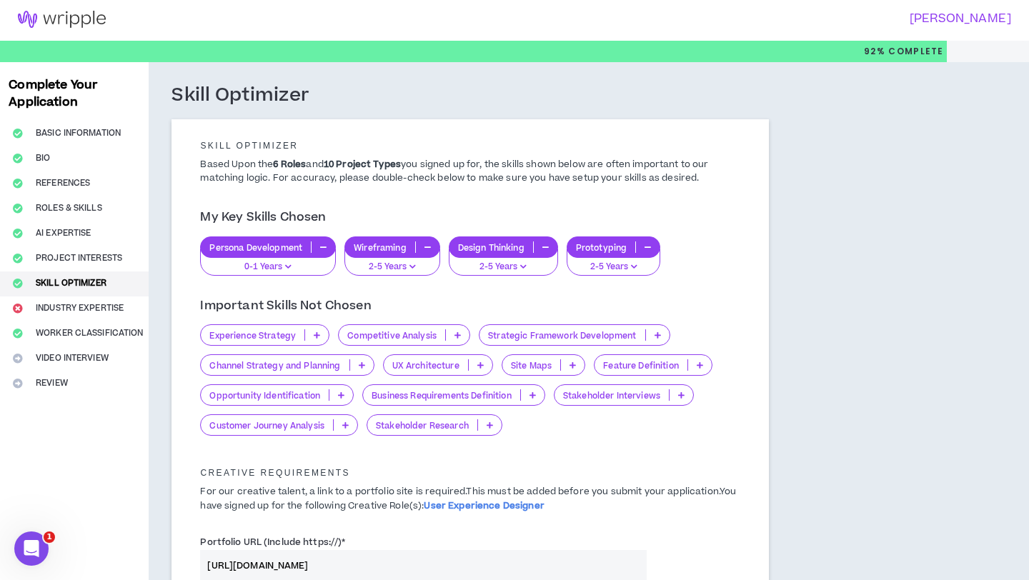
click at [464, 330] on p at bounding box center [458, 334] width 24 height 11
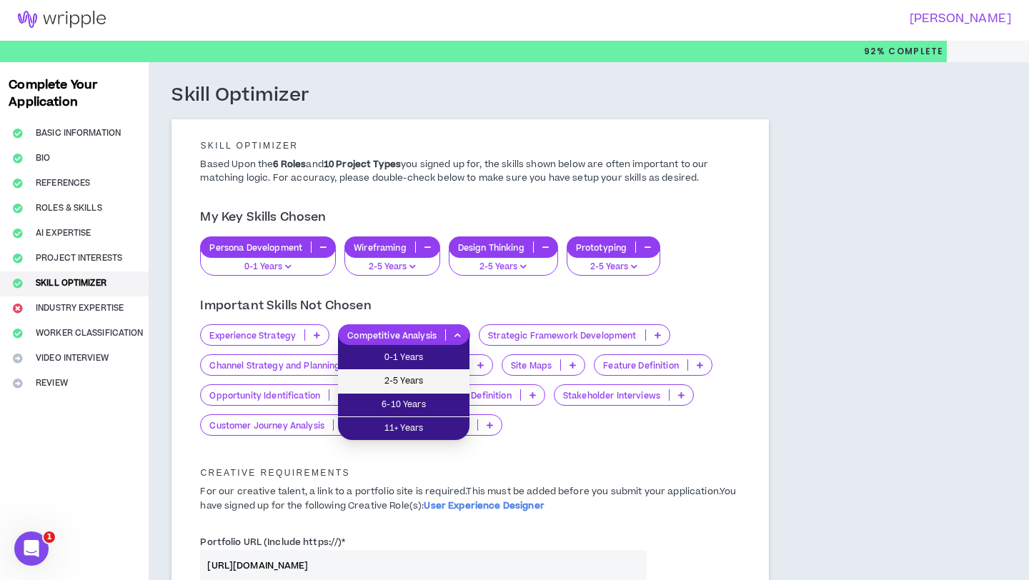
click at [442, 373] on li "2-5 Years" at bounding box center [403, 382] width 131 height 24
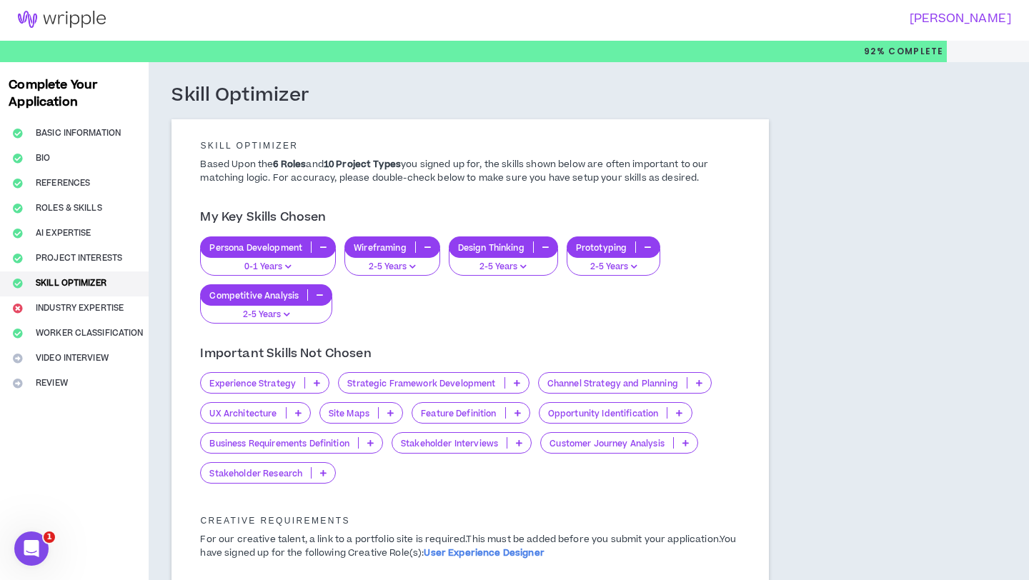
click at [397, 414] on p at bounding box center [391, 412] width 24 height 11
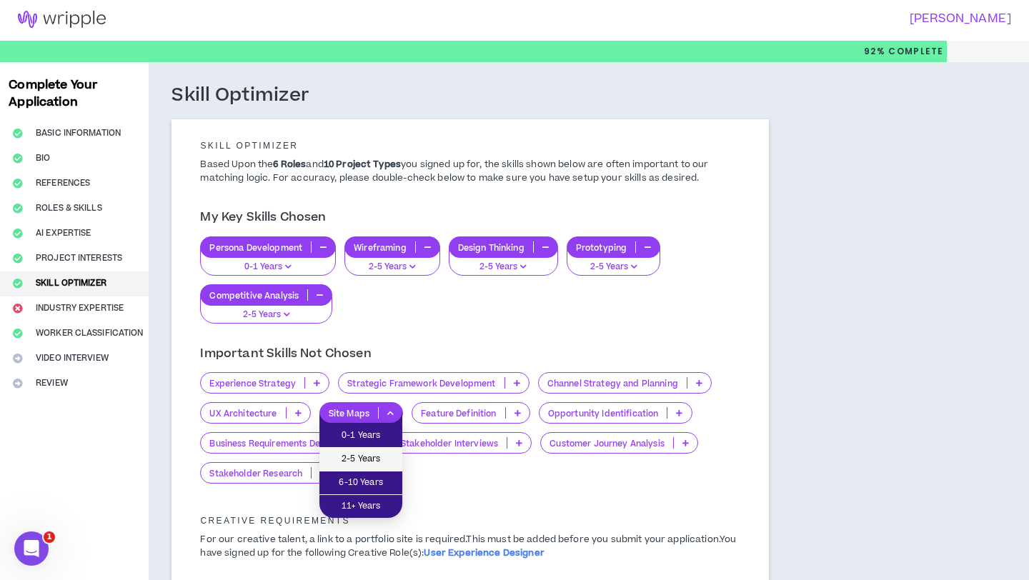
click at [387, 465] on span "2-5 Years" at bounding box center [361, 460] width 66 height 16
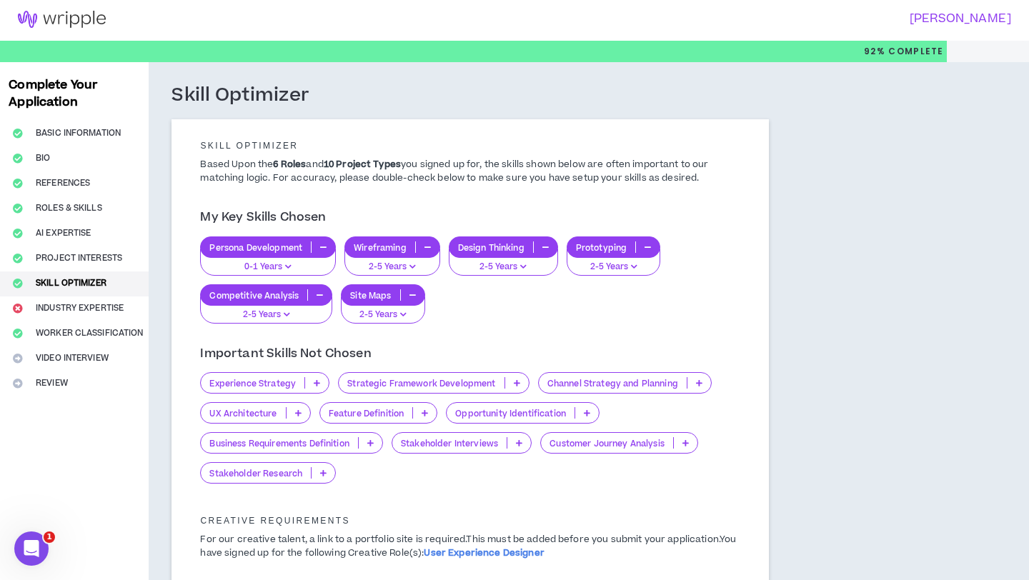
click at [684, 442] on p at bounding box center [686, 442] width 24 height 11
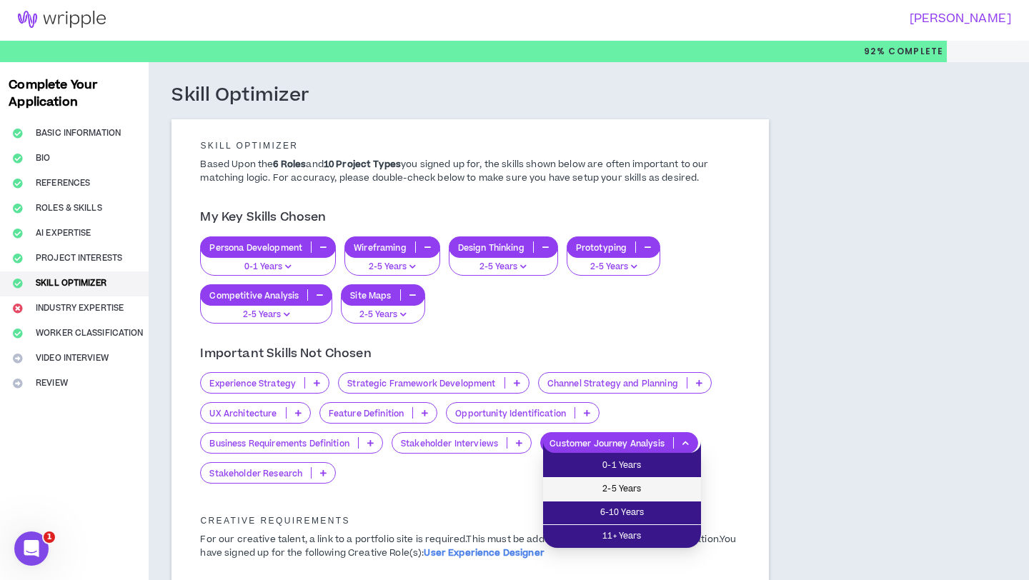
click at [656, 478] on li "2-5 Years" at bounding box center [622, 490] width 158 height 24
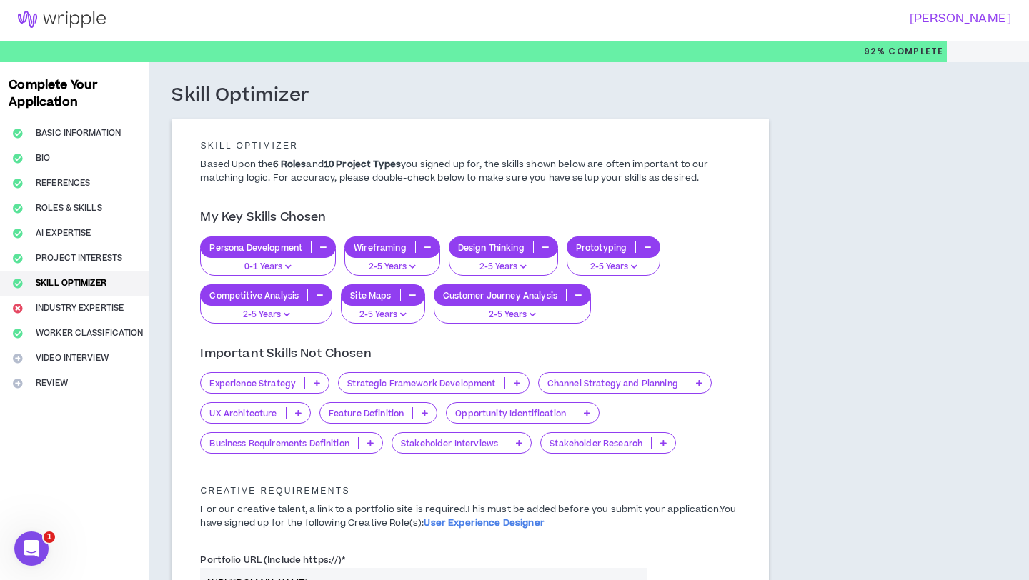
click at [693, 381] on p at bounding box center [700, 382] width 24 height 11
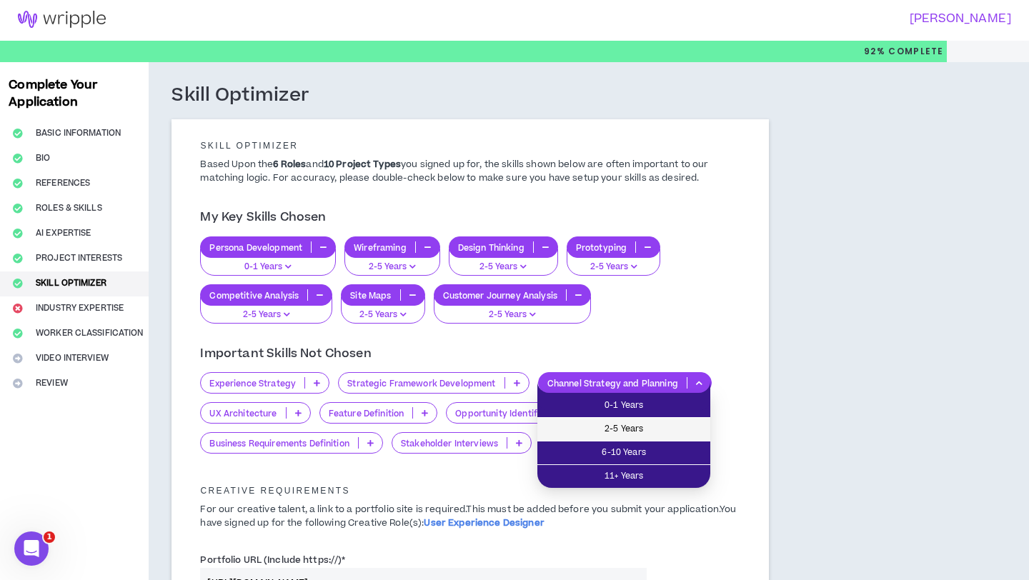
click at [650, 424] on span "2-5 Years" at bounding box center [624, 430] width 156 height 16
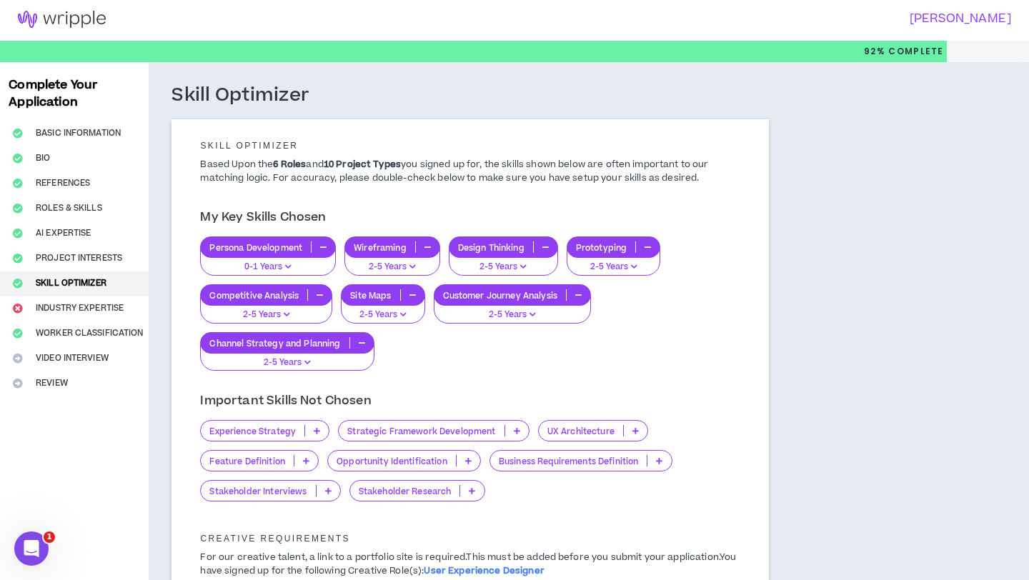
click at [514, 427] on icon at bounding box center [517, 430] width 6 height 7
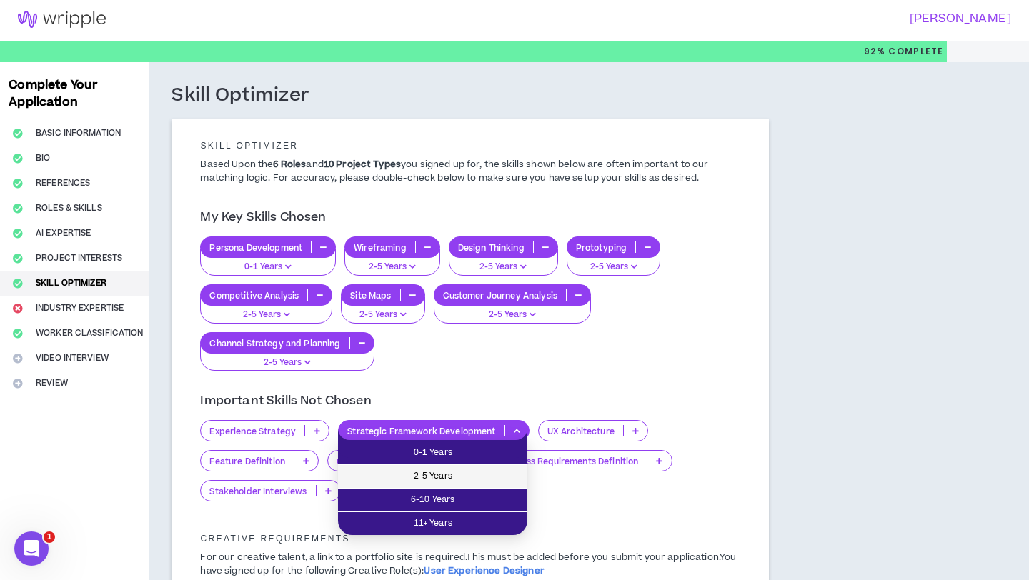
click at [467, 467] on li "2-5 Years" at bounding box center [432, 477] width 189 height 24
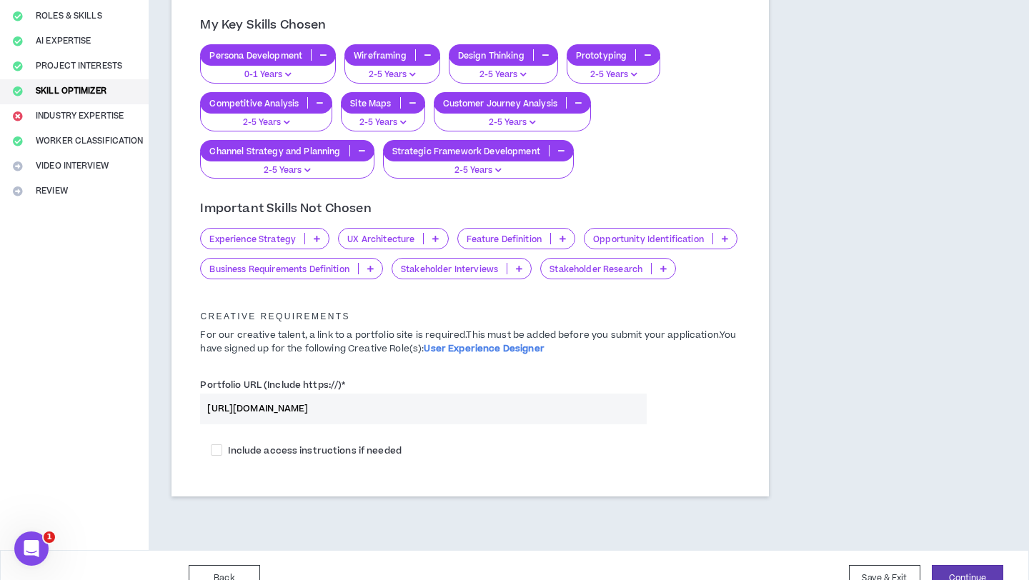
scroll to position [221, 0]
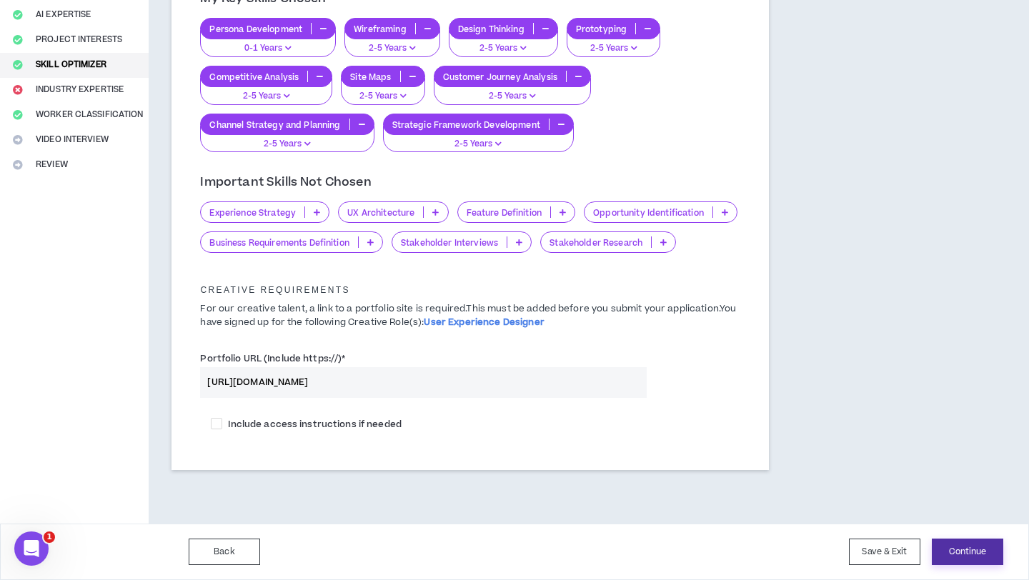
click at [966, 557] on button "Continue" at bounding box center [967, 552] width 71 height 26
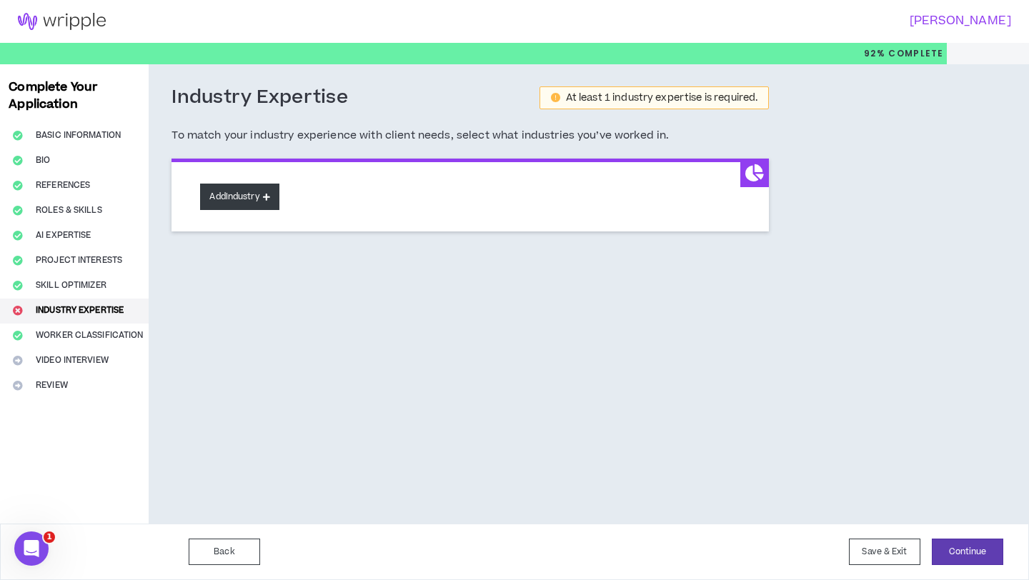
click at [256, 197] on button "Add Industry" at bounding box center [239, 197] width 79 height 26
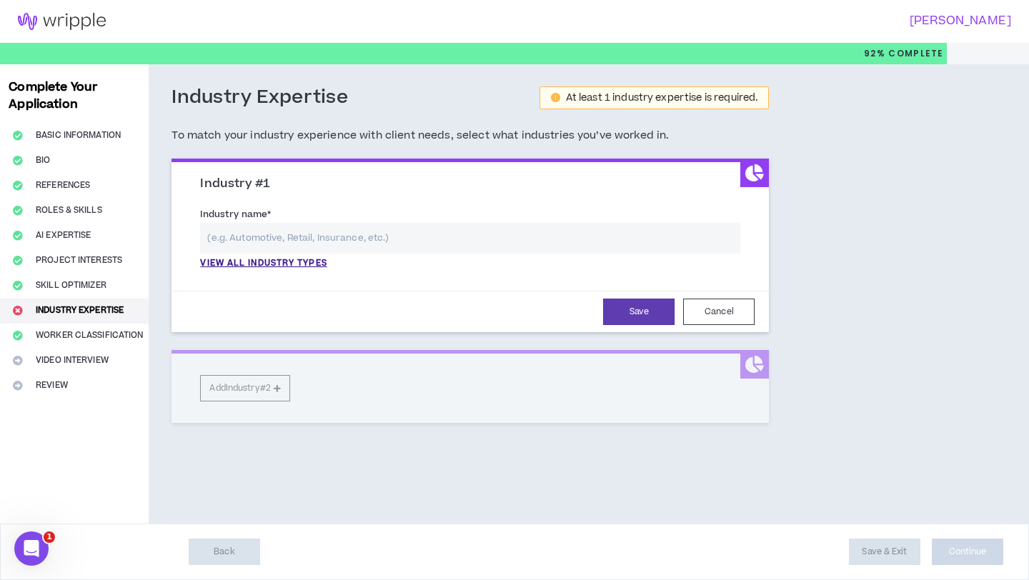
click at [268, 239] on input "text" at bounding box center [470, 238] width 540 height 31
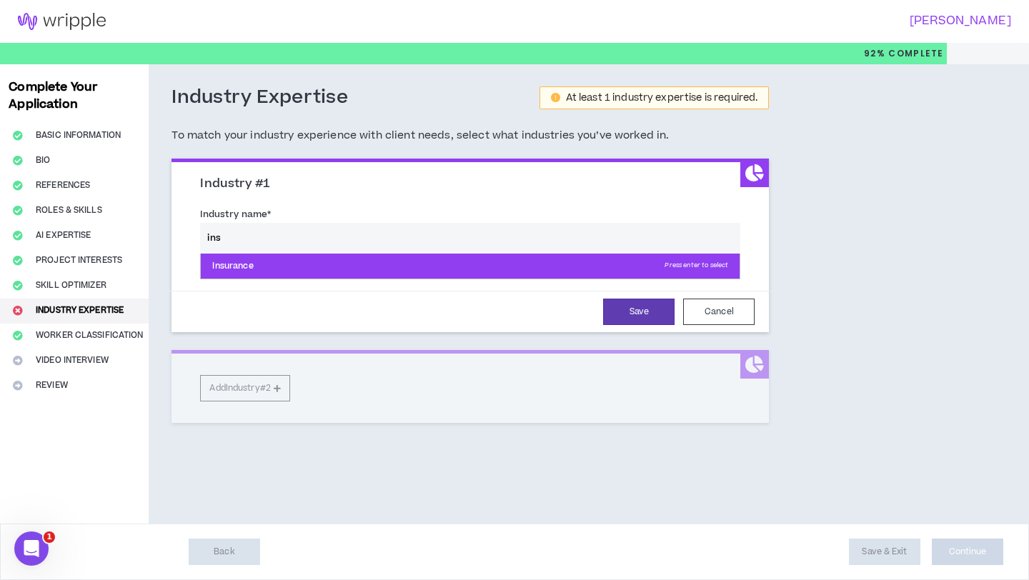
click at [264, 274] on p "Insurance Press enter to select" at bounding box center [470, 267] width 539 height 26
type input "Insurance"
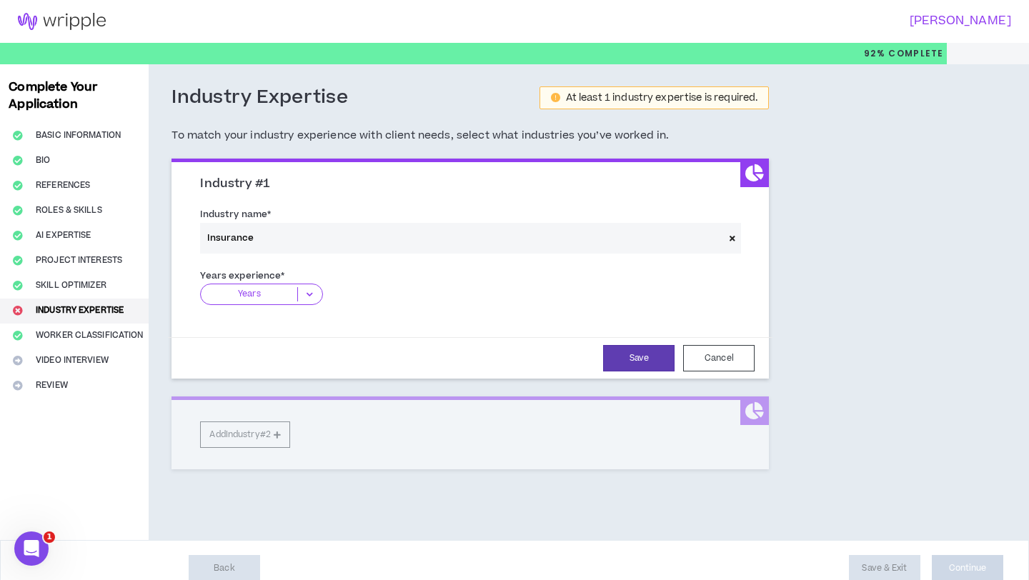
click at [302, 290] on icon at bounding box center [310, 294] width 24 height 14
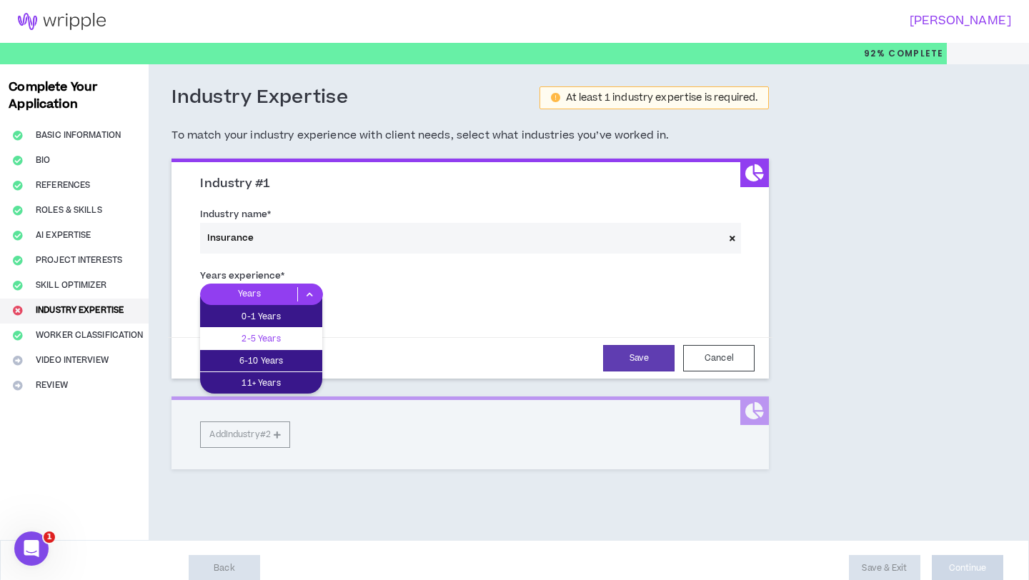
click at [297, 332] on p "2-5 Years" at bounding box center [261, 339] width 122 height 16
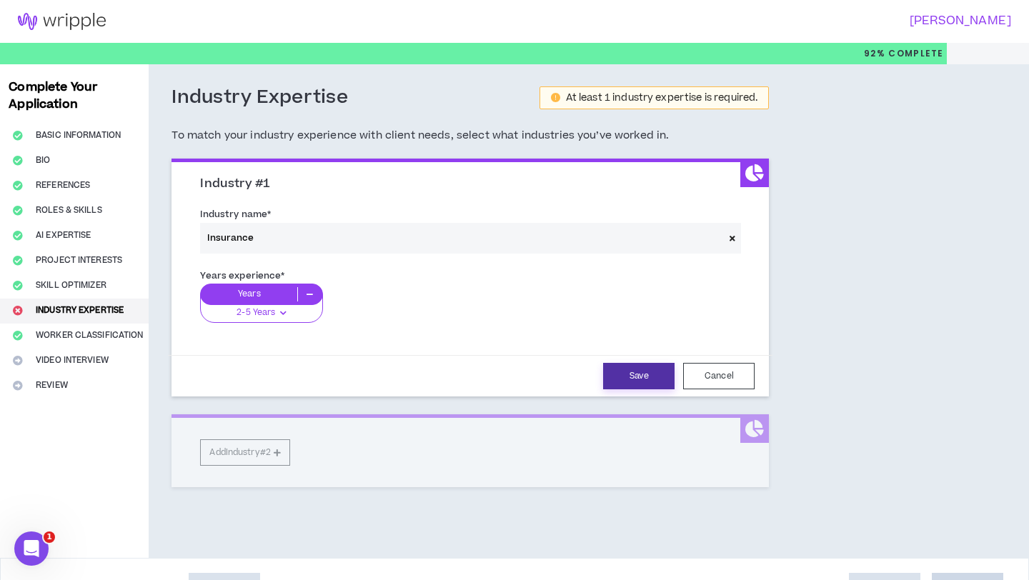
click at [638, 381] on button "Save" at bounding box center [638, 376] width 71 height 26
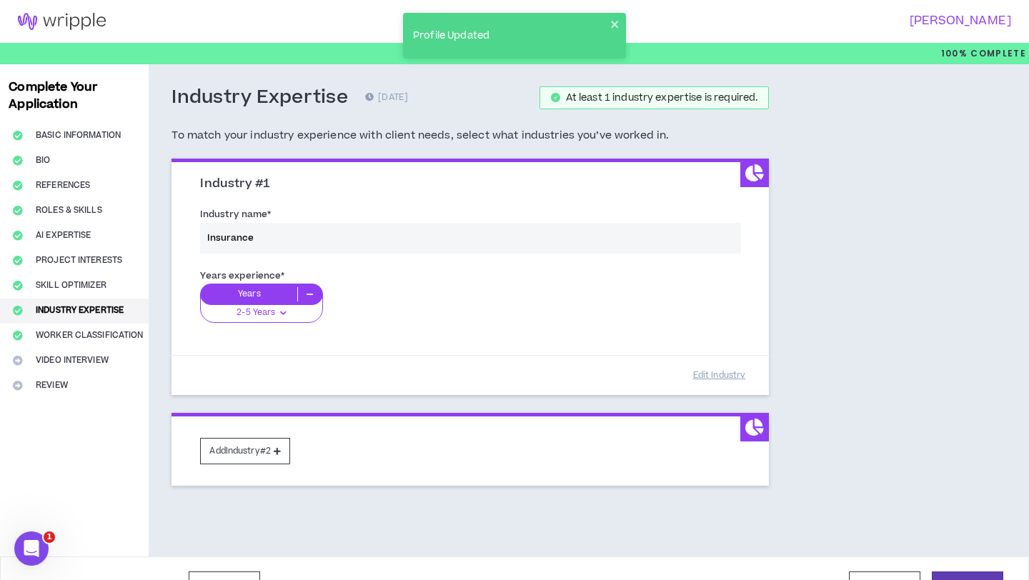
click at [306, 238] on div "Industry name * Insurance" at bounding box center [470, 233] width 562 height 61
click at [264, 450] on button "Add Industry #2" at bounding box center [245, 451] width 90 height 26
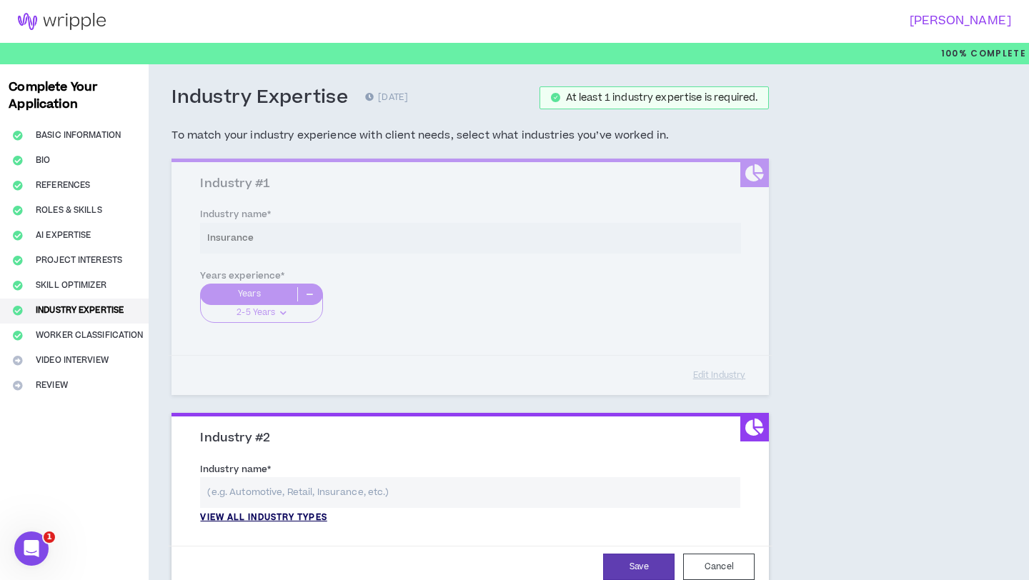
click at [282, 520] on p "View all industry types" at bounding box center [263, 518] width 126 height 13
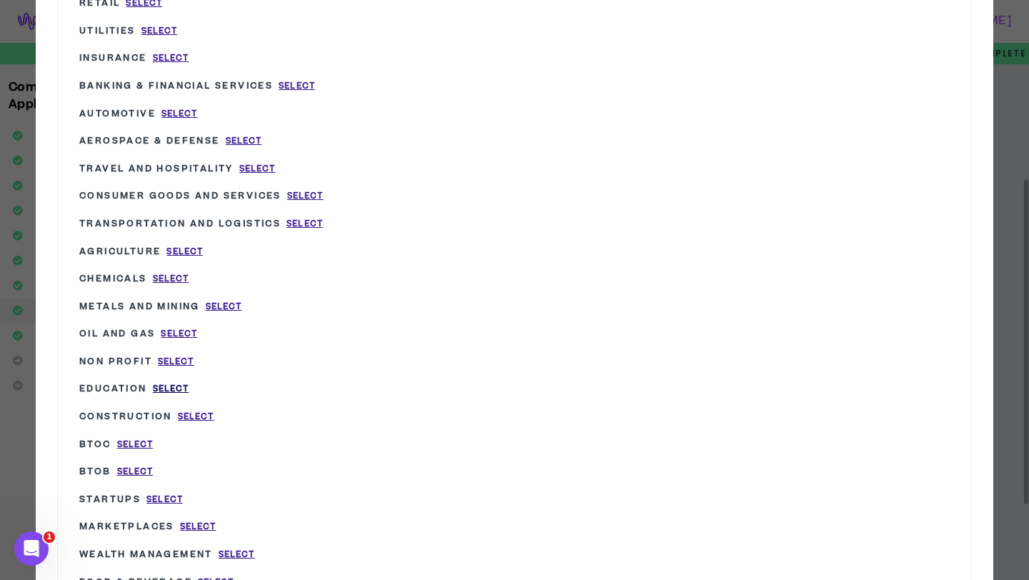
click at [176, 383] on span "Select" at bounding box center [171, 389] width 36 height 12
type input "Education"
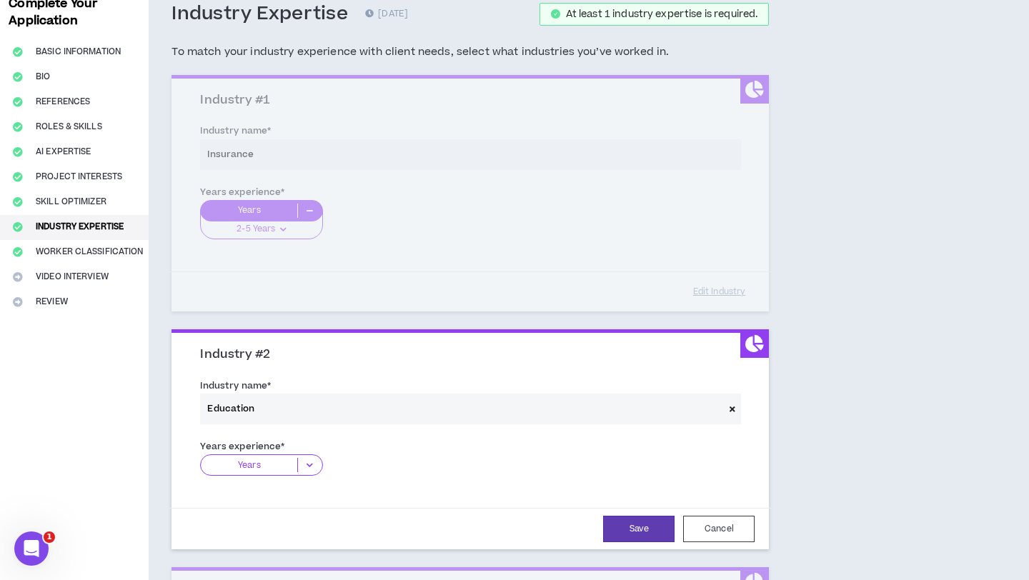
scroll to position [111, 0]
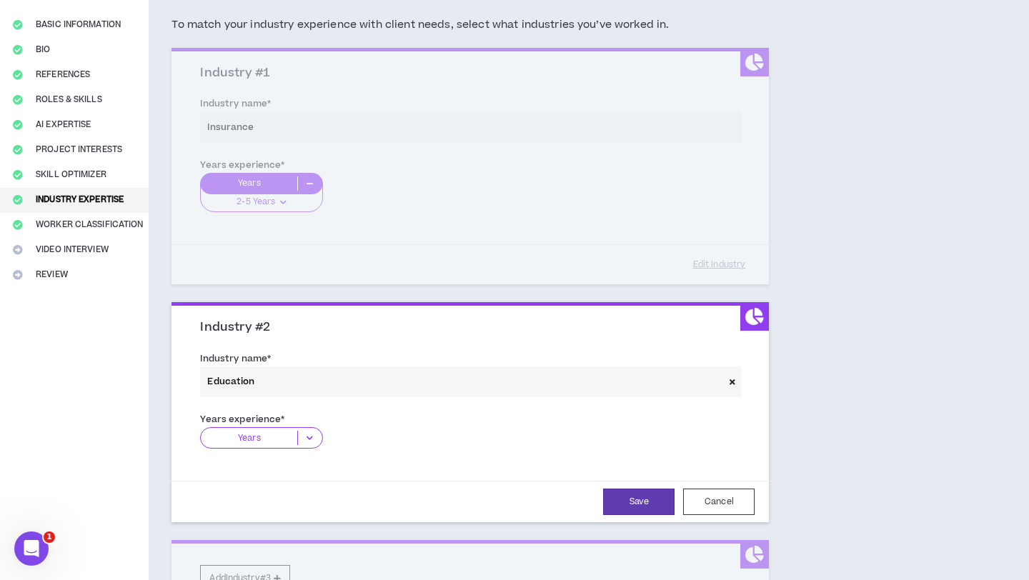
click at [312, 437] on icon at bounding box center [310, 438] width 24 height 14
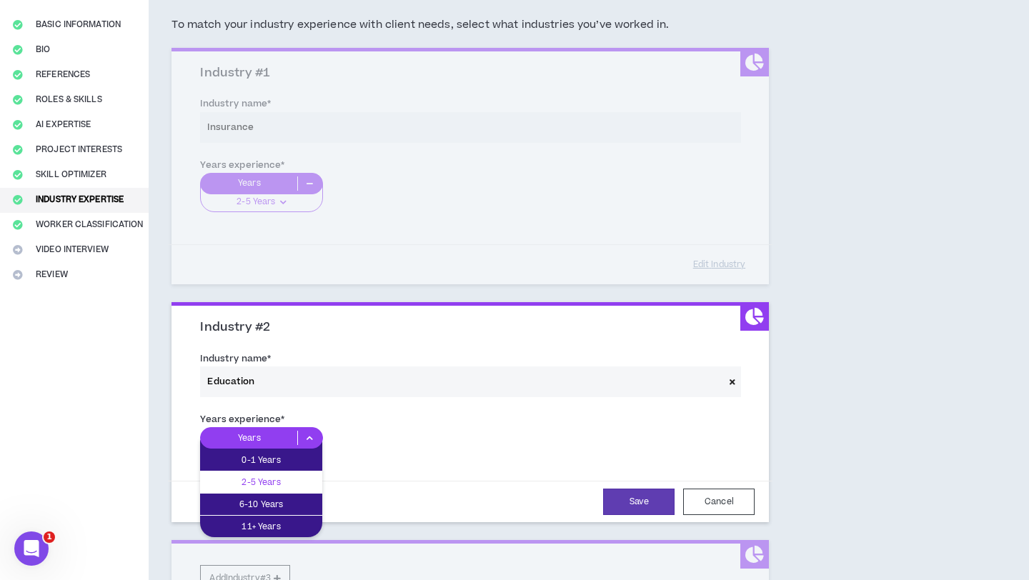
click at [305, 475] on p "2-5 Years" at bounding box center [261, 483] width 122 height 16
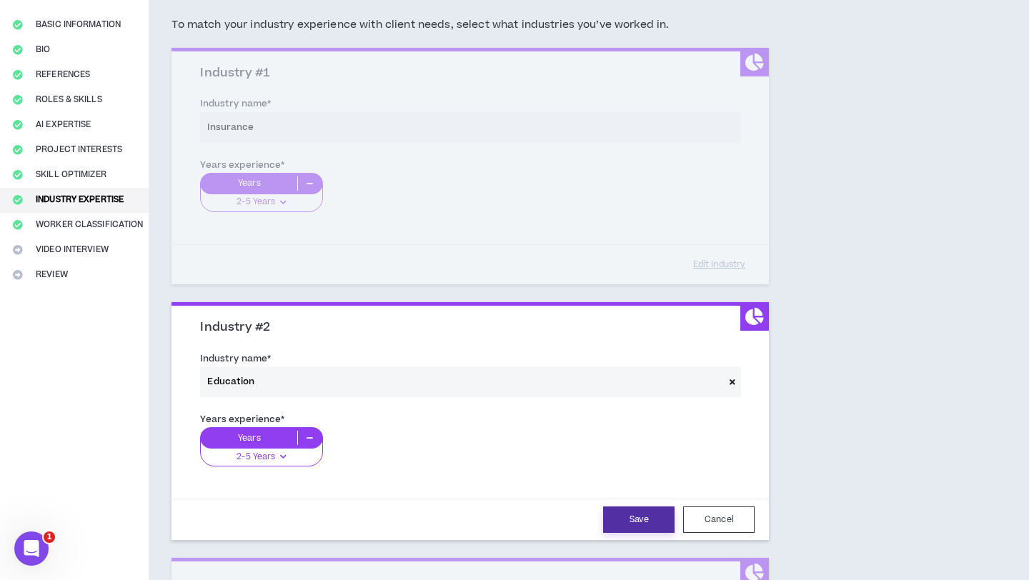
click at [630, 516] on button "Save" at bounding box center [638, 520] width 71 height 26
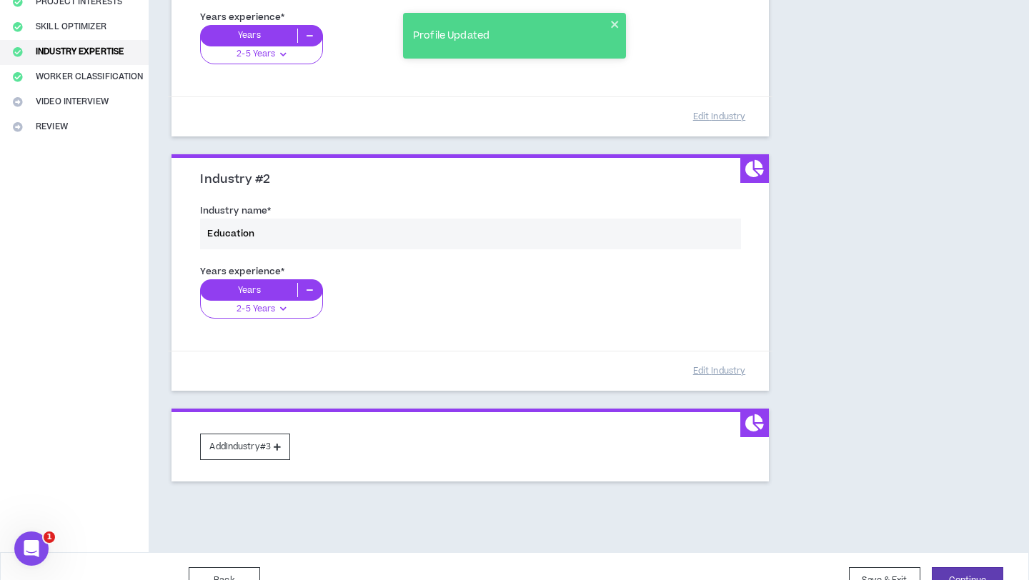
scroll to position [267, 0]
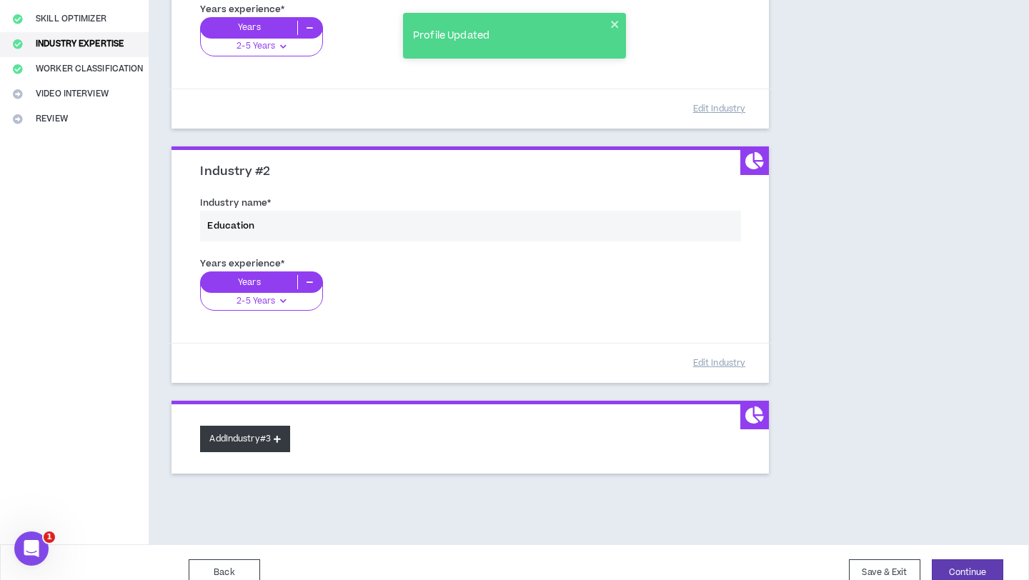
click at [261, 439] on button "Add Industry #3" at bounding box center [245, 439] width 90 height 26
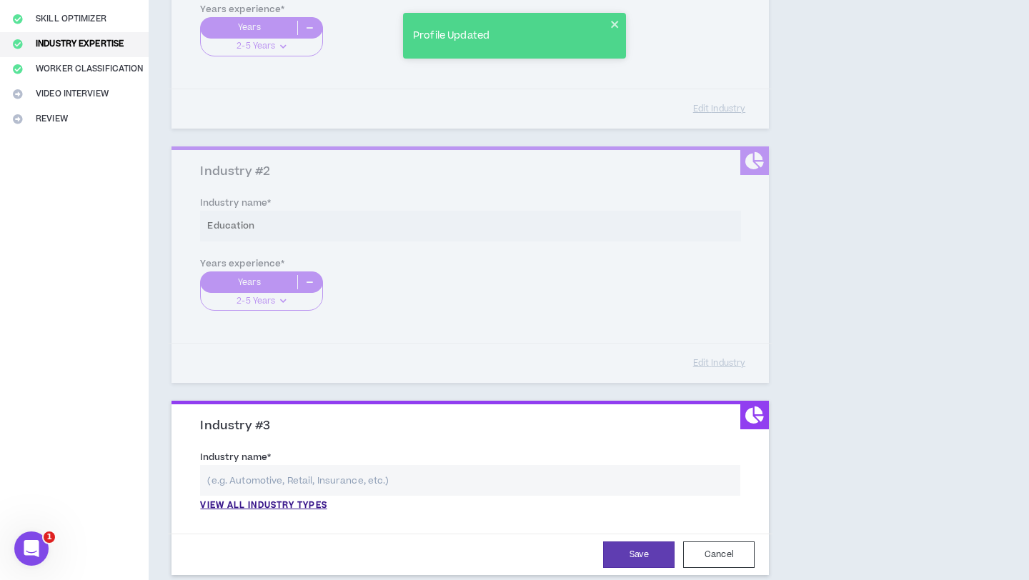
click at [292, 478] on input "text" at bounding box center [470, 480] width 540 height 31
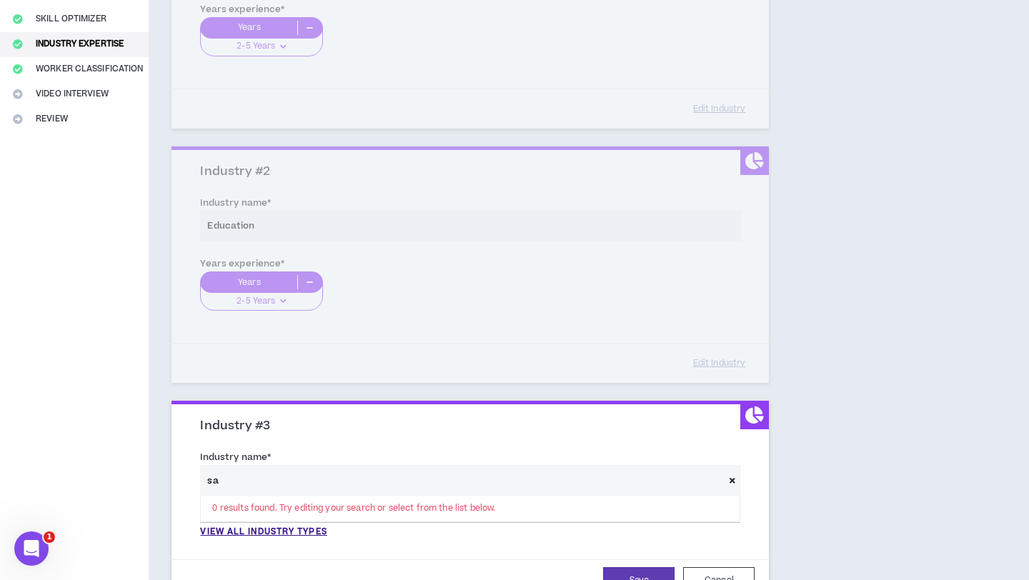
type input "s"
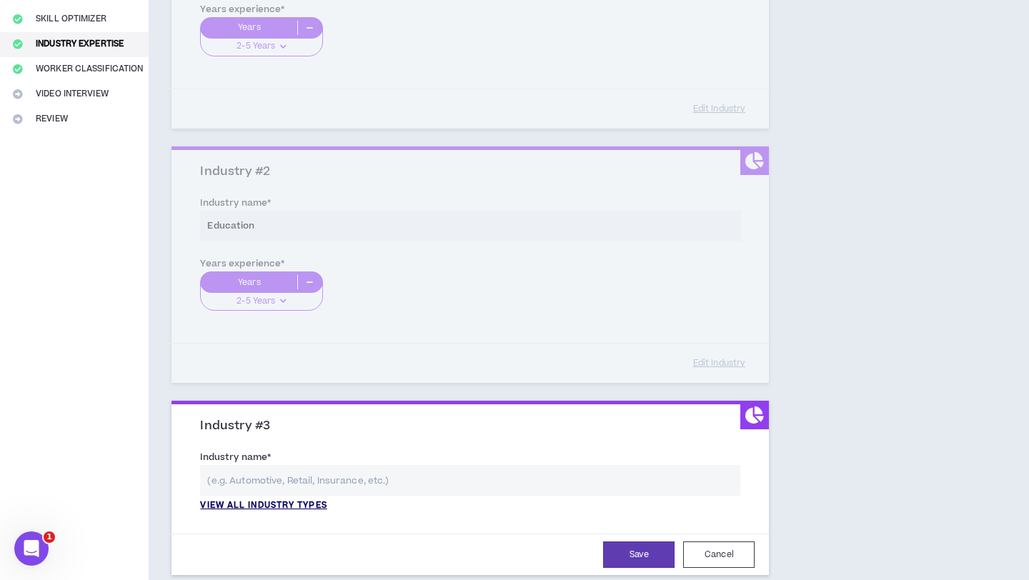
click at [275, 503] on p "View all industry types" at bounding box center [263, 506] width 126 height 13
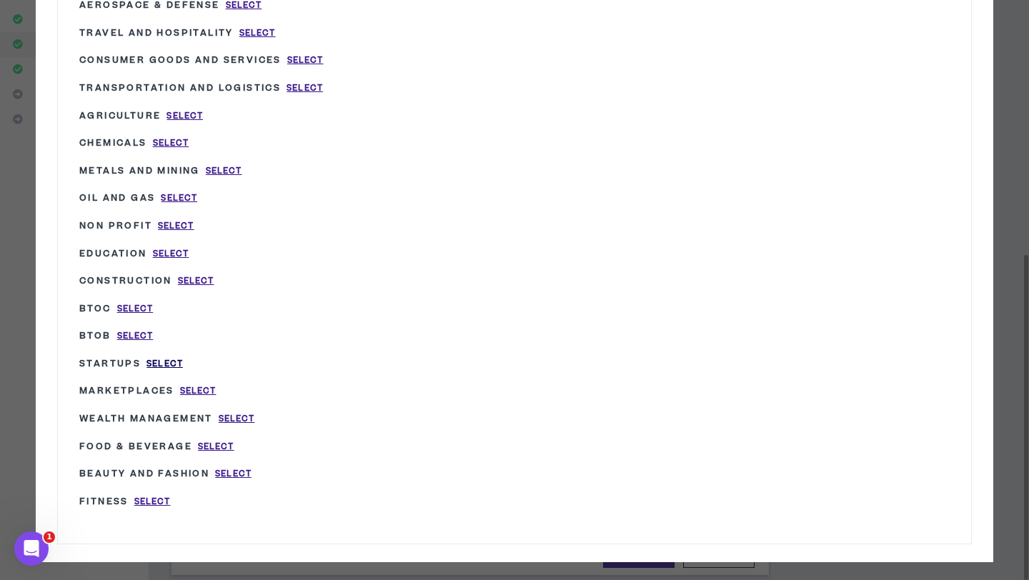
click at [160, 358] on span "Select" at bounding box center [165, 364] width 36 height 12
type input "Startups"
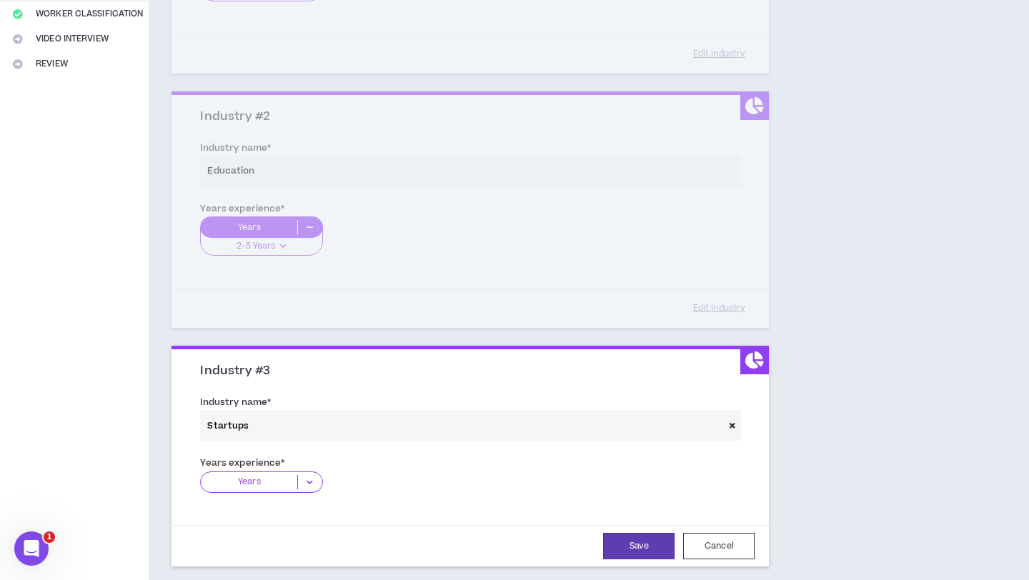
scroll to position [332, 0]
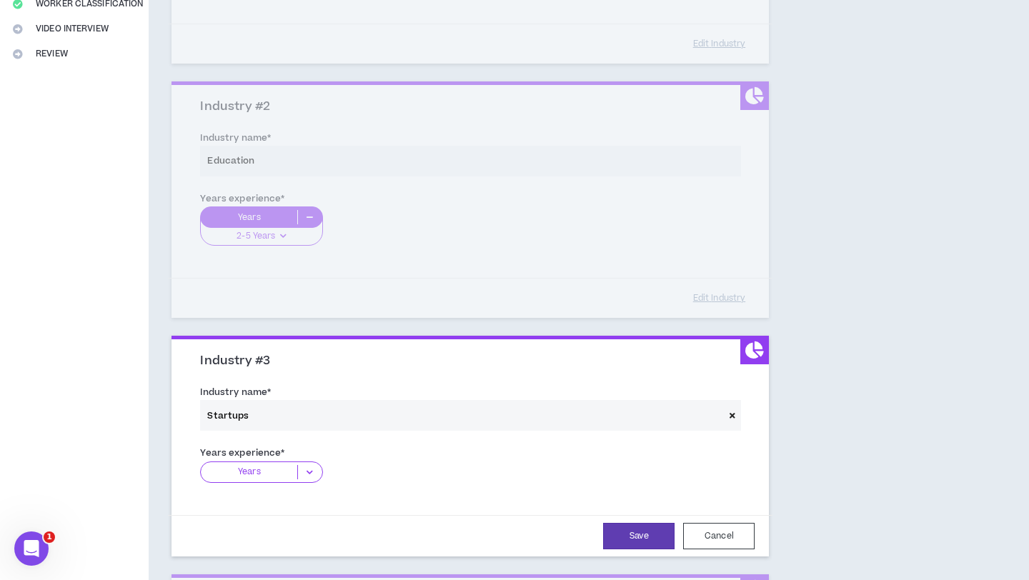
click at [307, 474] on icon at bounding box center [310, 472] width 24 height 14
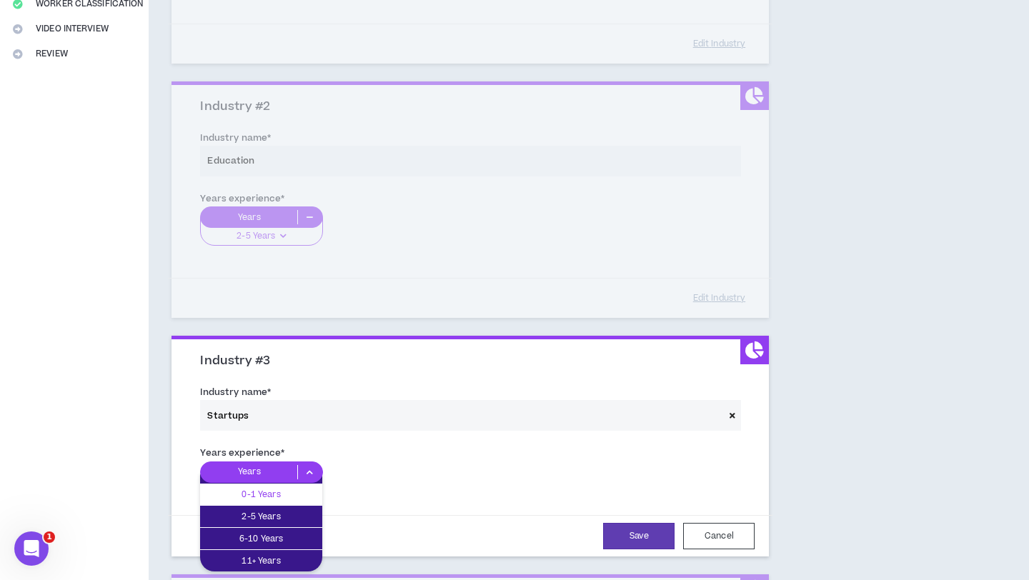
click at [296, 495] on p "0-1 Years" at bounding box center [261, 495] width 122 height 16
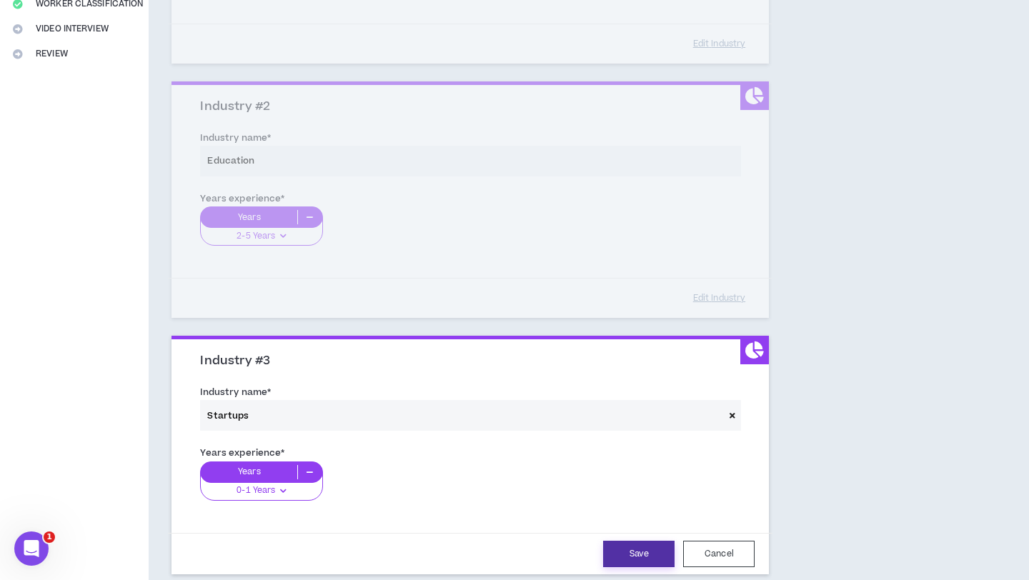
click at [638, 558] on button "Save" at bounding box center [638, 554] width 71 height 26
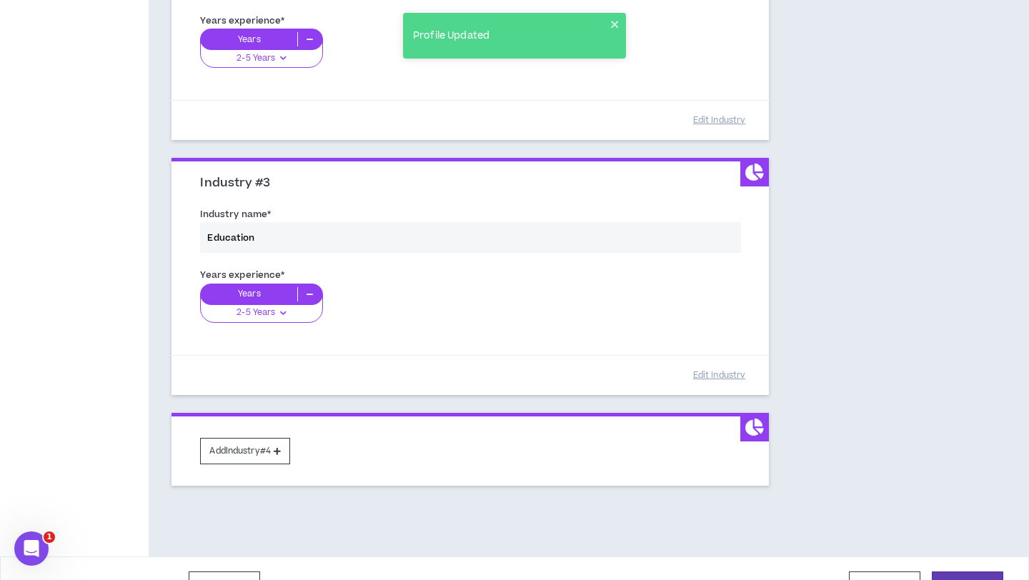
scroll to position [542, 0]
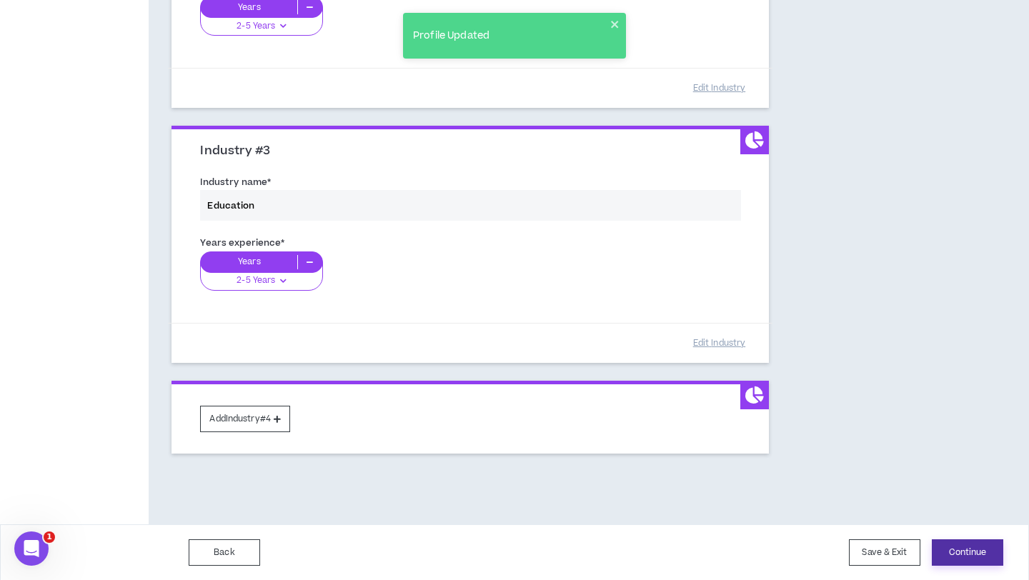
click at [983, 550] on button "Continue" at bounding box center [967, 553] width 71 height 26
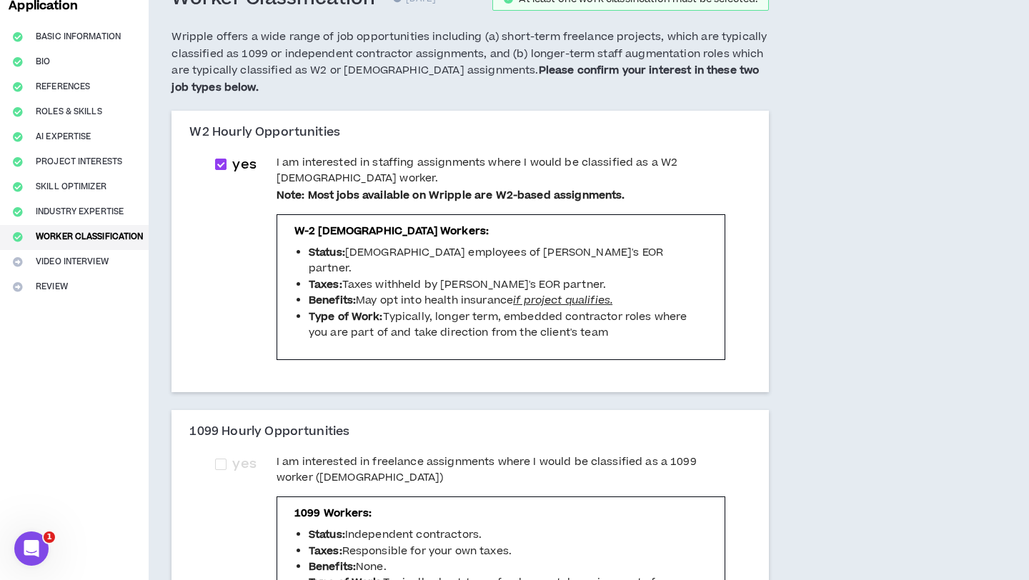
scroll to position [170, 0]
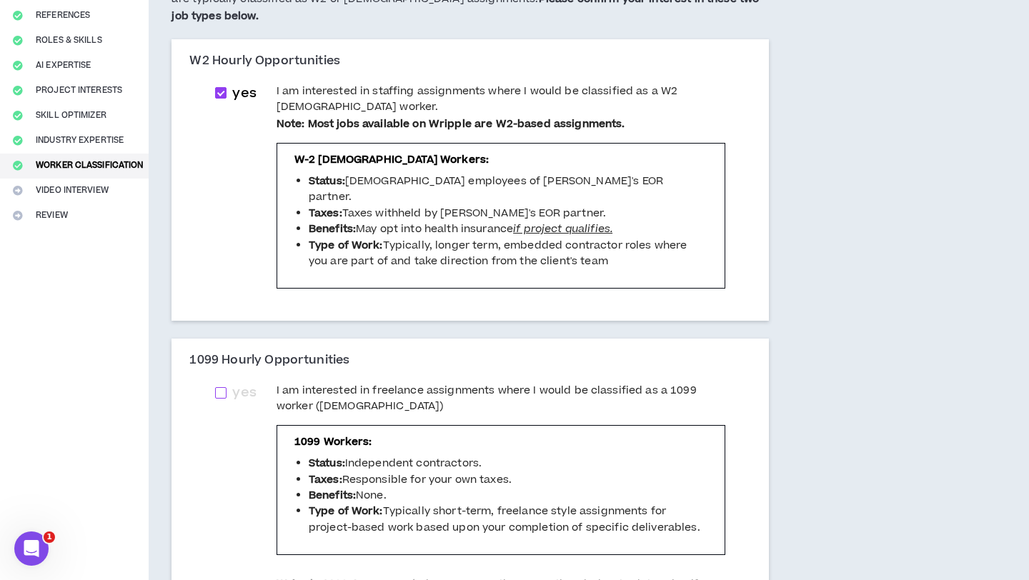
click at [224, 387] on span at bounding box center [220, 392] width 11 height 11
checkbox input "****"
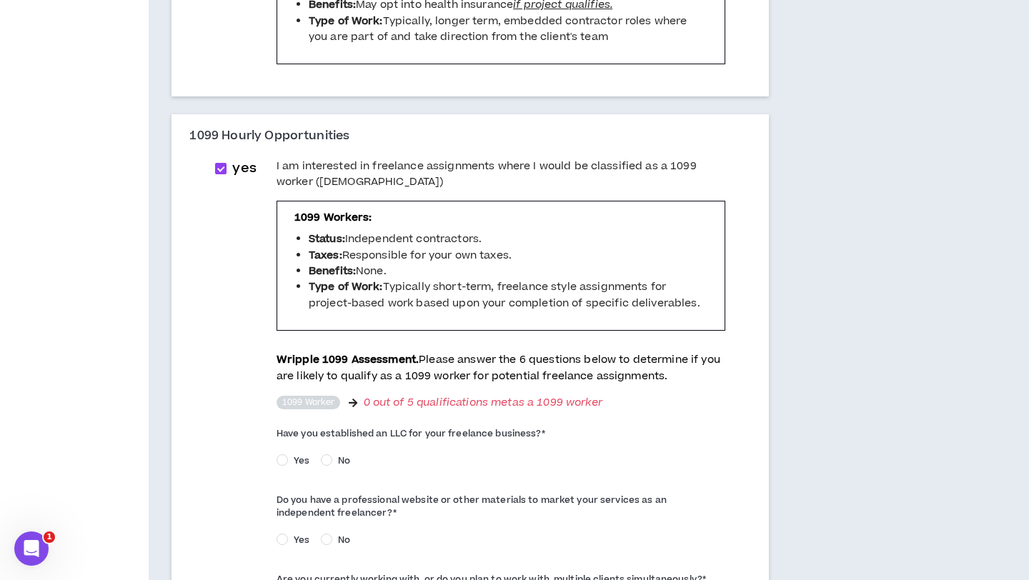
scroll to position [400, 0]
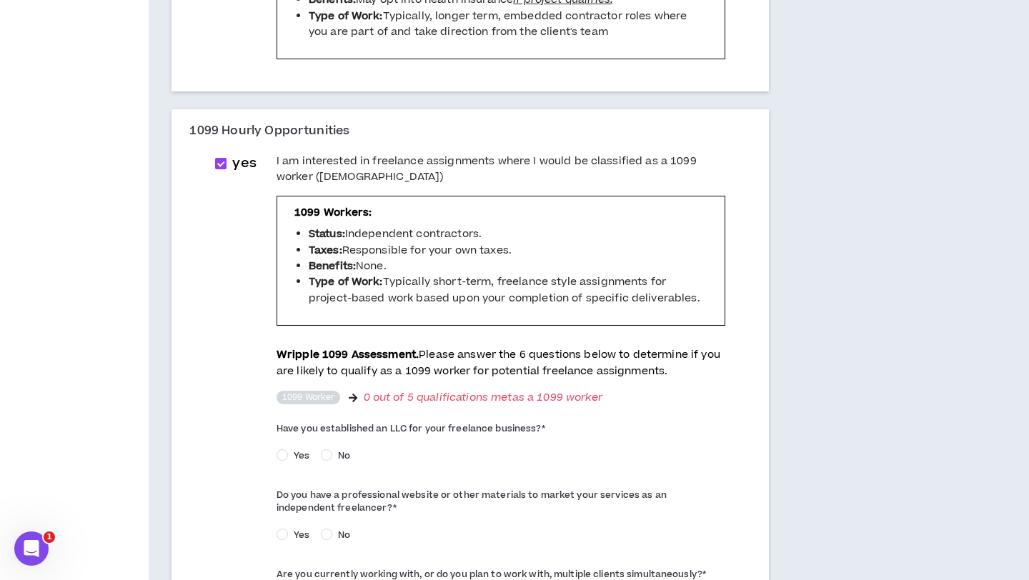
click at [333, 450] on span "No" at bounding box center [344, 456] width 24 height 13
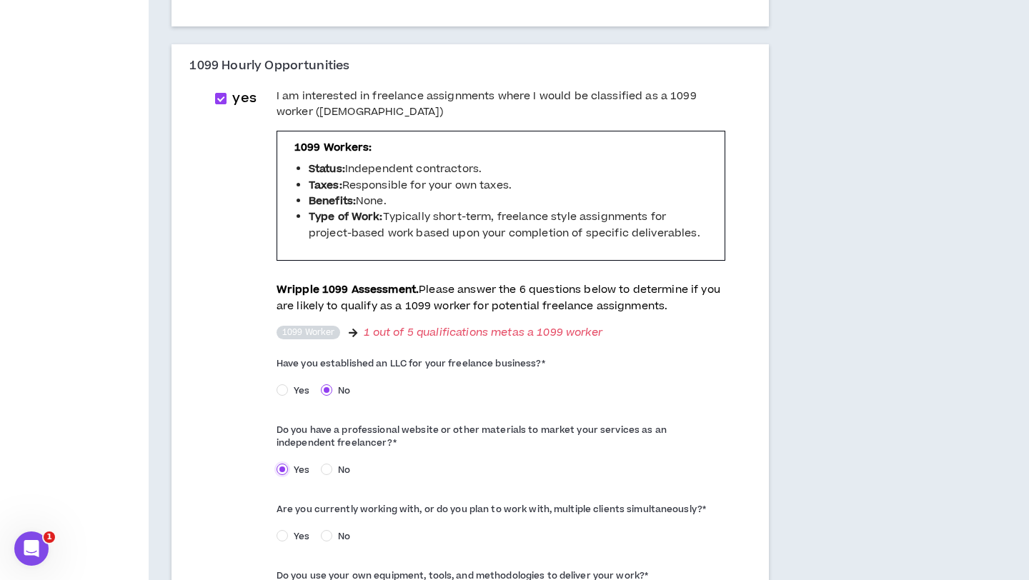
scroll to position [483, 0]
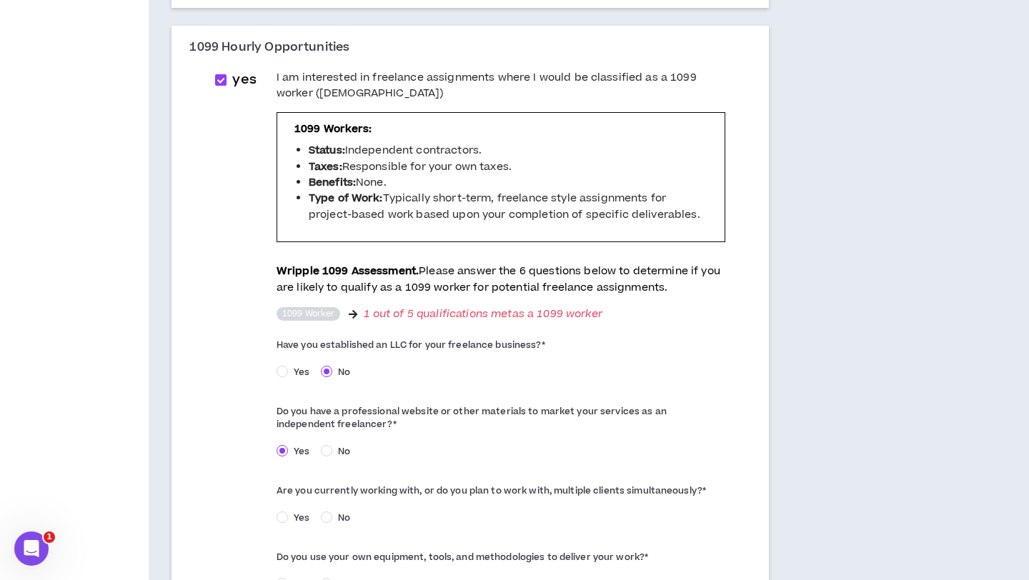
click at [288, 512] on span "Yes" at bounding box center [301, 518] width 27 height 13
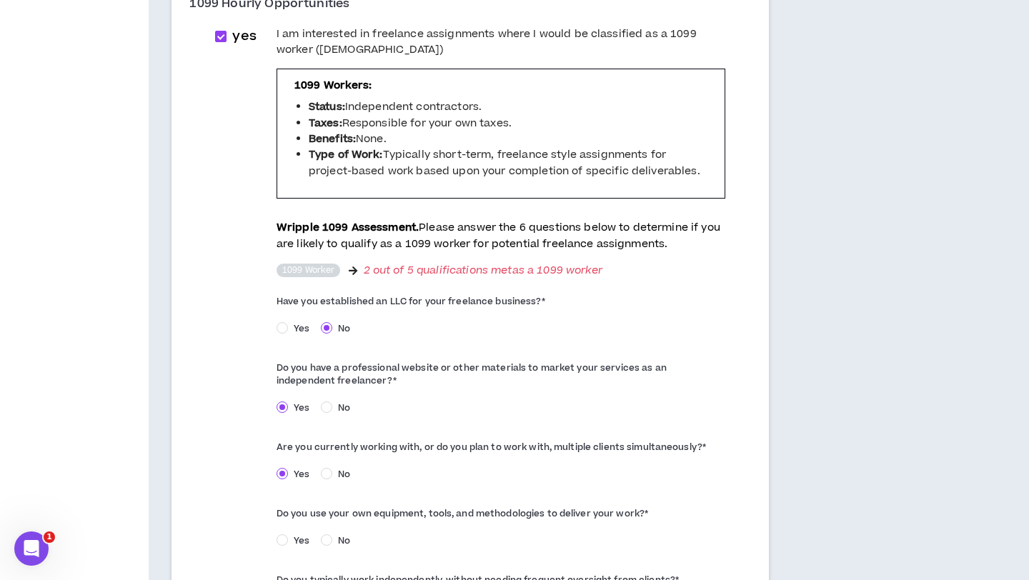
click at [289, 535] on span "Yes" at bounding box center [301, 541] width 27 height 13
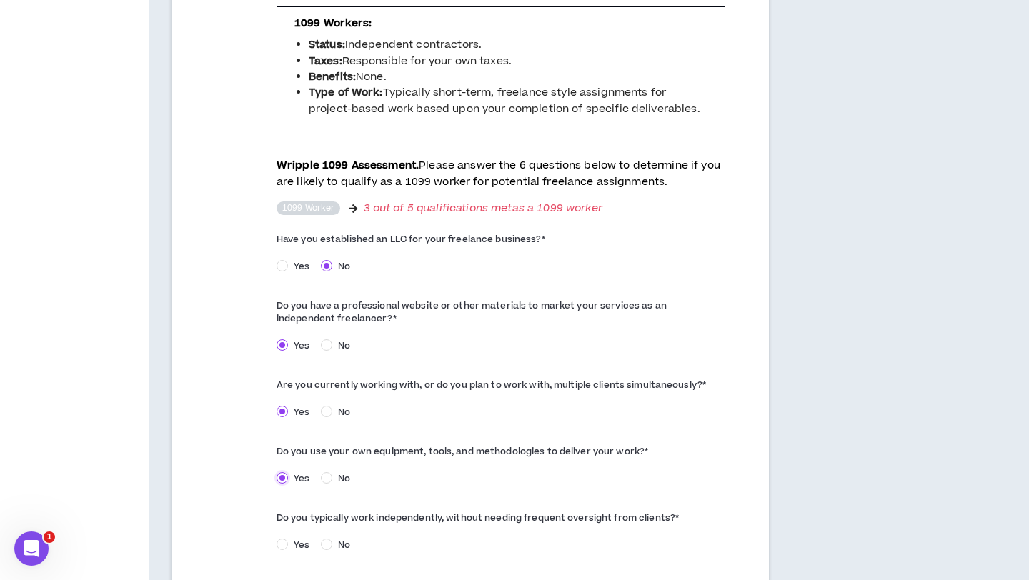
scroll to position [591, 0]
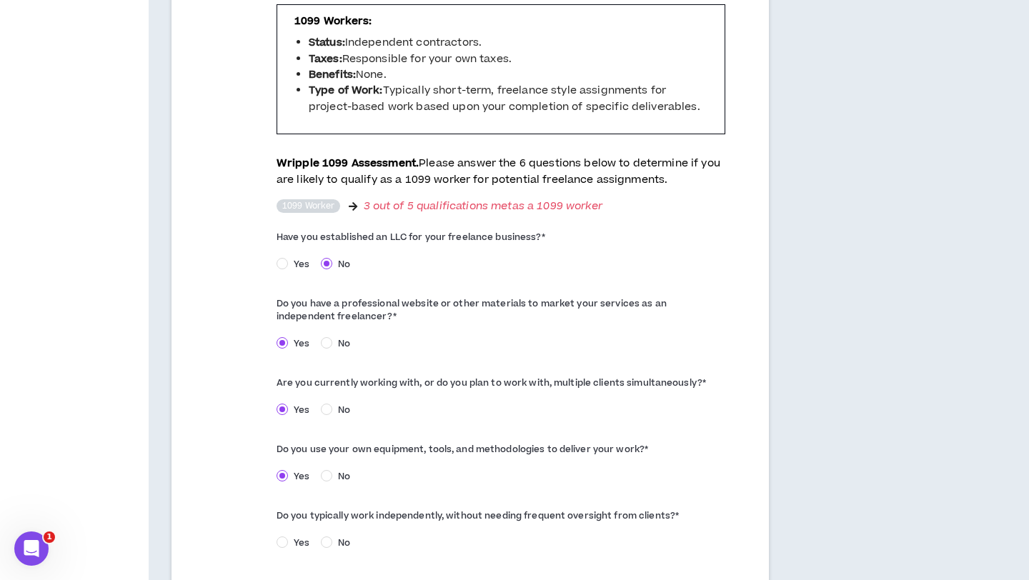
click at [289, 537] on span "Yes" at bounding box center [301, 543] width 27 height 13
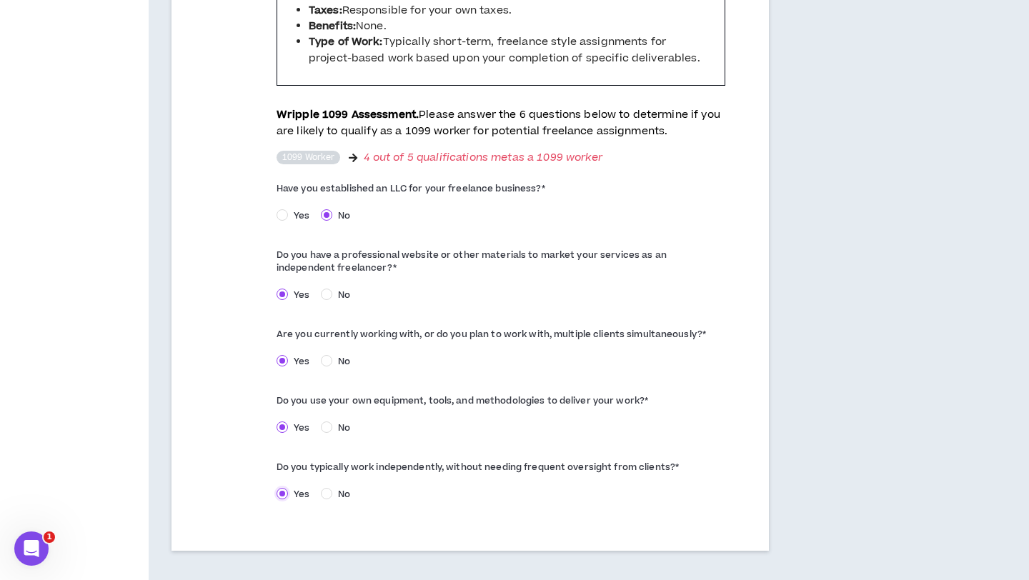
scroll to position [706, 0]
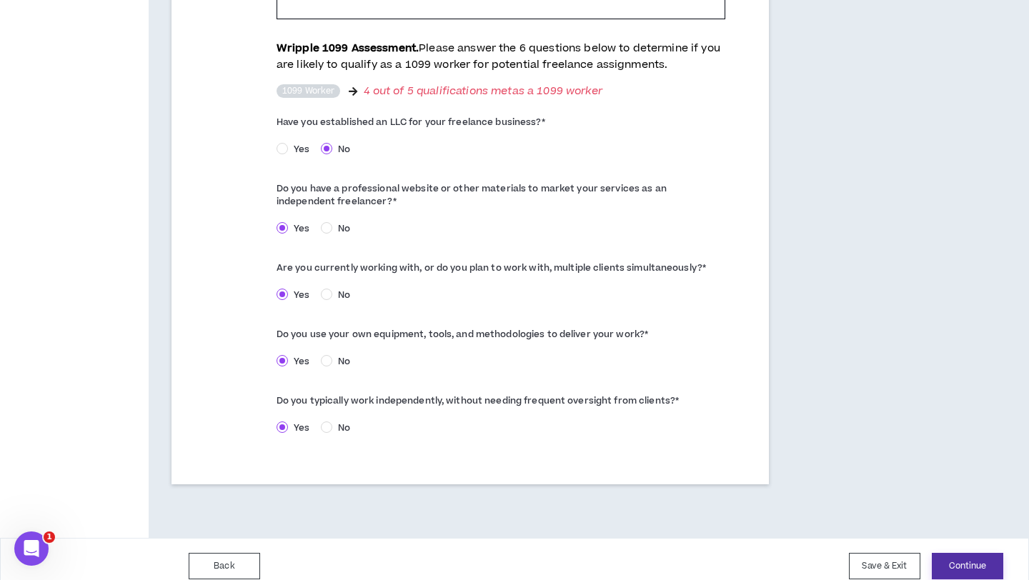
click at [978, 560] on button "Continue" at bounding box center [967, 566] width 71 height 26
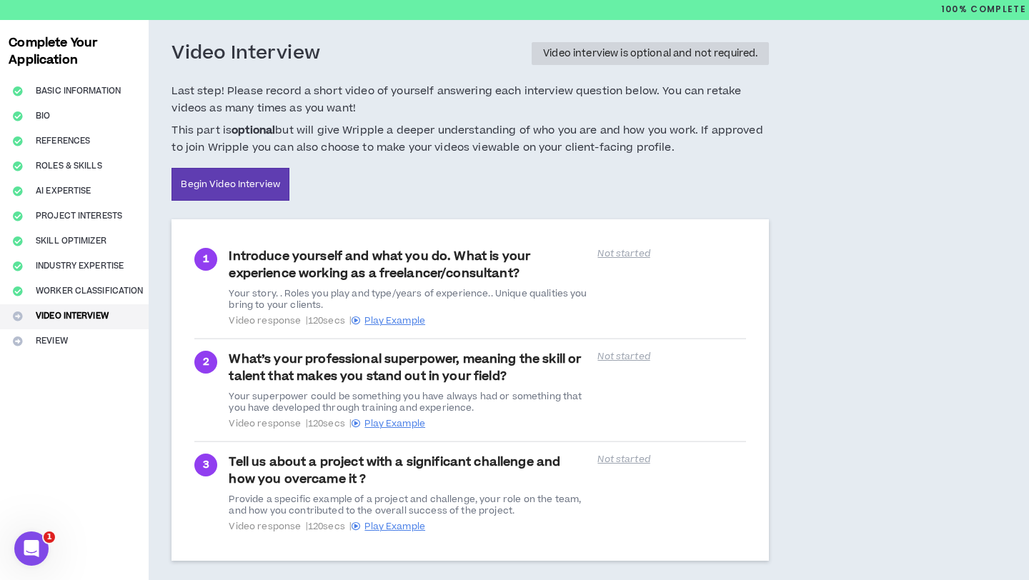
scroll to position [66, 0]
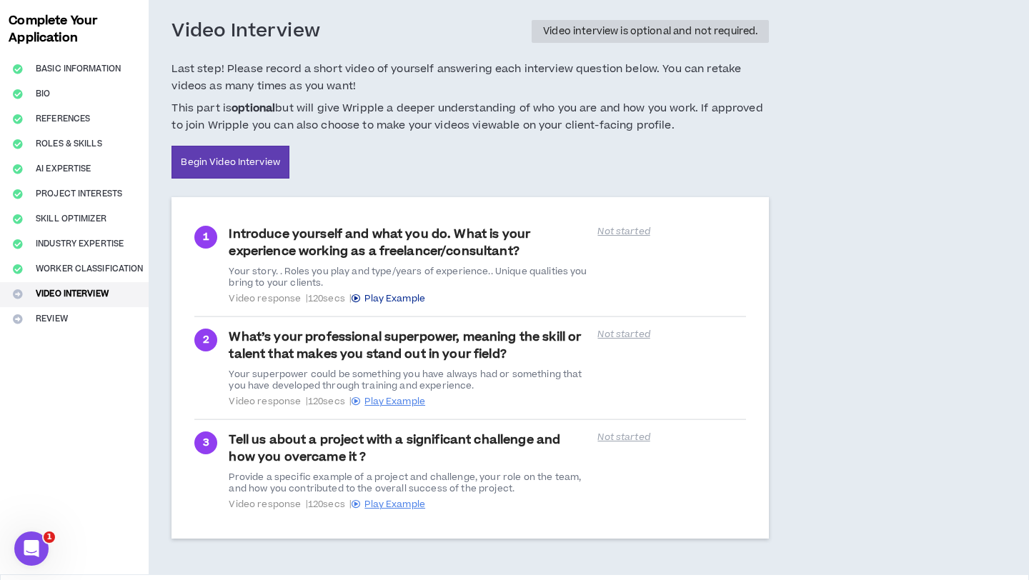
click at [418, 297] on span "Play Example" at bounding box center [394, 298] width 61 height 13
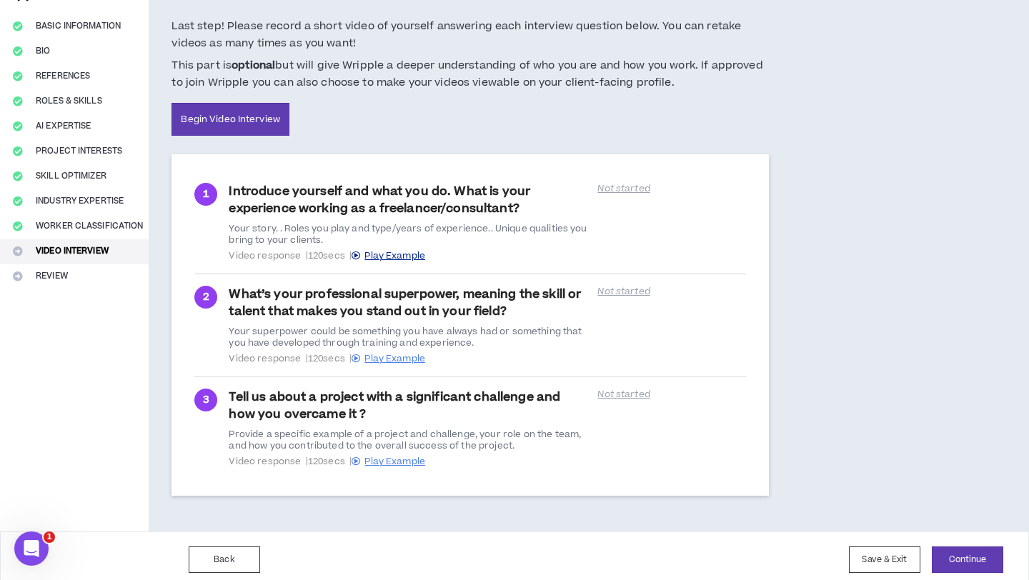
scroll to position [117, 0]
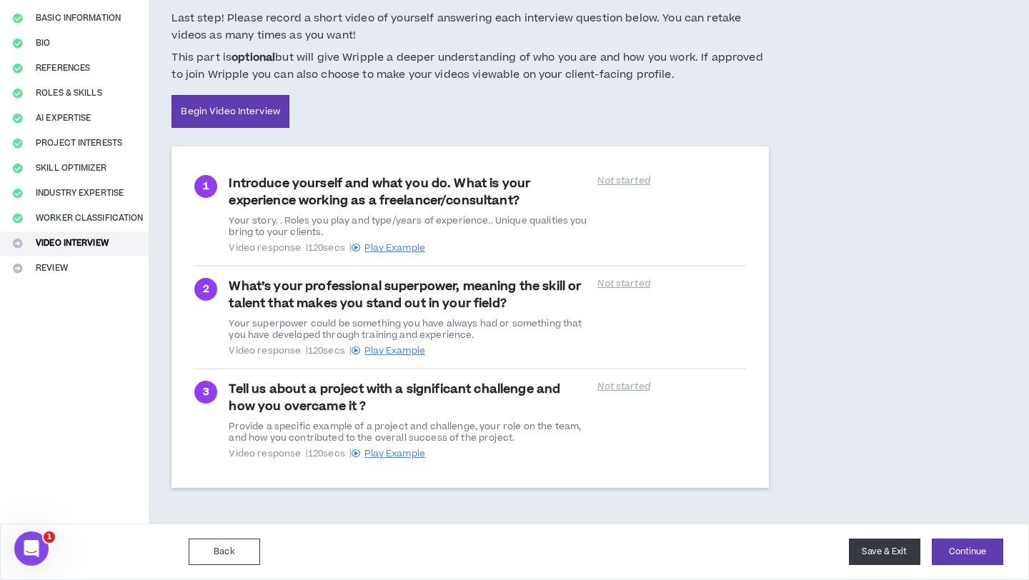
click at [862, 555] on button "Save & Exit" at bounding box center [884, 552] width 71 height 26
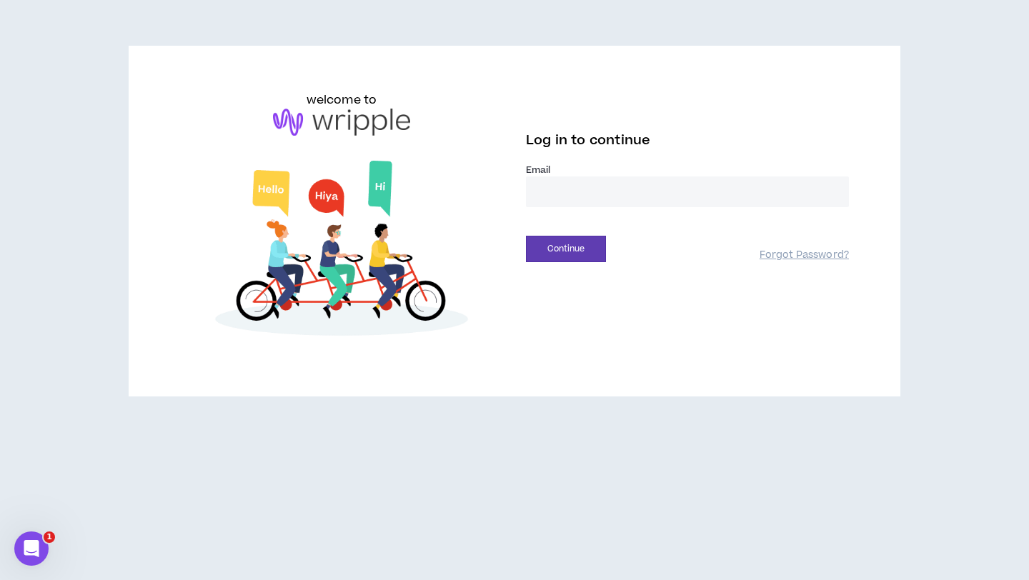
click at [597, 197] on input "email" at bounding box center [687, 192] width 323 height 31
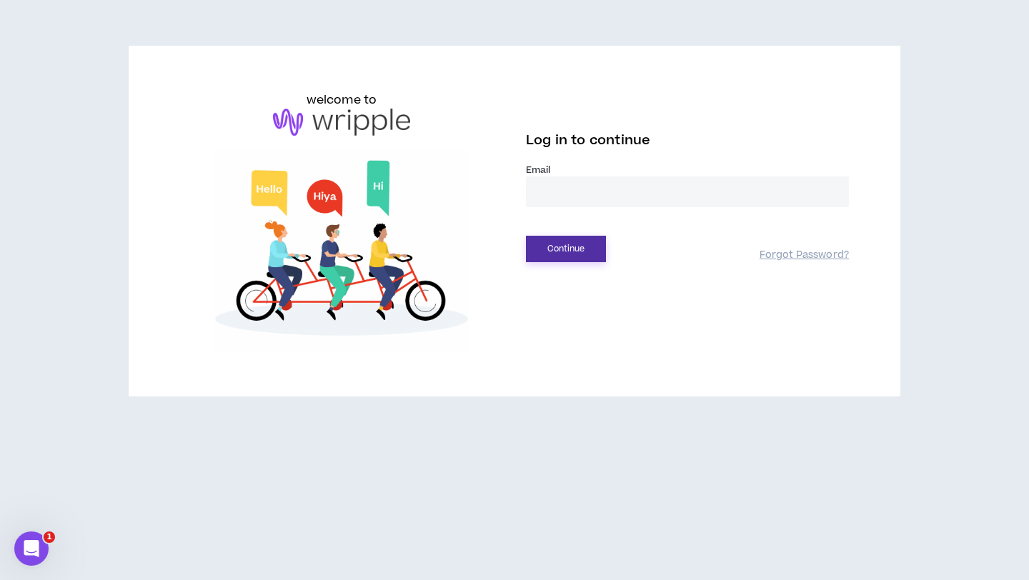
type input "**********"
click at [557, 252] on button "Continue" at bounding box center [566, 249] width 80 height 26
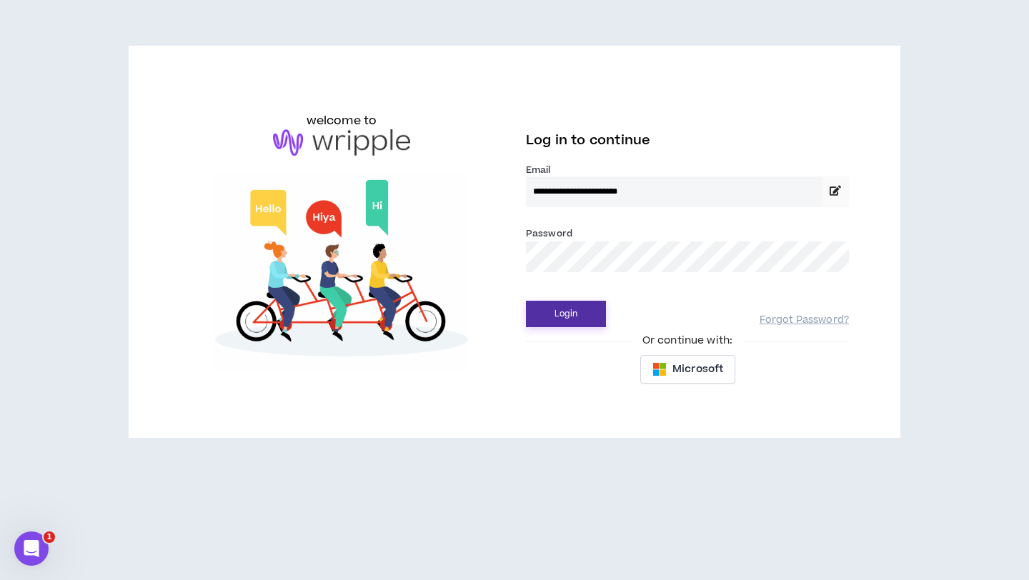
click at [582, 315] on button "Login" at bounding box center [566, 314] width 80 height 26
click at [565, 311] on button "Login" at bounding box center [566, 314] width 80 height 26
